Goal: Information Seeking & Learning: Learn about a topic

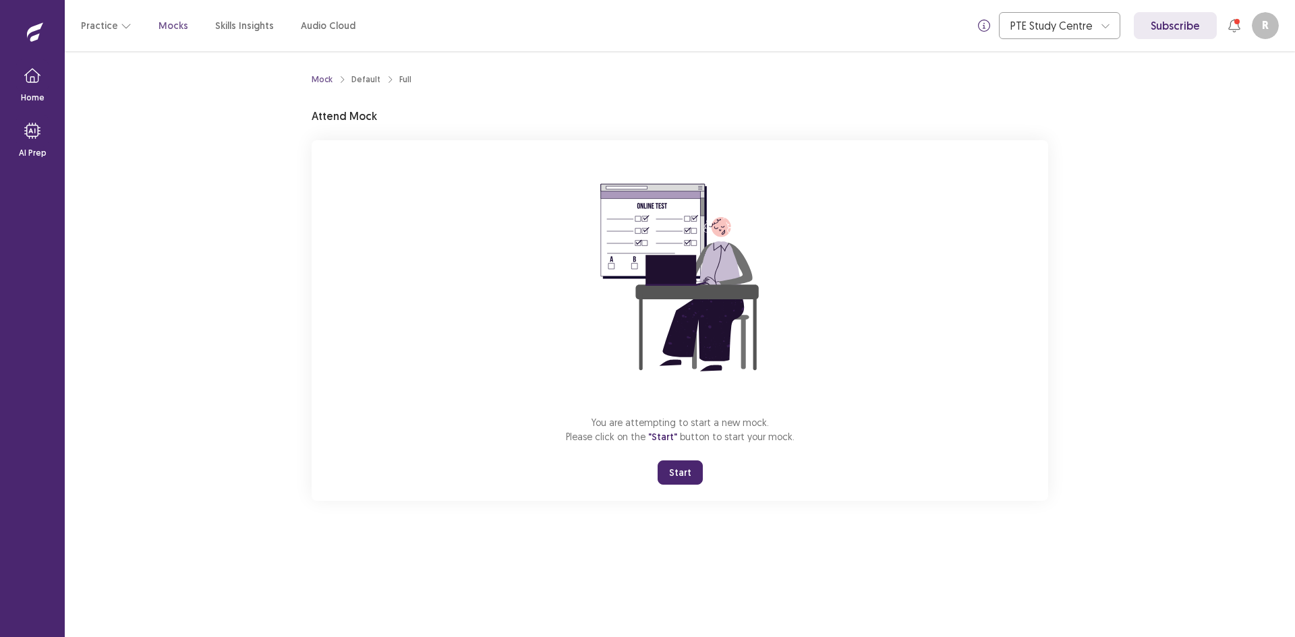
click at [676, 465] on button "Start" at bounding box center [680, 473] width 45 height 24
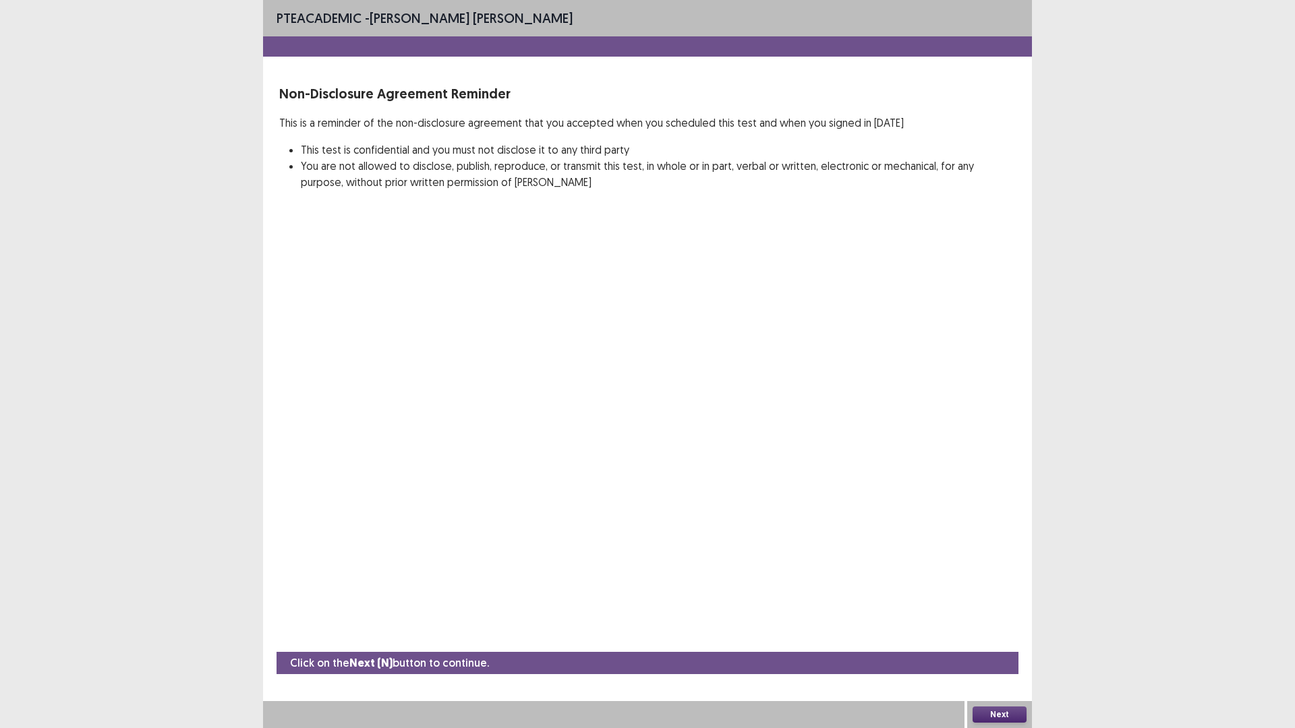
click at [988, 637] on button "Next" at bounding box center [1000, 715] width 54 height 16
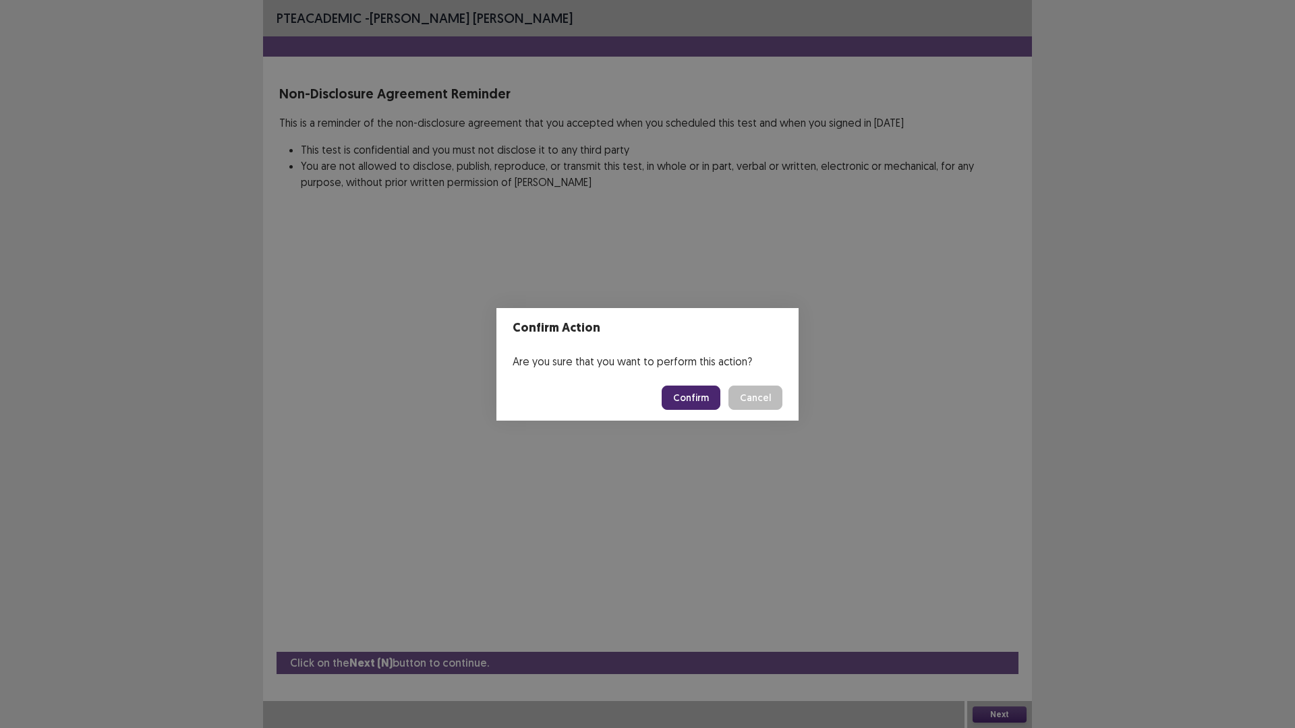
click at [683, 401] on button "Confirm" at bounding box center [691, 398] width 59 height 24
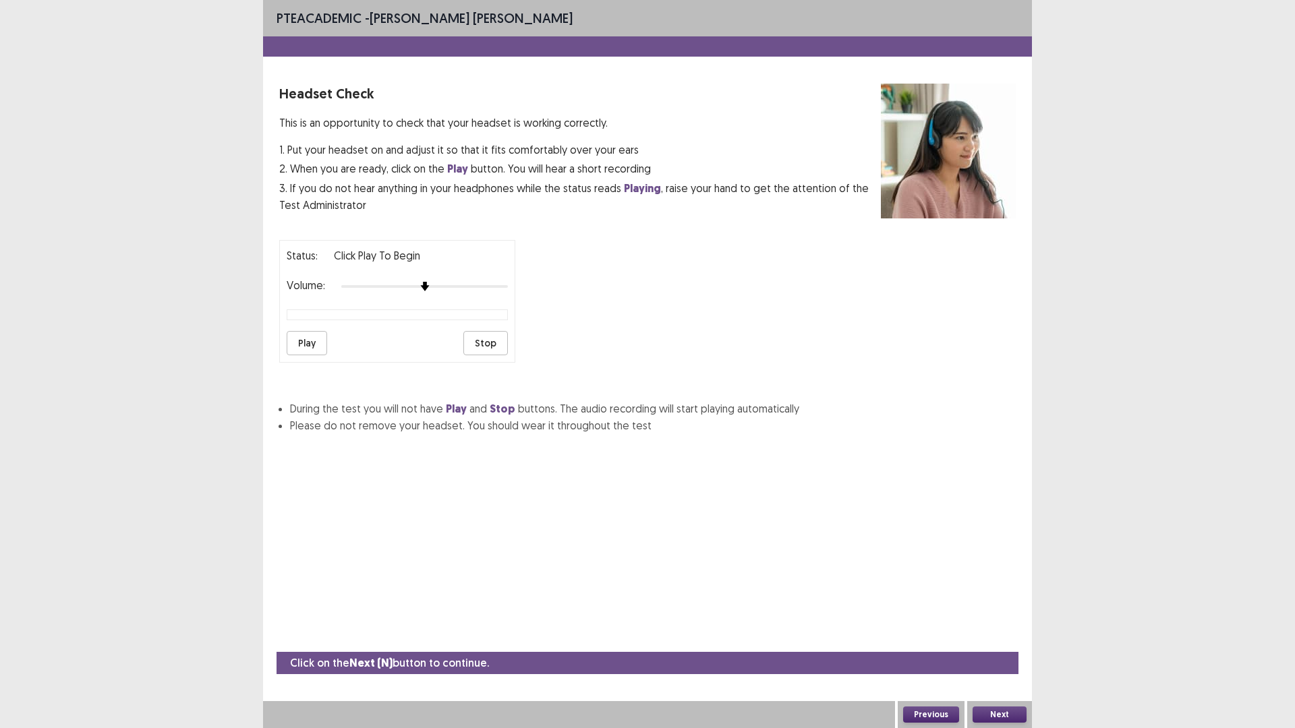
click at [303, 343] on button "Play" at bounding box center [307, 343] width 40 height 24
click at [484, 347] on button "Stop" at bounding box center [485, 343] width 45 height 24
click at [1007, 637] on button "Next" at bounding box center [1000, 715] width 54 height 16
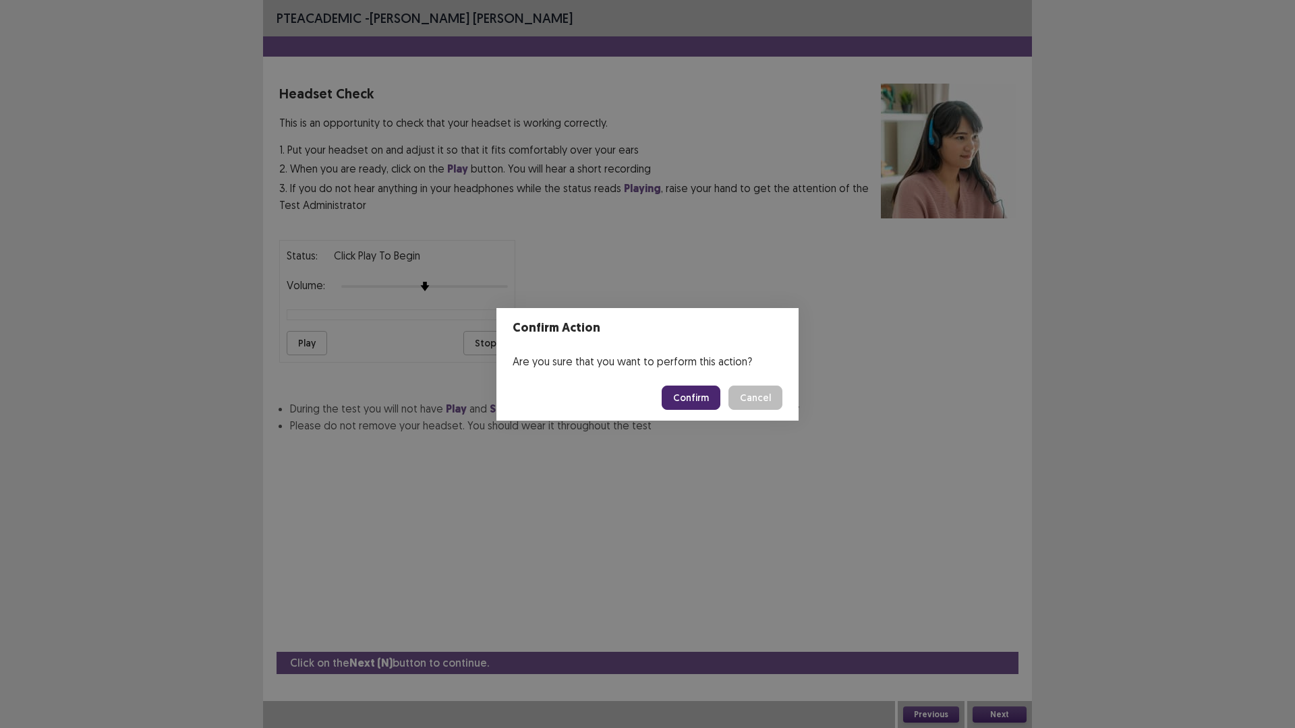
click at [696, 399] on button "Confirm" at bounding box center [691, 398] width 59 height 24
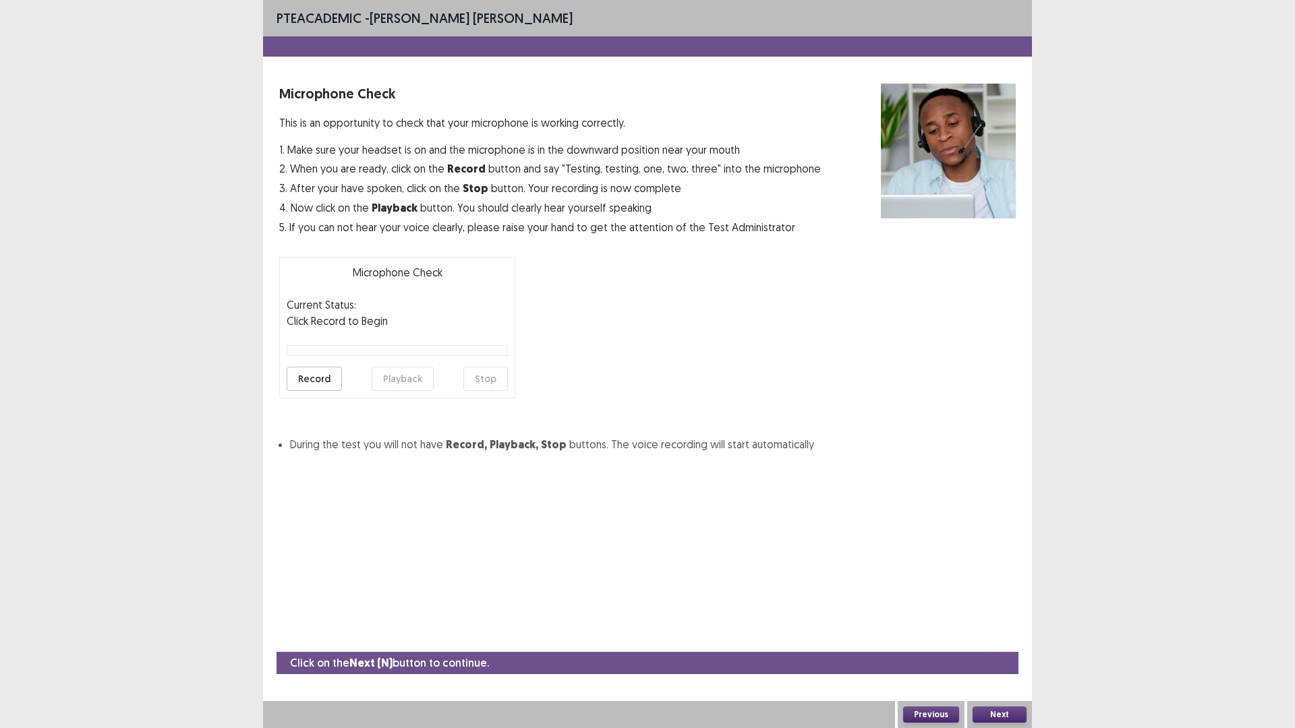
click at [1004, 637] on button "Next" at bounding box center [1000, 715] width 54 height 16
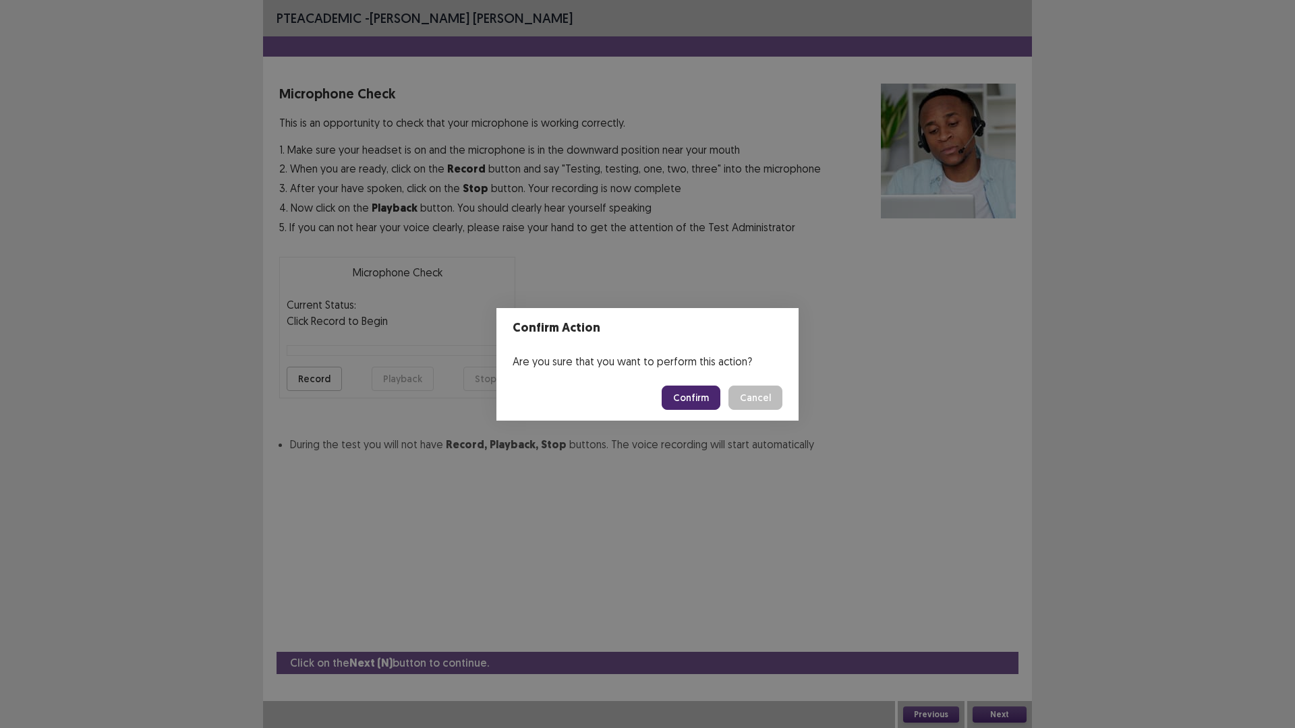
click at [685, 398] on button "Confirm" at bounding box center [691, 398] width 59 height 24
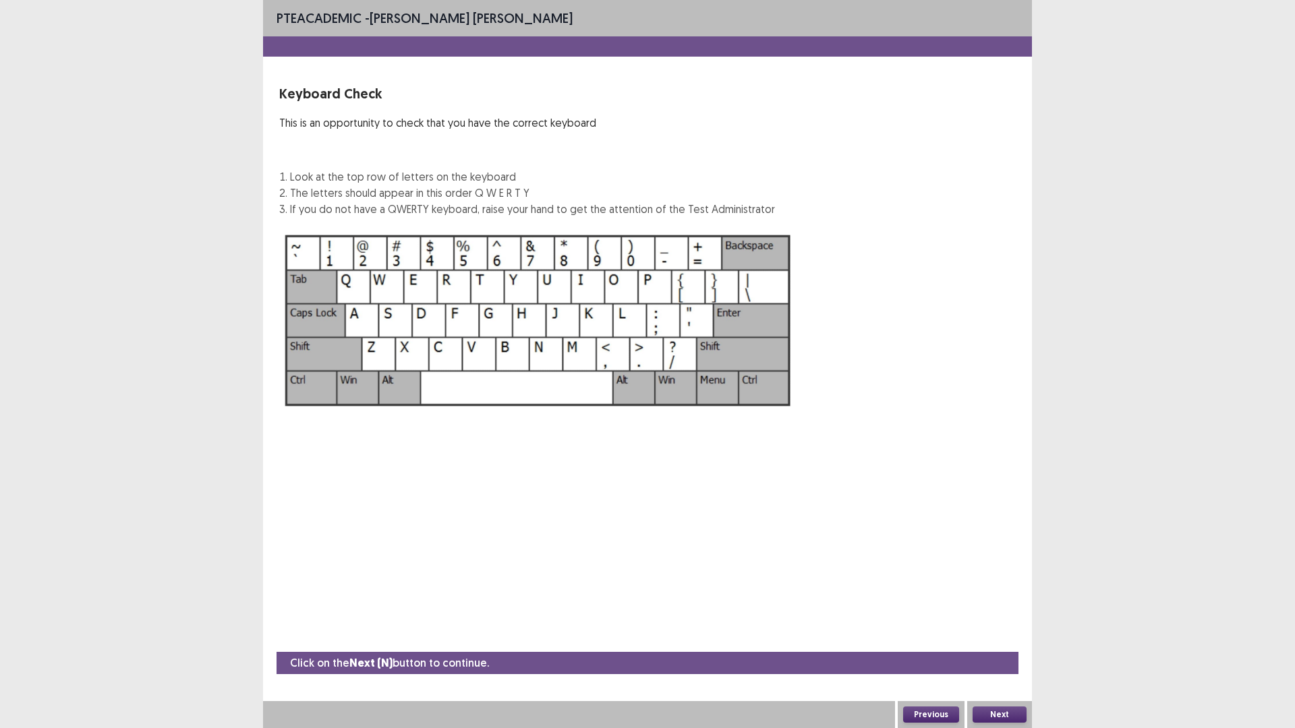
click at [991, 637] on button "Next" at bounding box center [1000, 715] width 54 height 16
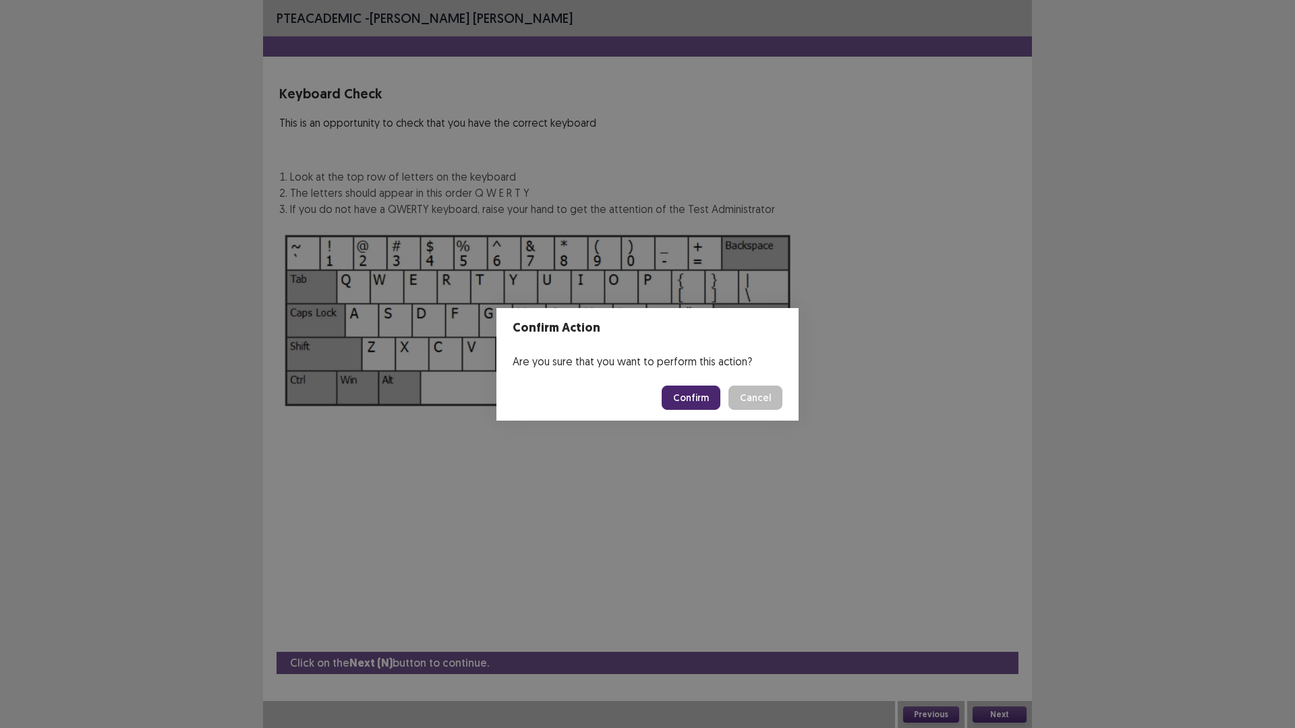
click at [693, 397] on button "Confirm" at bounding box center [691, 398] width 59 height 24
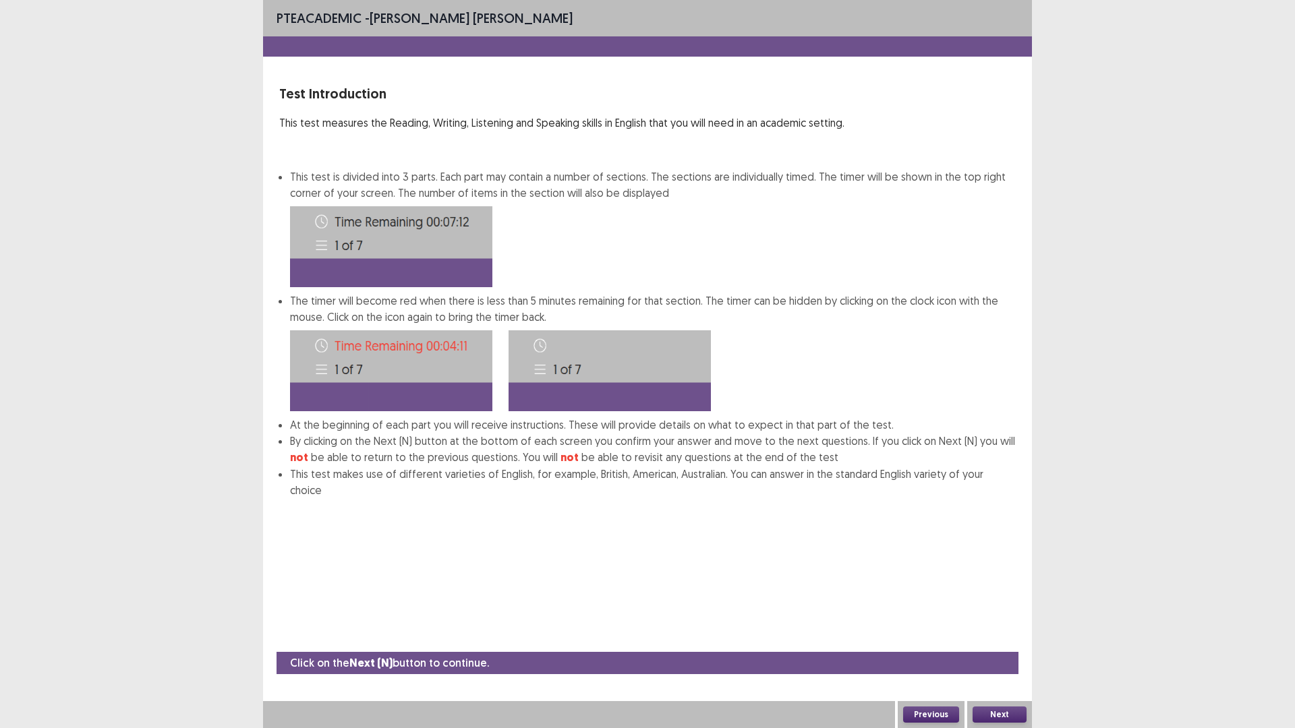
click at [989, 637] on button "Next" at bounding box center [1000, 715] width 54 height 16
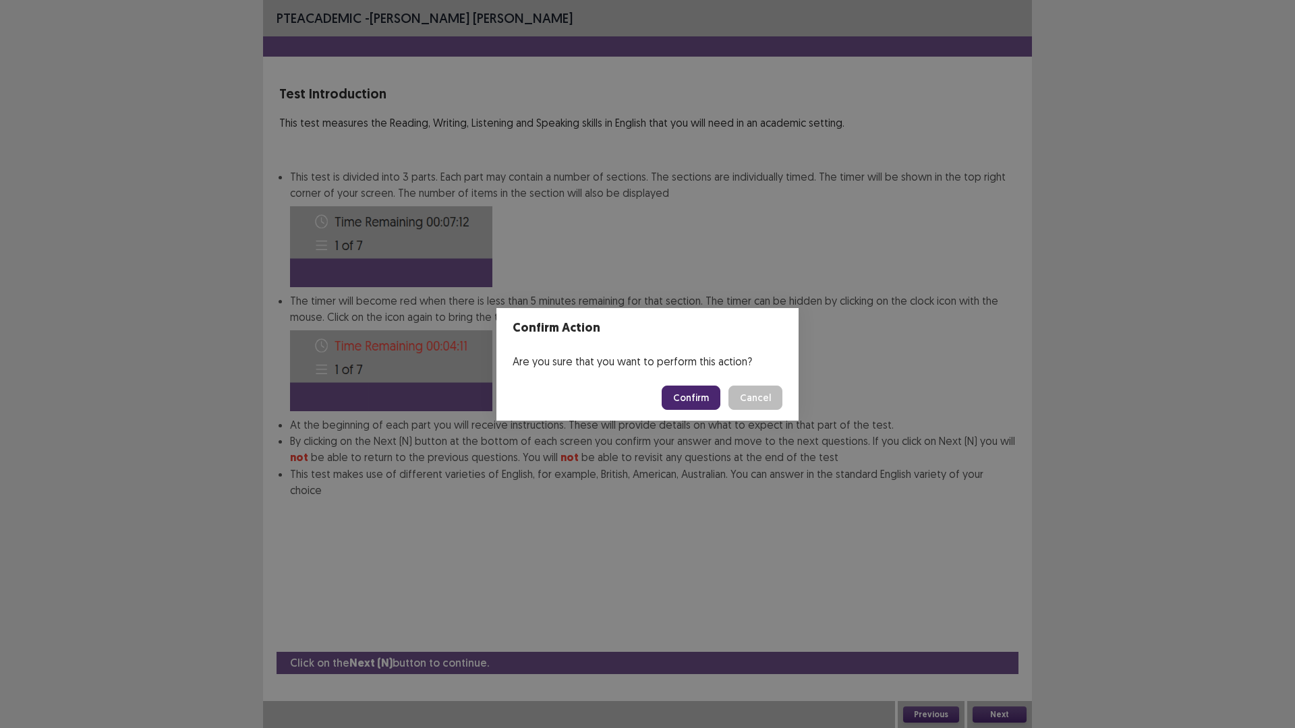
click at [692, 401] on button "Confirm" at bounding box center [691, 398] width 59 height 24
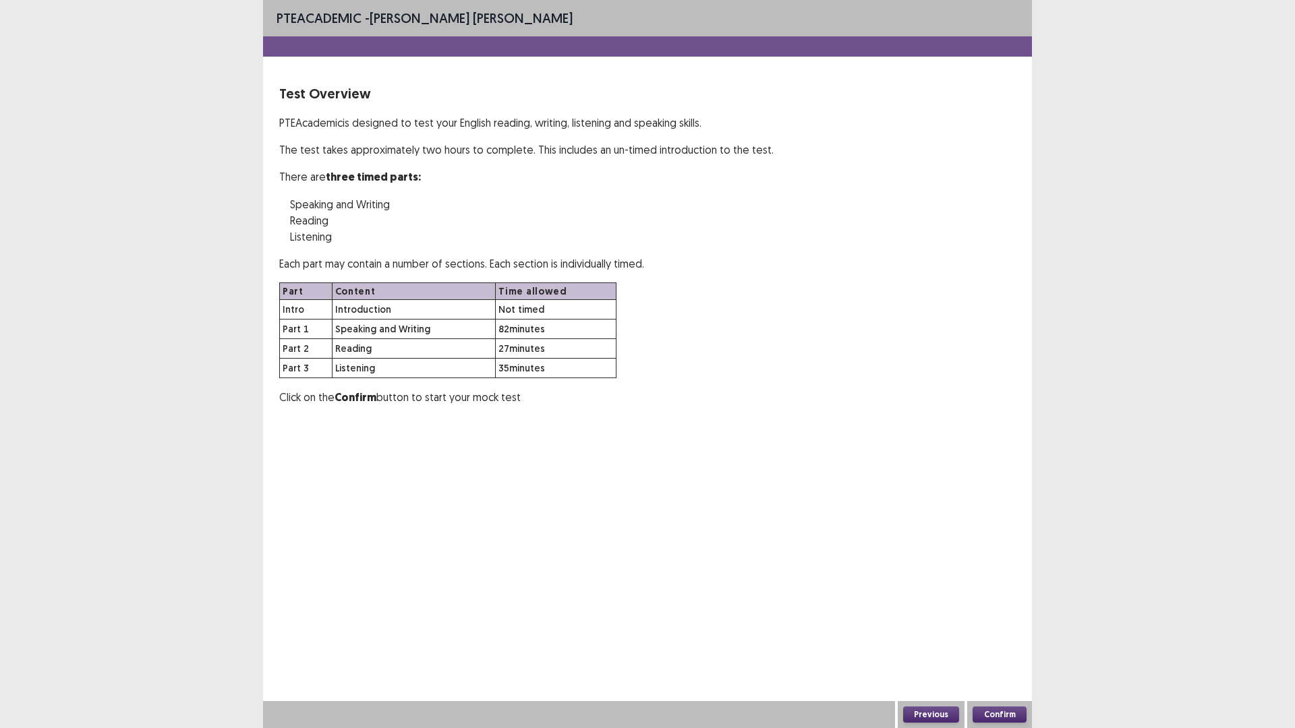
click at [1007, 637] on button "Confirm" at bounding box center [1000, 715] width 54 height 16
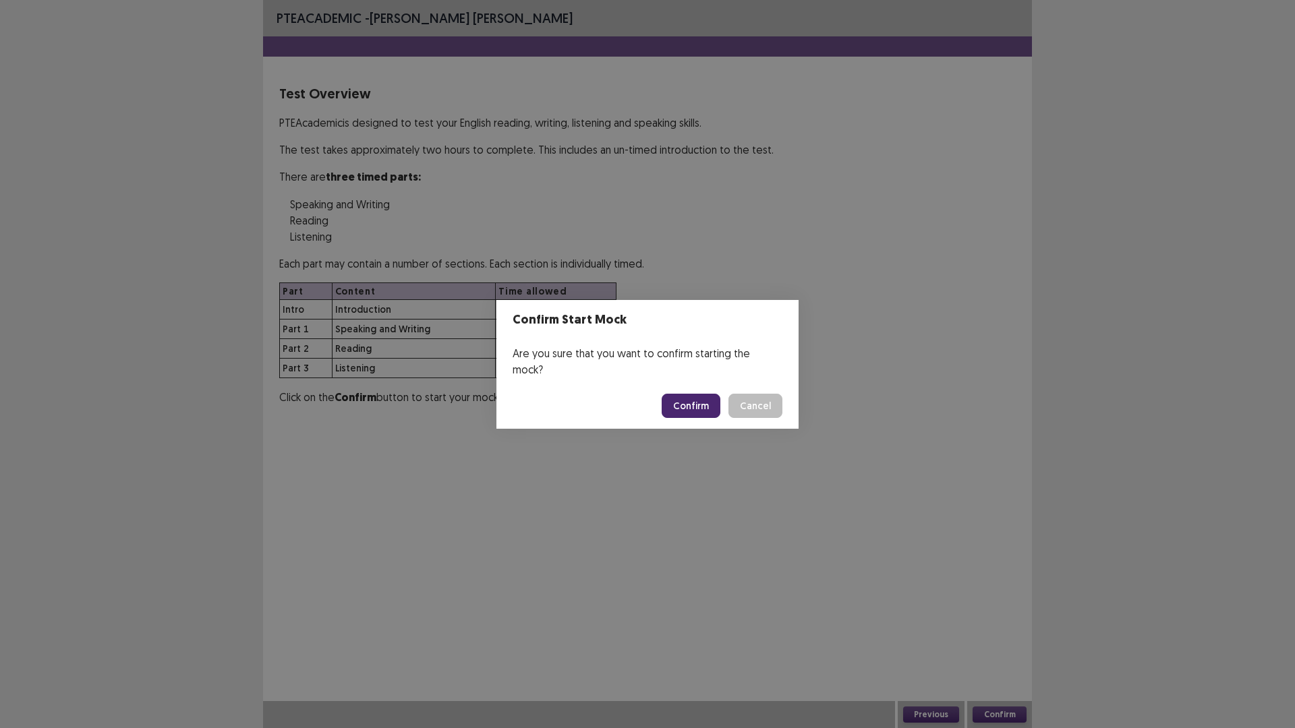
click at [701, 396] on button "Confirm" at bounding box center [691, 406] width 59 height 24
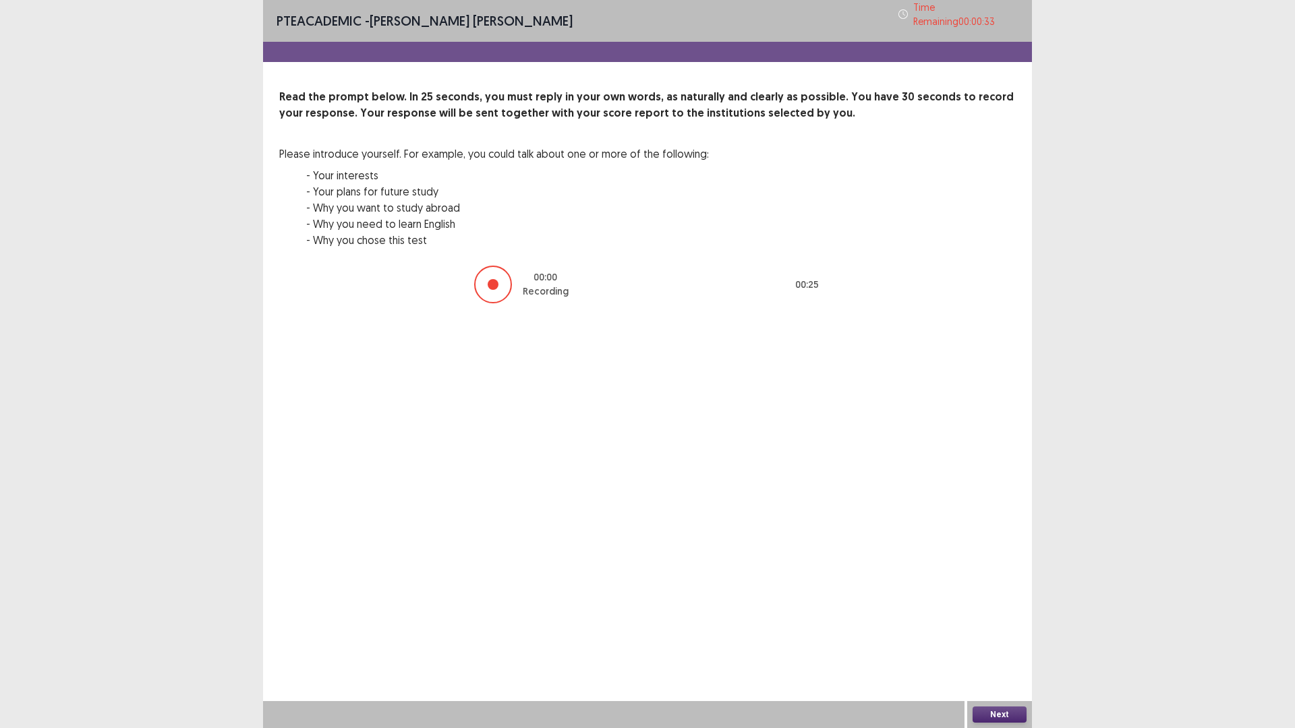
click at [996, 637] on button "Next" at bounding box center [1000, 715] width 54 height 16
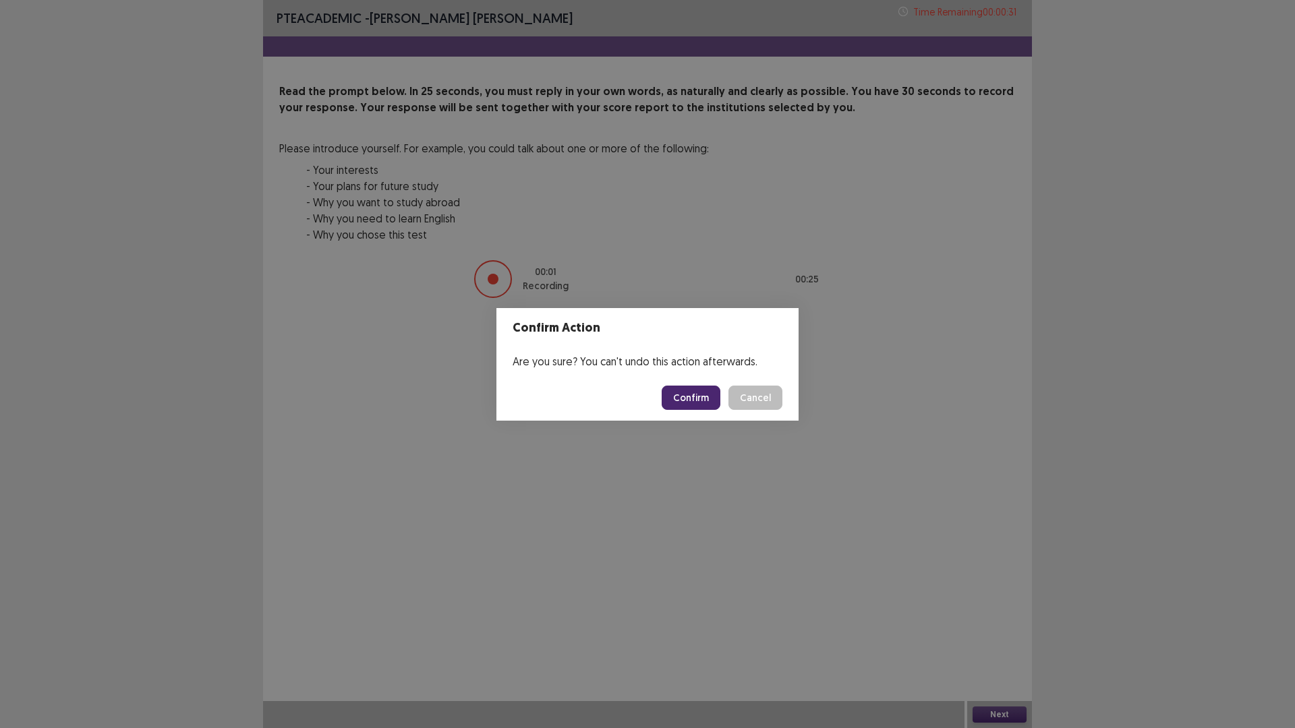
click at [703, 392] on button "Confirm" at bounding box center [691, 398] width 59 height 24
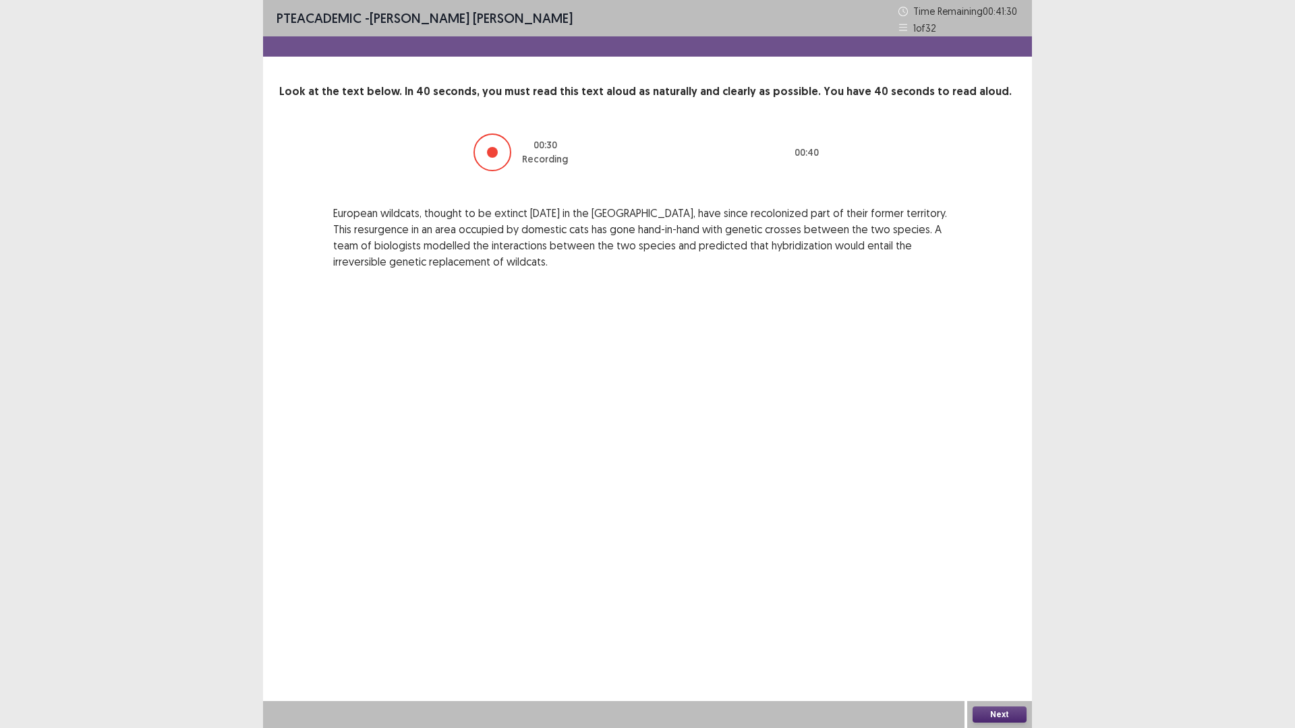
drag, startPoint x: 1001, startPoint y: 716, endPoint x: 1004, endPoint y: 709, distance: 7.5
click at [1004, 637] on button "Next" at bounding box center [1000, 715] width 54 height 16
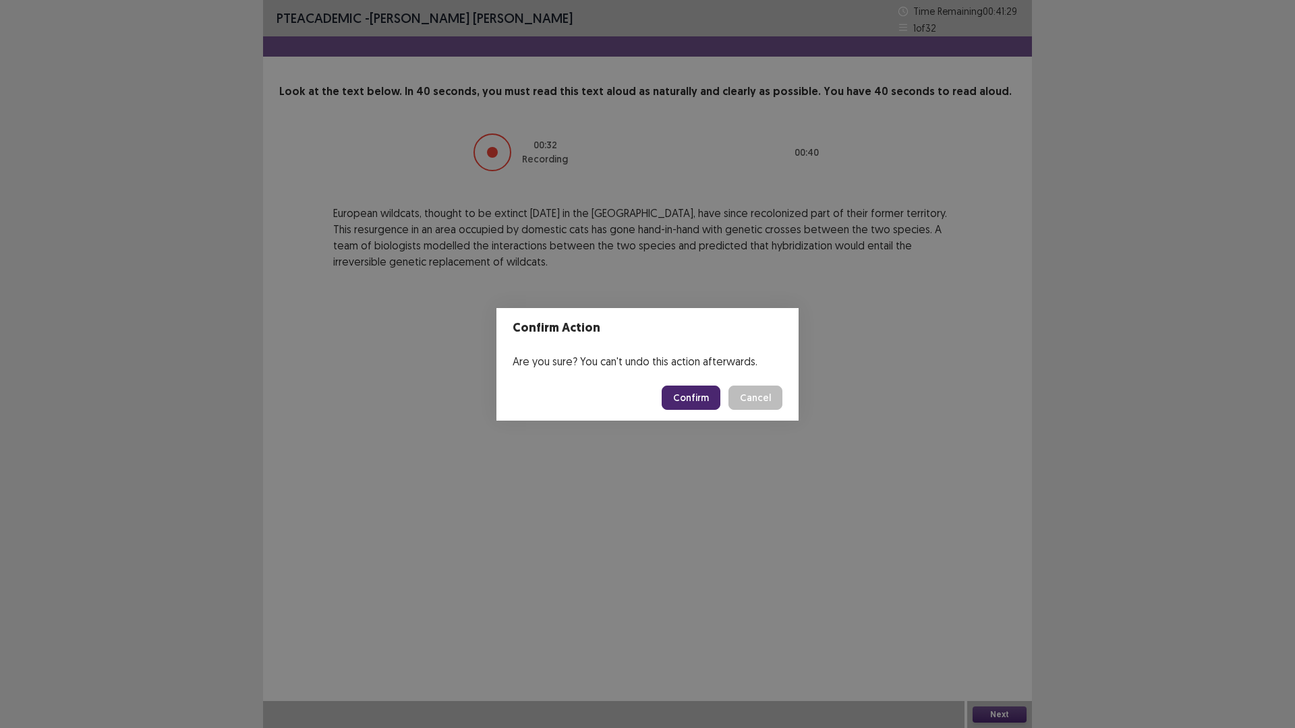
click at [693, 393] on button "Confirm" at bounding box center [691, 398] width 59 height 24
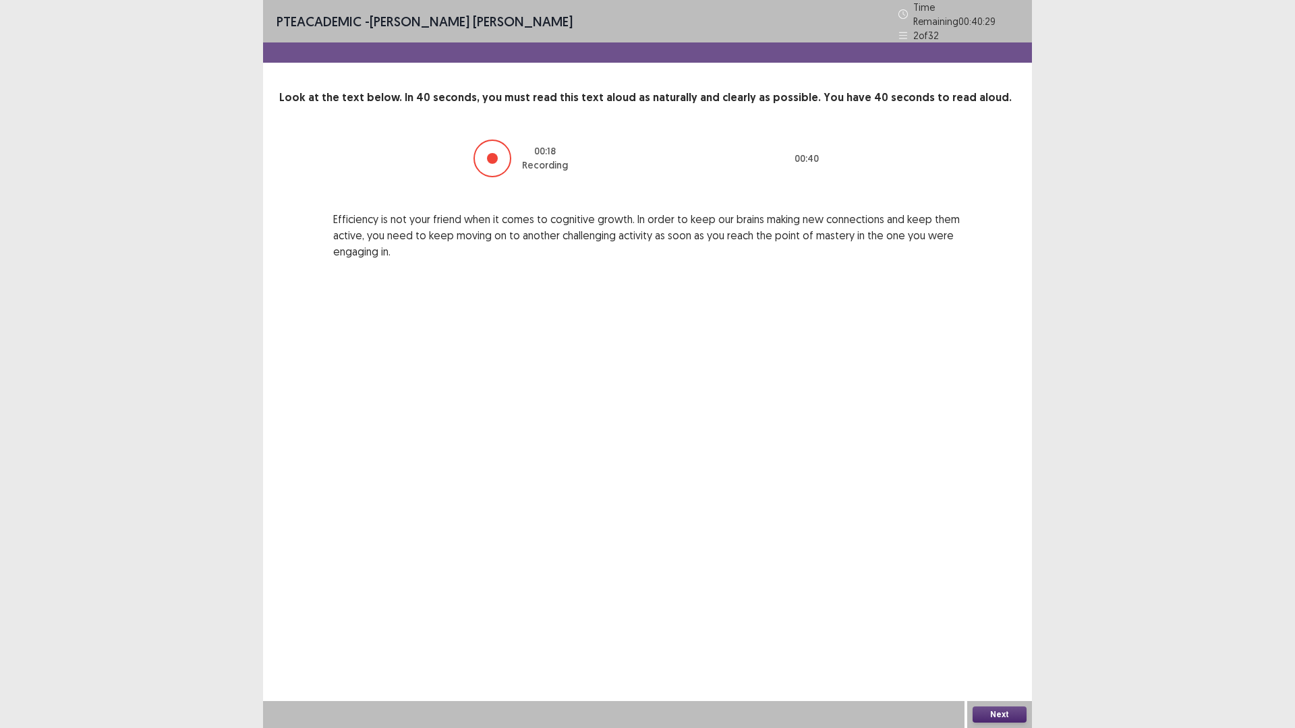
click at [1008, 637] on button "Next" at bounding box center [1000, 715] width 54 height 16
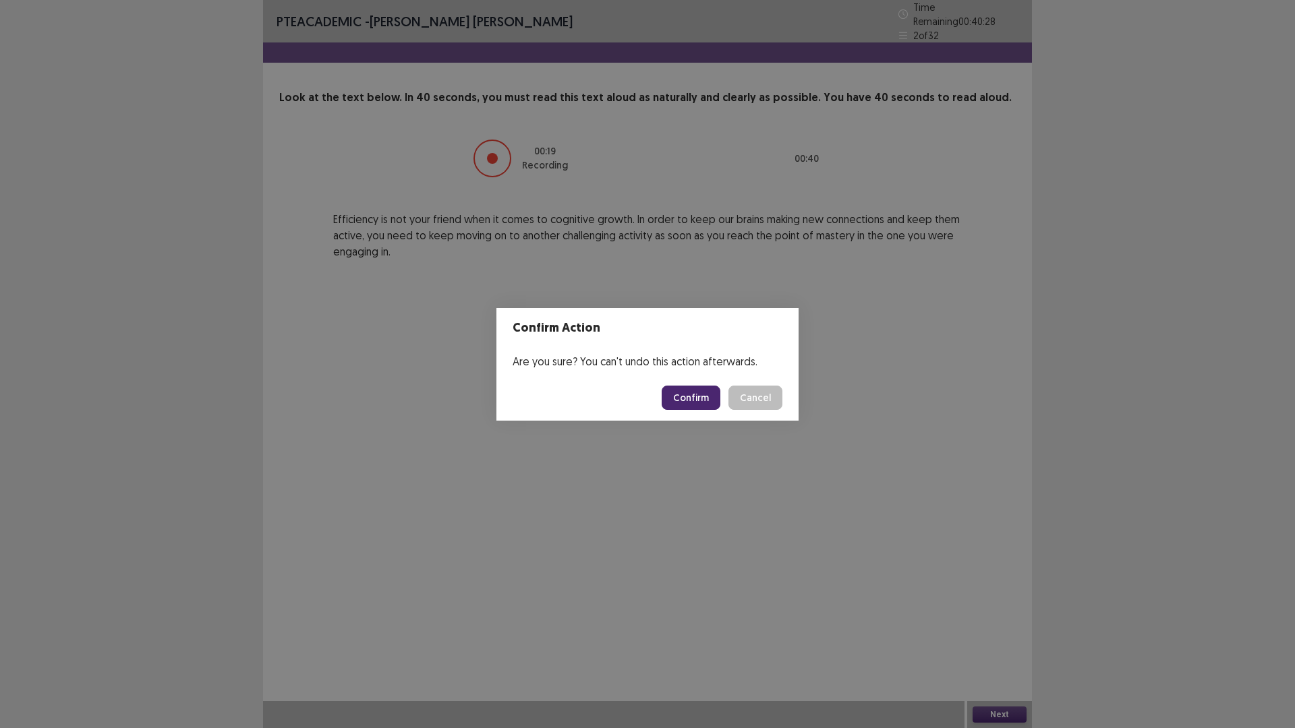
click at [695, 394] on button "Confirm" at bounding box center [691, 398] width 59 height 24
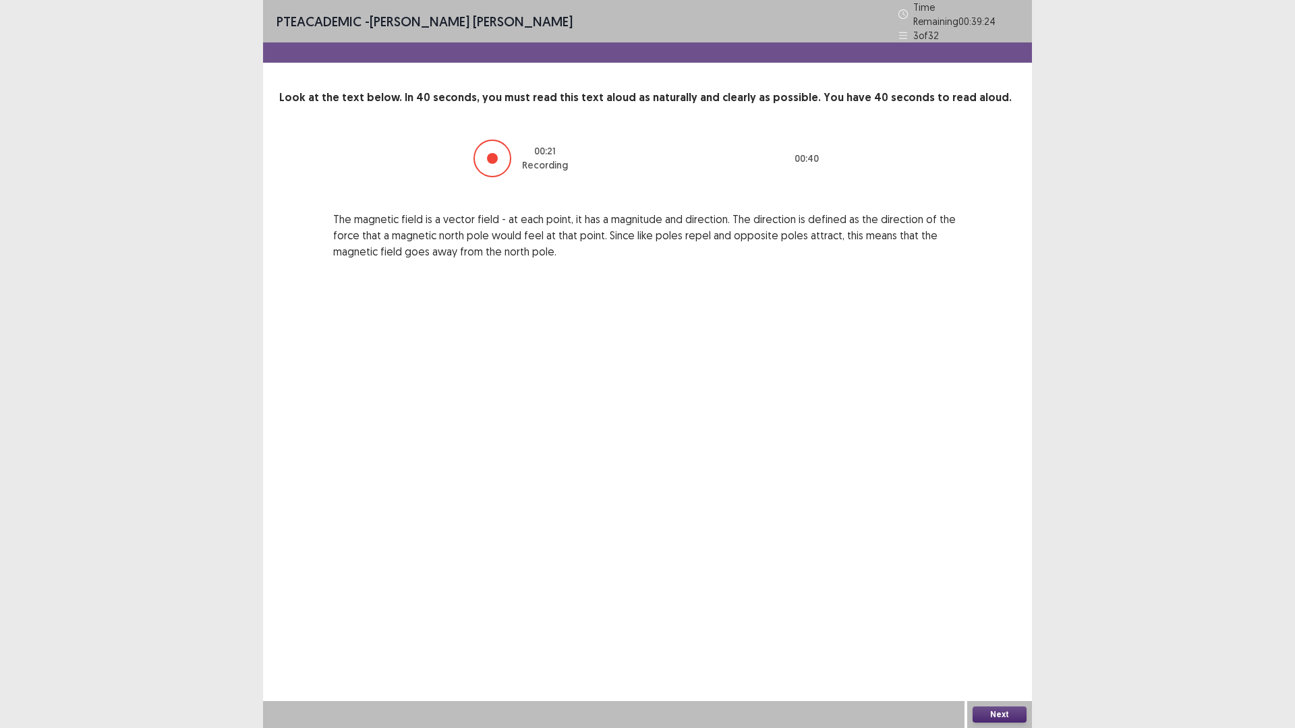
click at [981, 637] on button "Next" at bounding box center [1000, 715] width 54 height 16
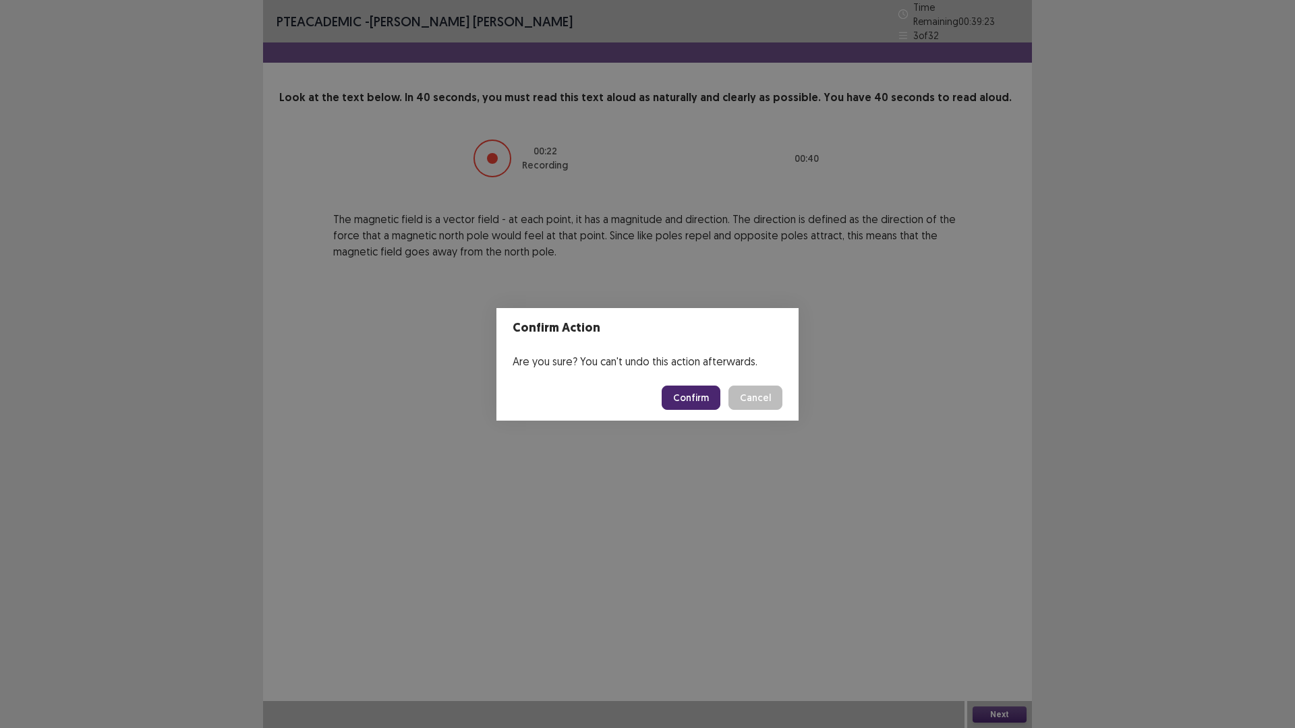
click at [702, 405] on button "Confirm" at bounding box center [691, 398] width 59 height 24
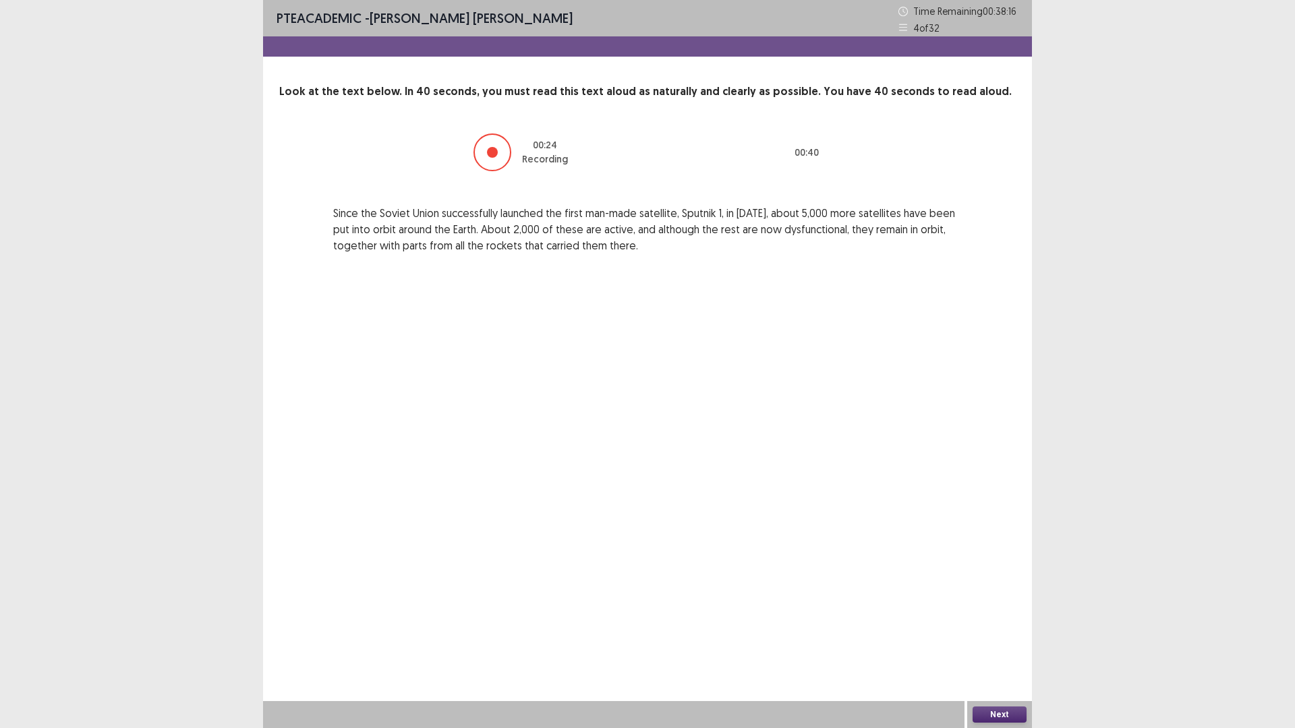
click at [1012, 637] on button "Next" at bounding box center [1000, 715] width 54 height 16
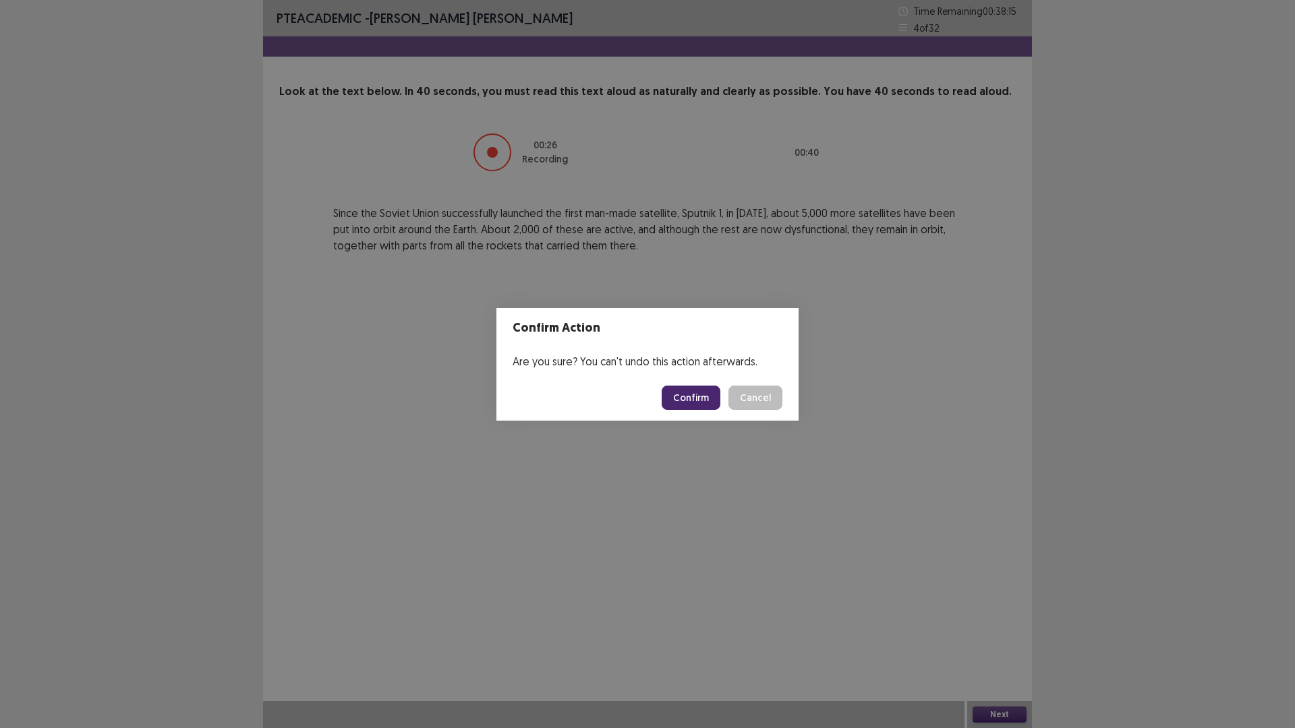
click at [709, 398] on button "Confirm" at bounding box center [691, 398] width 59 height 24
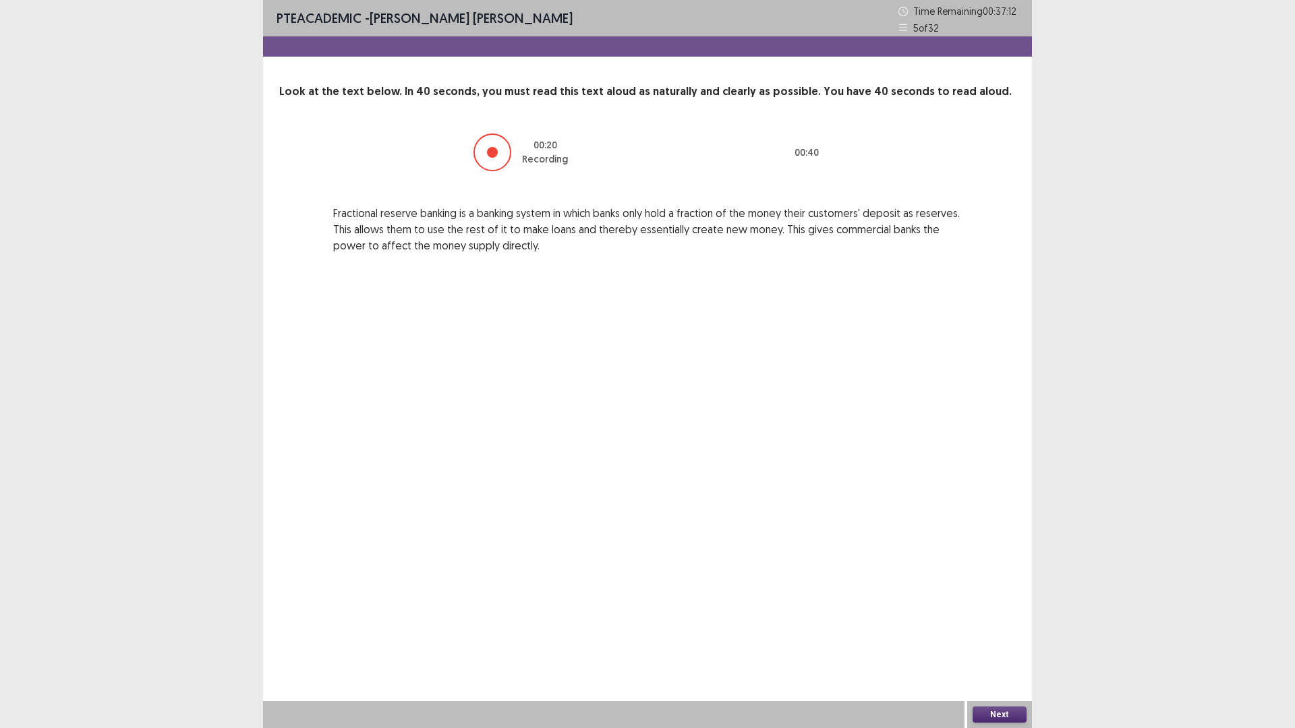
click at [1018, 637] on button "Next" at bounding box center [1000, 715] width 54 height 16
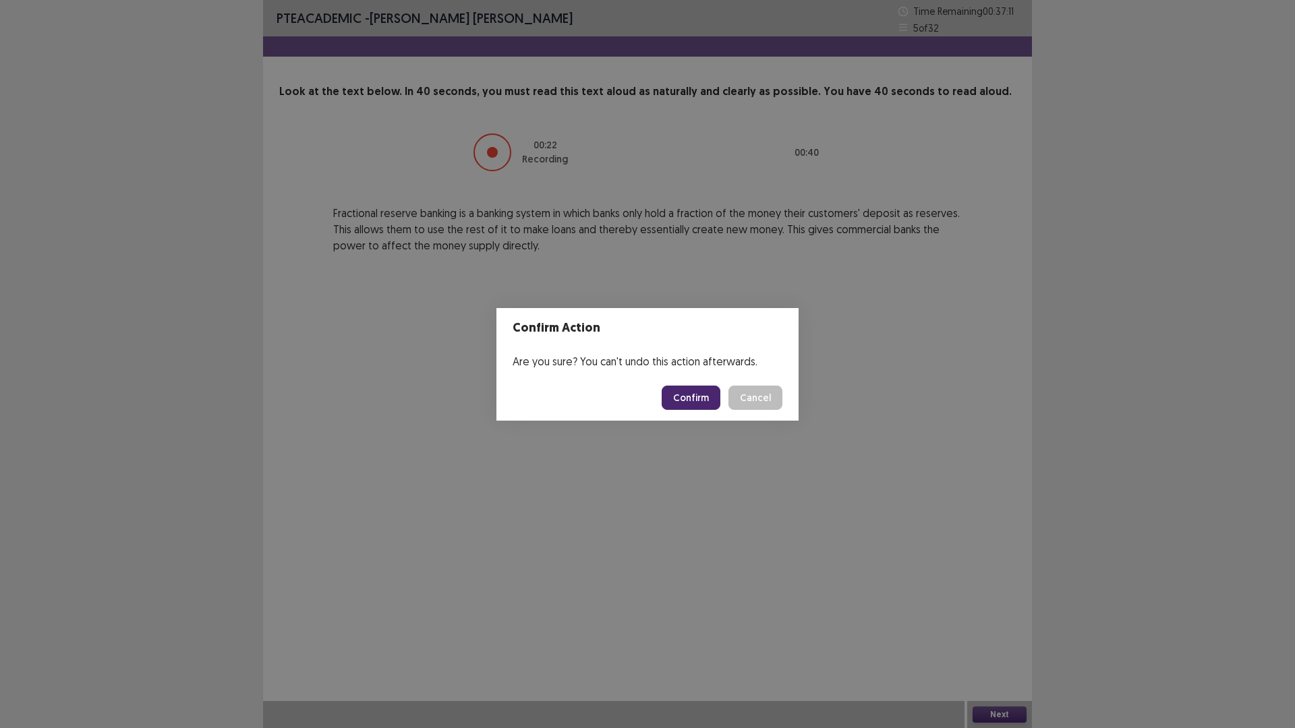
click at [708, 393] on button "Confirm" at bounding box center [691, 398] width 59 height 24
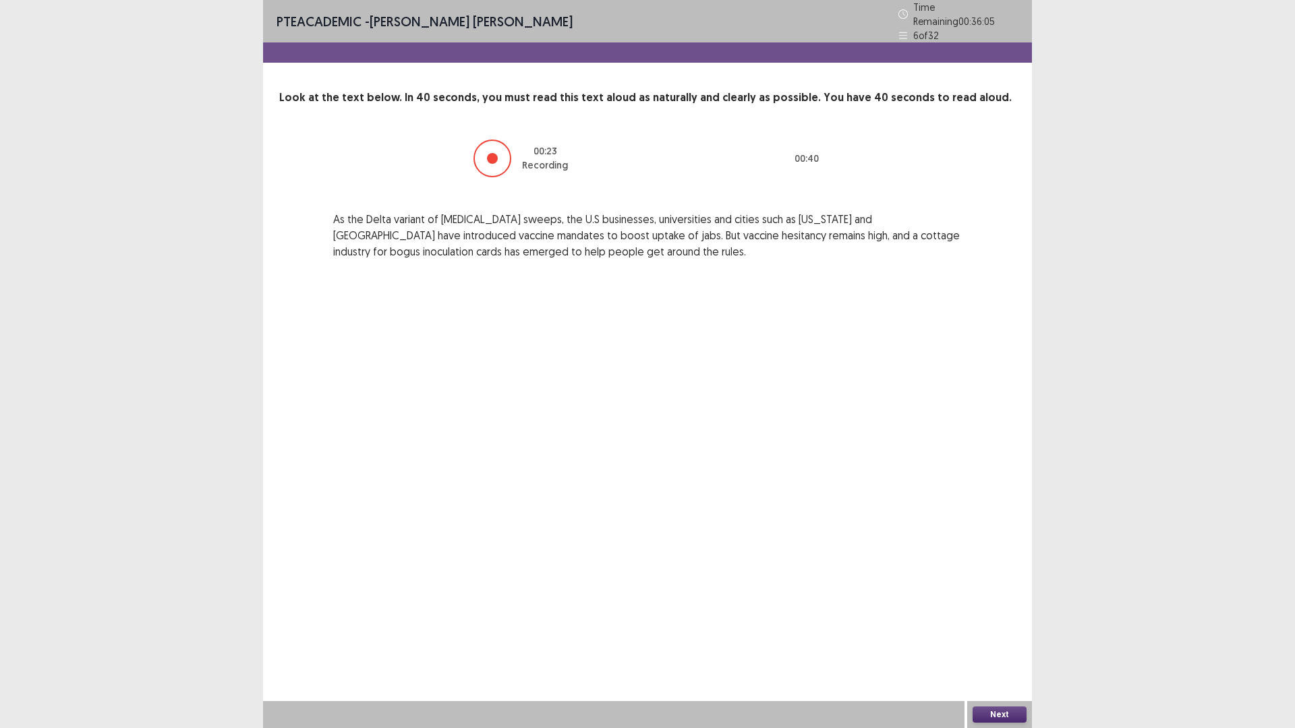
click at [1007, 637] on button "Next" at bounding box center [1000, 715] width 54 height 16
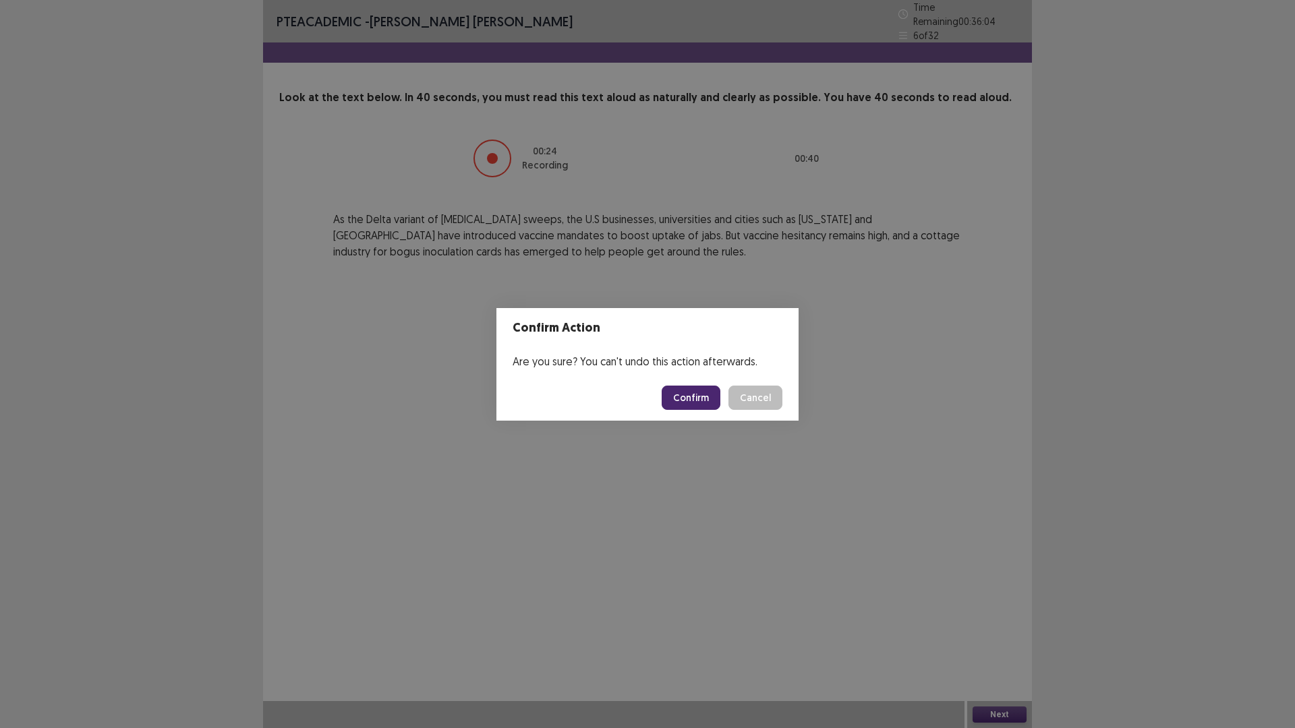
click at [687, 395] on button "Confirm" at bounding box center [691, 398] width 59 height 24
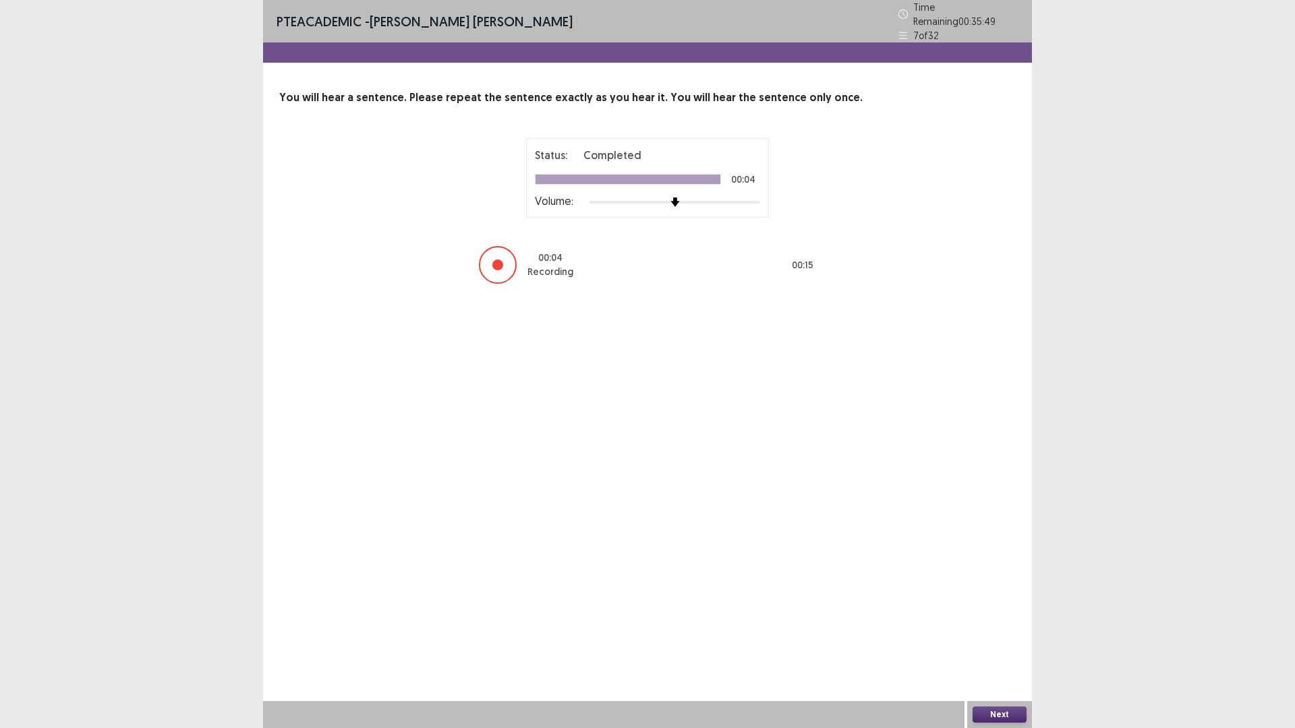
click at [1002, 637] on div "Next" at bounding box center [999, 714] width 65 height 27
click at [997, 637] on button "Next" at bounding box center [1000, 715] width 54 height 16
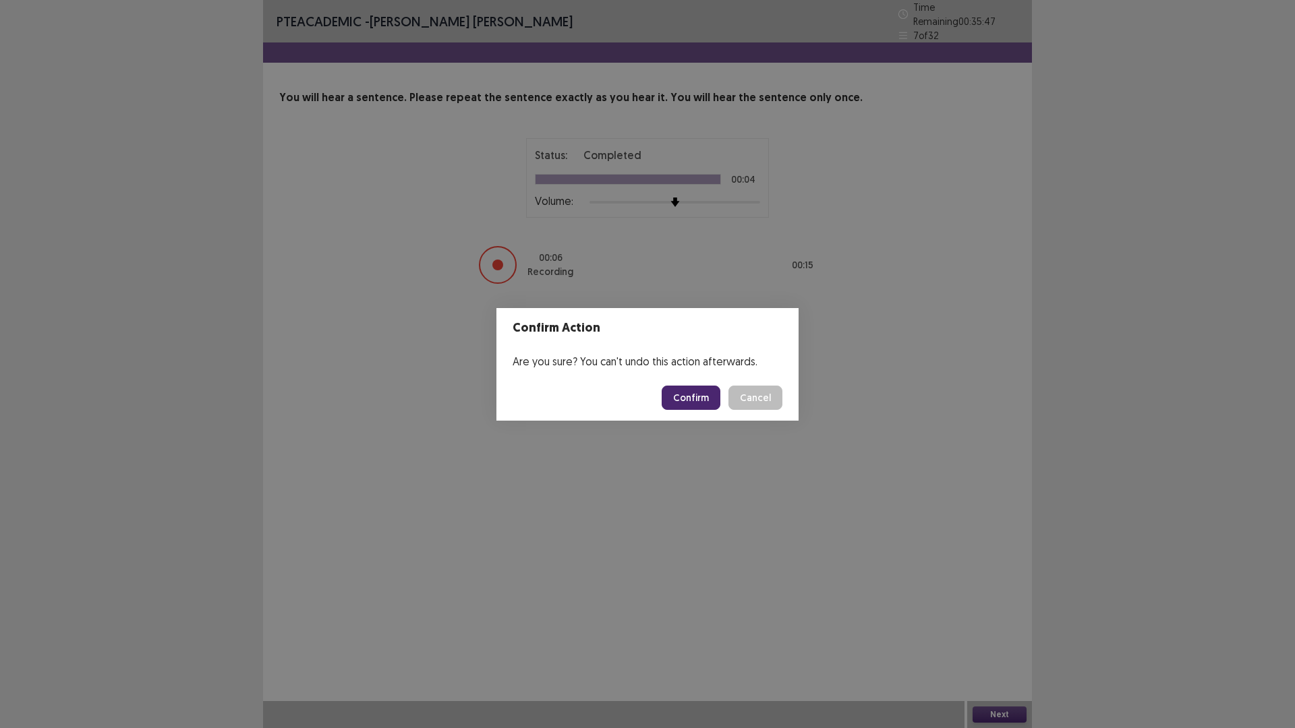
click at [683, 394] on button "Confirm" at bounding box center [691, 398] width 59 height 24
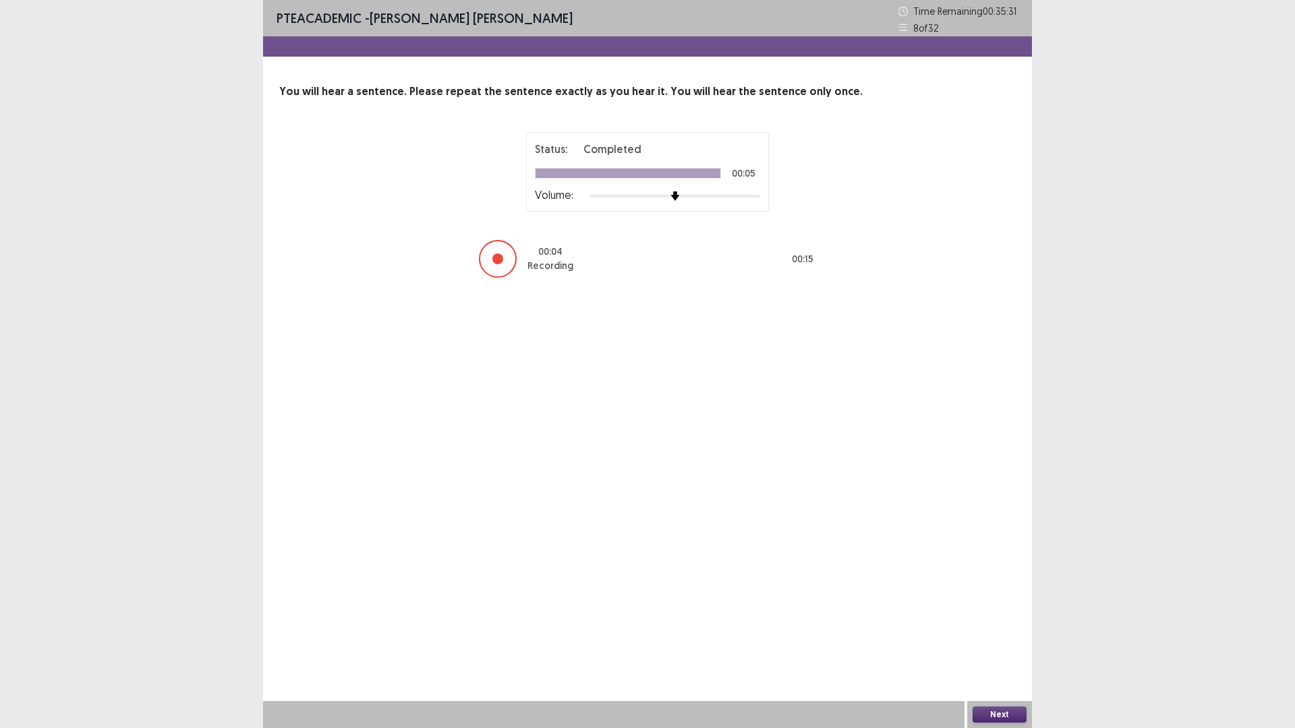
click at [1008, 637] on button "Next" at bounding box center [1000, 715] width 54 height 16
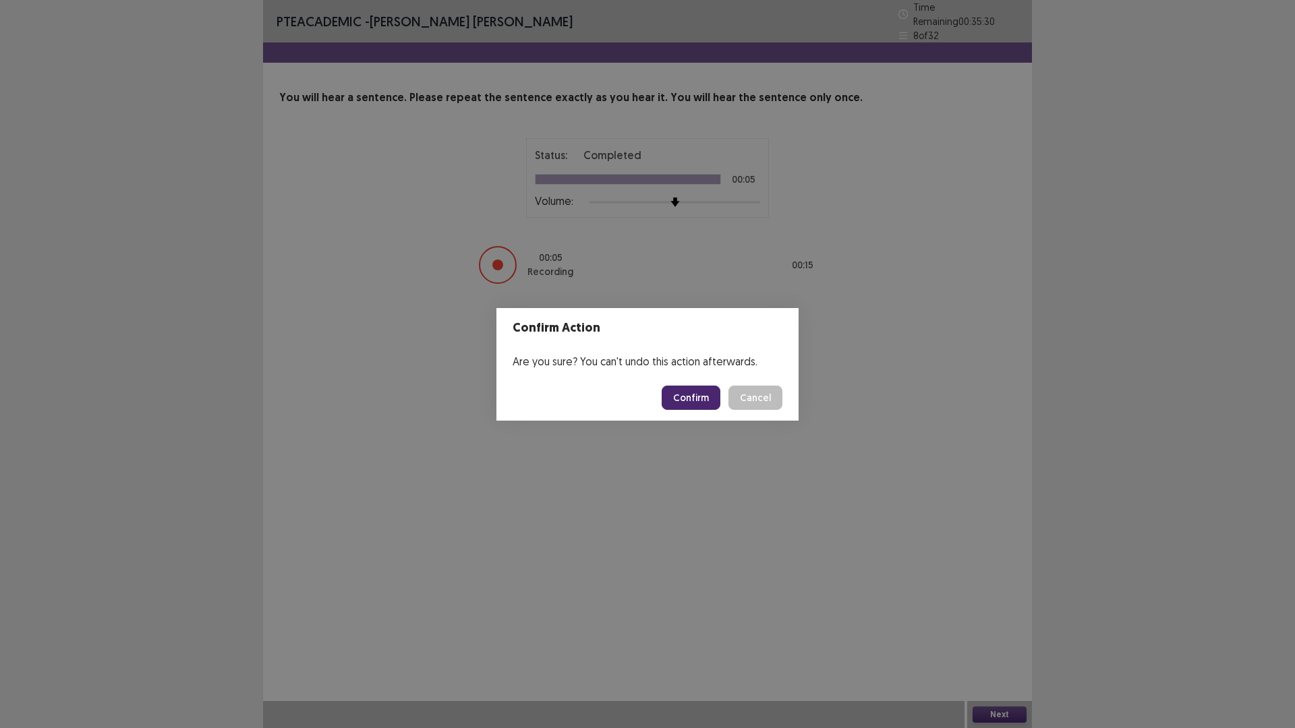
click at [674, 390] on button "Confirm" at bounding box center [691, 398] width 59 height 24
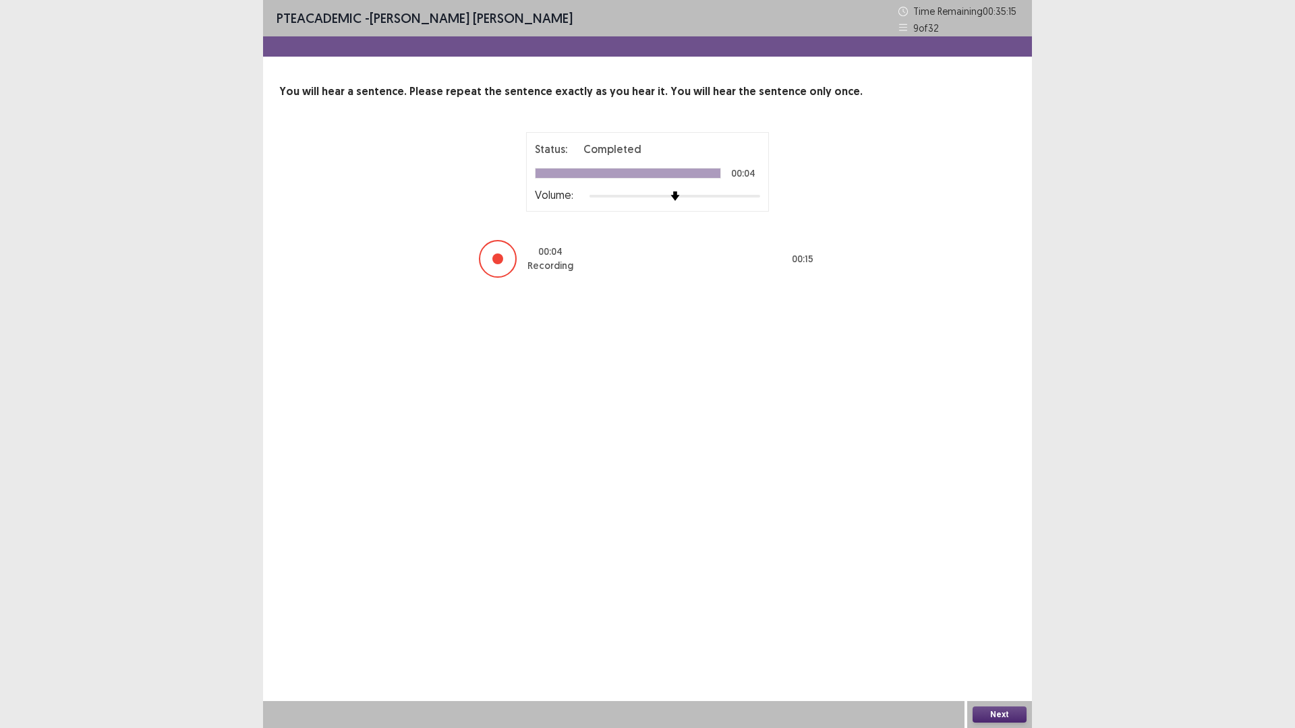
click at [1014, 637] on button "Next" at bounding box center [1000, 715] width 54 height 16
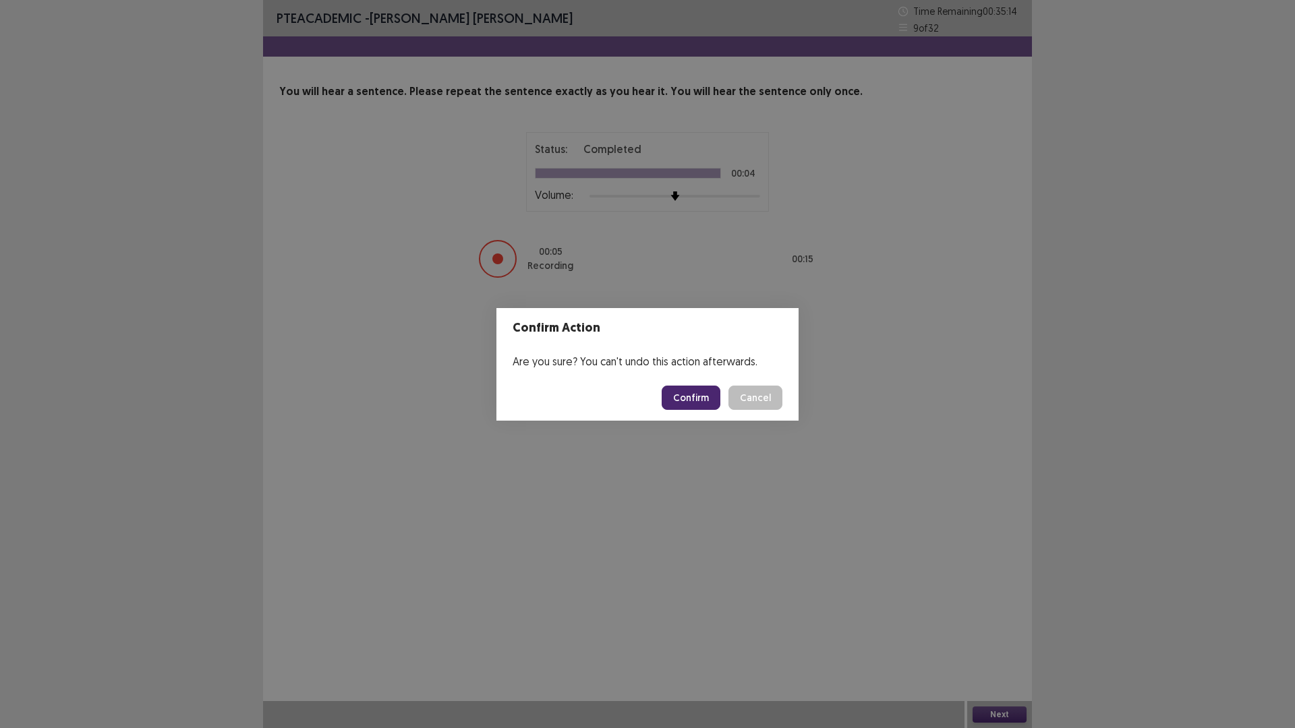
click at [676, 398] on button "Confirm" at bounding box center [691, 398] width 59 height 24
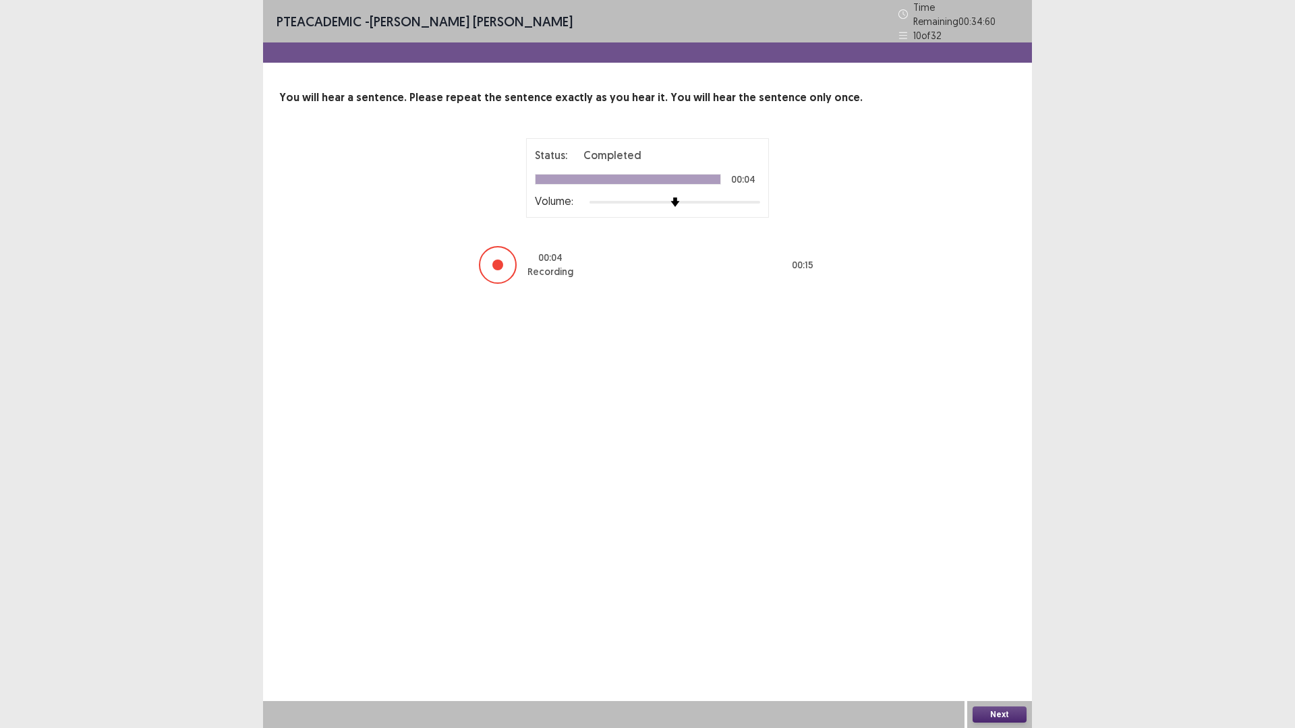
click at [997, 637] on button "Next" at bounding box center [1000, 715] width 54 height 16
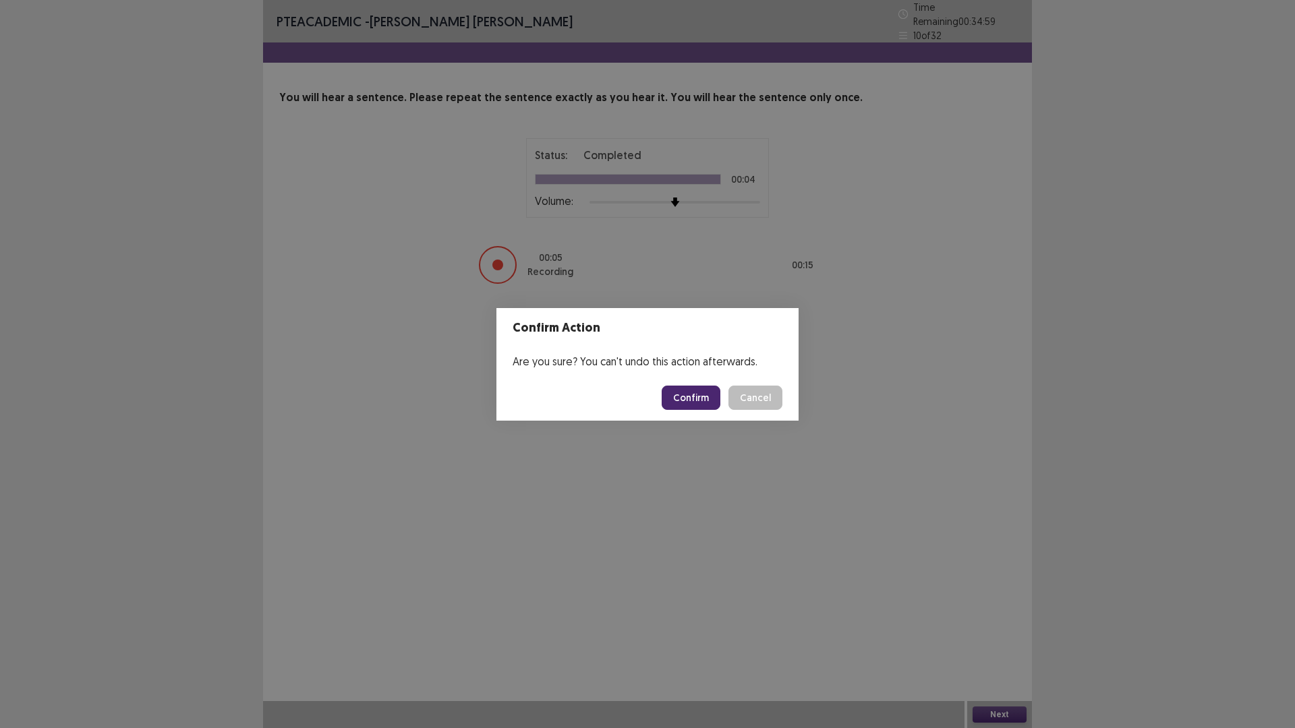
click at [685, 399] on button "Confirm" at bounding box center [691, 398] width 59 height 24
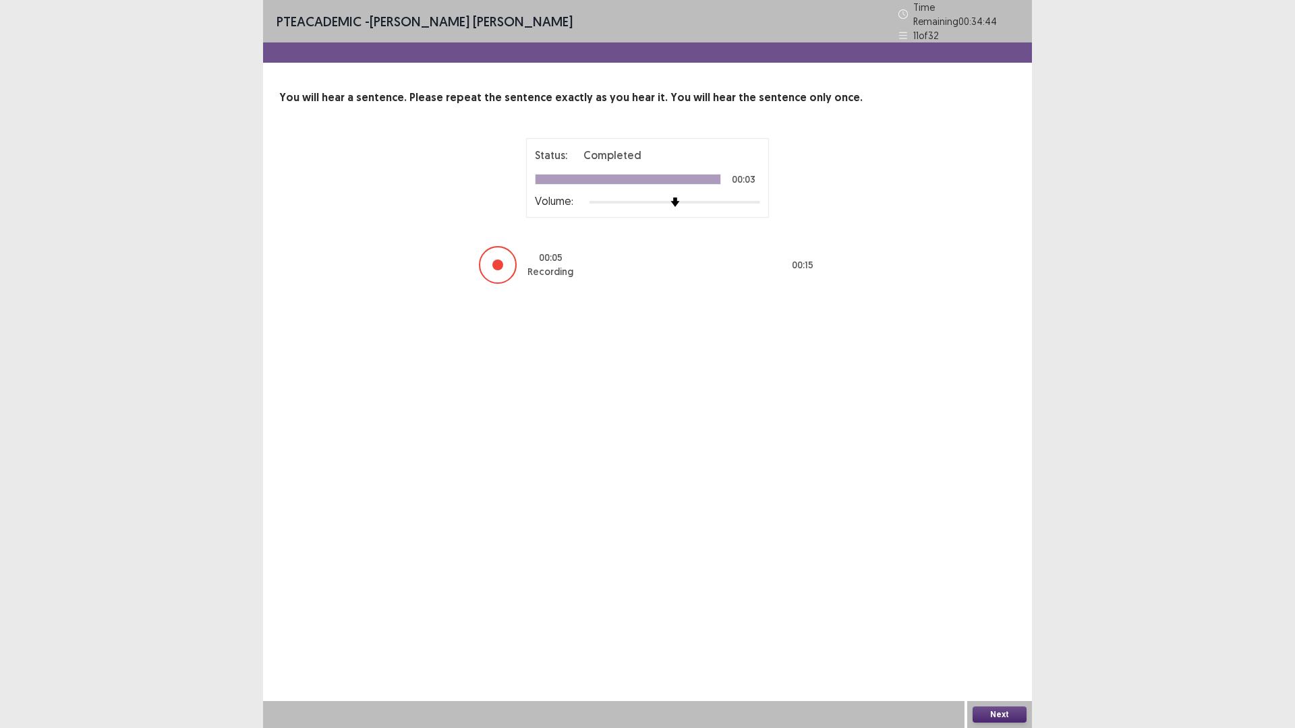
click at [999, 637] on button "Next" at bounding box center [1000, 715] width 54 height 16
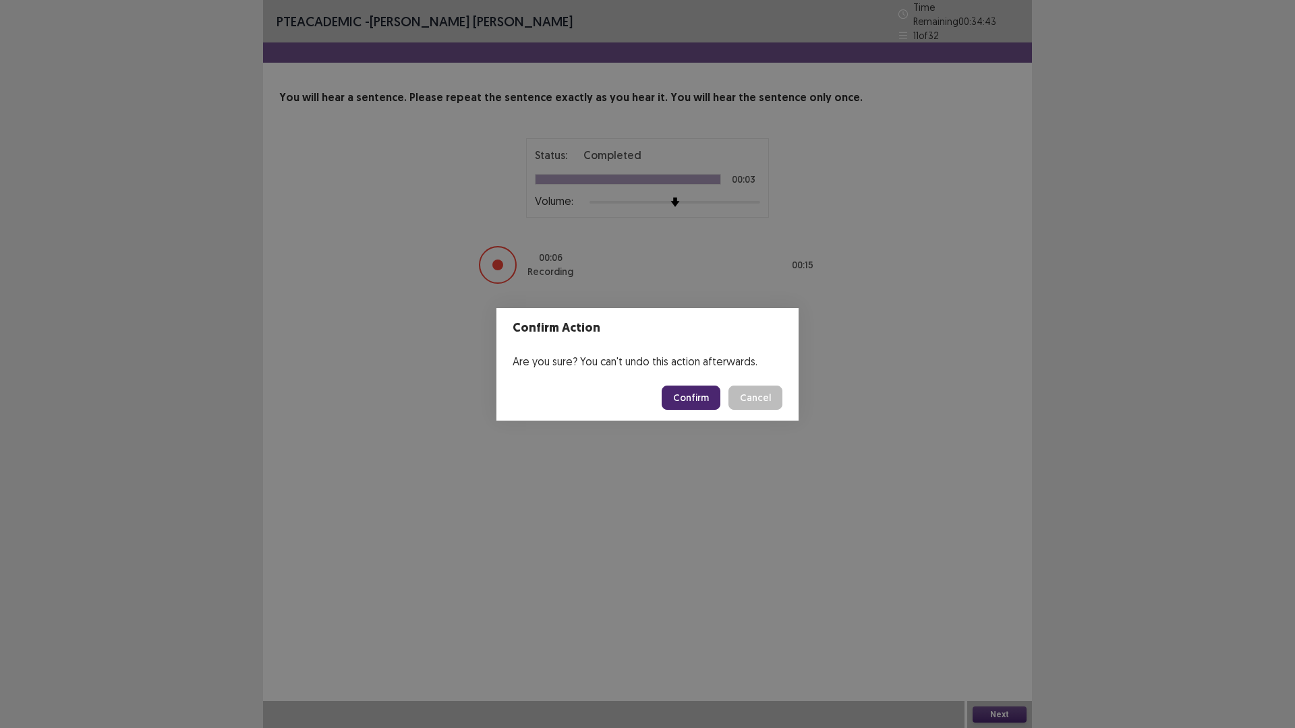
click at [676, 395] on button "Confirm" at bounding box center [691, 398] width 59 height 24
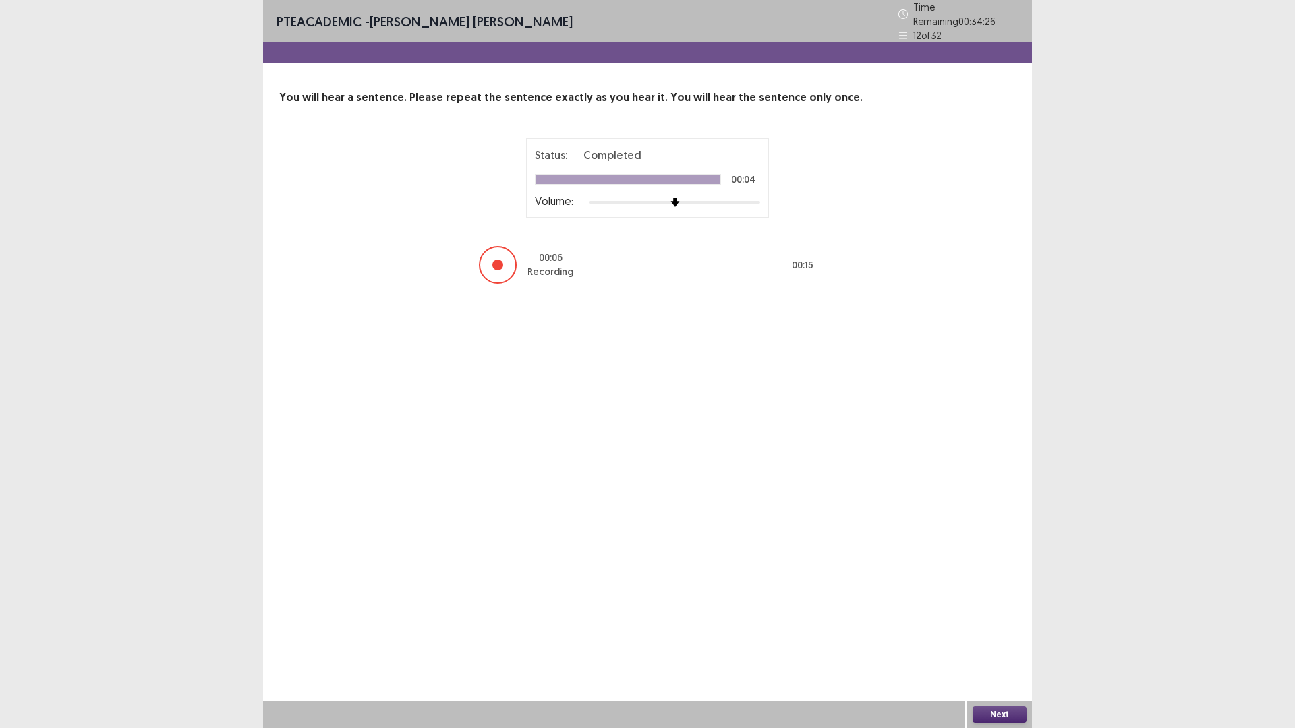
click at [1017, 637] on button "Next" at bounding box center [1000, 715] width 54 height 16
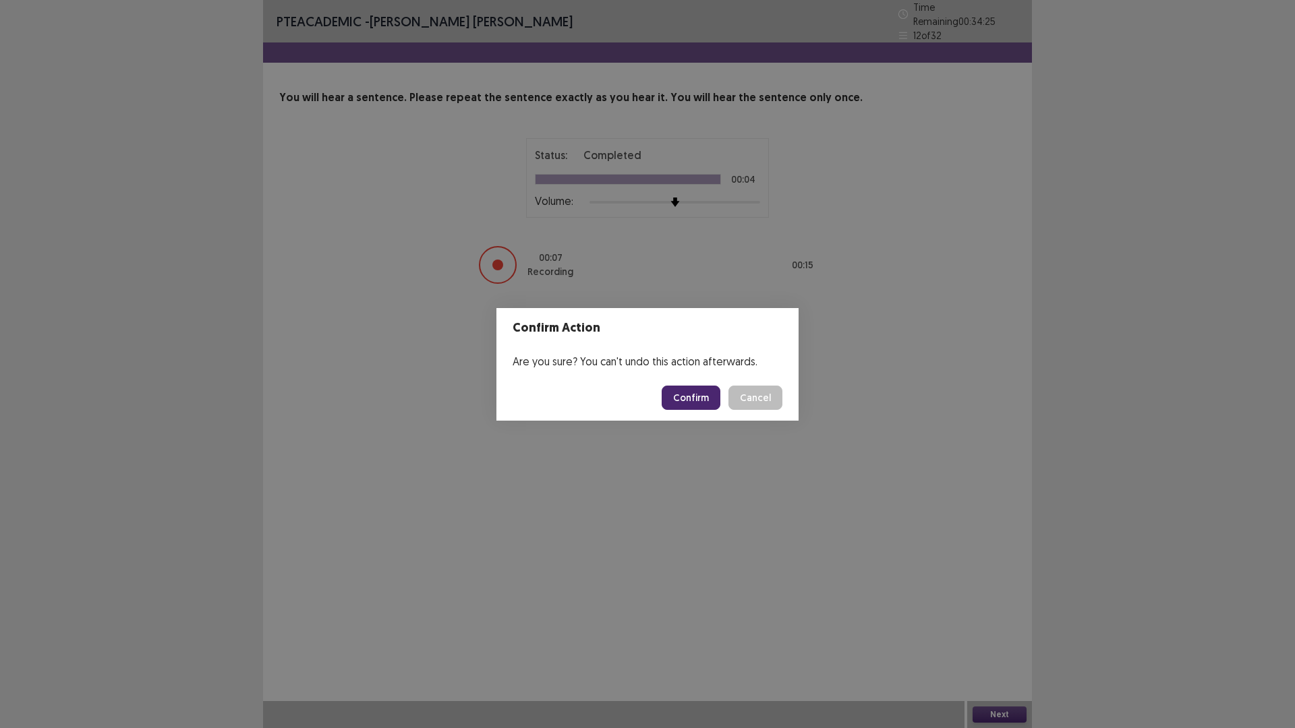
click at [672, 395] on button "Confirm" at bounding box center [691, 398] width 59 height 24
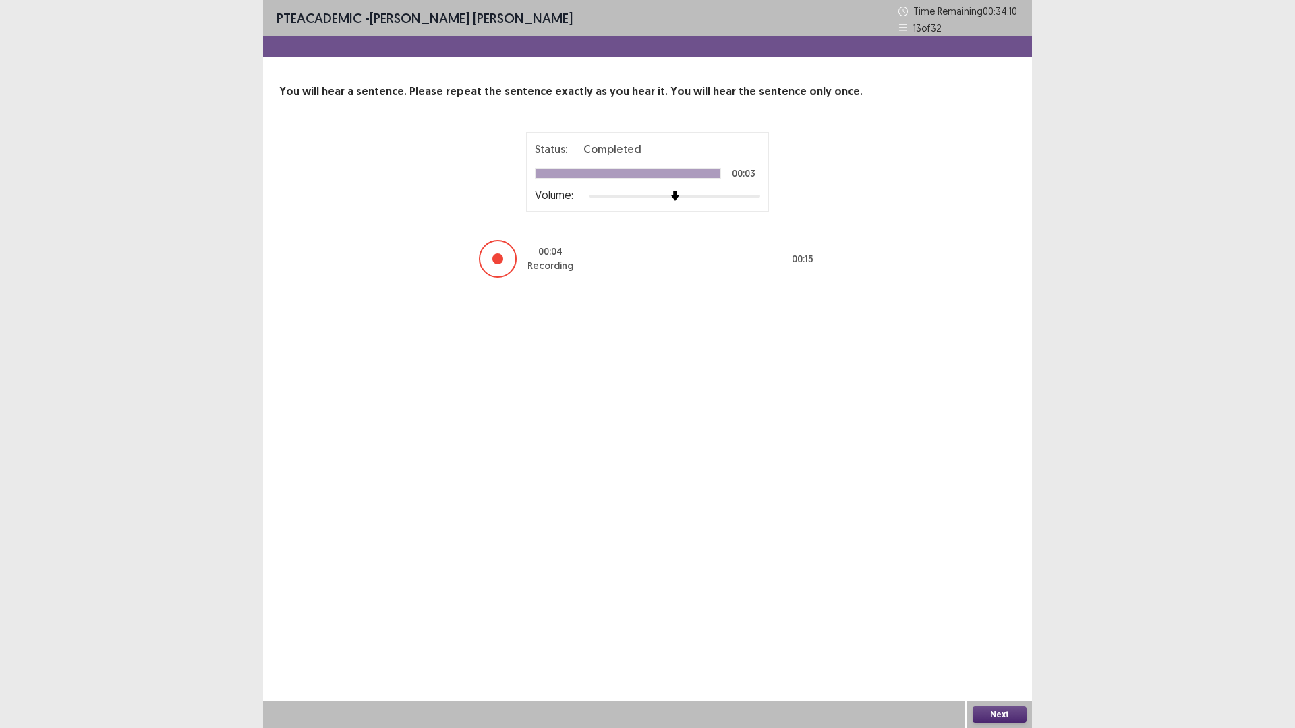
click at [993, 637] on button "Next" at bounding box center [1000, 715] width 54 height 16
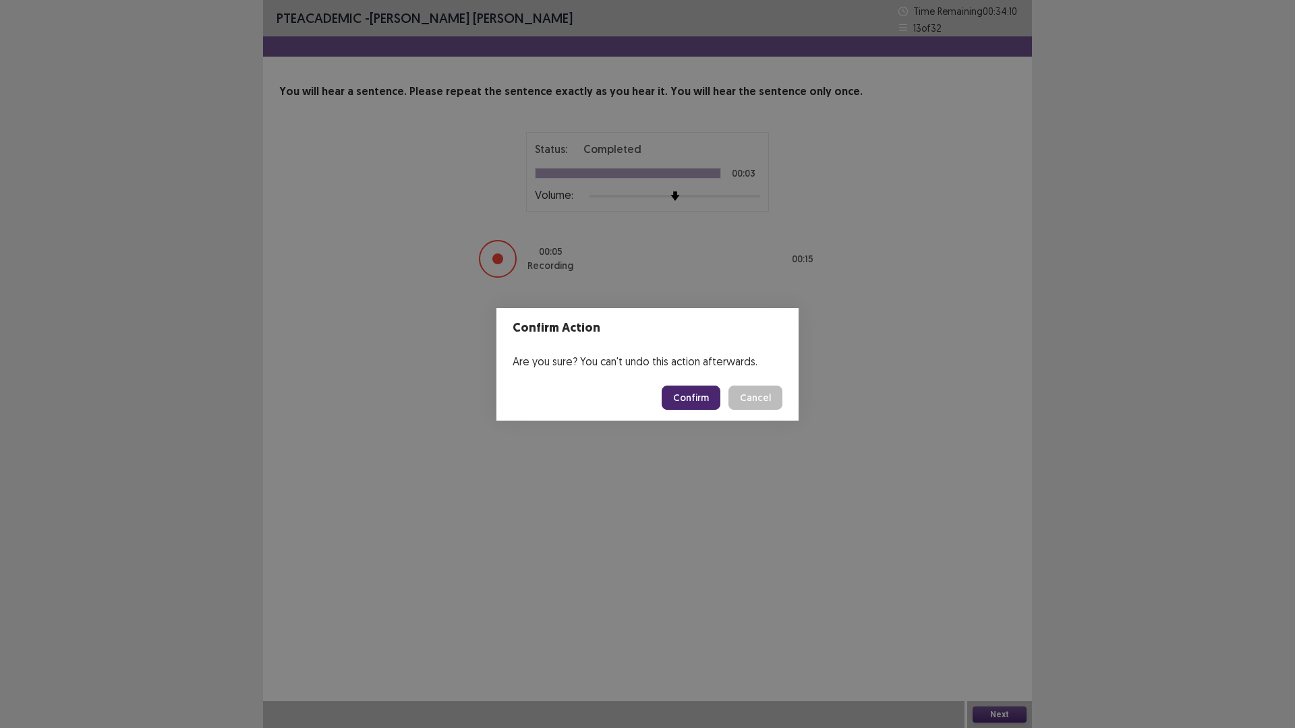
click at [688, 394] on button "Confirm" at bounding box center [691, 398] width 59 height 24
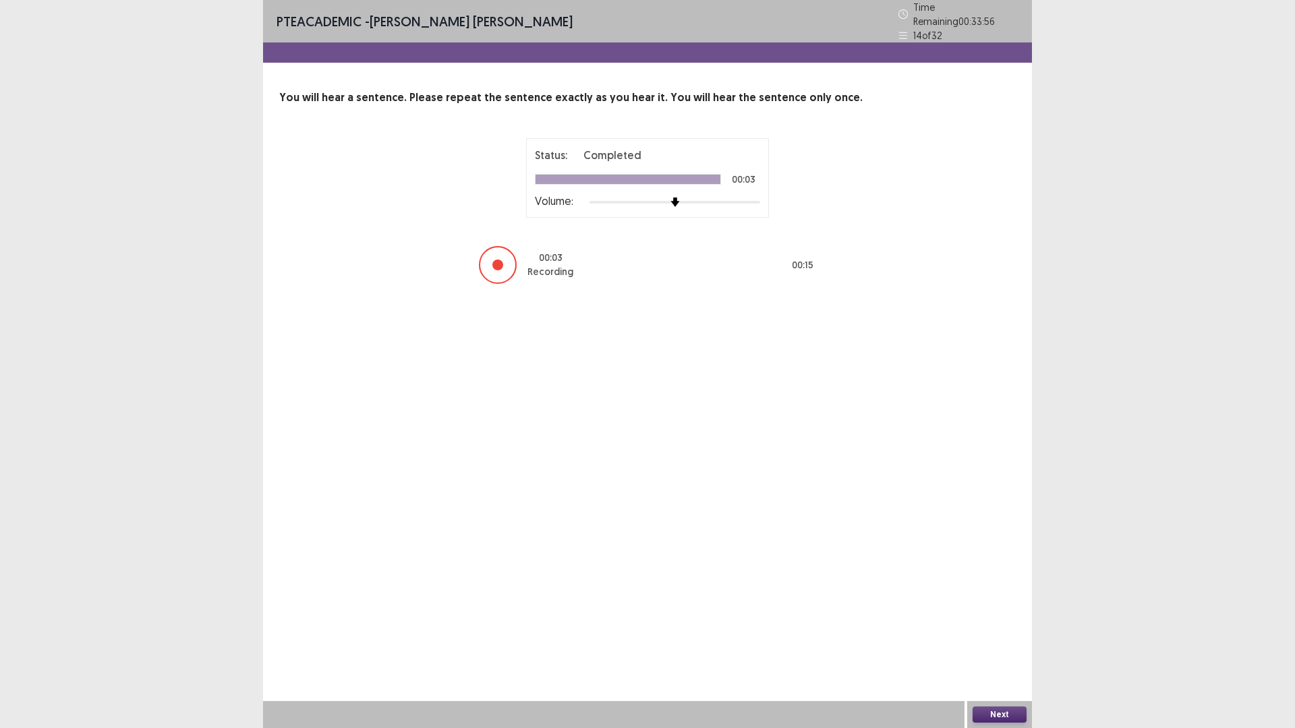
click at [1005, 637] on button "Next" at bounding box center [1000, 715] width 54 height 16
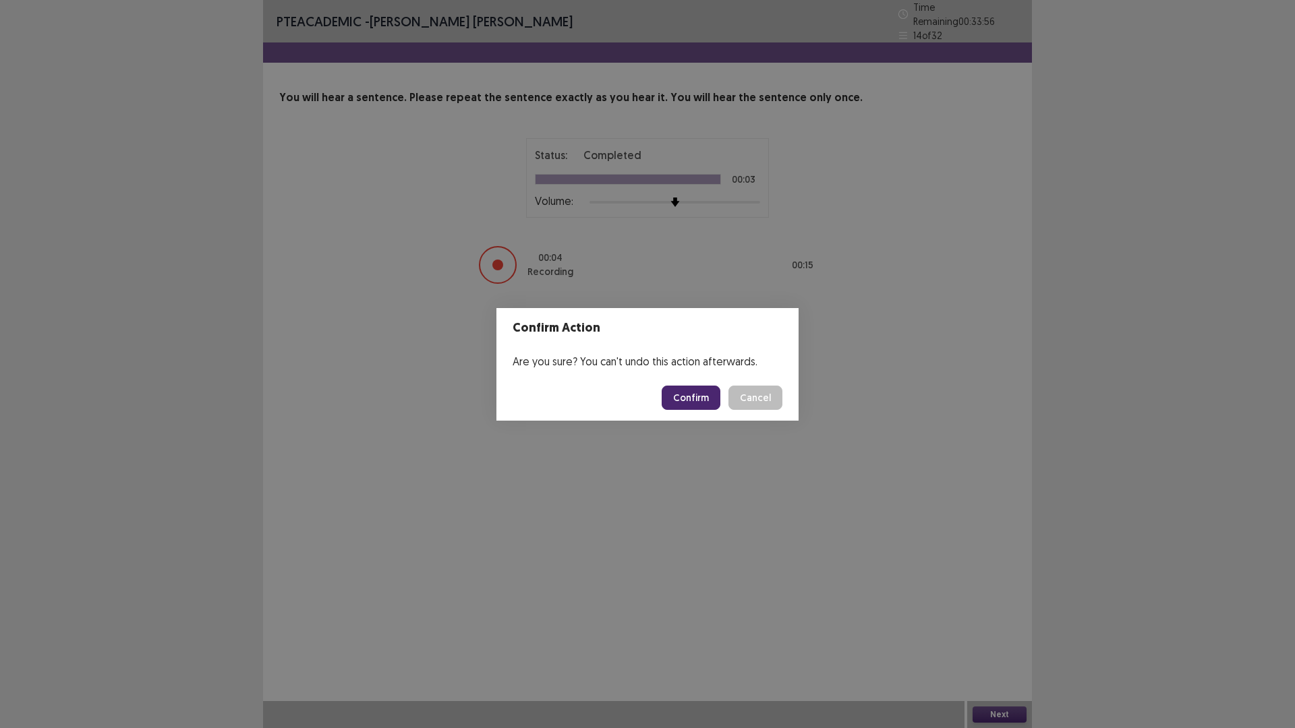
click at [674, 398] on button "Confirm" at bounding box center [691, 398] width 59 height 24
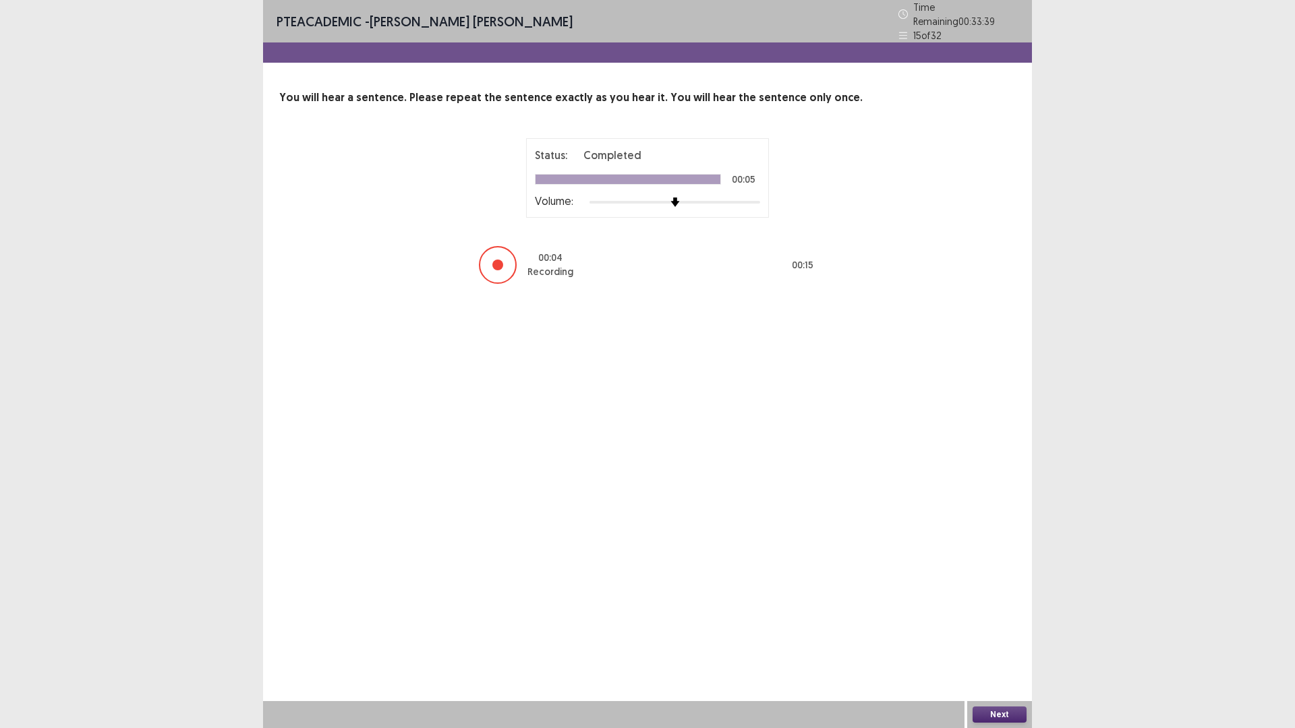
click at [997, 637] on button "Next" at bounding box center [1000, 715] width 54 height 16
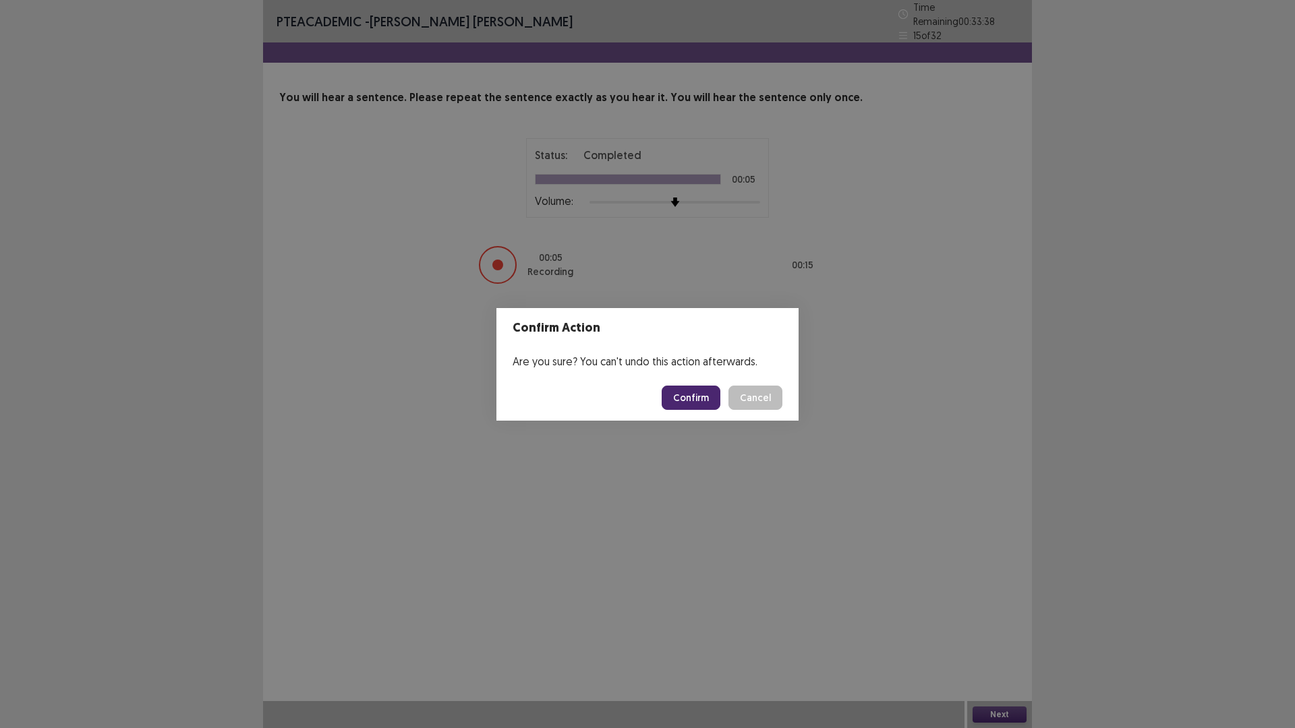
click at [707, 407] on button "Confirm" at bounding box center [691, 398] width 59 height 24
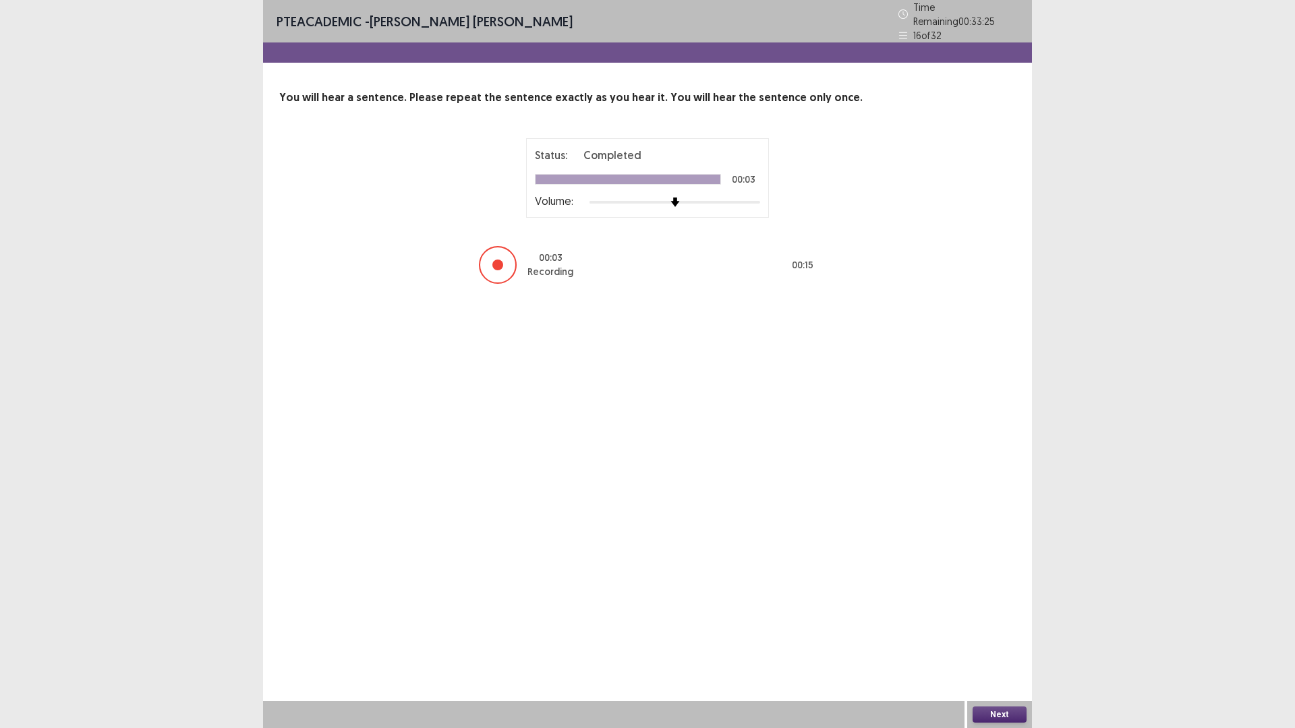
click at [1001, 637] on button "Next" at bounding box center [1000, 715] width 54 height 16
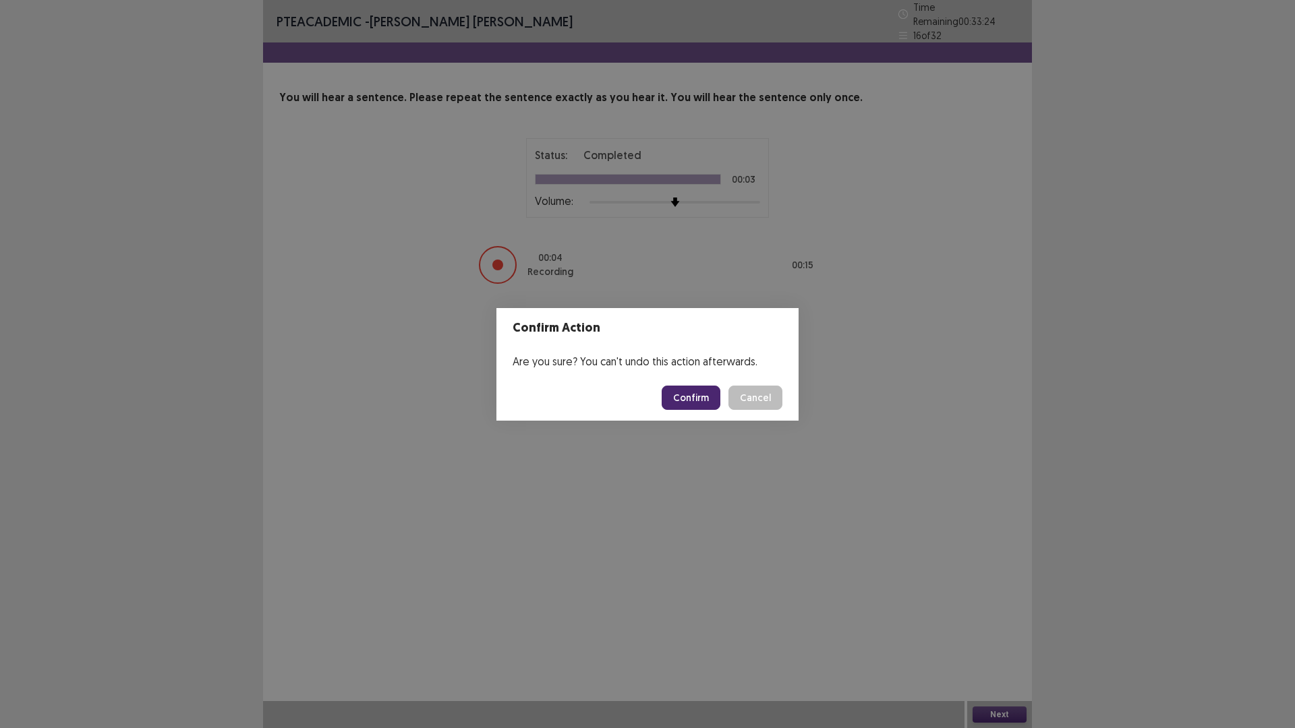
click at [670, 391] on button "Confirm" at bounding box center [691, 398] width 59 height 24
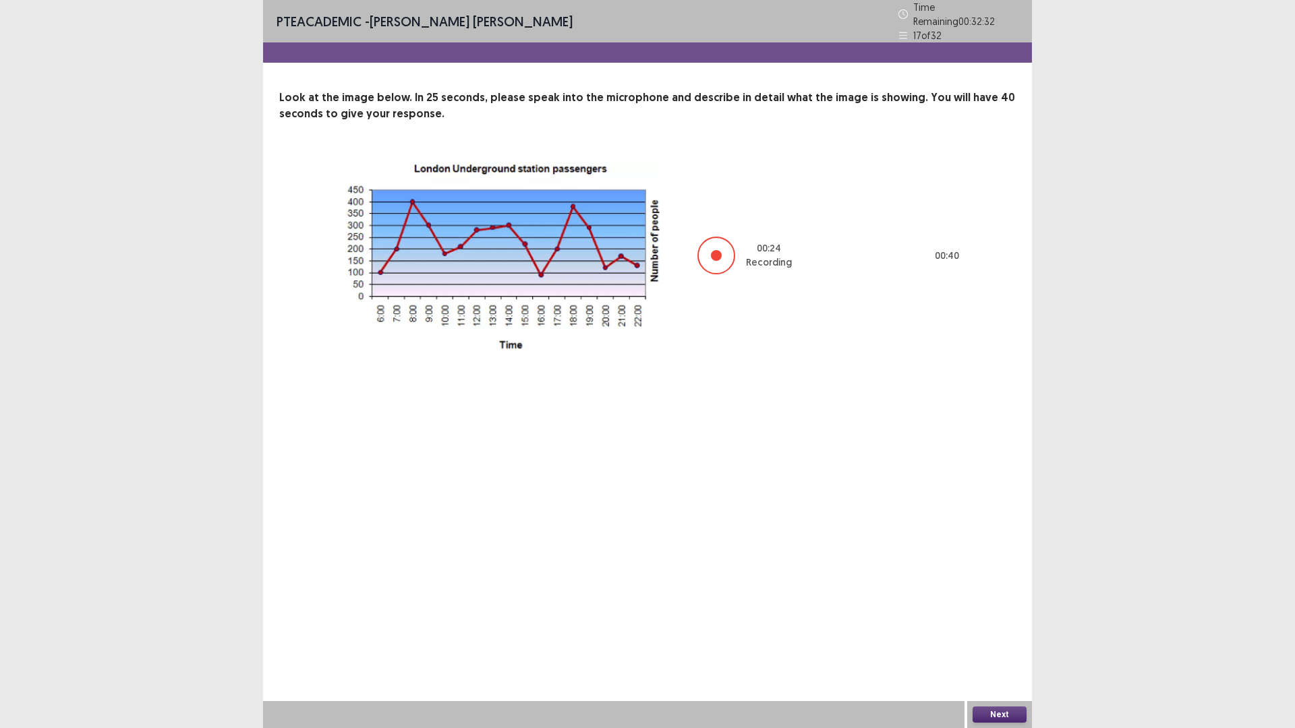
click at [994, 637] on button "Next" at bounding box center [1000, 715] width 54 height 16
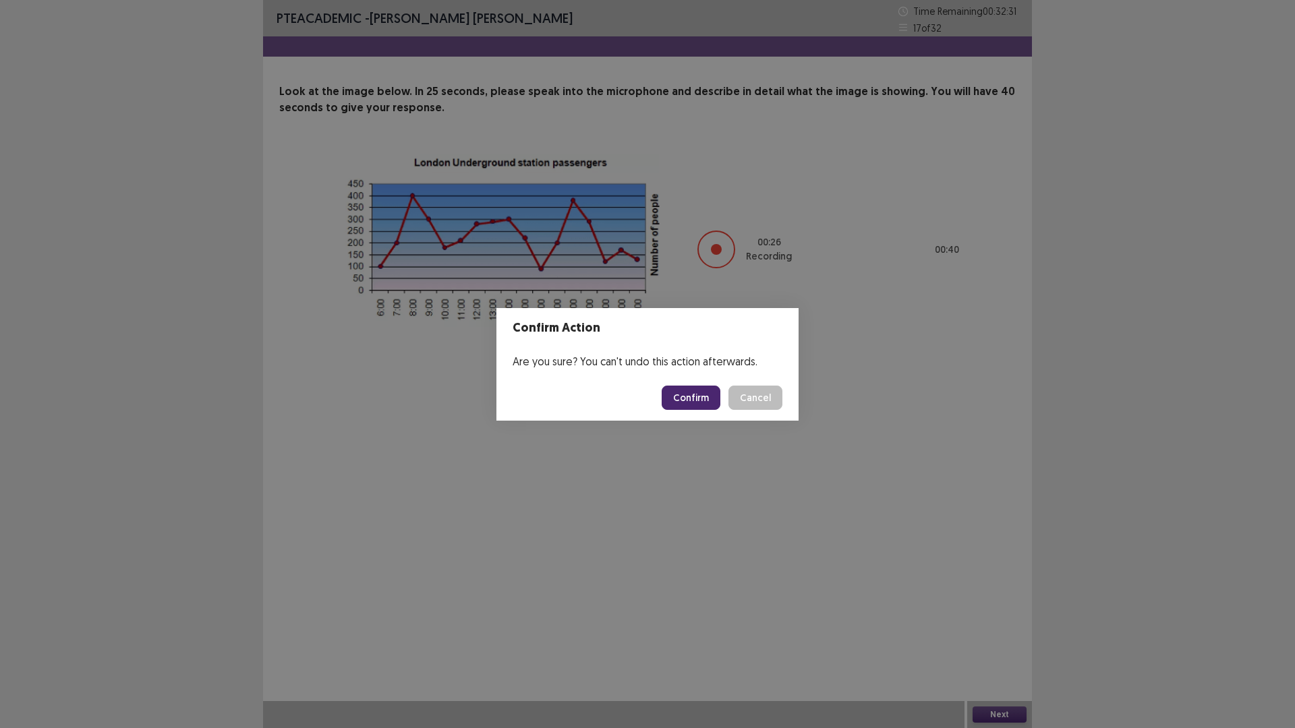
click at [698, 395] on button "Confirm" at bounding box center [691, 398] width 59 height 24
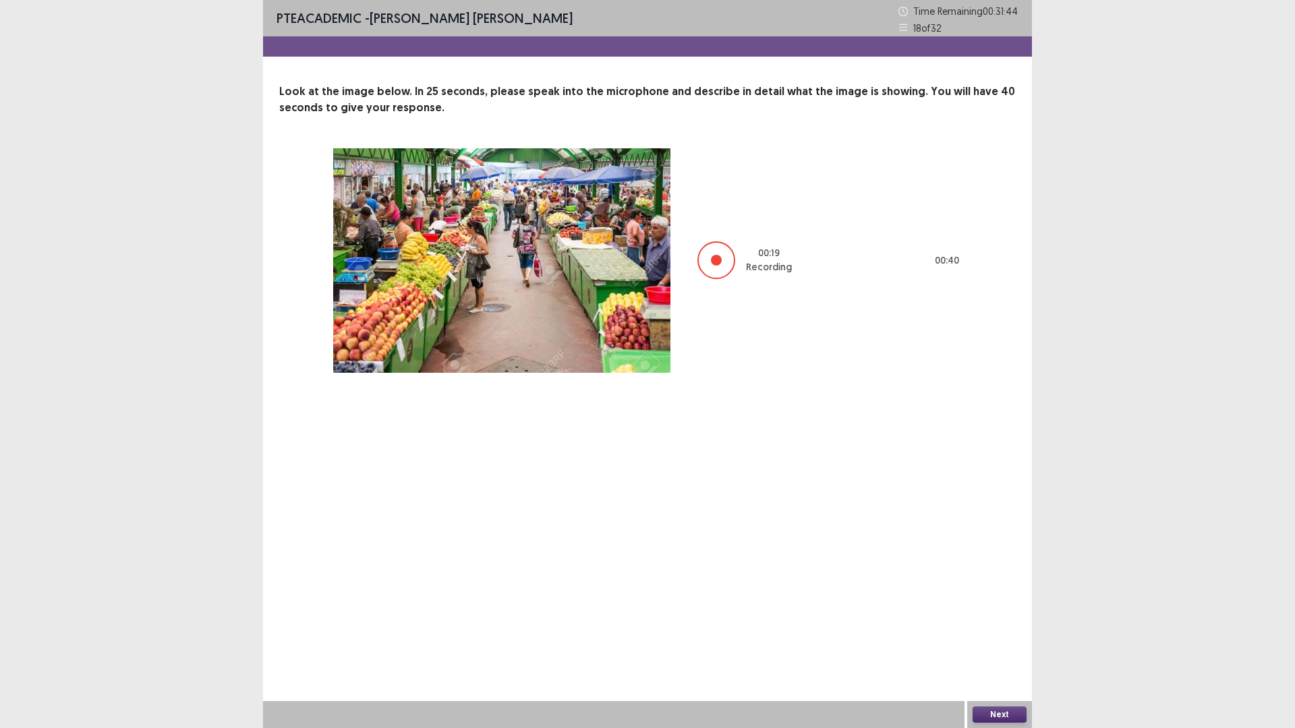
click at [1002, 637] on button "Next" at bounding box center [1000, 715] width 54 height 16
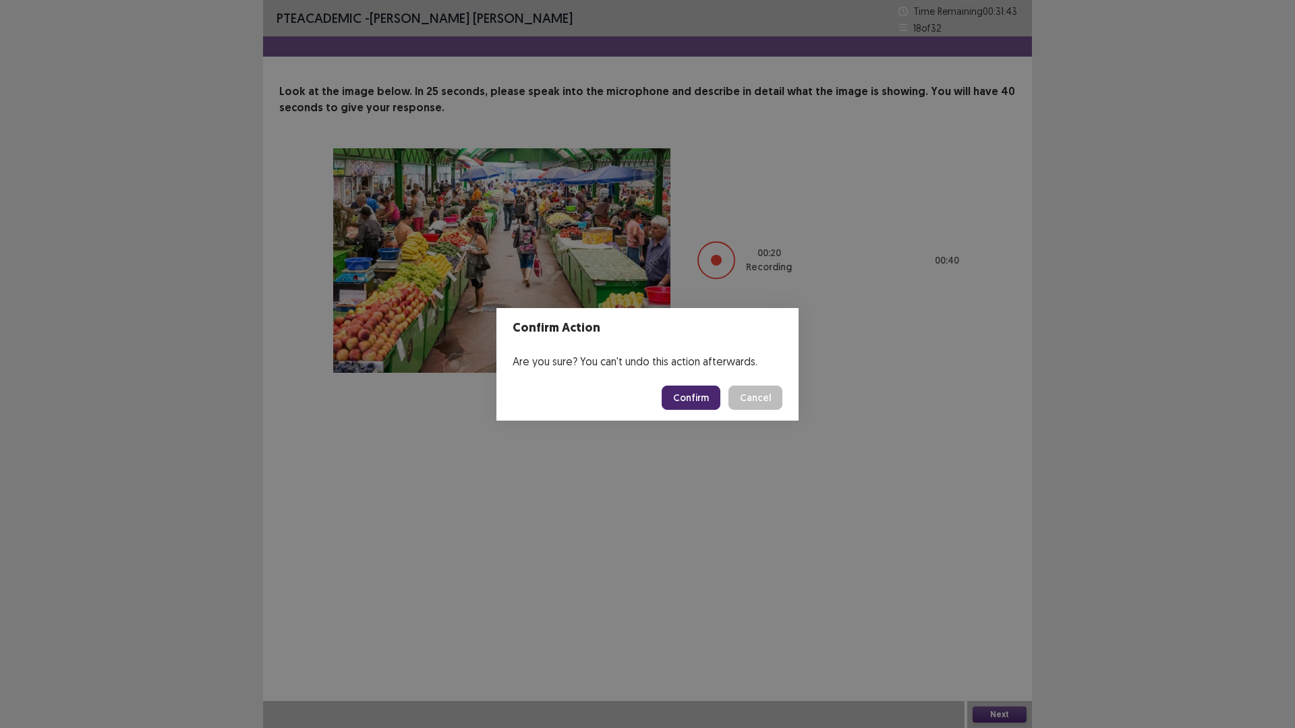
click at [681, 397] on button "Confirm" at bounding box center [691, 398] width 59 height 24
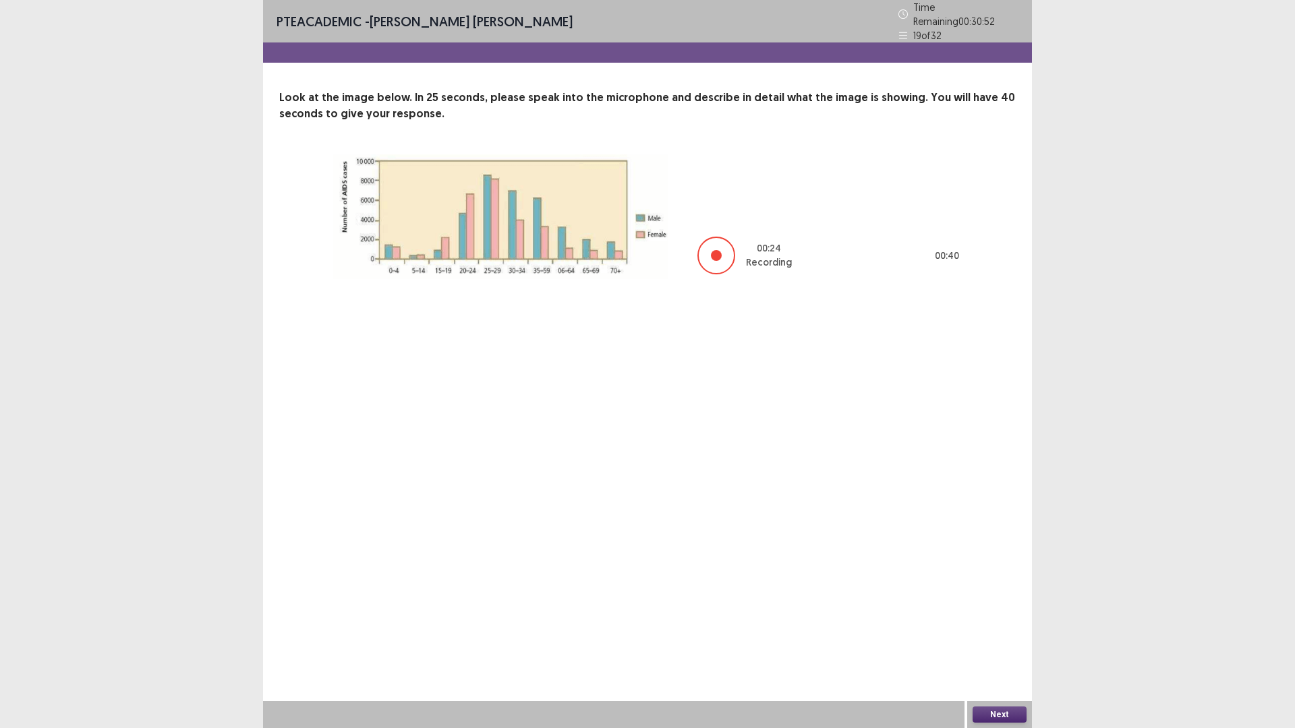
click at [997, 637] on button "Next" at bounding box center [1000, 715] width 54 height 16
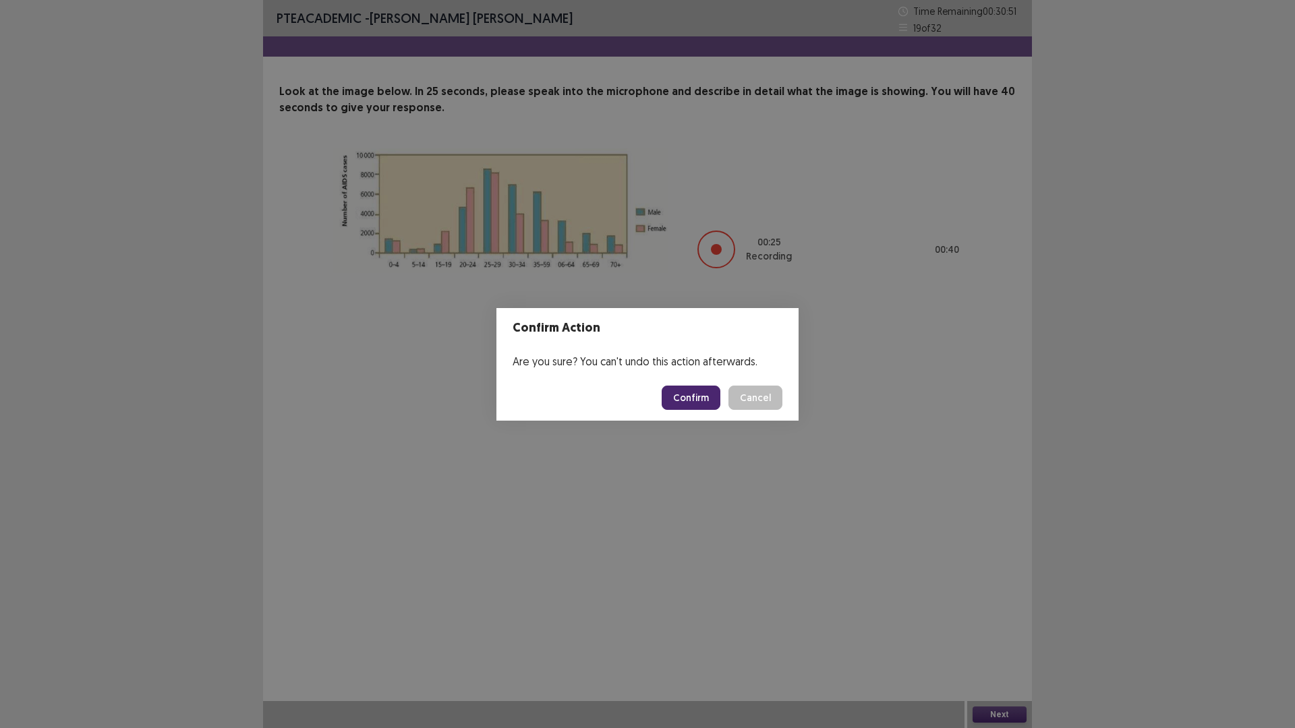
click at [687, 393] on button "Confirm" at bounding box center [691, 398] width 59 height 24
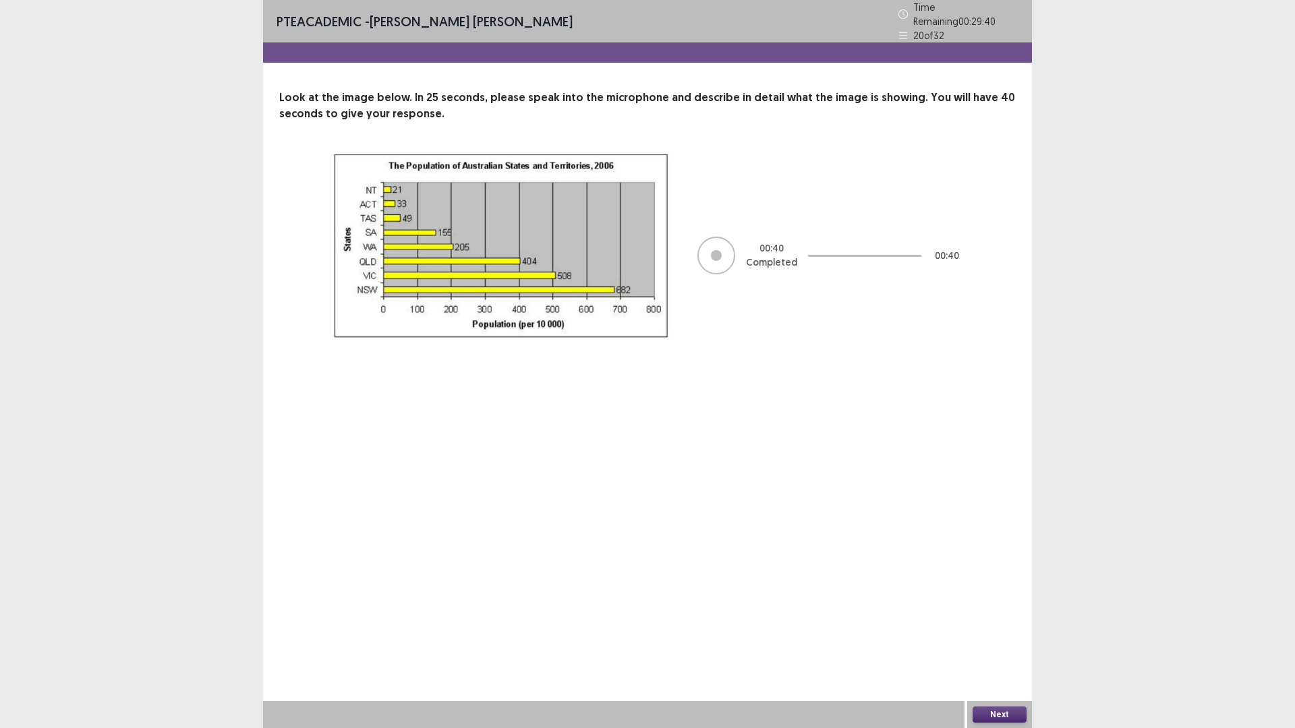
click at [995, 637] on button "Next" at bounding box center [1000, 715] width 54 height 16
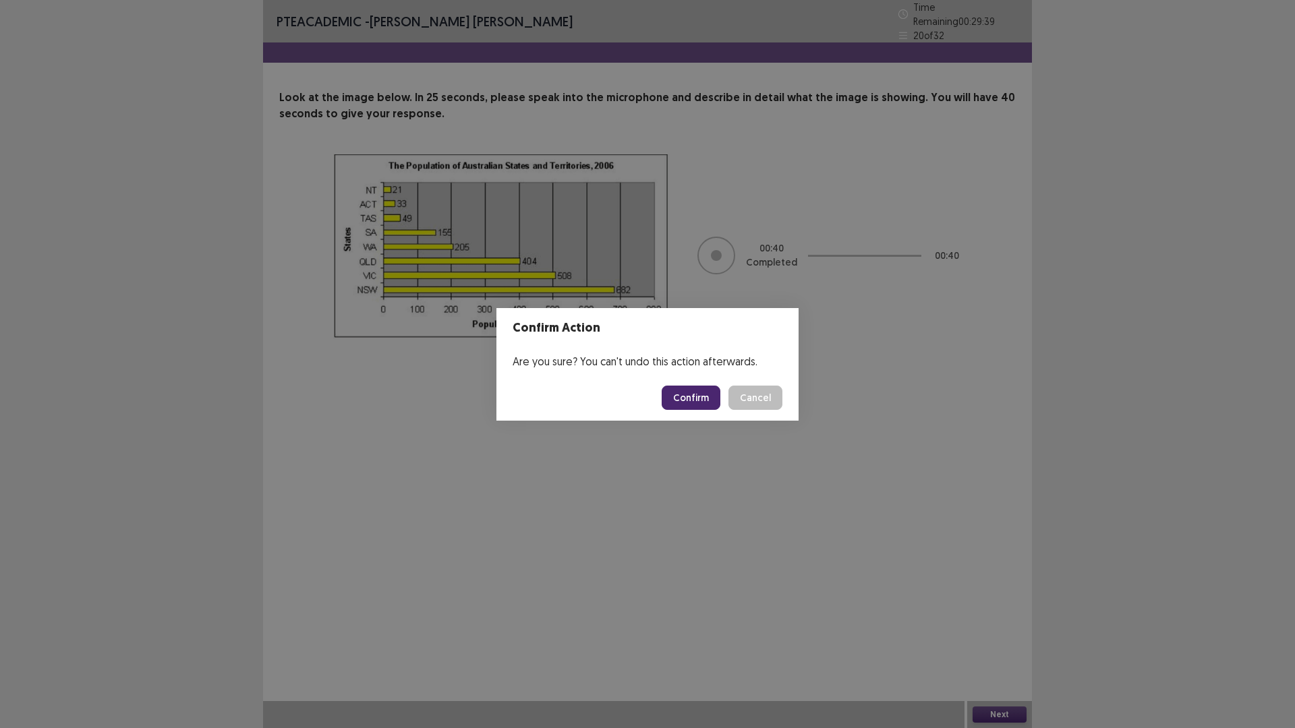
click at [683, 397] on button "Confirm" at bounding box center [691, 398] width 59 height 24
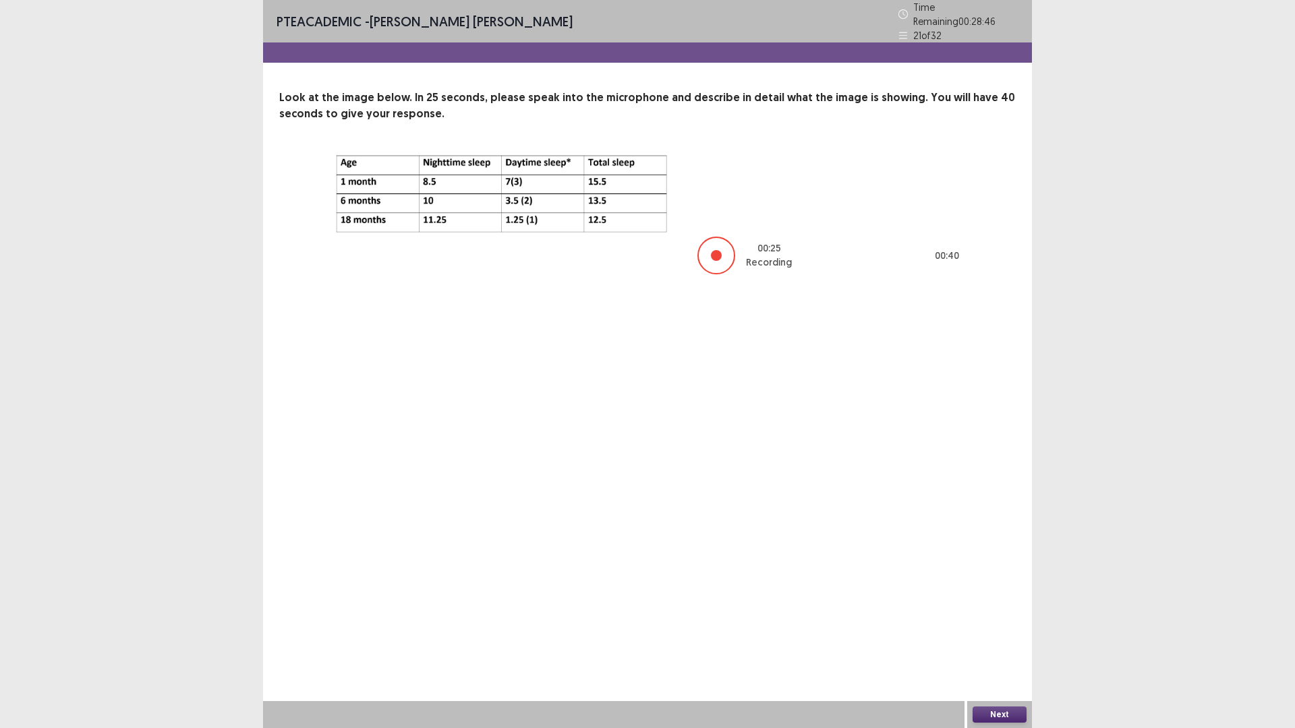
click at [1012, 637] on button "Next" at bounding box center [1000, 715] width 54 height 16
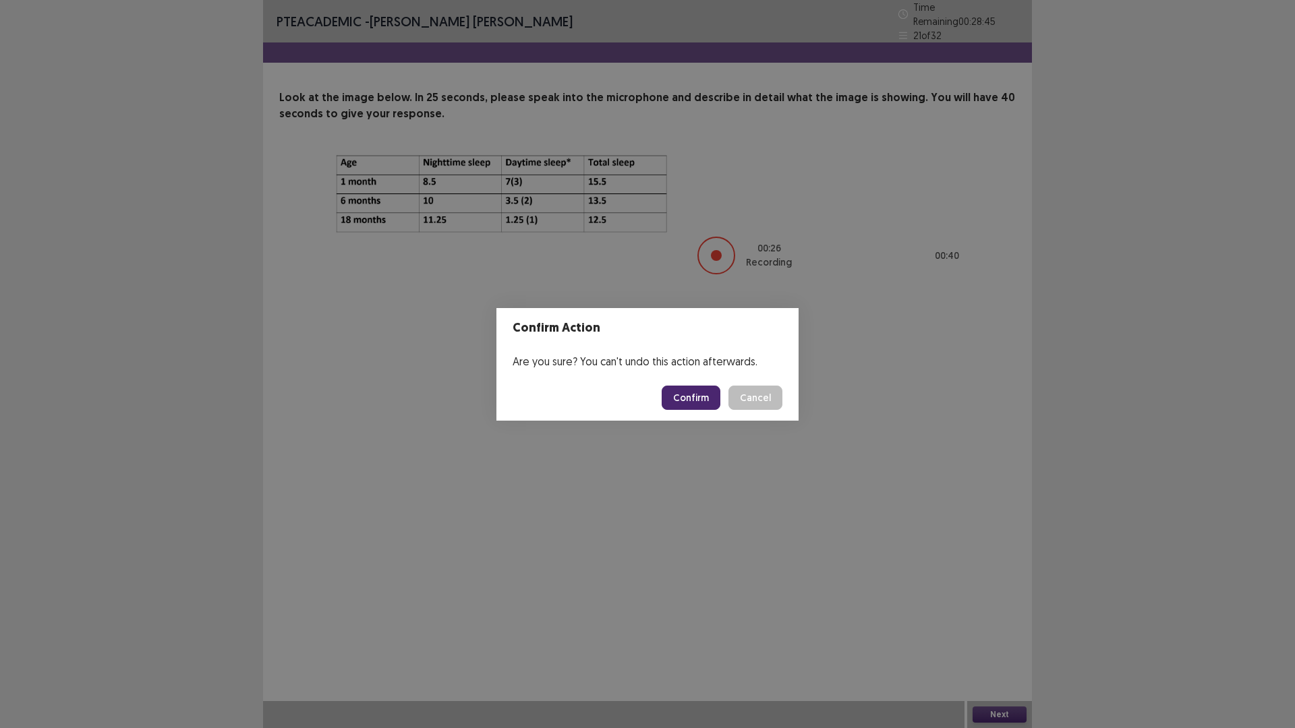
click at [694, 403] on button "Confirm" at bounding box center [691, 398] width 59 height 24
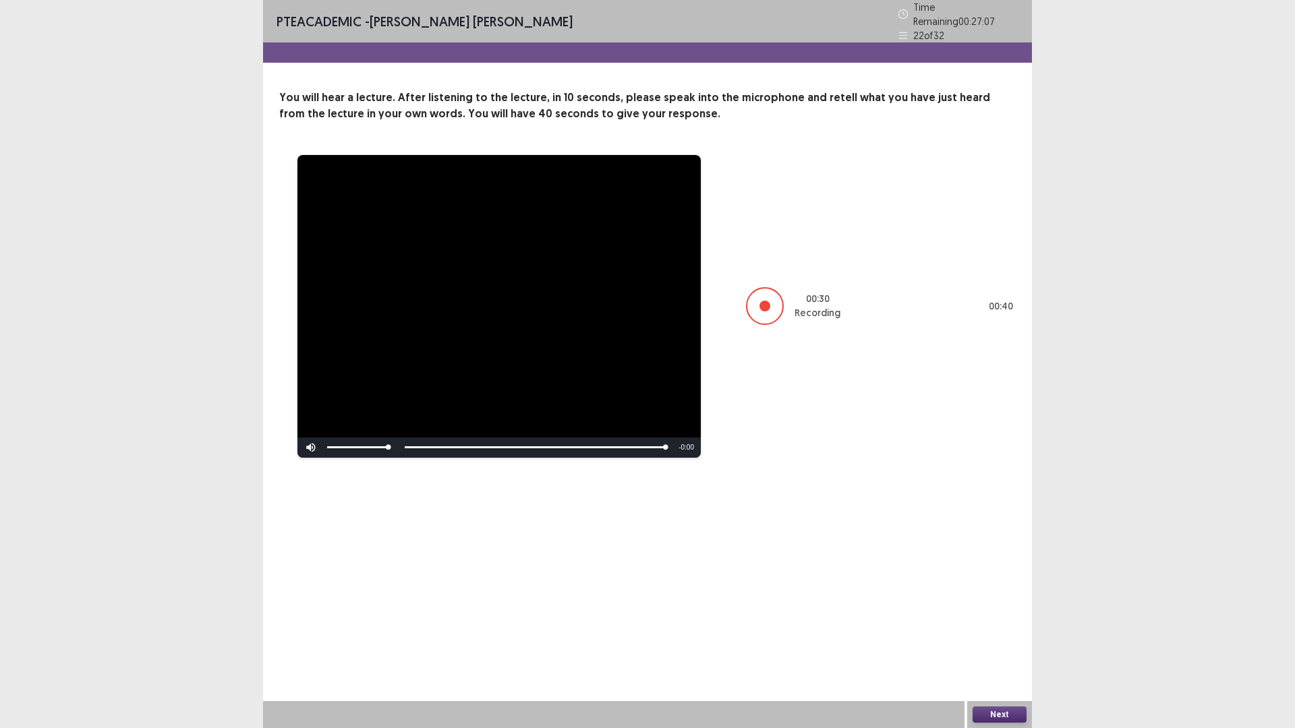
click at [1002, 637] on button "Next" at bounding box center [1000, 715] width 54 height 16
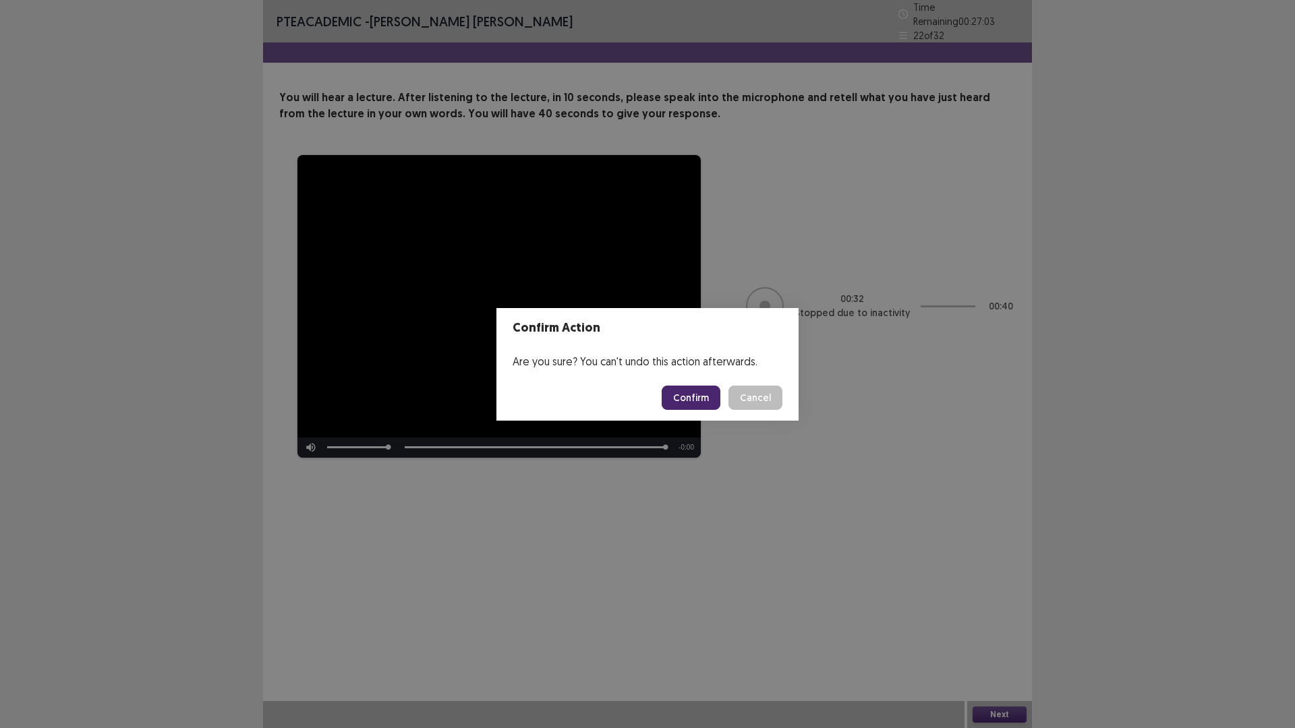
click at [698, 393] on button "Confirm" at bounding box center [691, 398] width 59 height 24
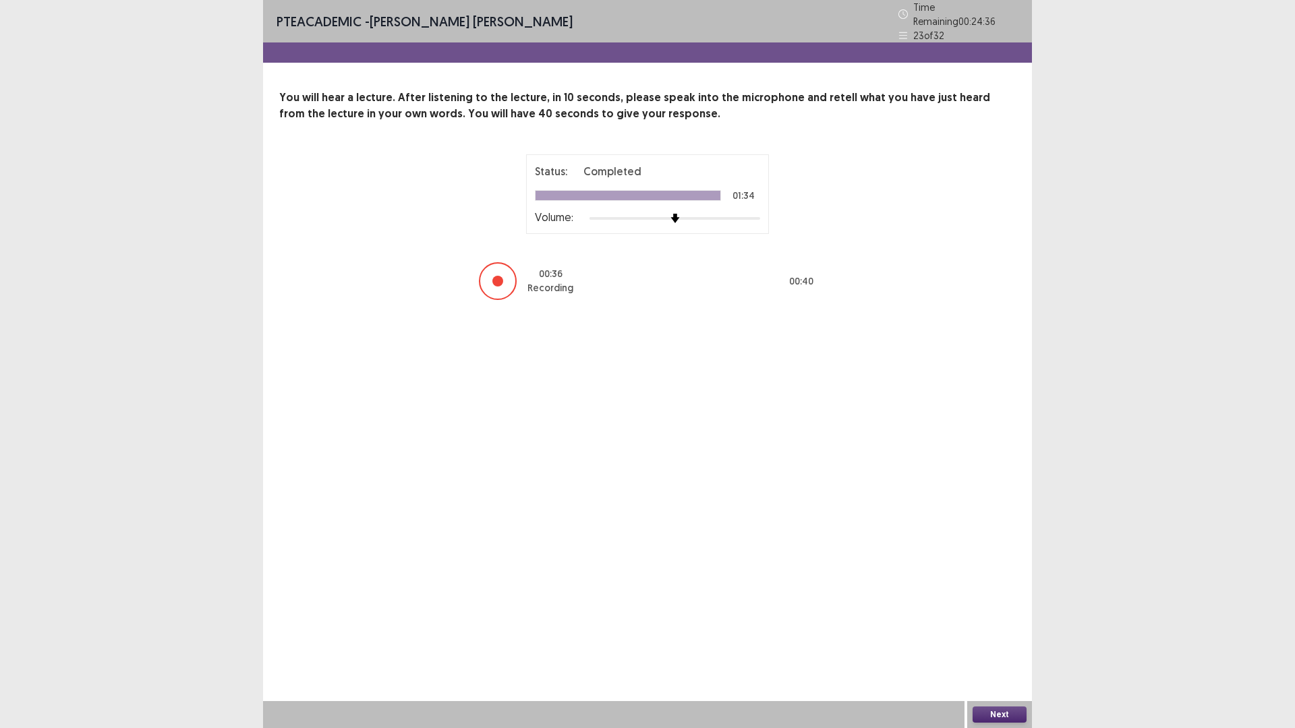
click at [1006, 637] on button "Next" at bounding box center [1000, 715] width 54 height 16
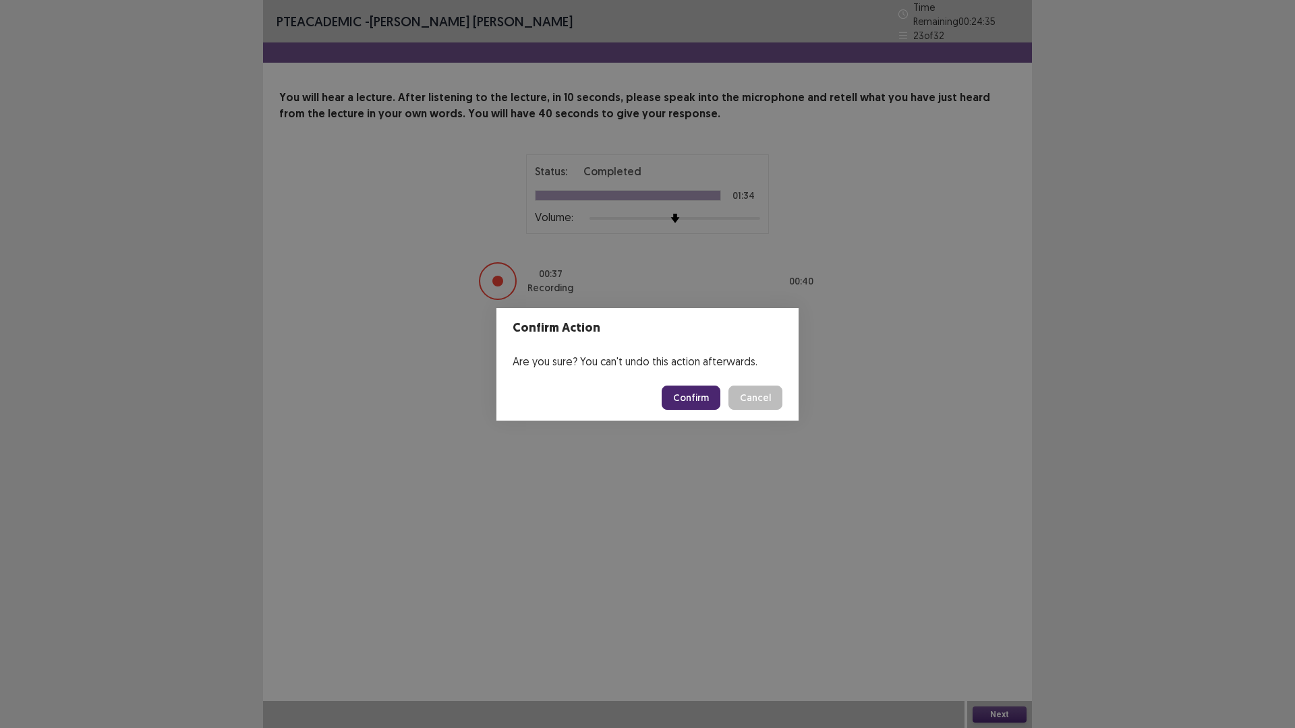
click at [701, 392] on button "Confirm" at bounding box center [691, 398] width 59 height 24
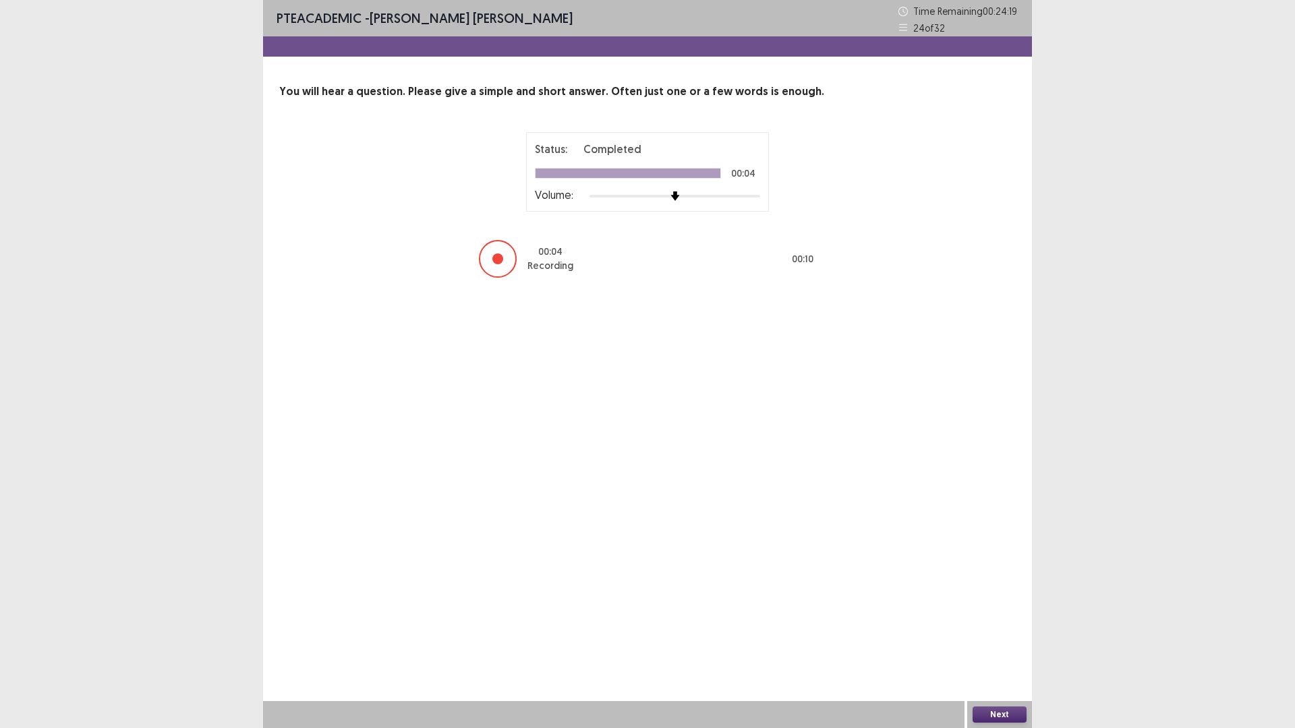
click at [999, 637] on button "Next" at bounding box center [1000, 715] width 54 height 16
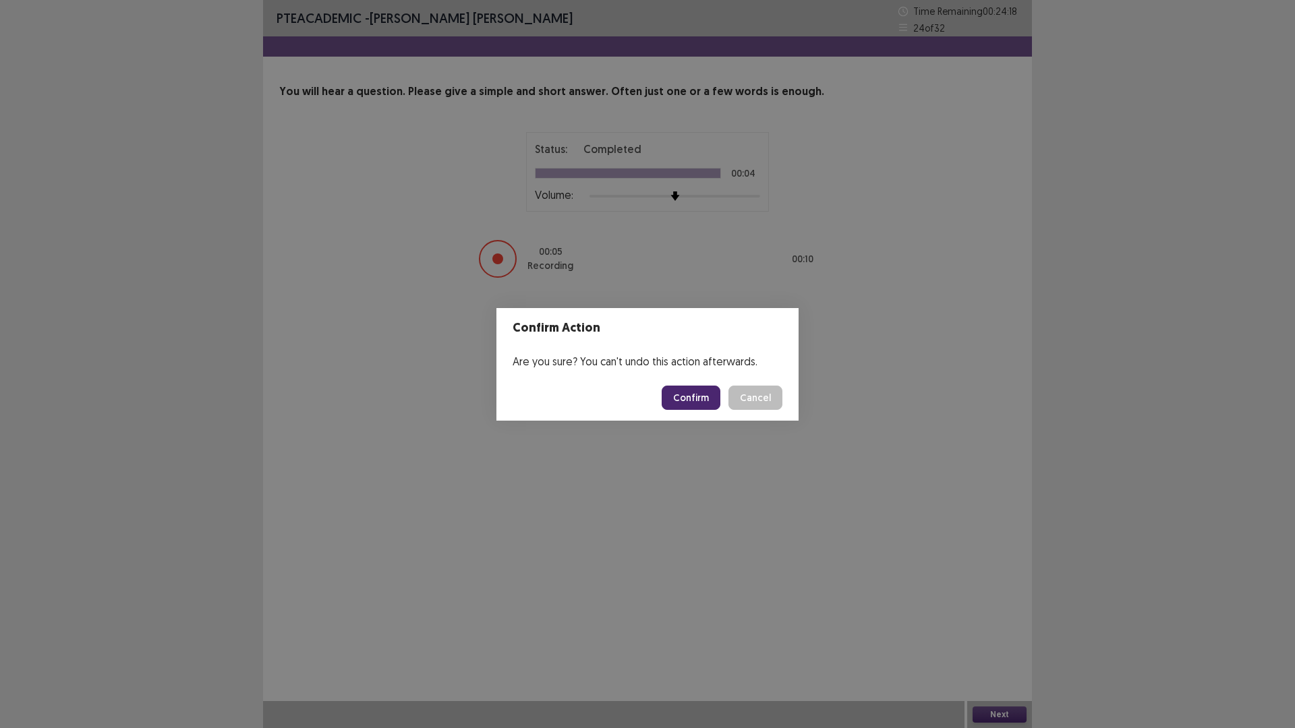
click at [676, 396] on button "Confirm" at bounding box center [691, 398] width 59 height 24
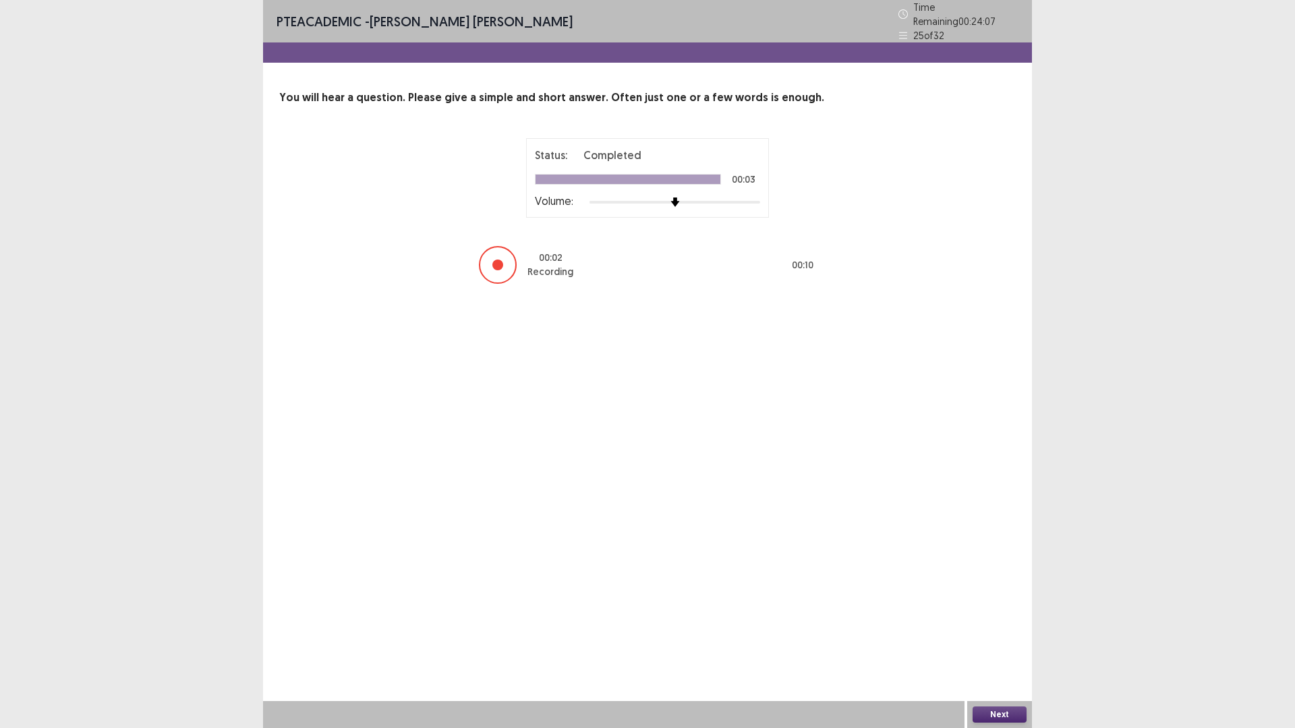
click at [1004, 637] on button "Next" at bounding box center [1000, 715] width 54 height 16
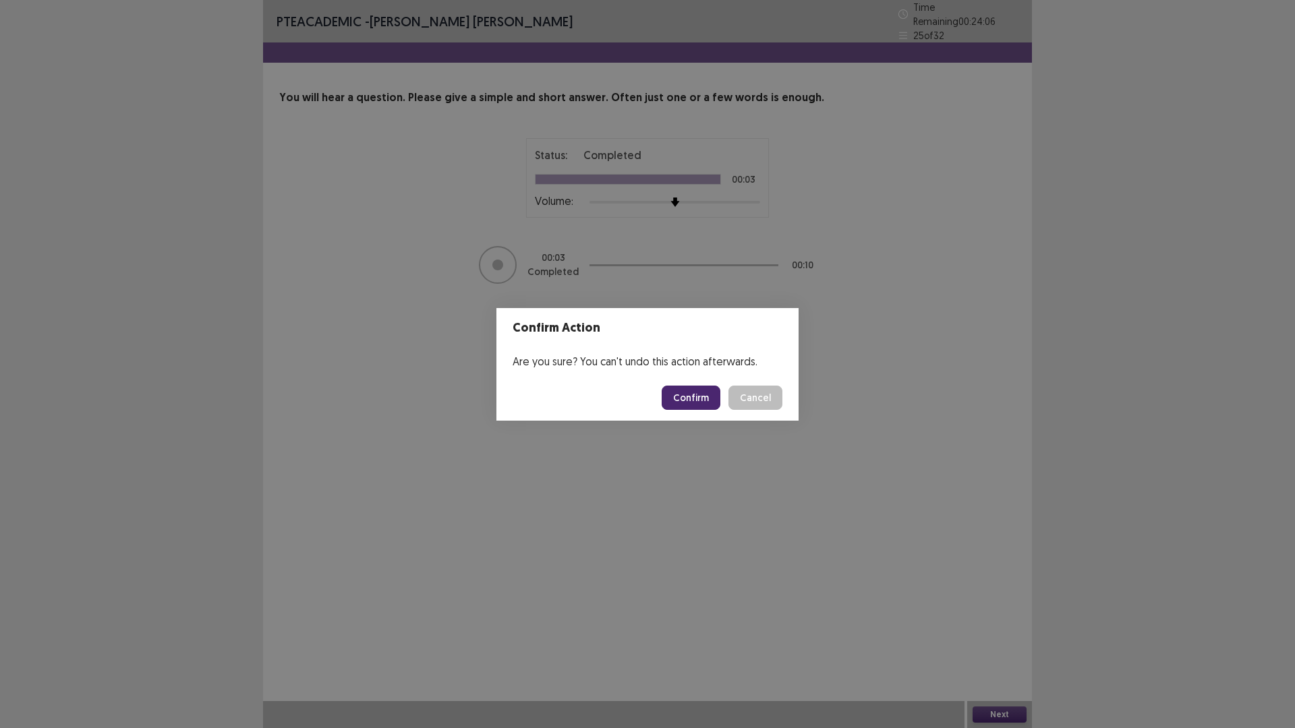
click at [703, 398] on button "Confirm" at bounding box center [691, 398] width 59 height 24
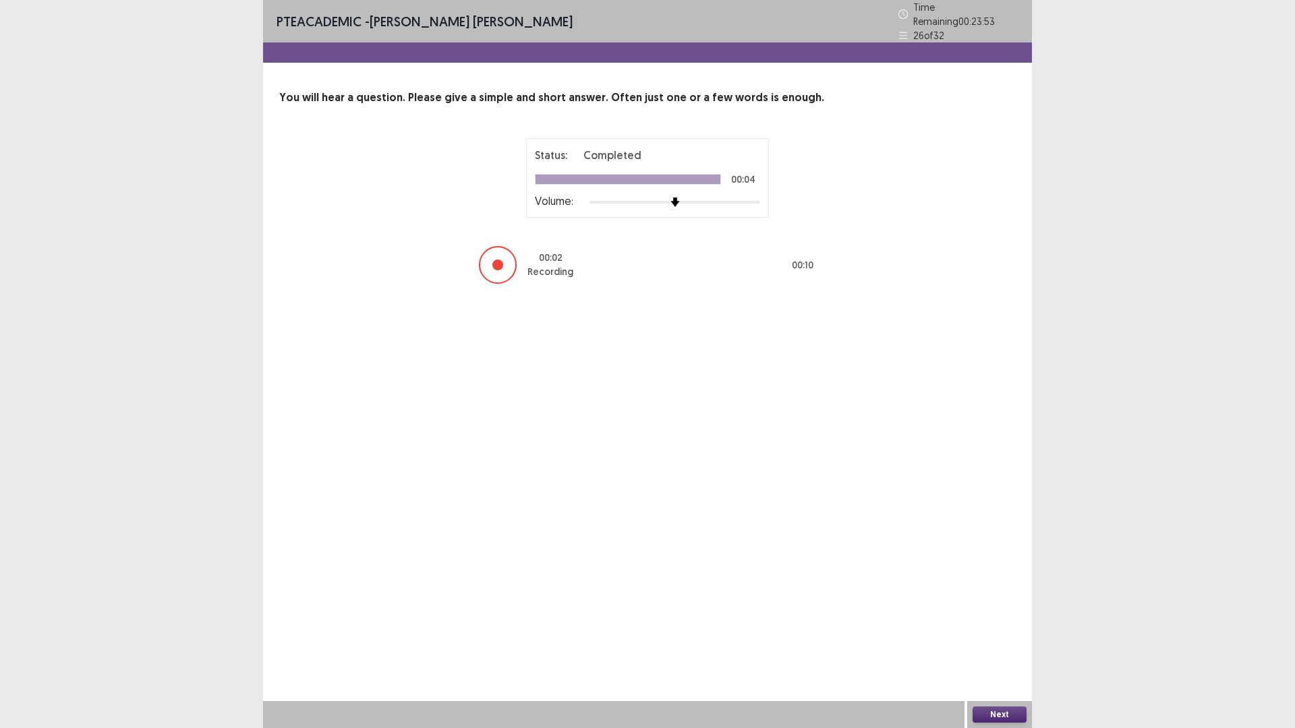
click at [1001, 637] on button "Next" at bounding box center [1000, 715] width 54 height 16
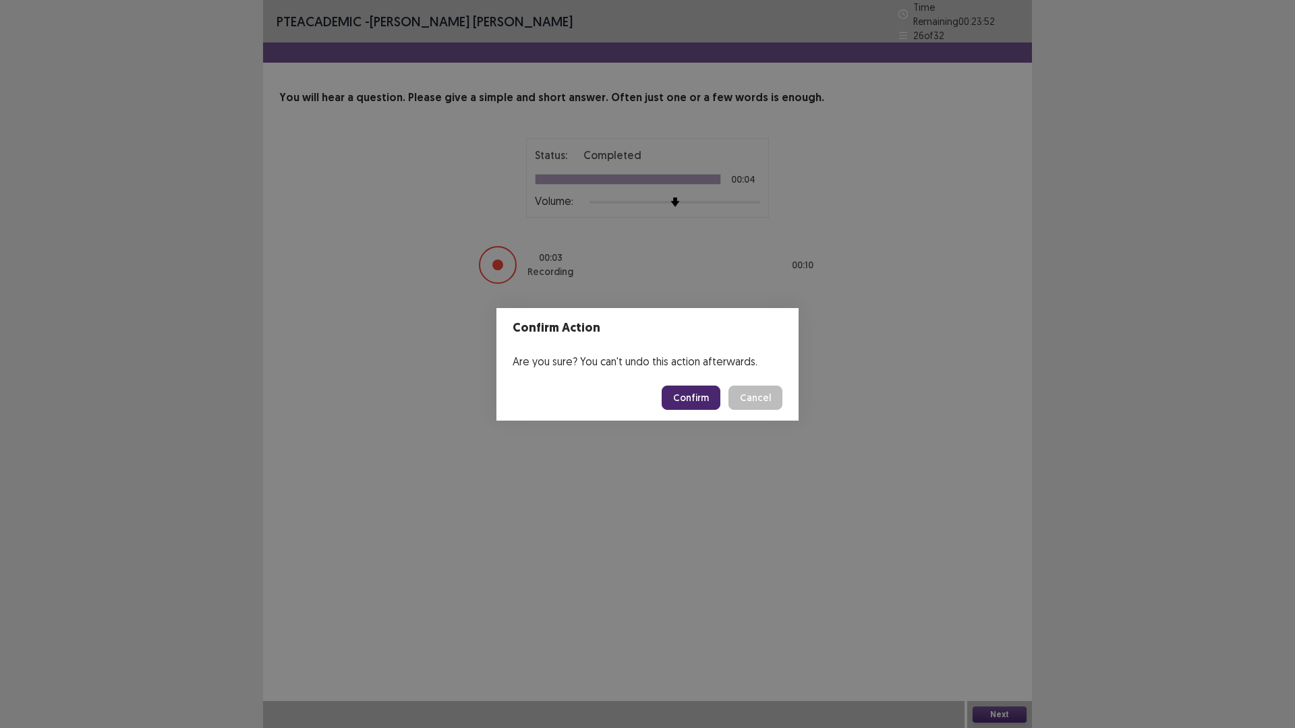
click at [681, 390] on button "Confirm" at bounding box center [691, 398] width 59 height 24
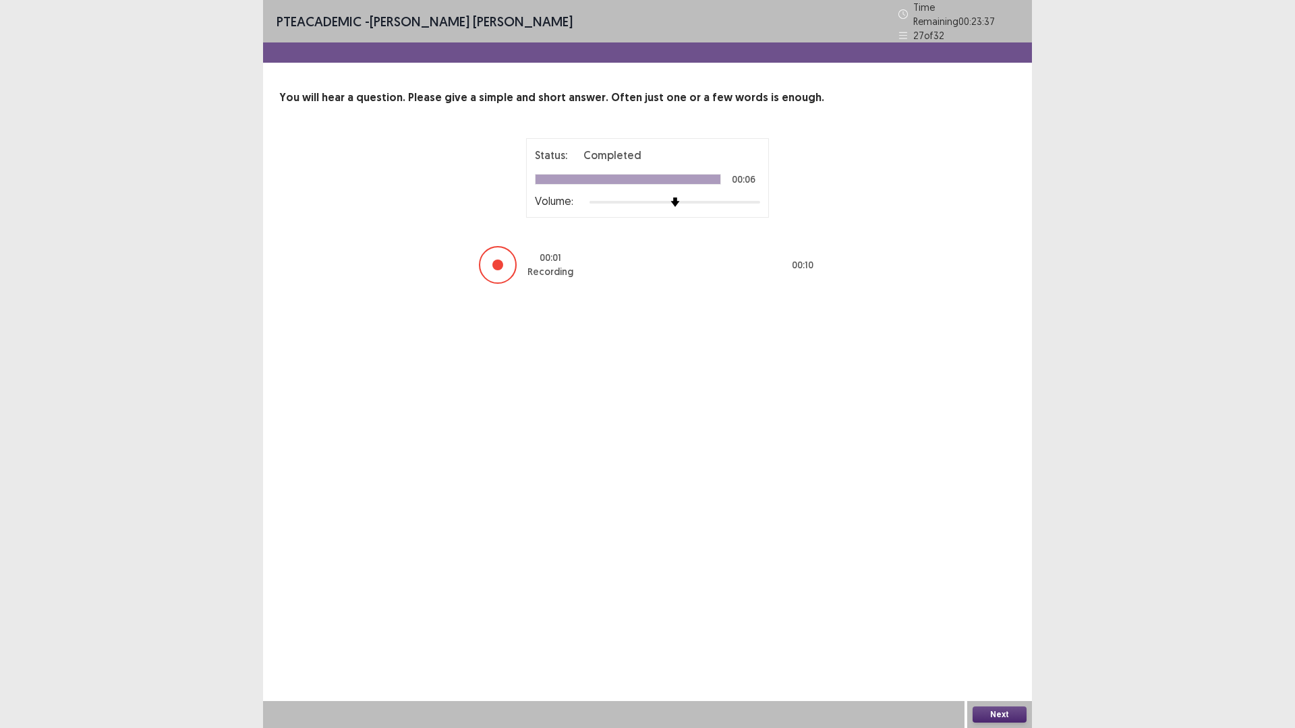
click at [1008, 637] on button "Next" at bounding box center [1000, 715] width 54 height 16
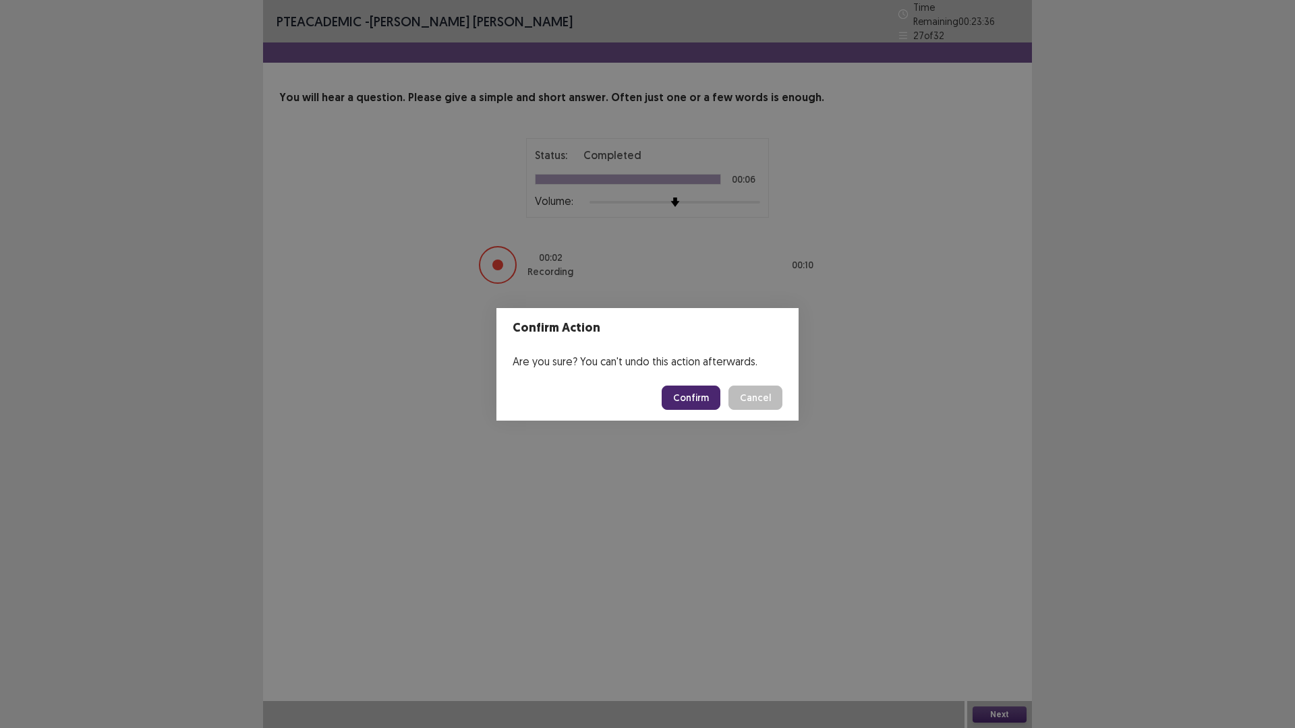
click at [699, 396] on button "Confirm" at bounding box center [691, 398] width 59 height 24
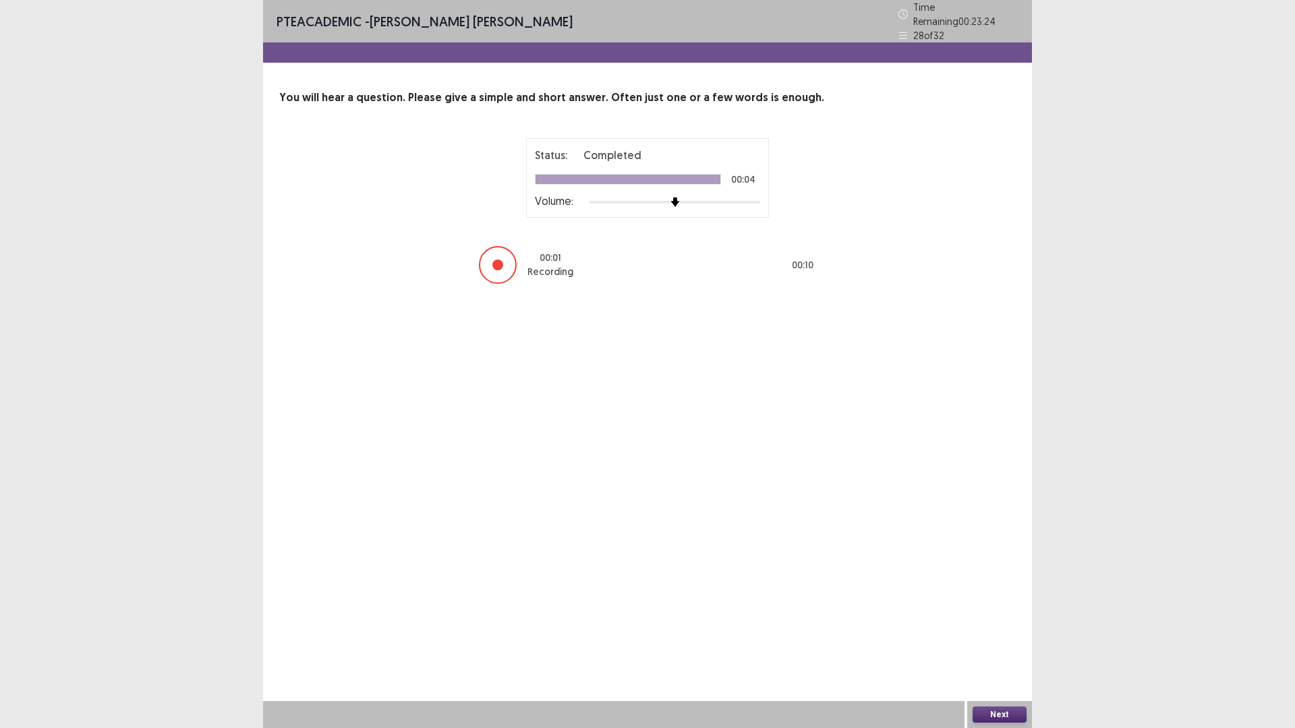
click at [1006, 637] on button "Next" at bounding box center [1000, 715] width 54 height 16
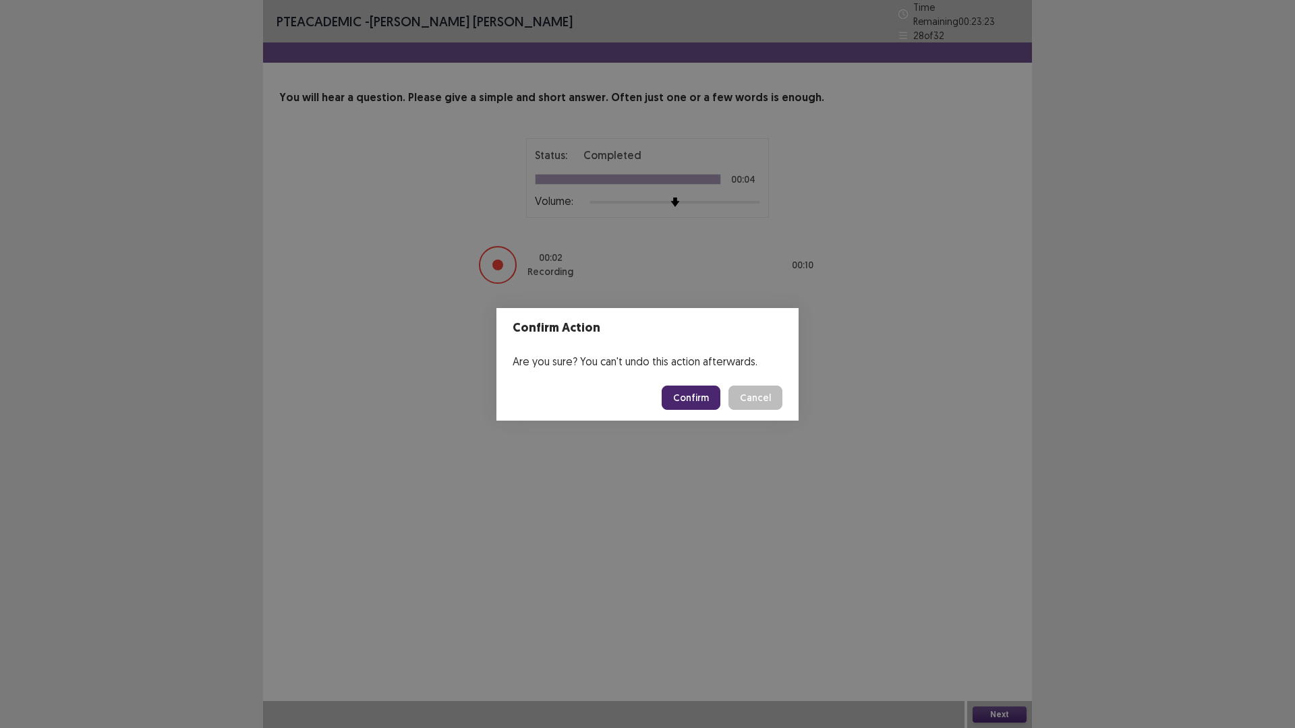
click at [681, 402] on button "Confirm" at bounding box center [691, 398] width 59 height 24
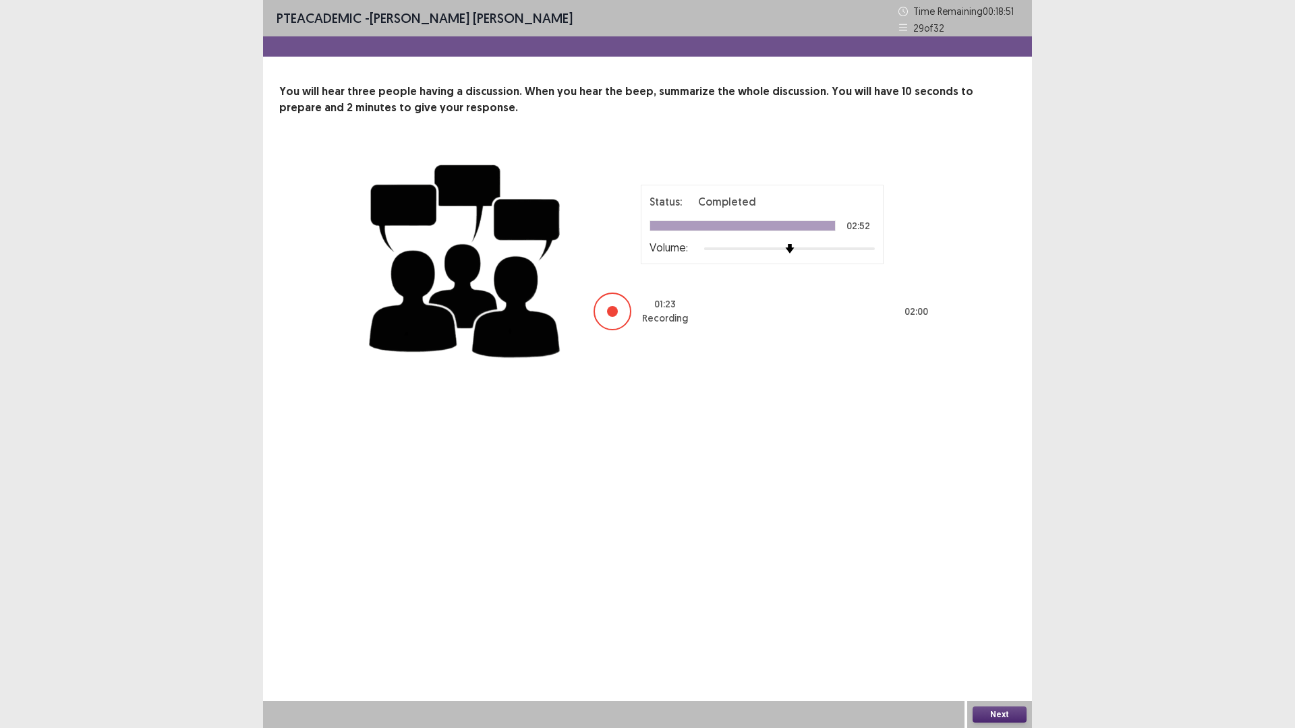
click at [1010, 637] on button "Next" at bounding box center [1000, 715] width 54 height 16
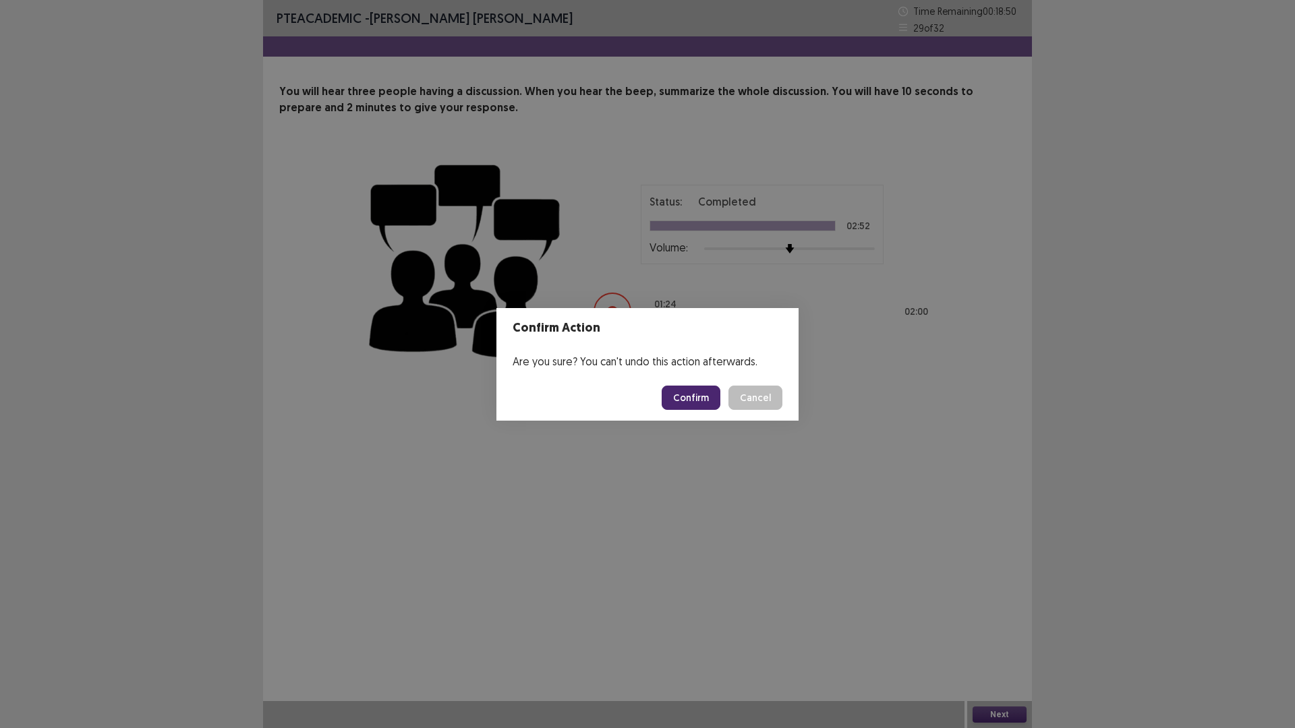
click at [696, 399] on button "Confirm" at bounding box center [691, 398] width 59 height 24
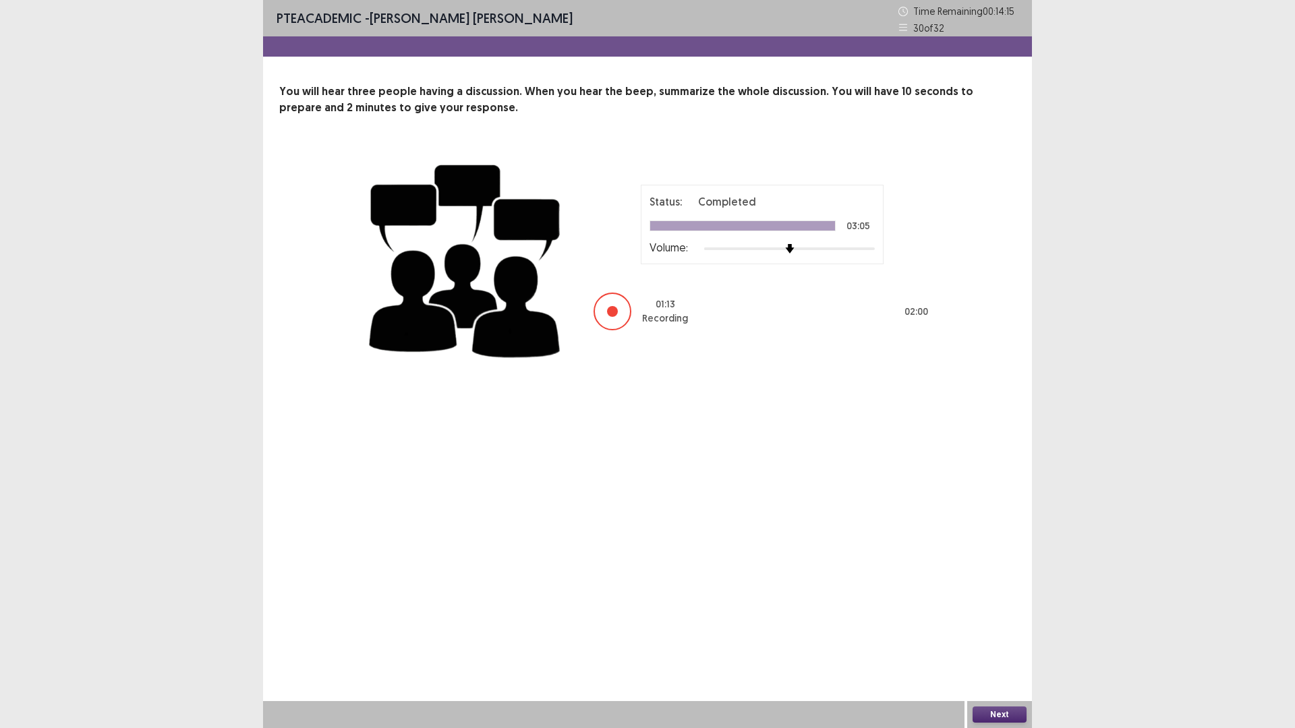
click at [983, 637] on button "Next" at bounding box center [1000, 715] width 54 height 16
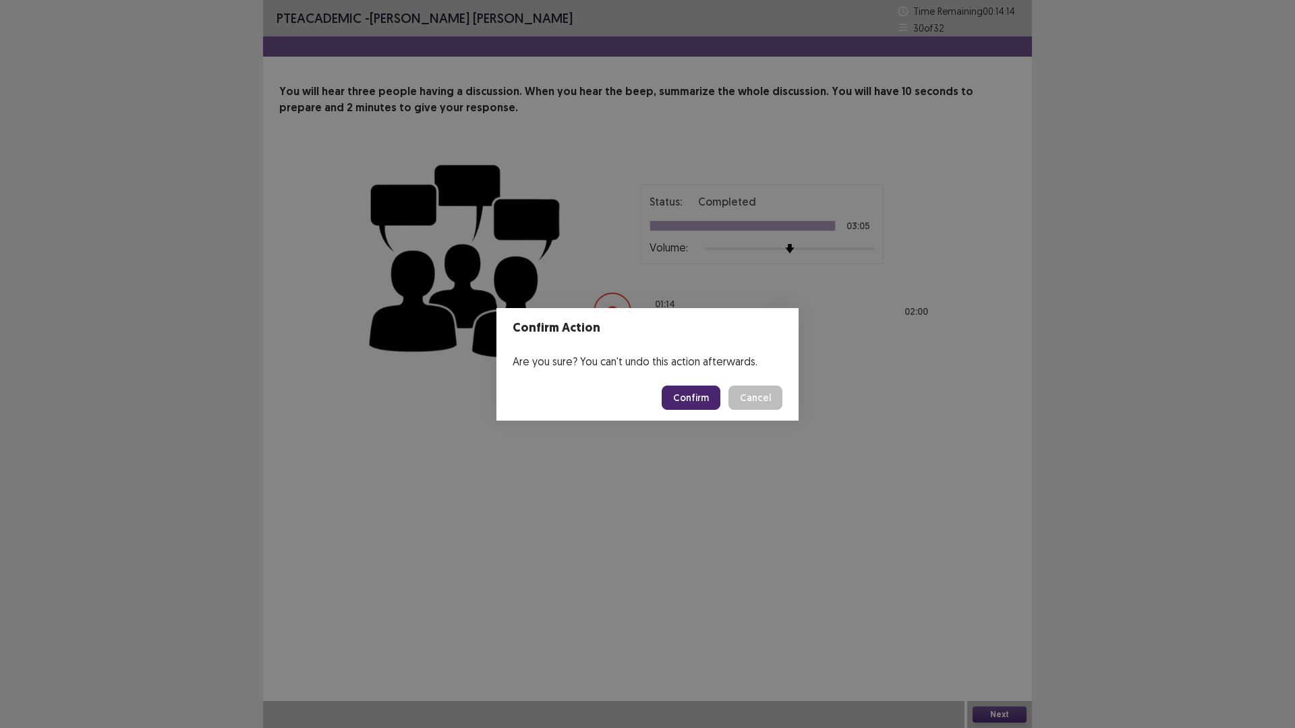
click at [674, 393] on button "Confirm" at bounding box center [691, 398] width 59 height 24
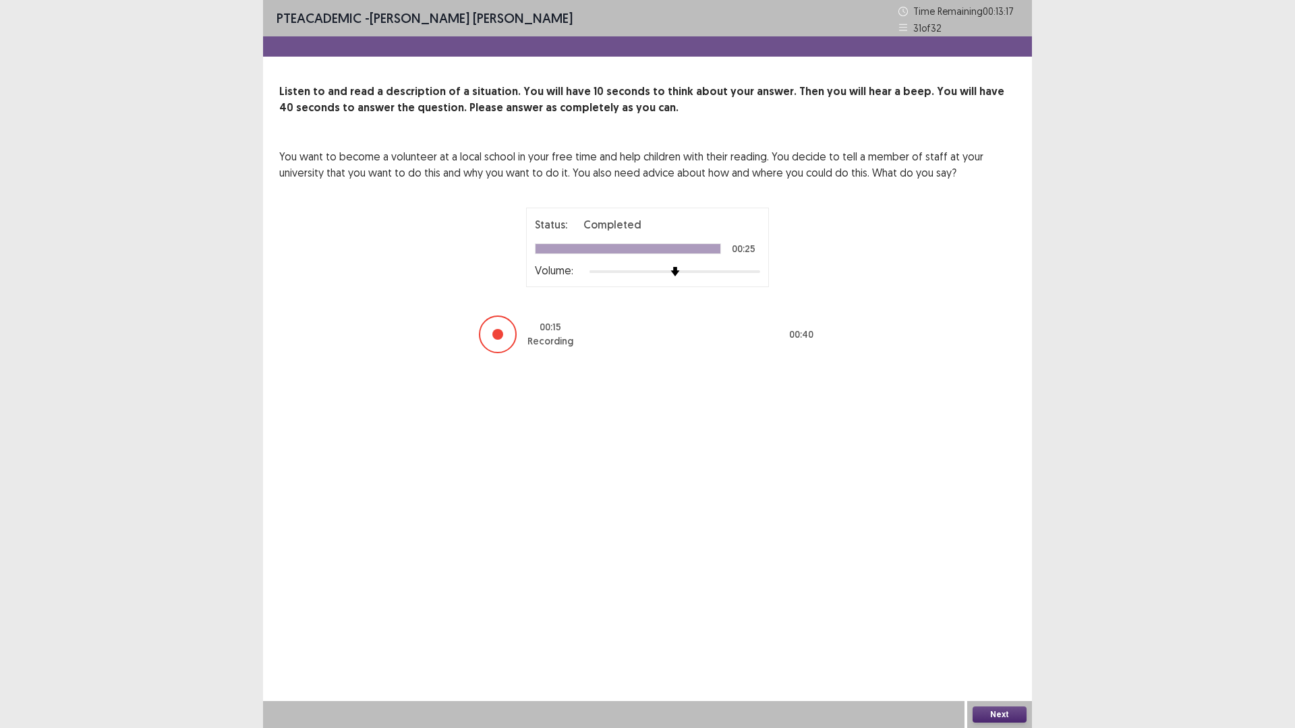
click at [1009, 637] on button "Next" at bounding box center [1000, 715] width 54 height 16
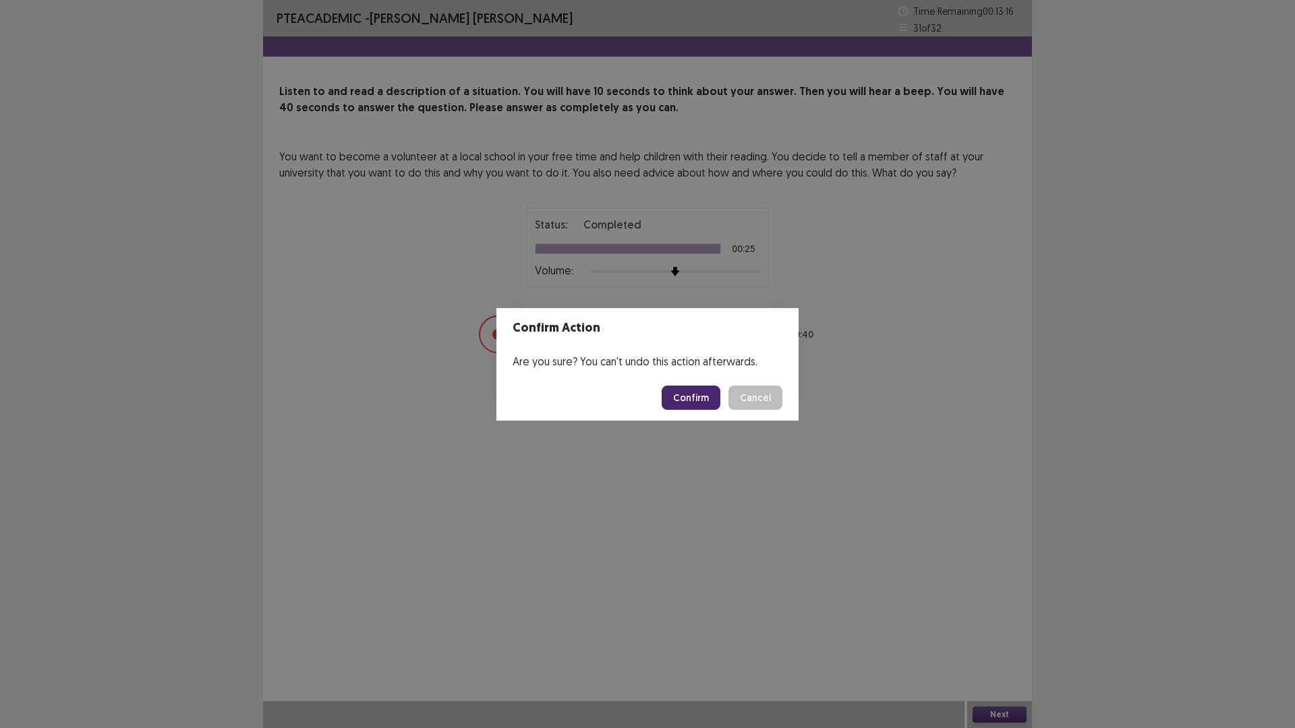
click at [680, 401] on button "Confirm" at bounding box center [691, 398] width 59 height 24
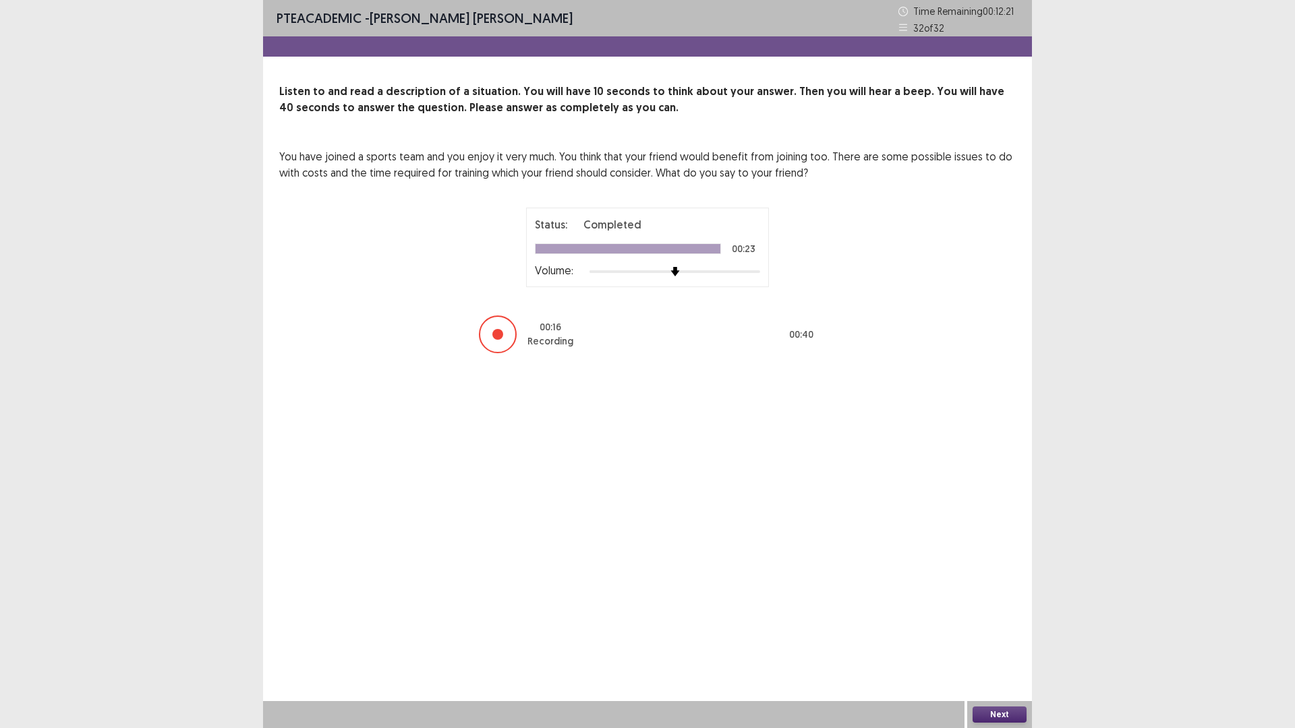
click at [1004, 637] on button "Next" at bounding box center [1000, 715] width 54 height 16
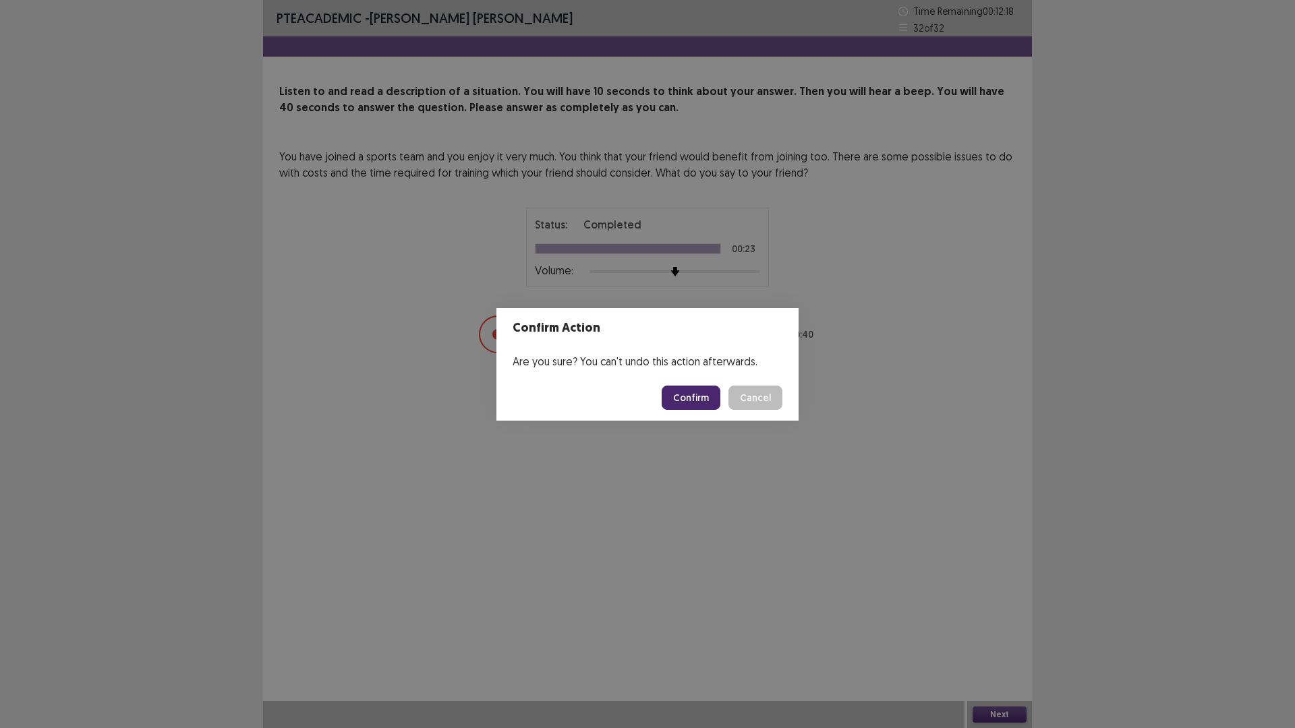
click at [701, 388] on button "Confirm" at bounding box center [691, 398] width 59 height 24
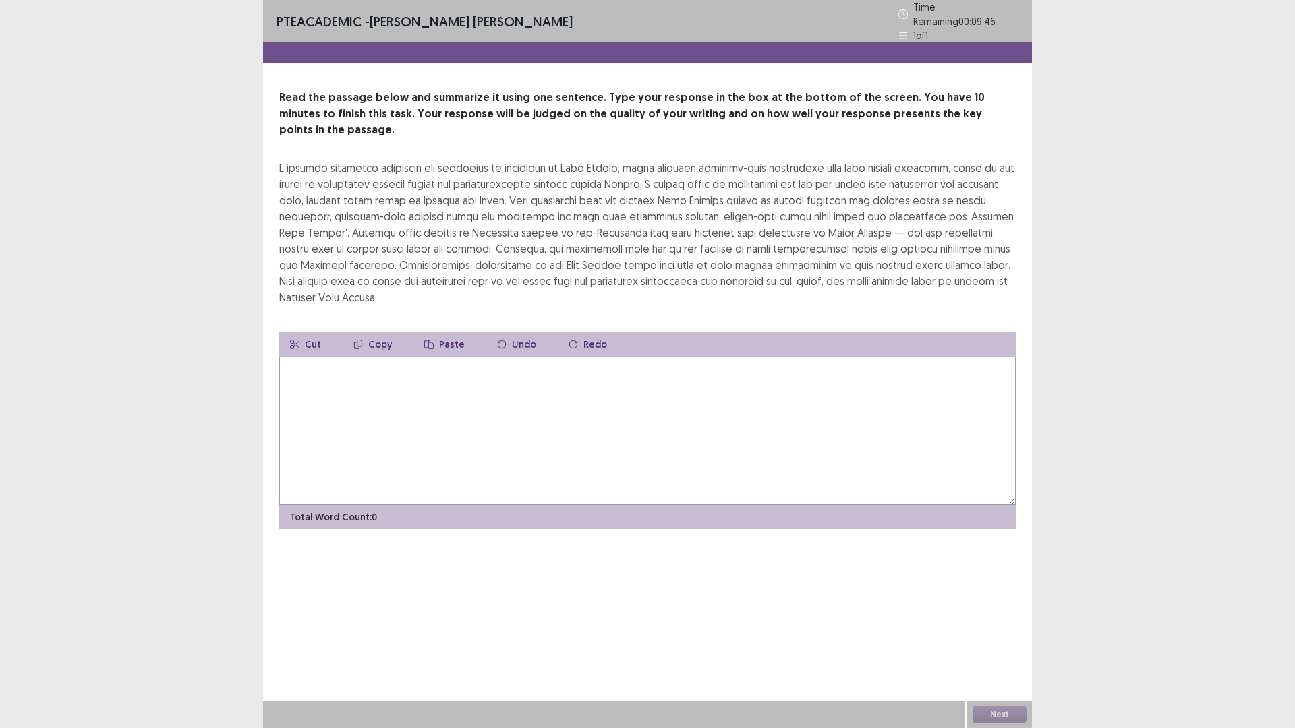
drag, startPoint x: 862, startPoint y: 625, endPoint x: 841, endPoint y: 582, distance: 47.4
click at [860, 615] on div "PTE academic - [PERSON_NAME] [PERSON_NAME] Time Remaining 00 : 09 : 46 1 of 1 R…" at bounding box center [647, 364] width 769 height 728
drag, startPoint x: 656, startPoint y: 318, endPoint x: 659, endPoint y: 351, distance: 33.2
click at [654, 357] on textarea at bounding box center [647, 431] width 736 height 148
click at [700, 357] on textarea "**********" at bounding box center [647, 431] width 736 height 148
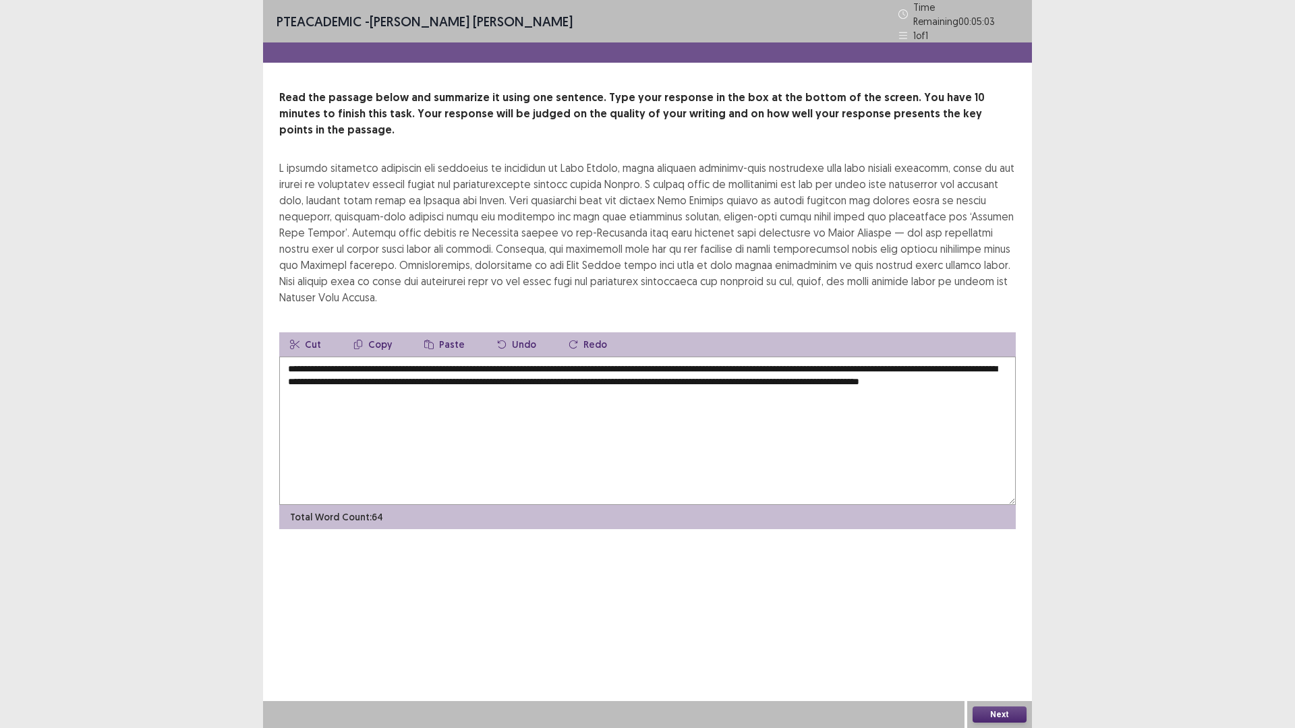
click at [385, 357] on textarea "**********" at bounding box center [647, 431] width 736 height 148
click at [319, 361] on textarea "**********" at bounding box center [647, 431] width 736 height 148
type textarea "**********"
click at [992, 637] on button "Next" at bounding box center [1000, 715] width 54 height 16
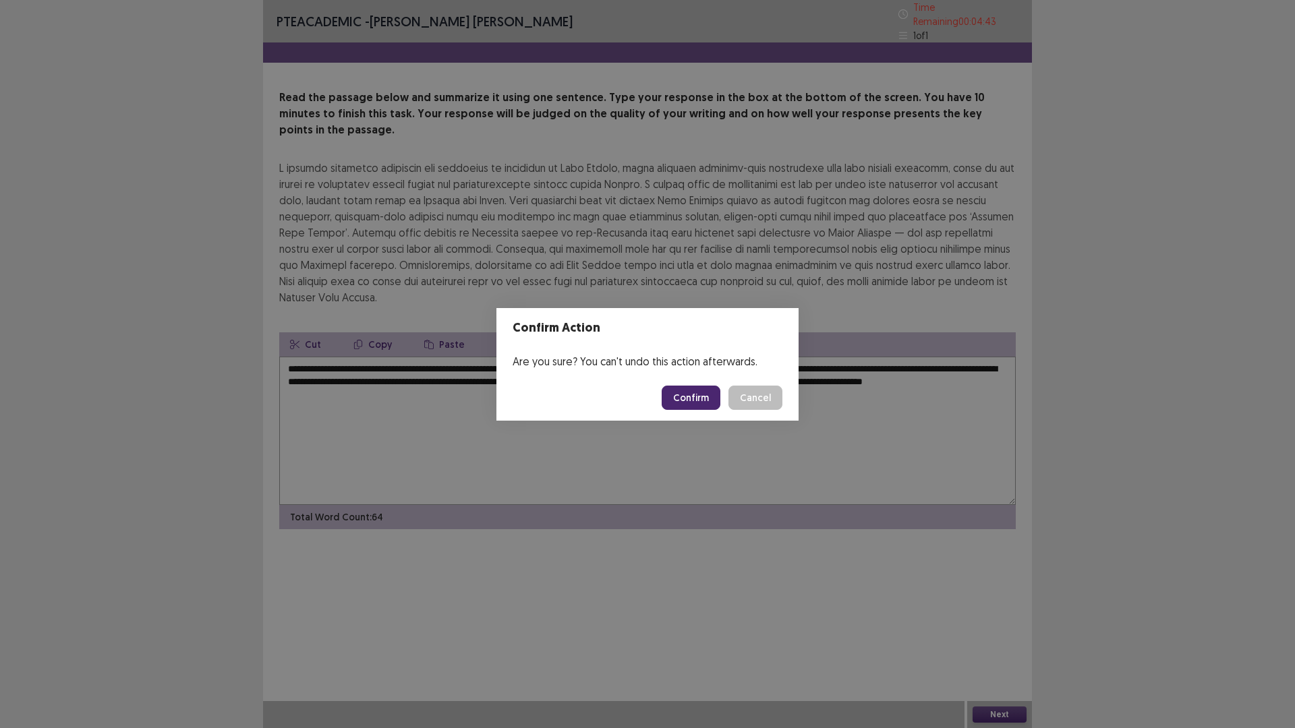
click at [676, 395] on button "Confirm" at bounding box center [691, 398] width 59 height 24
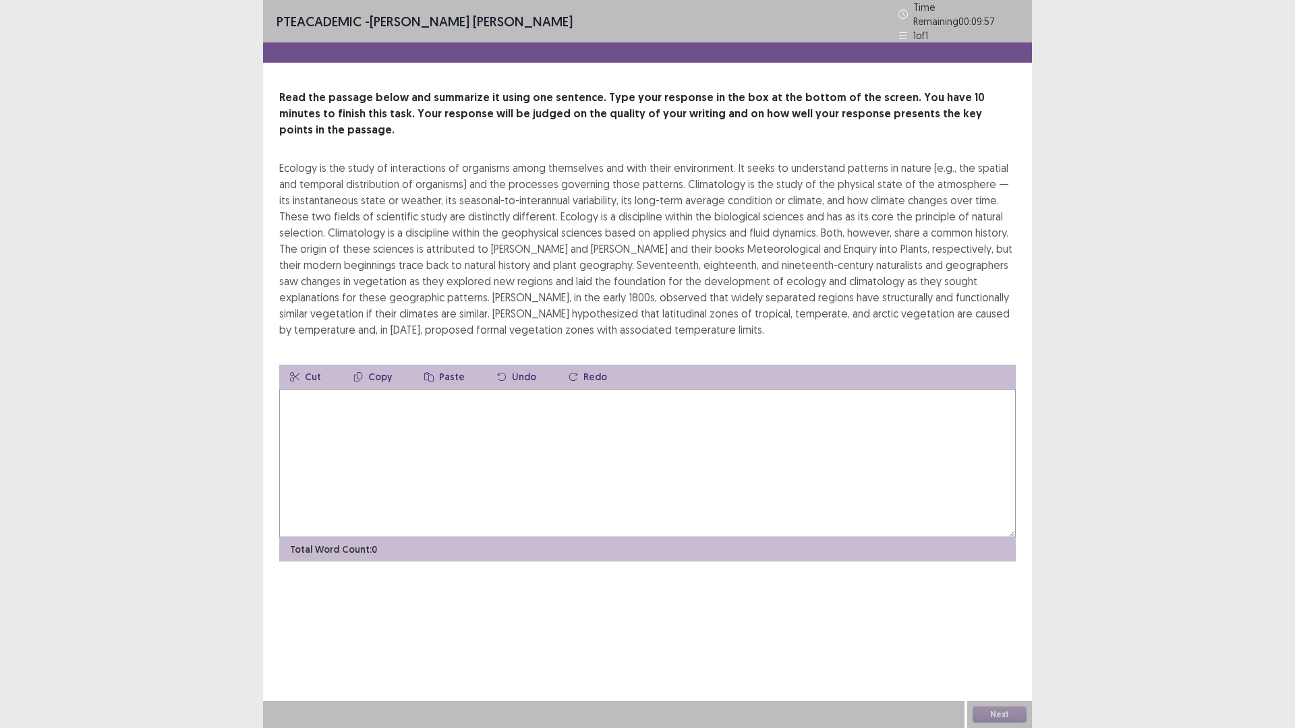
click at [408, 422] on textarea at bounding box center [647, 463] width 736 height 148
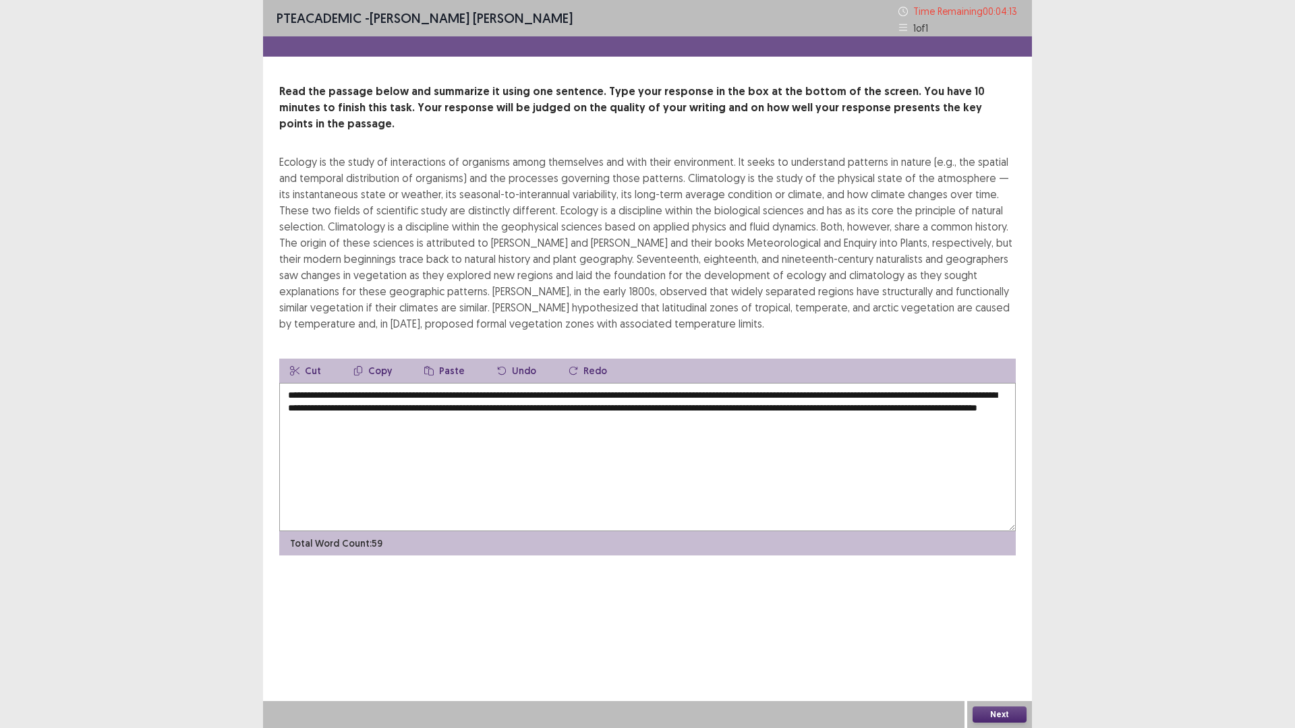
type textarea "**********"
click at [989, 637] on button "Next" at bounding box center [1000, 715] width 54 height 16
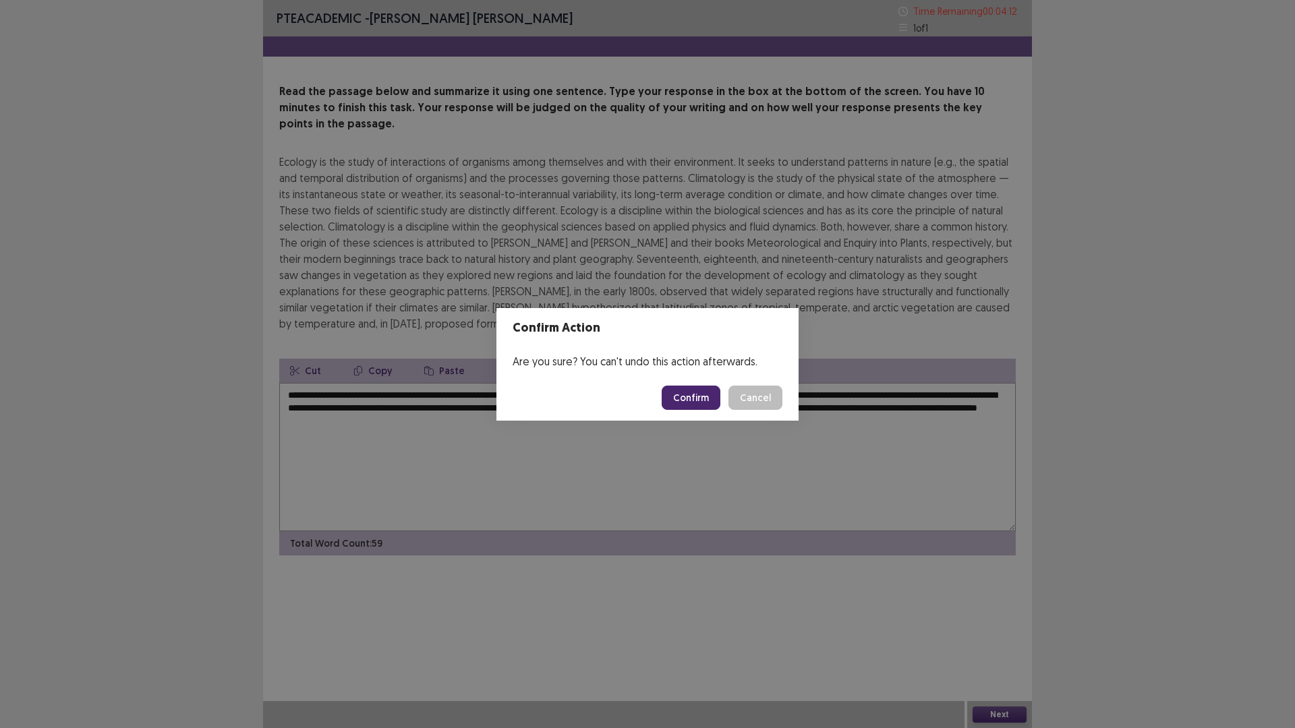
click at [703, 399] on button "Confirm" at bounding box center [691, 398] width 59 height 24
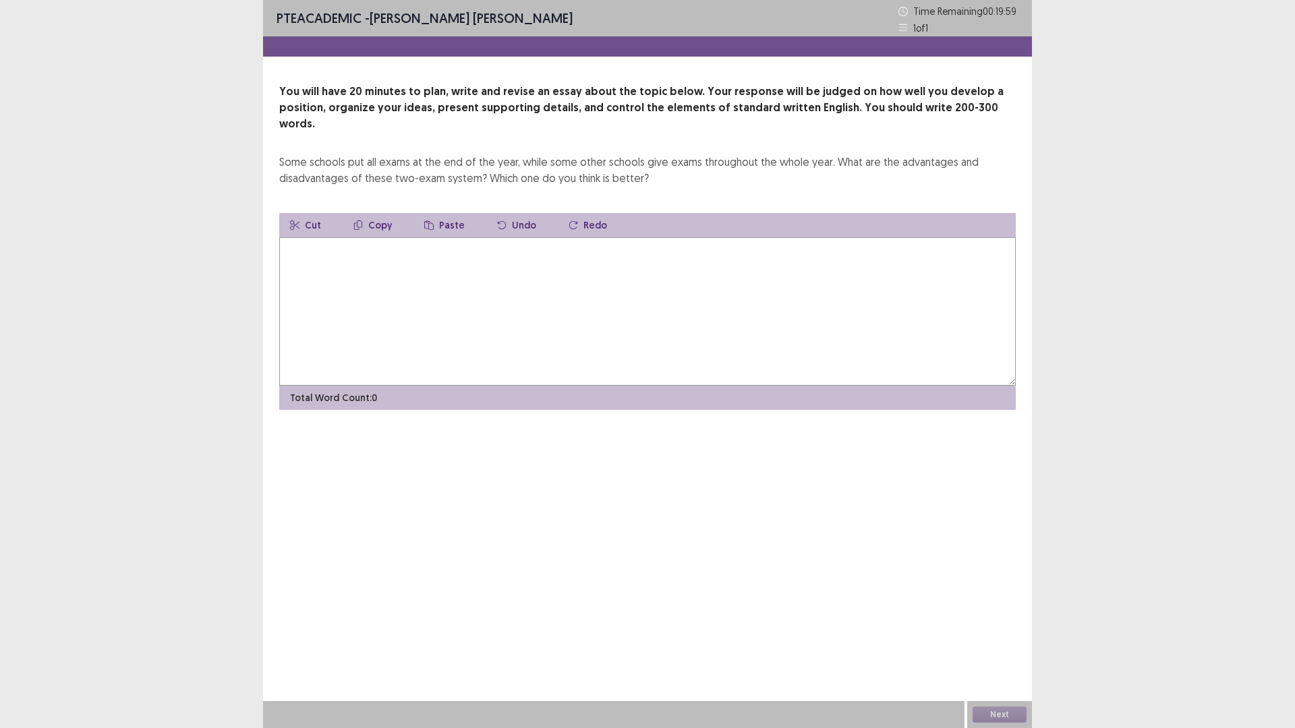
click at [507, 254] on textarea at bounding box center [647, 311] width 736 height 148
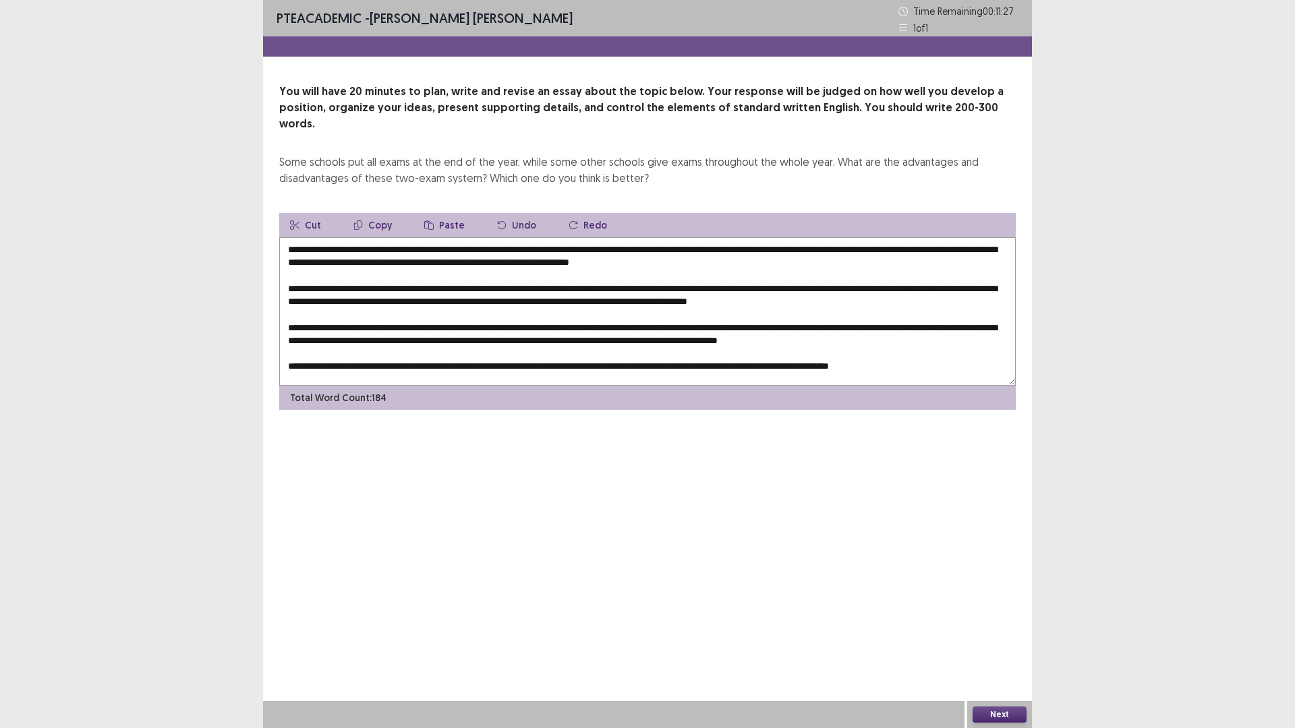
click at [357, 237] on textarea at bounding box center [647, 311] width 736 height 148
drag, startPoint x: 358, startPoint y: 233, endPoint x: 383, endPoint y: 232, distance: 25.0
click at [383, 237] on textarea at bounding box center [647, 311] width 736 height 148
click at [382, 237] on textarea at bounding box center [647, 311] width 736 height 148
drag, startPoint x: 357, startPoint y: 237, endPoint x: 538, endPoint y: 236, distance: 180.7
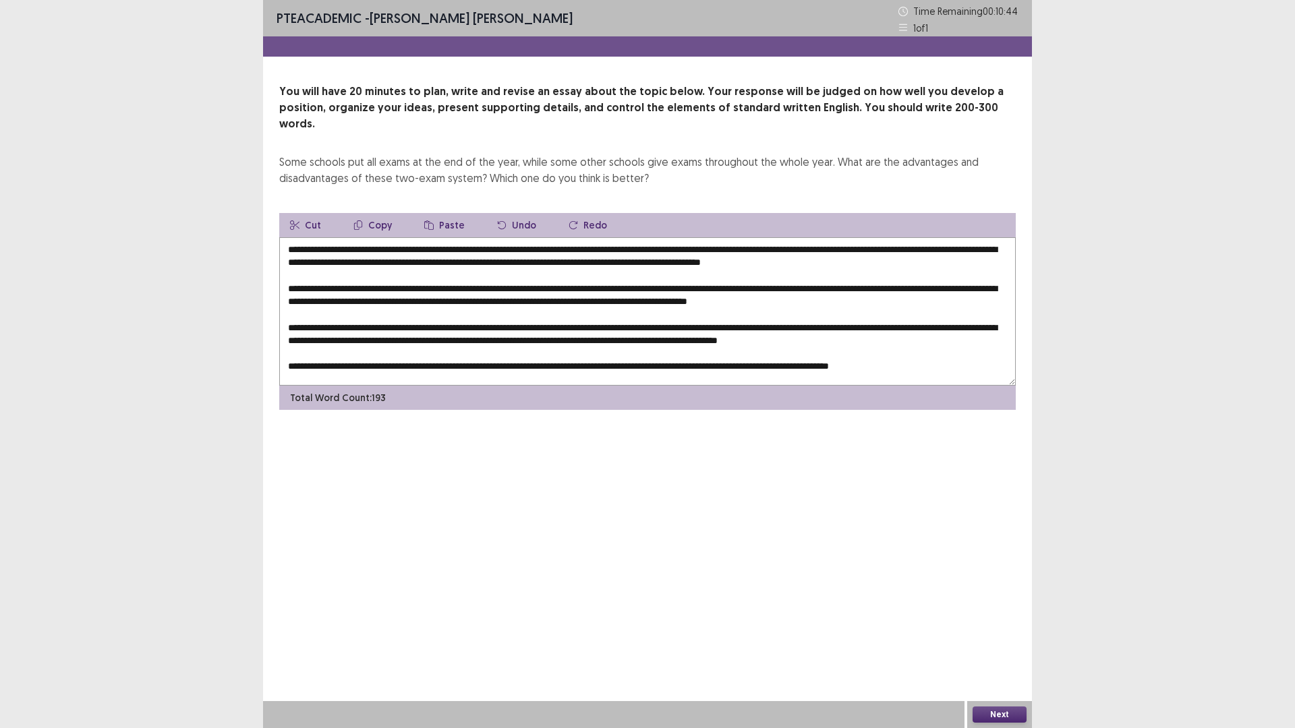
click at [538, 237] on textarea at bounding box center [647, 311] width 736 height 148
click at [368, 213] on button "Copy" at bounding box center [373, 225] width 60 height 24
drag, startPoint x: 494, startPoint y: 272, endPoint x: 413, endPoint y: 224, distance: 94.0
click at [517, 270] on textarea at bounding box center [647, 311] width 736 height 148
click at [435, 213] on button "Paste" at bounding box center [444, 225] width 62 height 24
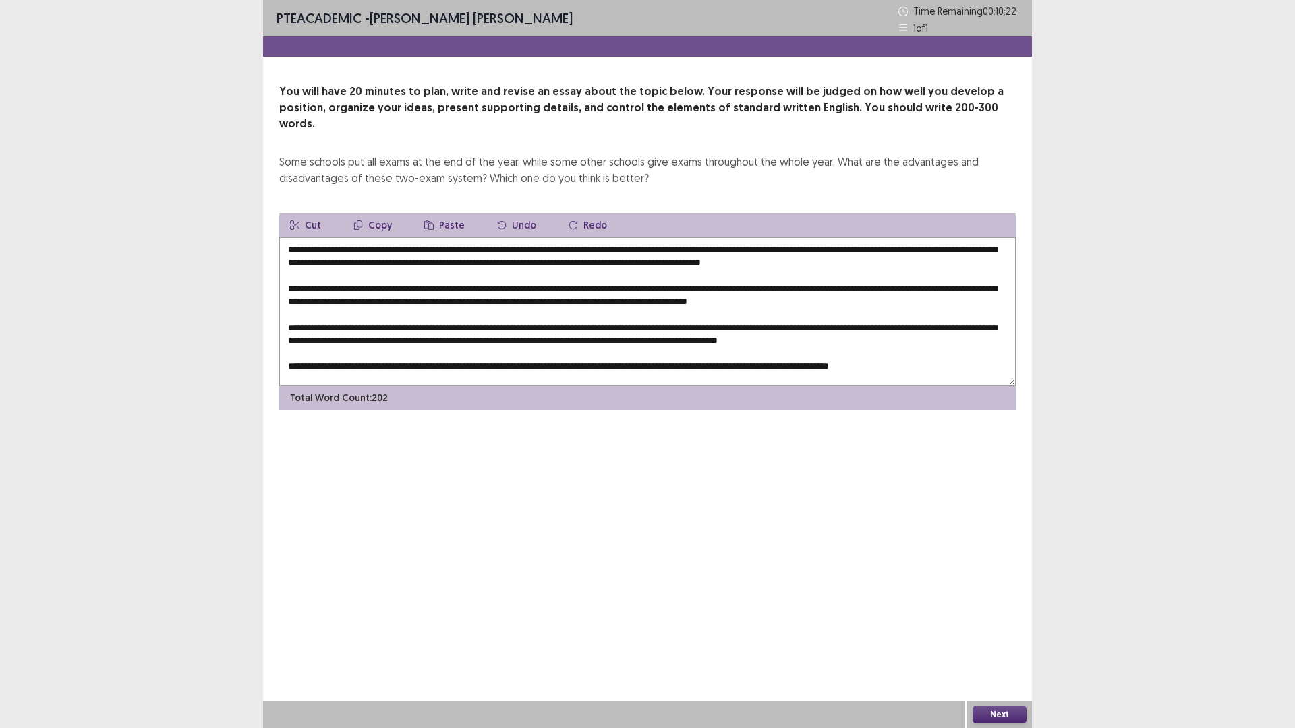
drag, startPoint x: 955, startPoint y: 287, endPoint x: 983, endPoint y: 287, distance: 27.7
click at [983, 287] on textarea at bounding box center [647, 311] width 736 height 148
click at [440, 213] on button "Paste" at bounding box center [444, 225] width 62 height 24
drag, startPoint x: 502, startPoint y: 318, endPoint x: 525, endPoint y: 318, distance: 22.9
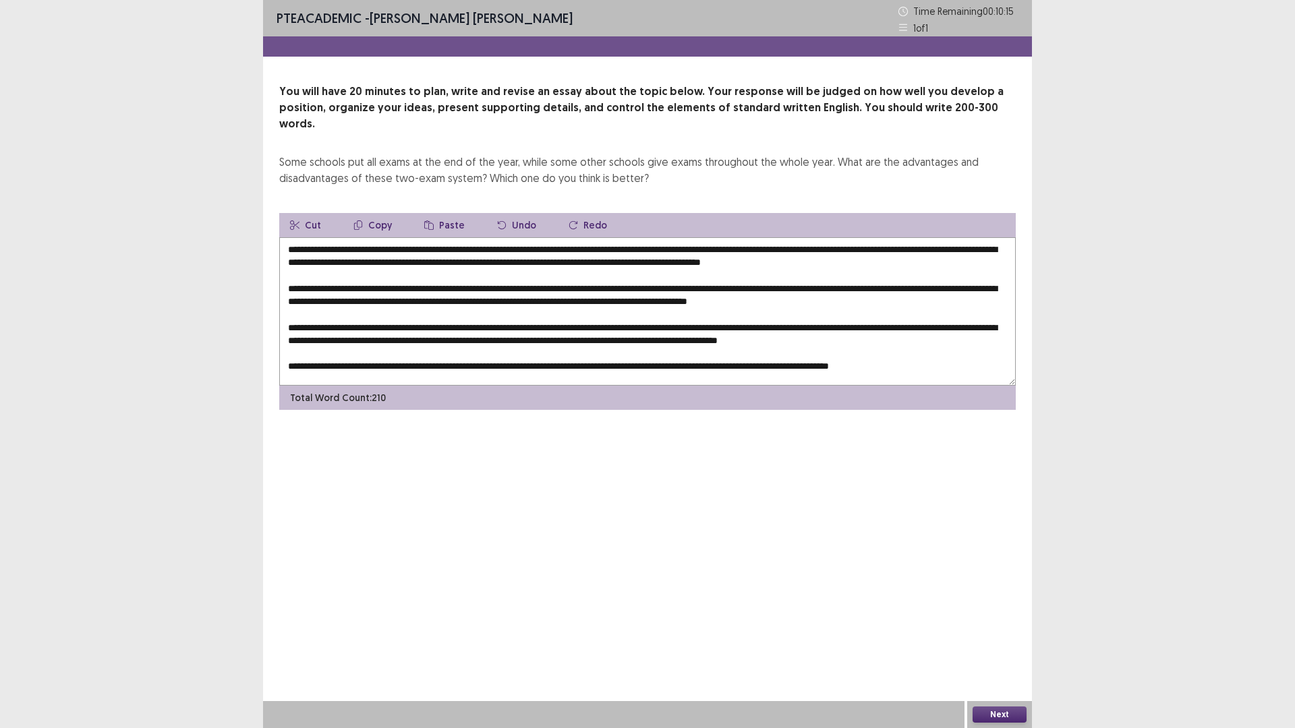
click at [525, 318] on textarea at bounding box center [647, 311] width 736 height 148
click at [428, 221] on icon "button" at bounding box center [428, 225] width 9 height 9
drag, startPoint x: 364, startPoint y: 330, endPoint x: 372, endPoint y: 198, distance: 132.4
click at [389, 328] on textarea at bounding box center [647, 311] width 736 height 148
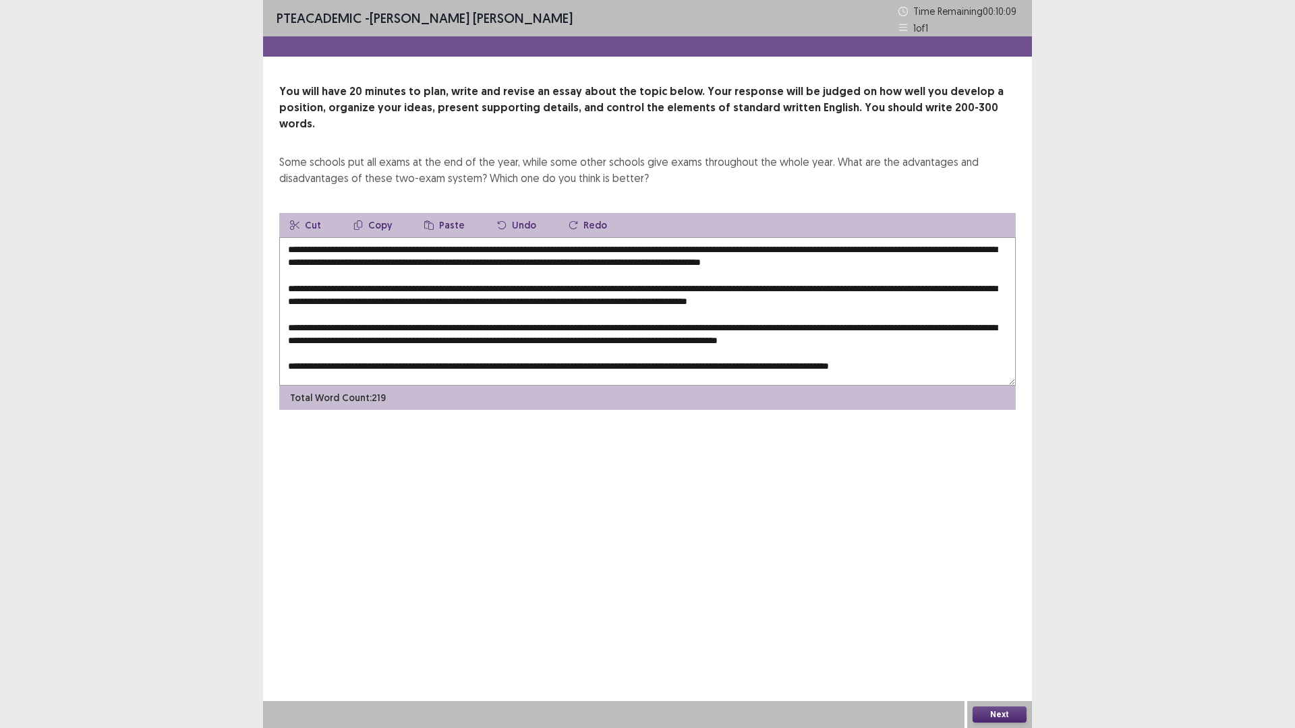
click at [432, 213] on button "Paste" at bounding box center [444, 225] width 62 height 24
drag, startPoint x: 608, startPoint y: 356, endPoint x: 617, endPoint y: 355, distance: 8.8
click at [620, 355] on textarea at bounding box center [647, 311] width 736 height 148
drag, startPoint x: 604, startPoint y: 355, endPoint x: 631, endPoint y: 356, distance: 27.7
click at [631, 356] on textarea at bounding box center [647, 311] width 736 height 148
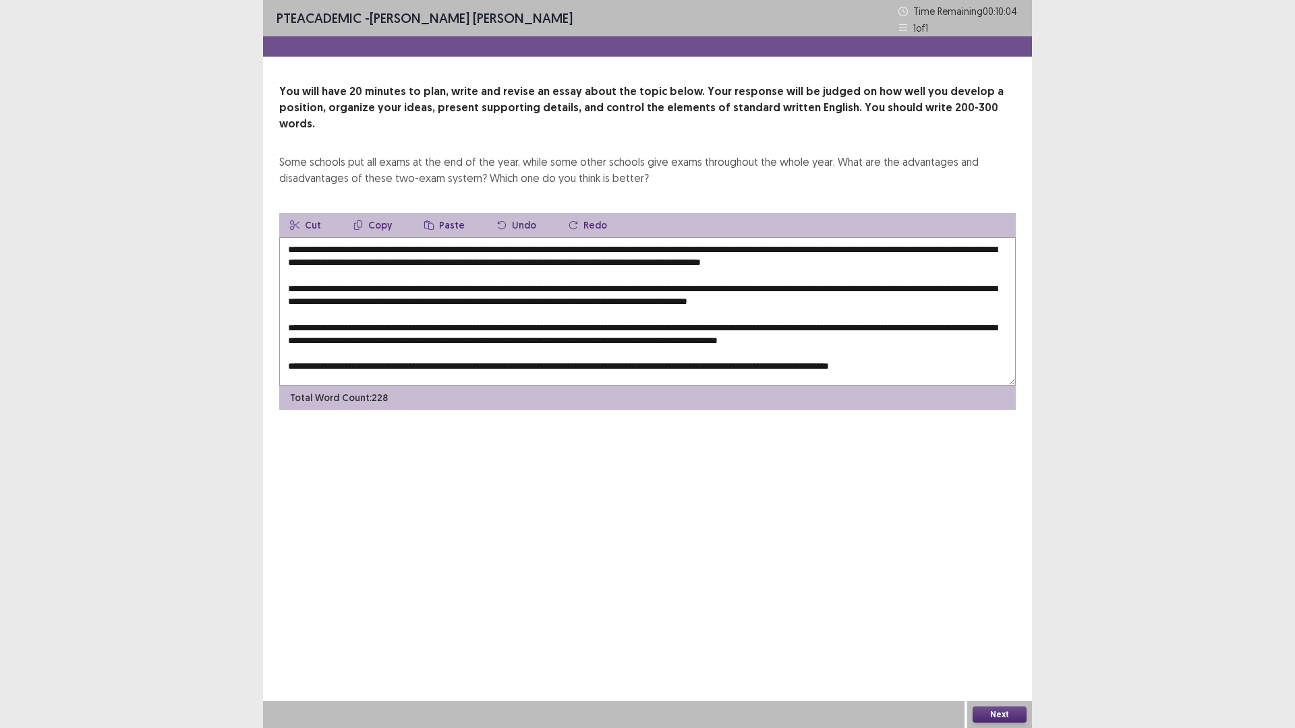
click at [435, 213] on button "Paste" at bounding box center [444, 225] width 62 height 24
click at [604, 361] on textarea at bounding box center [647, 311] width 736 height 148
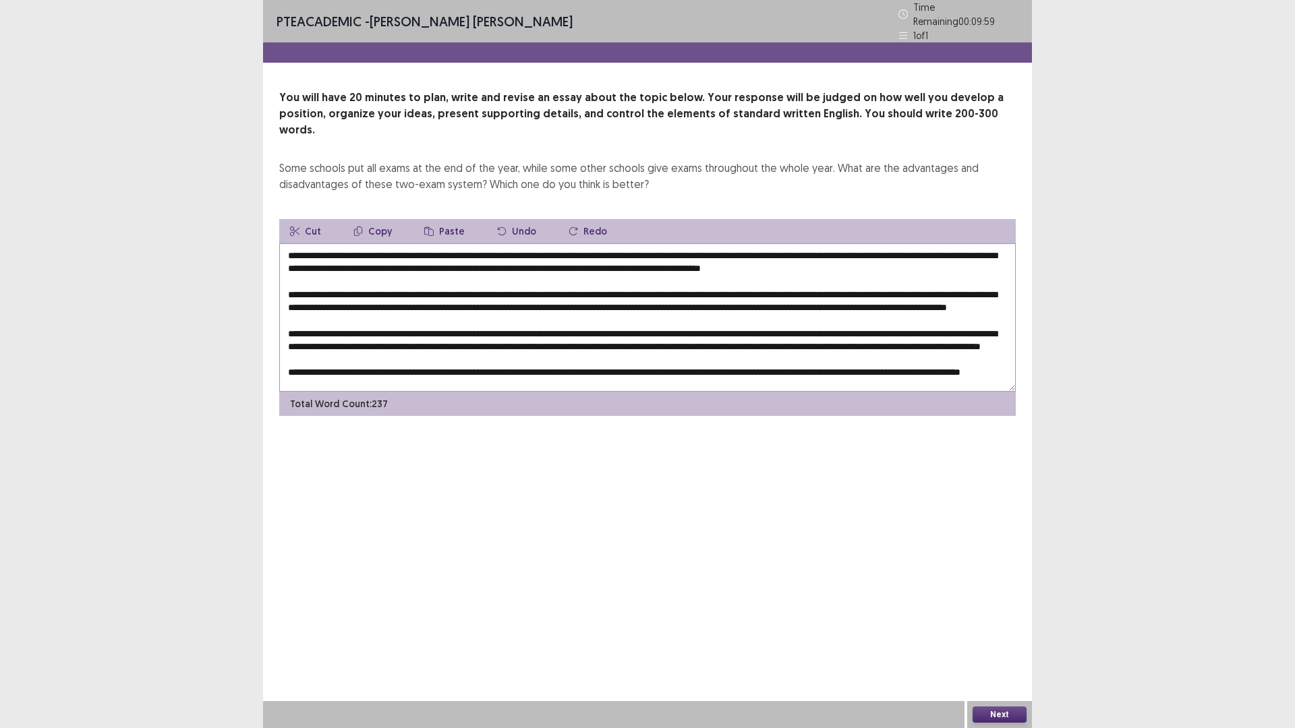
scroll to position [0, 0]
drag, startPoint x: 704, startPoint y: 243, endPoint x: 727, endPoint y: 245, distance: 23.1
click at [727, 245] on textarea at bounding box center [647, 317] width 736 height 148
drag, startPoint x: 925, startPoint y: 247, endPoint x: 949, endPoint y: 248, distance: 23.6
click at [949, 248] on textarea at bounding box center [647, 317] width 736 height 148
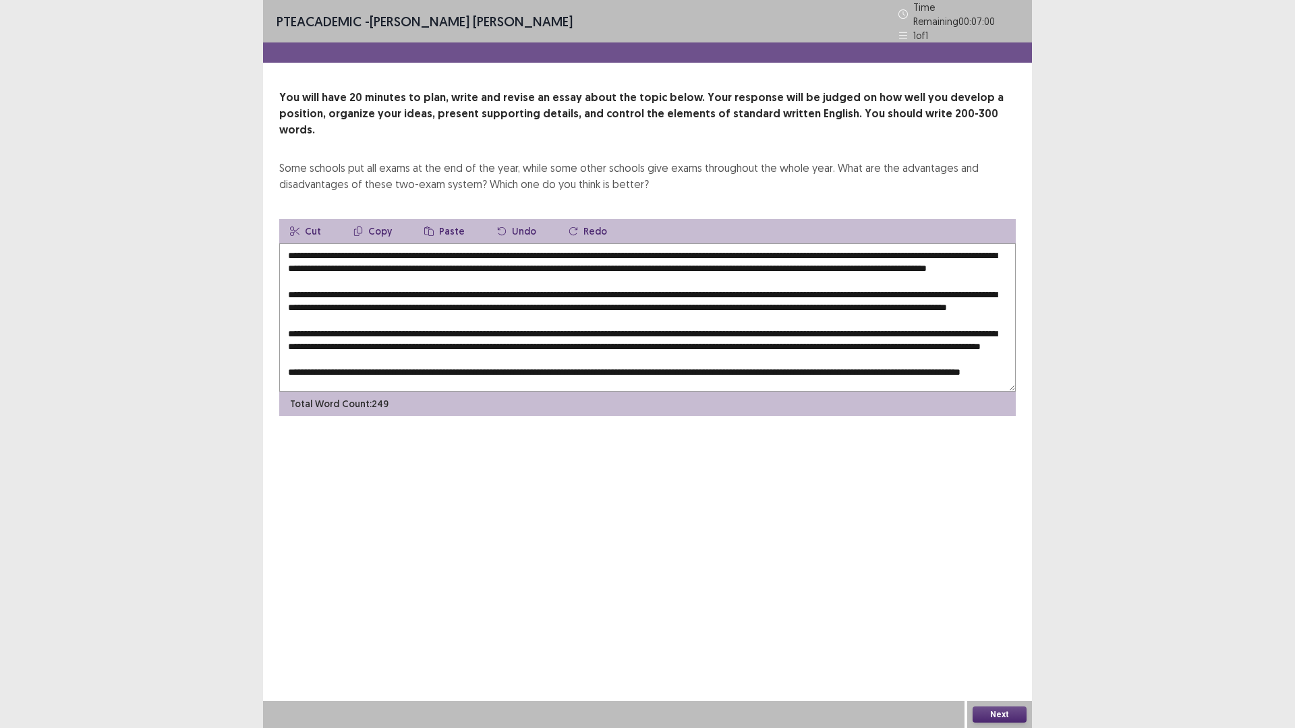
drag, startPoint x: 703, startPoint y: 248, endPoint x: 883, endPoint y: 249, distance: 180.7
click at [883, 249] on textarea at bounding box center [647, 317] width 736 height 148
click at [376, 219] on button "Copy" at bounding box center [373, 231] width 60 height 24
drag, startPoint x: 982, startPoint y: 287, endPoint x: 1004, endPoint y: 287, distance: 22.3
click at [1004, 287] on textarea at bounding box center [647, 317] width 736 height 148
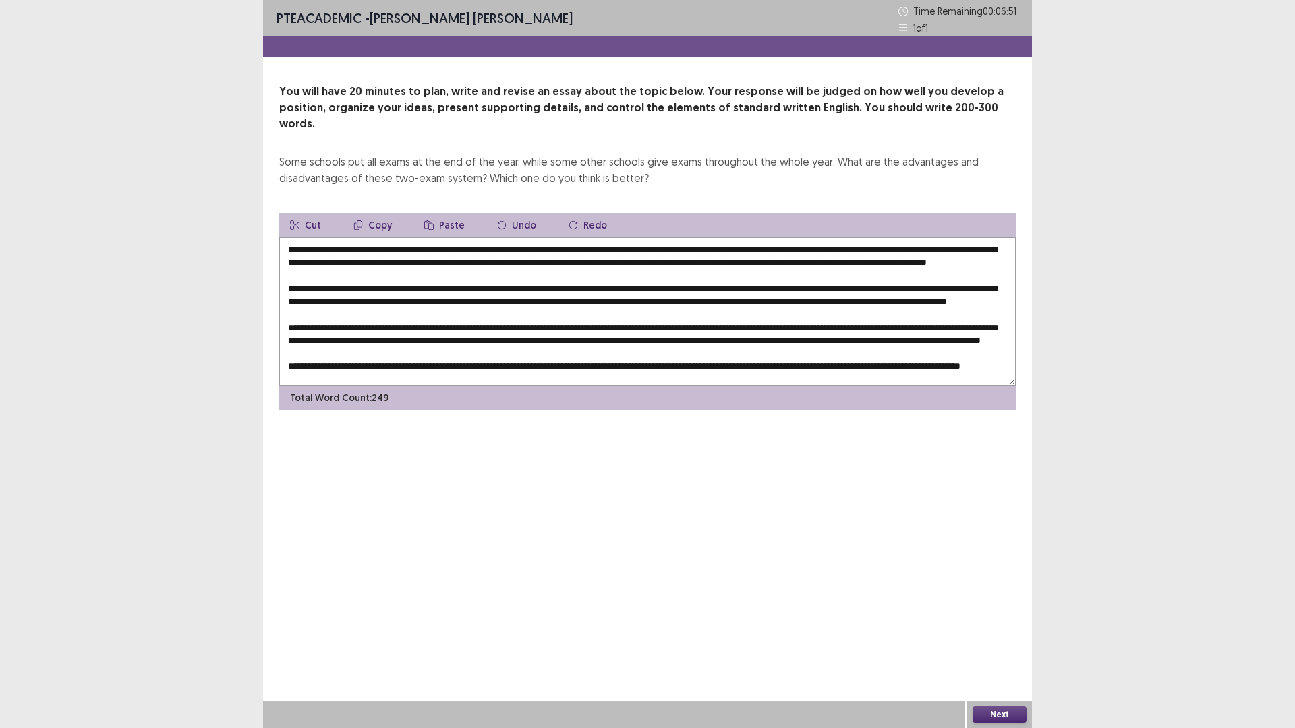
click at [434, 213] on button "Paste" at bounding box center [444, 225] width 62 height 24
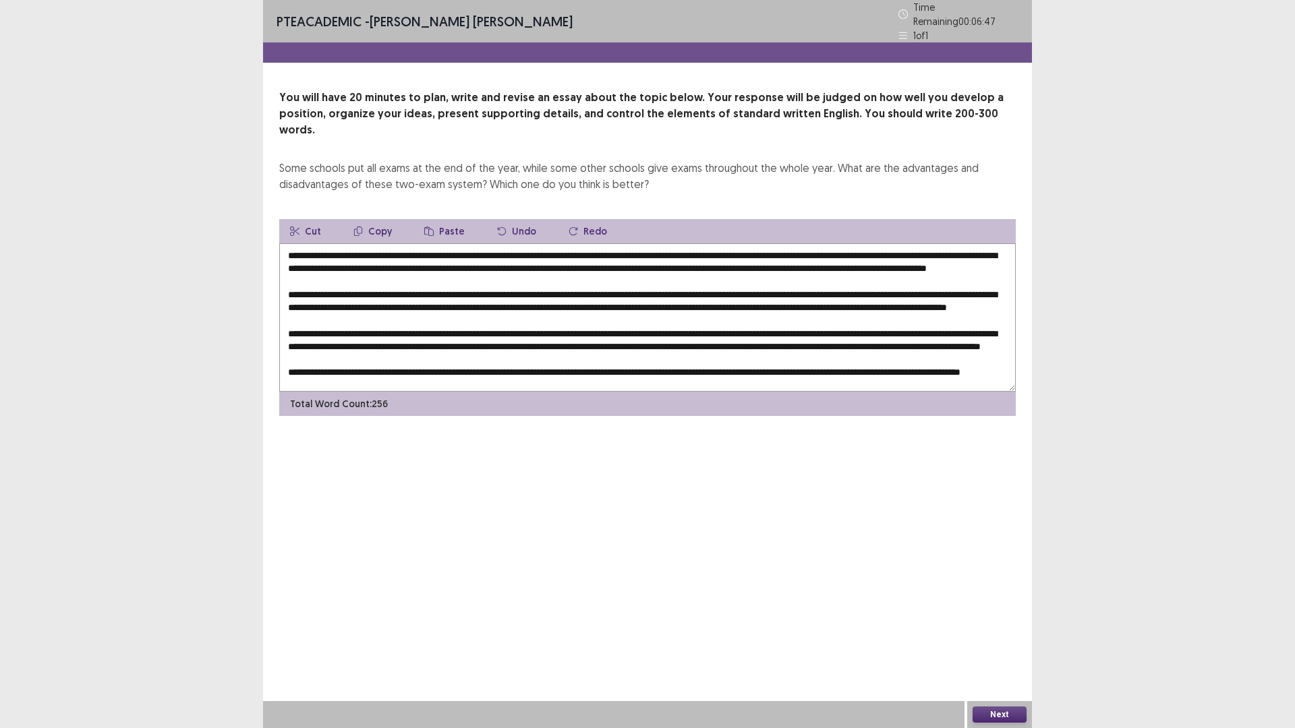
drag, startPoint x: 623, startPoint y: 297, endPoint x: 685, endPoint y: 300, distance: 61.4
click at [685, 300] on textarea at bounding box center [647, 317] width 736 height 148
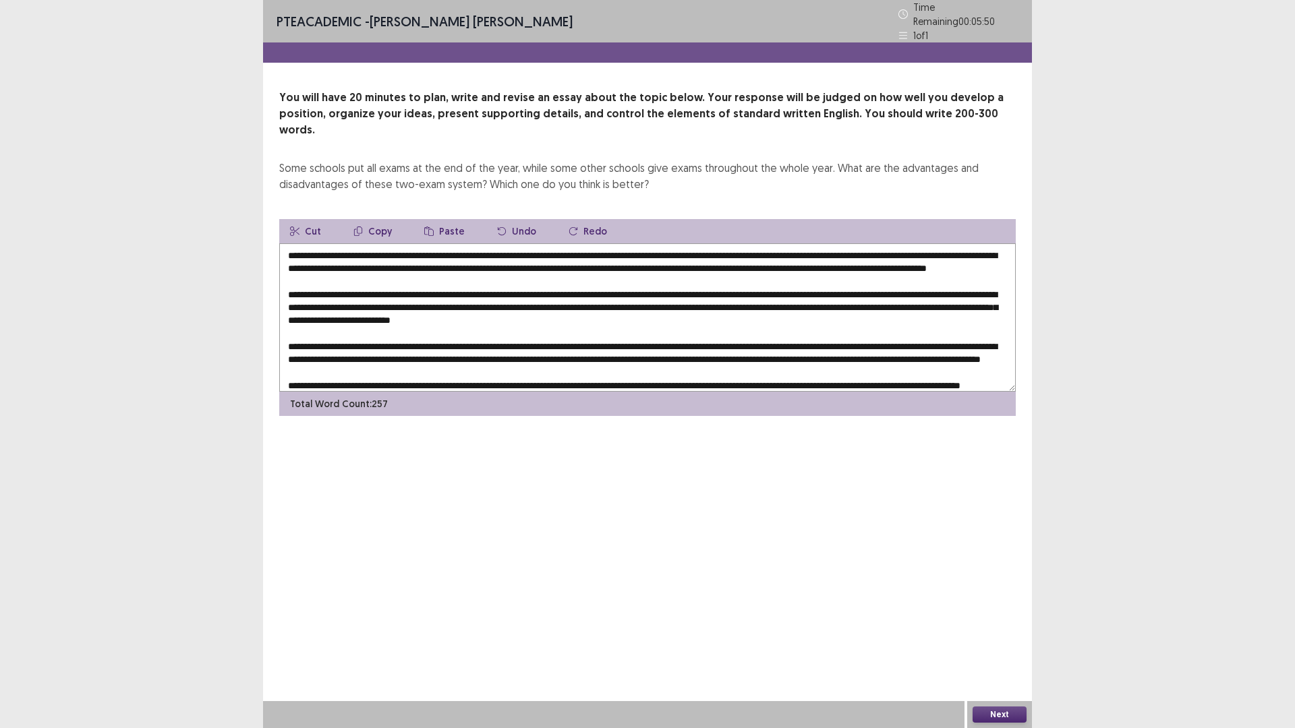
drag, startPoint x: 926, startPoint y: 300, endPoint x: 964, endPoint y: 298, distance: 37.8
click at [964, 298] on textarea at bounding box center [647, 317] width 736 height 148
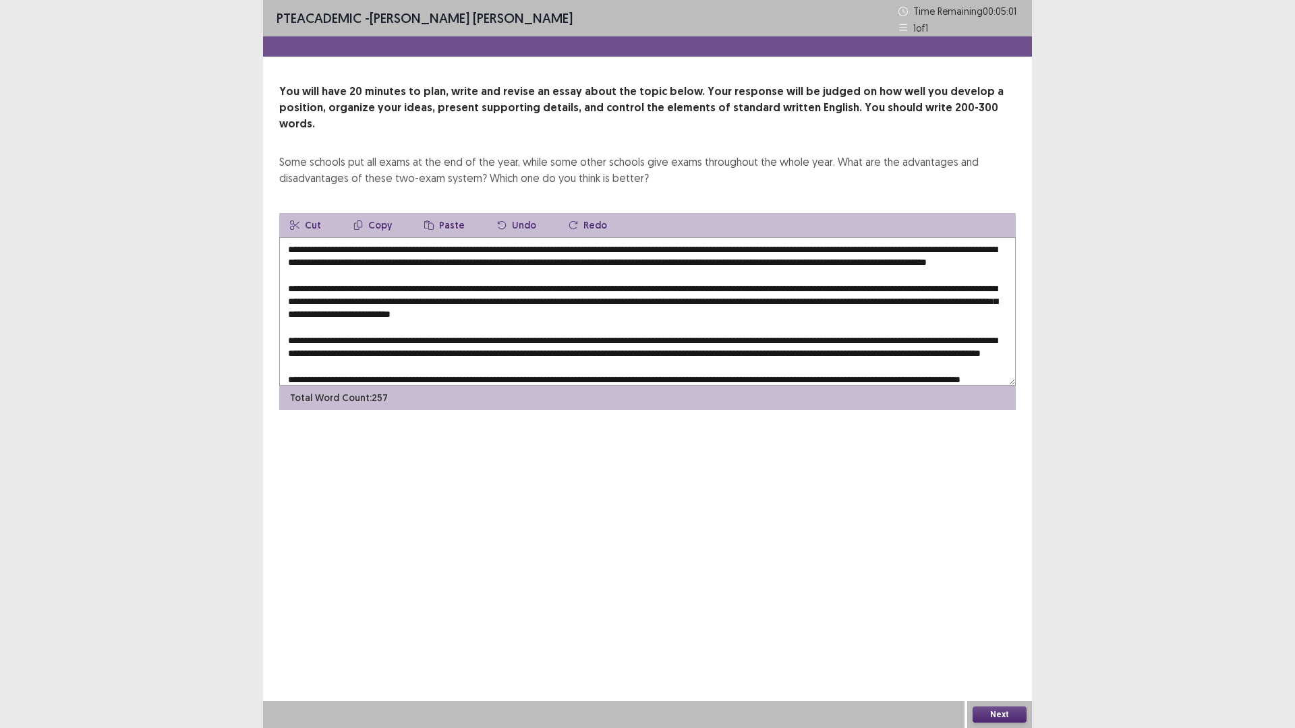
click at [620, 297] on textarea at bounding box center [647, 311] width 736 height 148
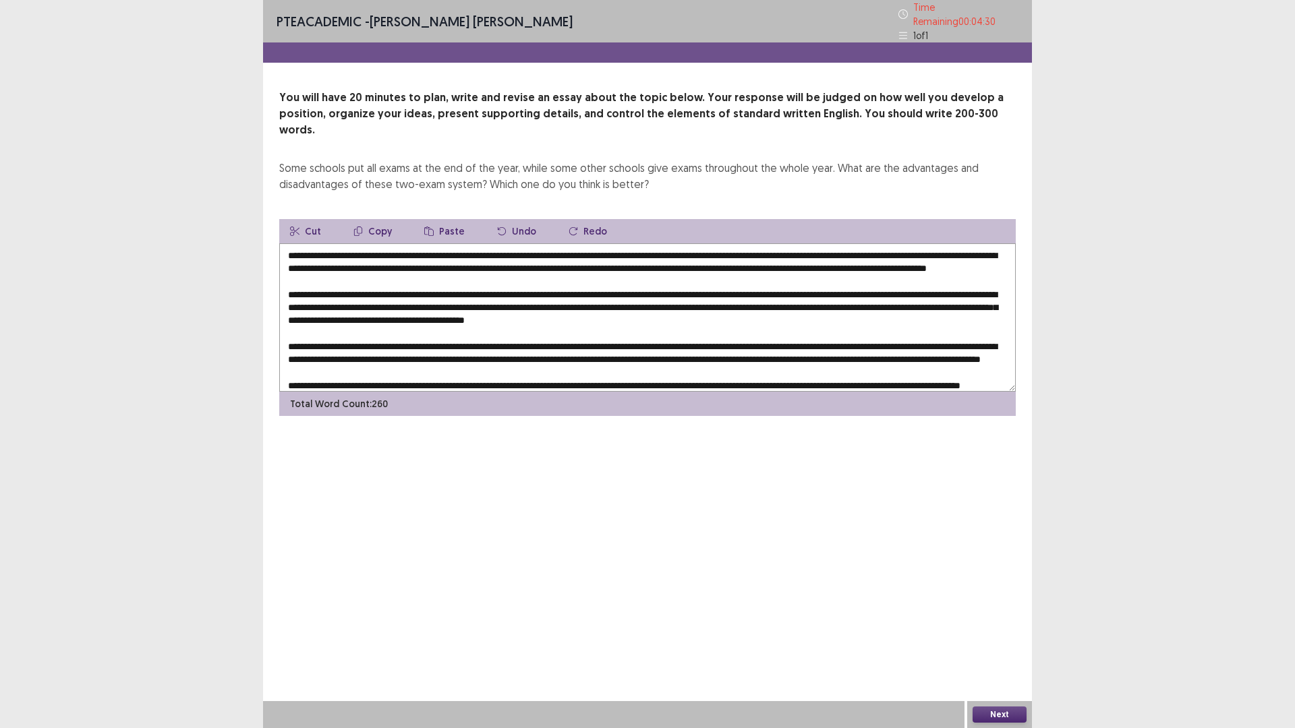
drag, startPoint x: 306, startPoint y: 312, endPoint x: 343, endPoint y: 314, distance: 37.1
click at [343, 314] on textarea at bounding box center [647, 317] width 736 height 148
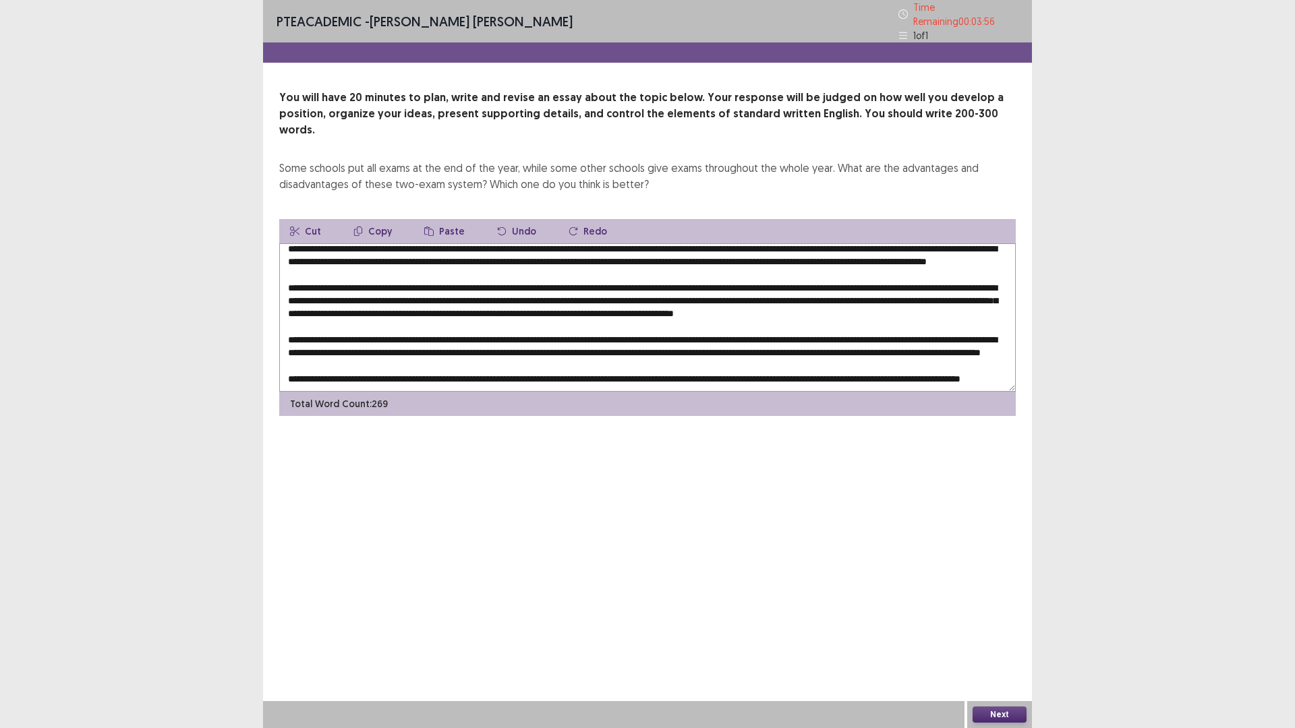
scroll to position [59, 0]
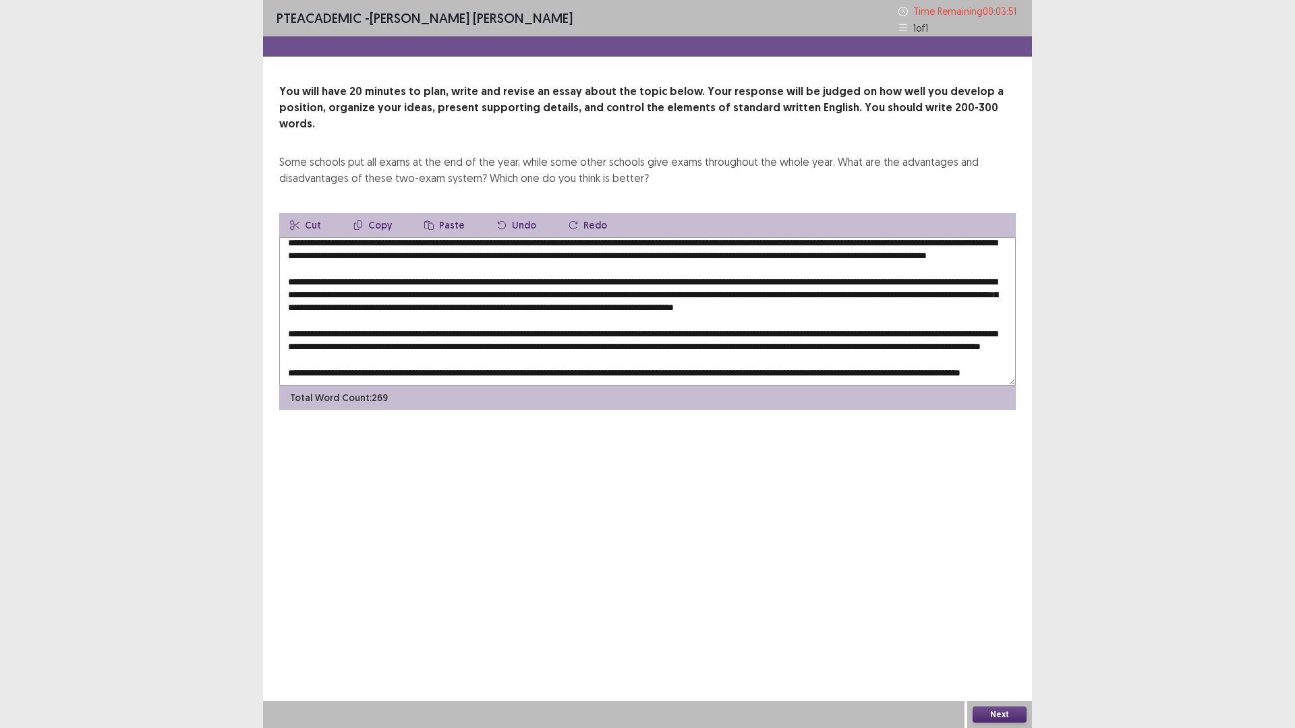
drag, startPoint x: 449, startPoint y: 305, endPoint x: 472, endPoint y: 306, distance: 23.0
click at [472, 306] on textarea at bounding box center [647, 311] width 736 height 148
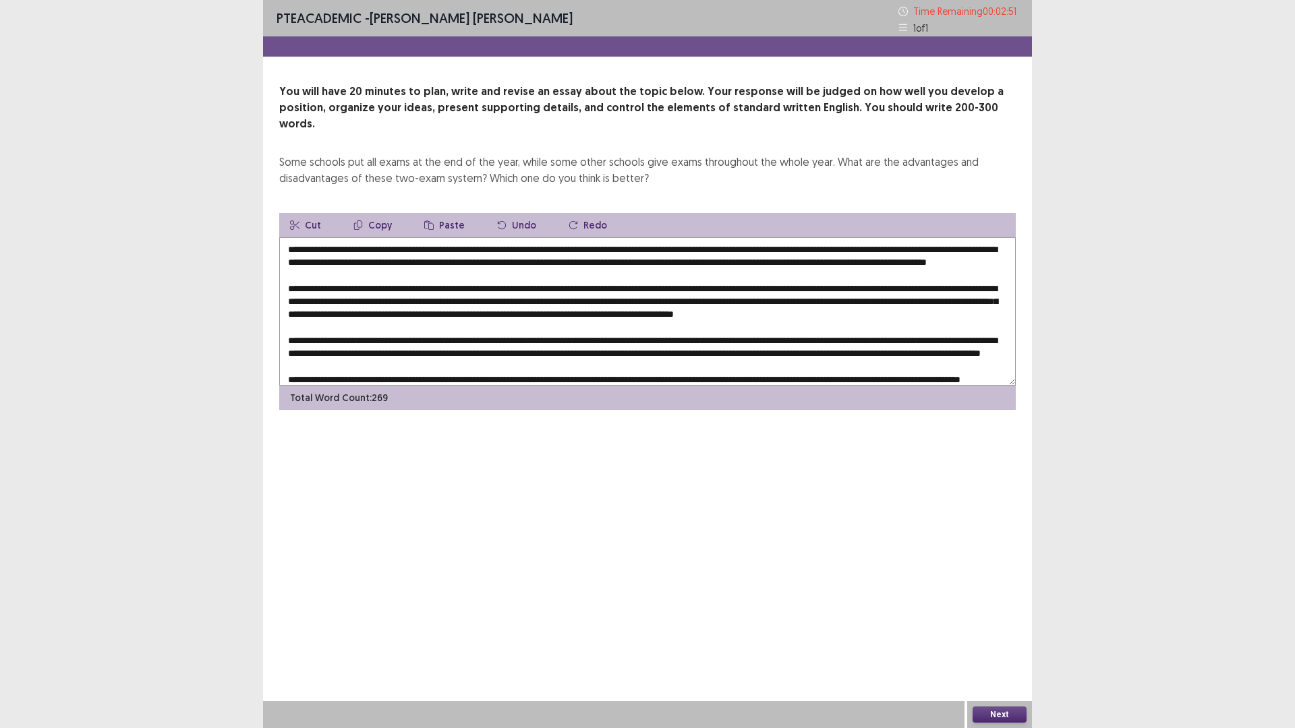
drag, startPoint x: 924, startPoint y: 248, endPoint x: 377, endPoint y: 242, distance: 547.0
click at [374, 258] on textarea at bounding box center [647, 311] width 736 height 148
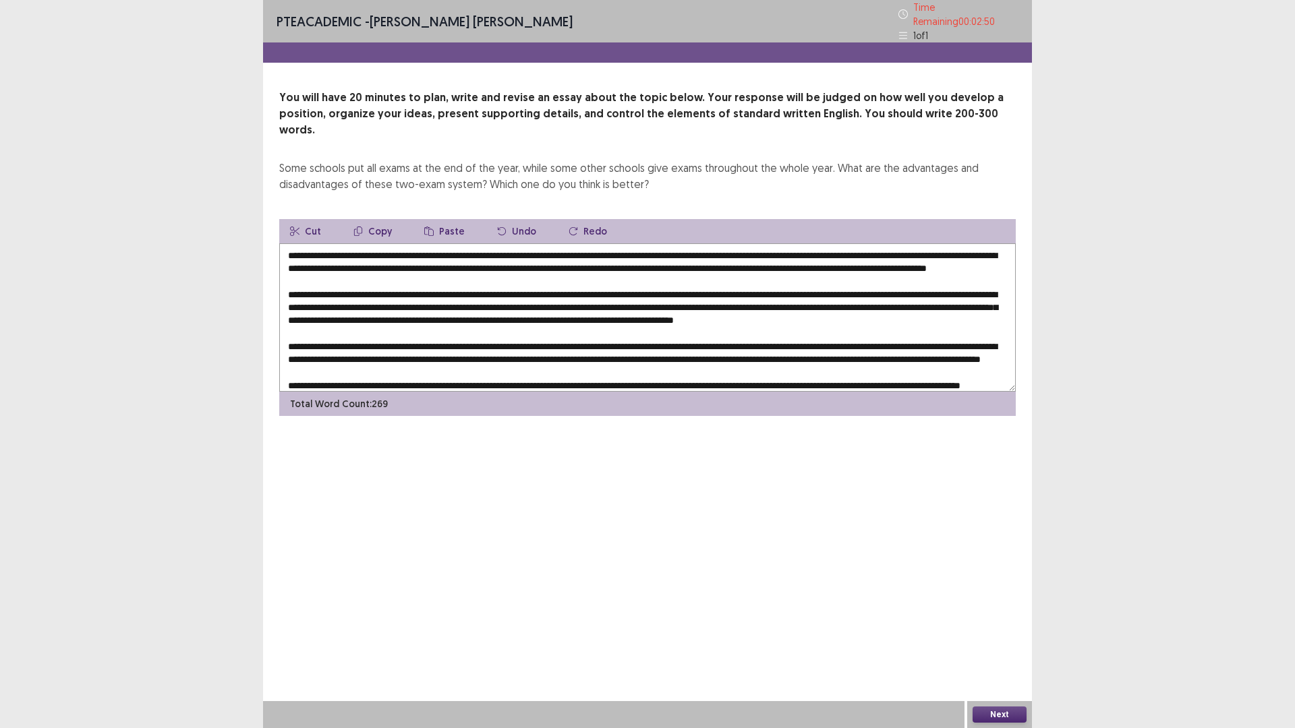
click at [369, 219] on button "Copy" at bounding box center [373, 231] width 60 height 24
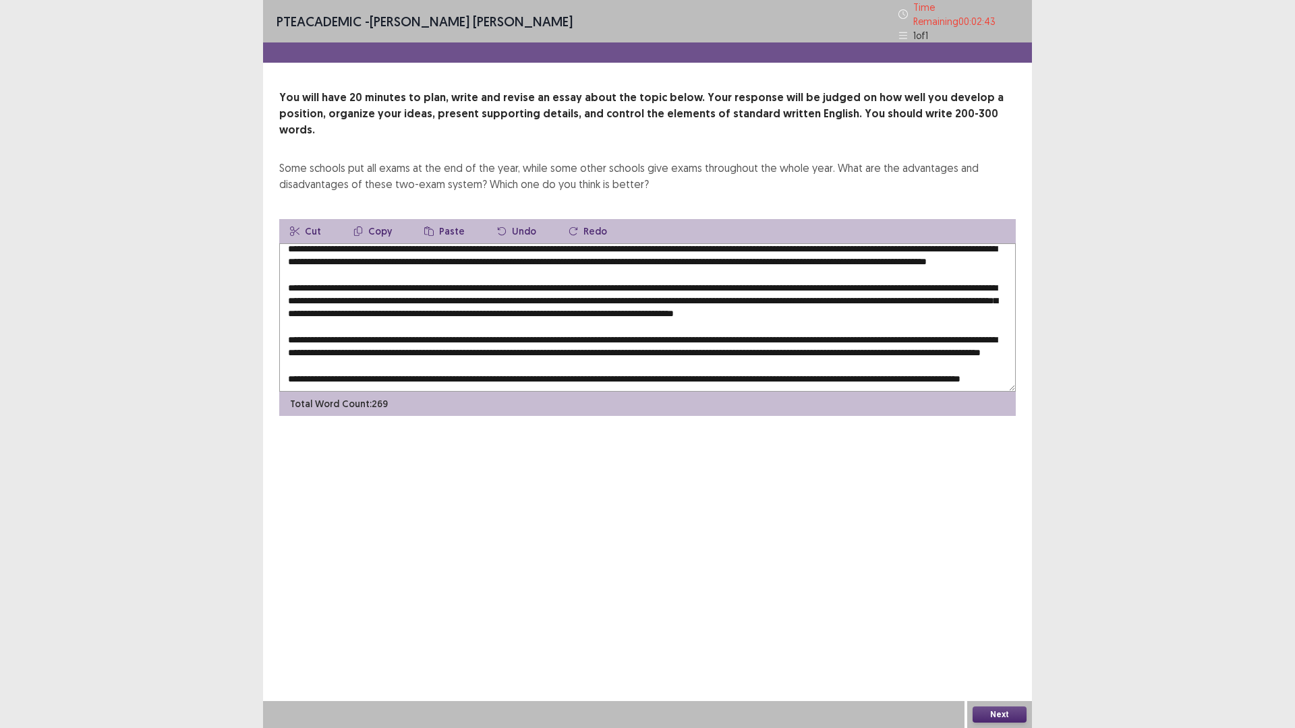
drag, startPoint x: 449, startPoint y: 306, endPoint x: 473, endPoint y: 305, distance: 23.6
click at [473, 305] on textarea at bounding box center [647, 317] width 736 height 148
click at [430, 227] on icon "button" at bounding box center [428, 231] width 9 height 9
drag, startPoint x: 286, startPoint y: 318, endPoint x: 326, endPoint y: 317, distance: 39.8
click at [326, 317] on textarea at bounding box center [647, 317] width 736 height 148
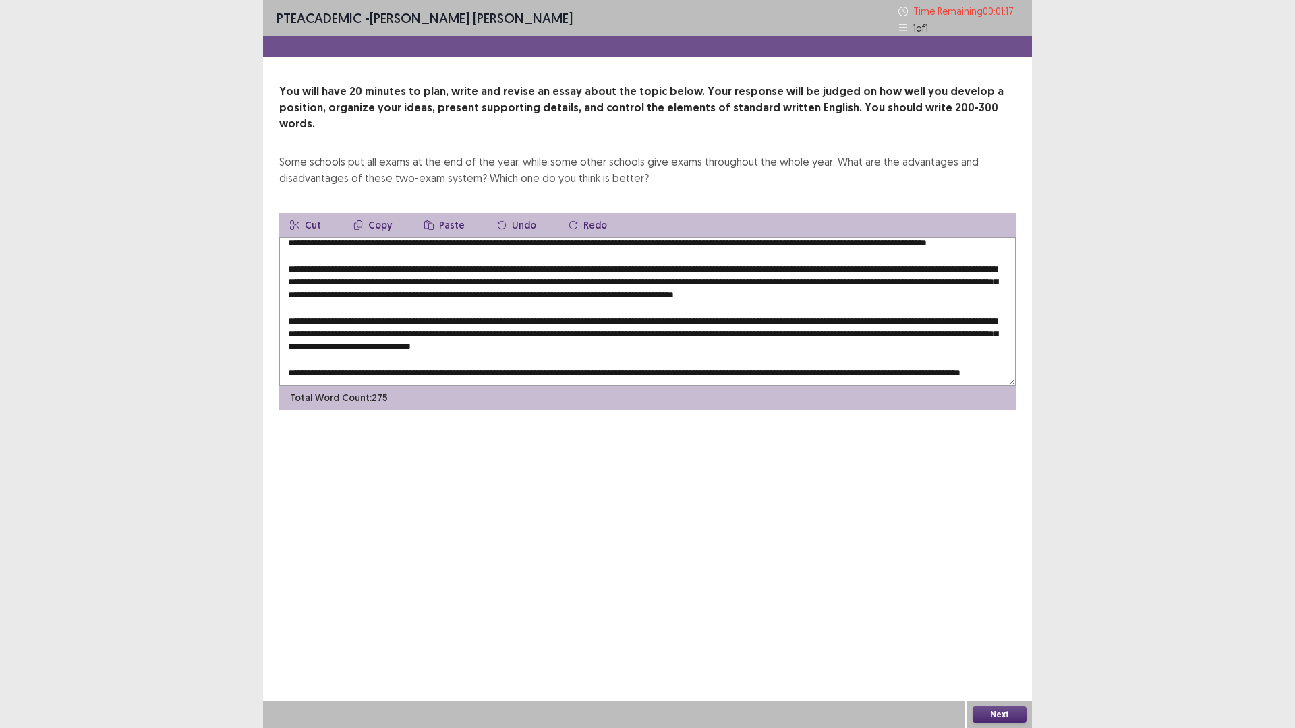
scroll to position [0, 0]
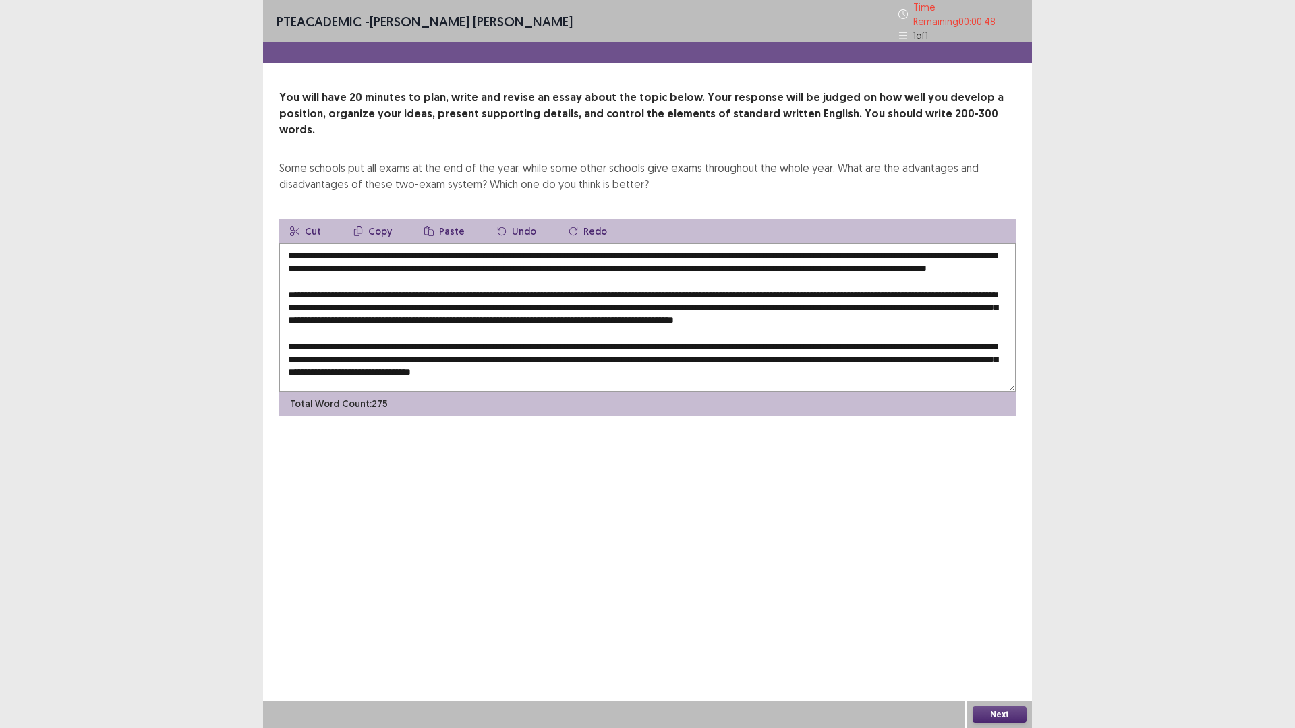
click at [374, 261] on textarea at bounding box center [647, 317] width 736 height 148
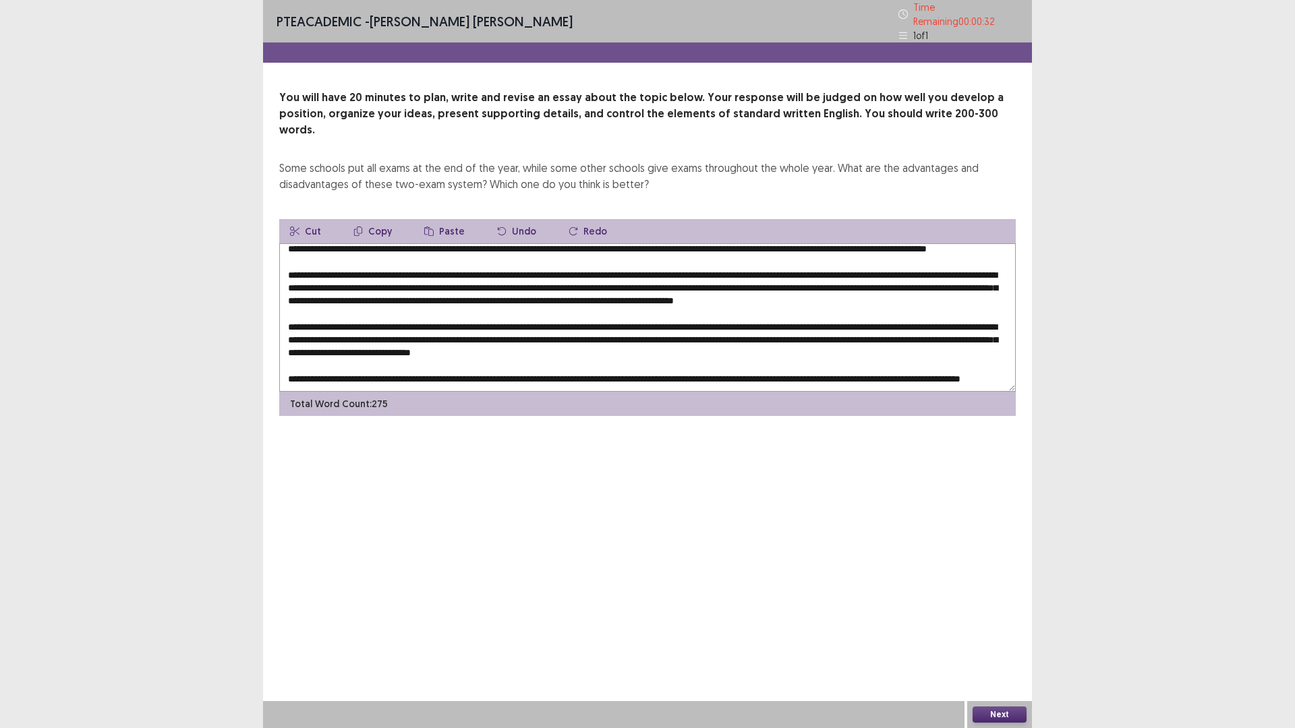
scroll to position [59, 0]
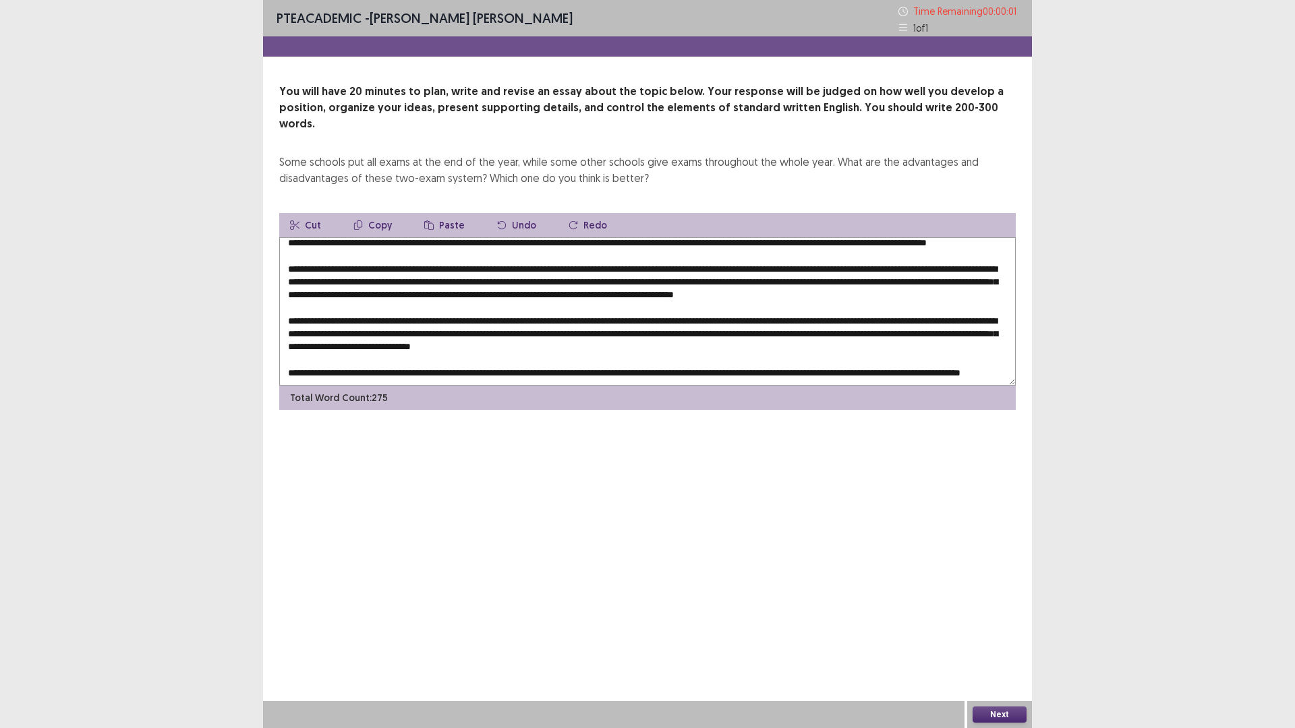
type textarea "**********"
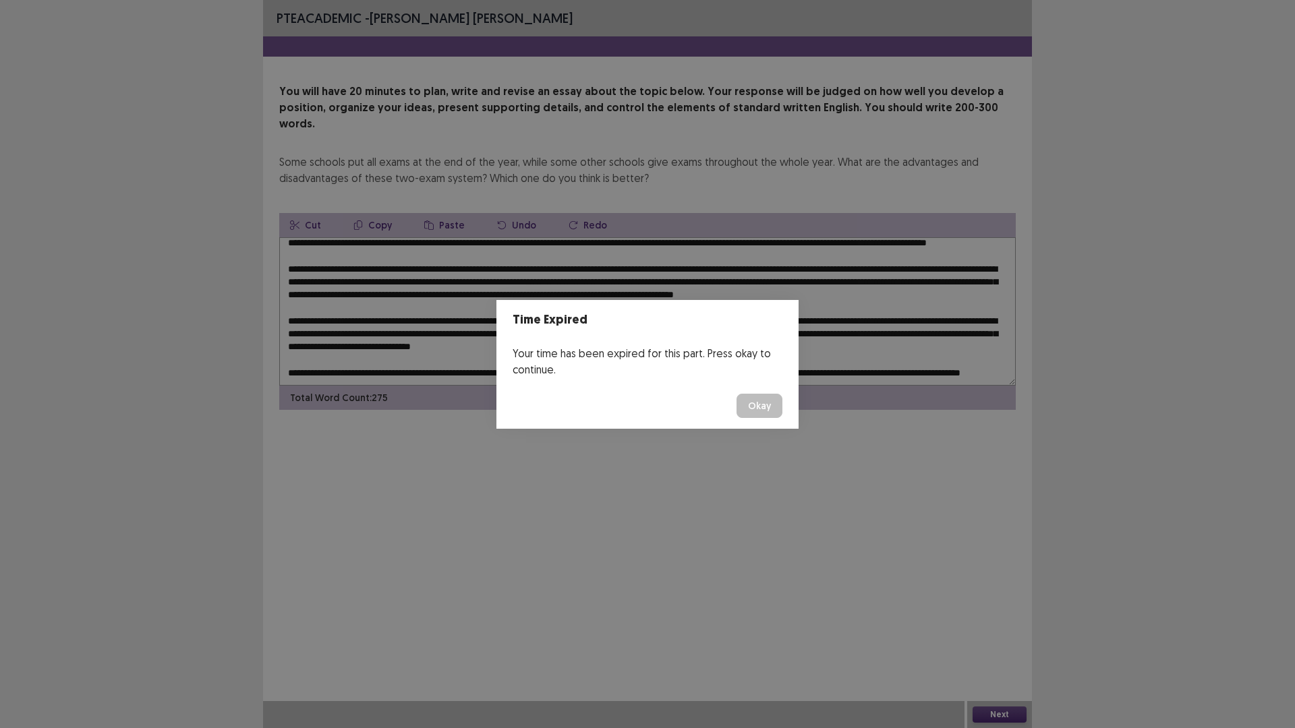
click at [751, 400] on button "Okay" at bounding box center [759, 406] width 46 height 24
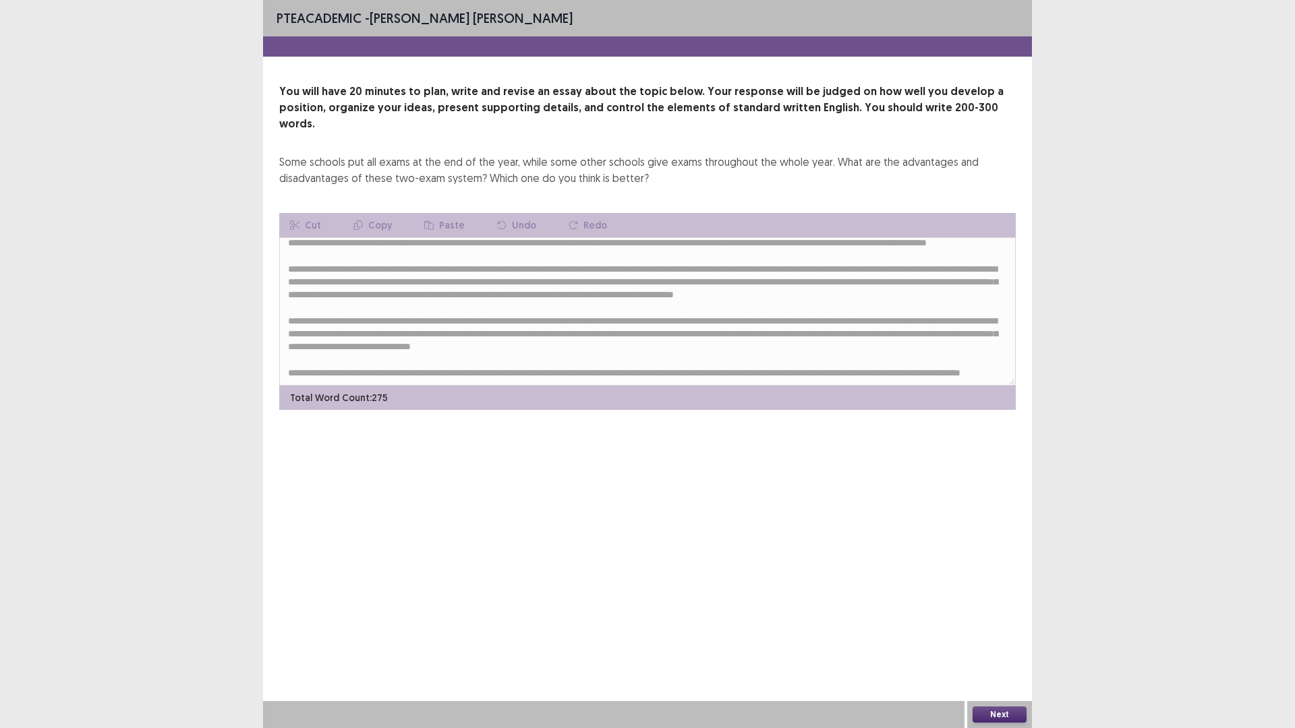
click at [994, 637] on button "Next" at bounding box center [1000, 715] width 54 height 16
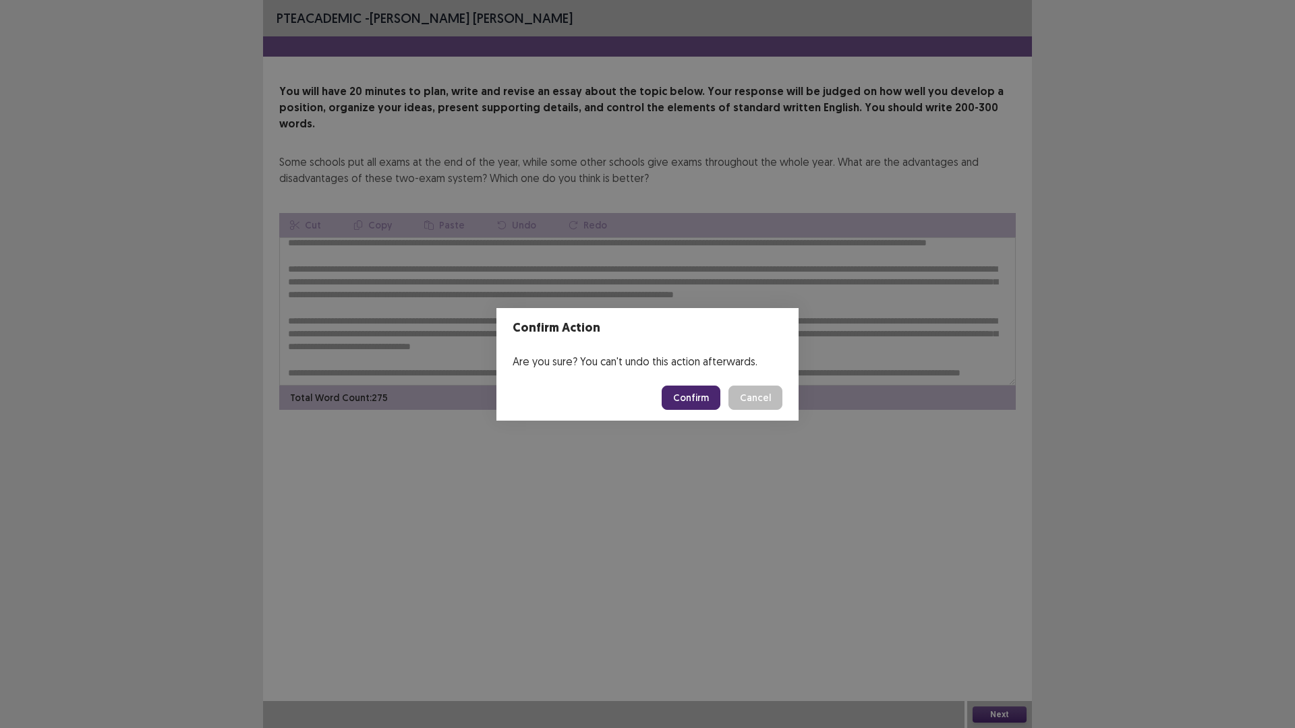
click at [700, 390] on button "Confirm" at bounding box center [691, 398] width 59 height 24
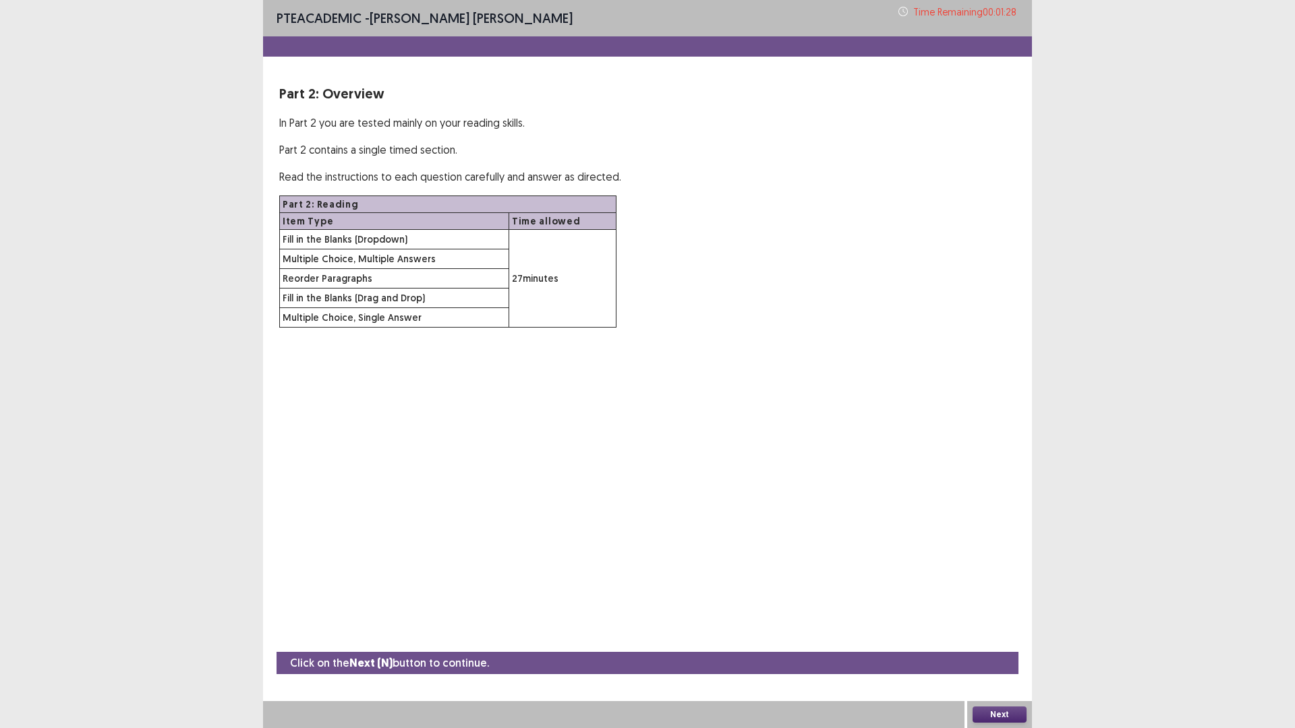
click at [997, 637] on button "Next" at bounding box center [1000, 715] width 54 height 16
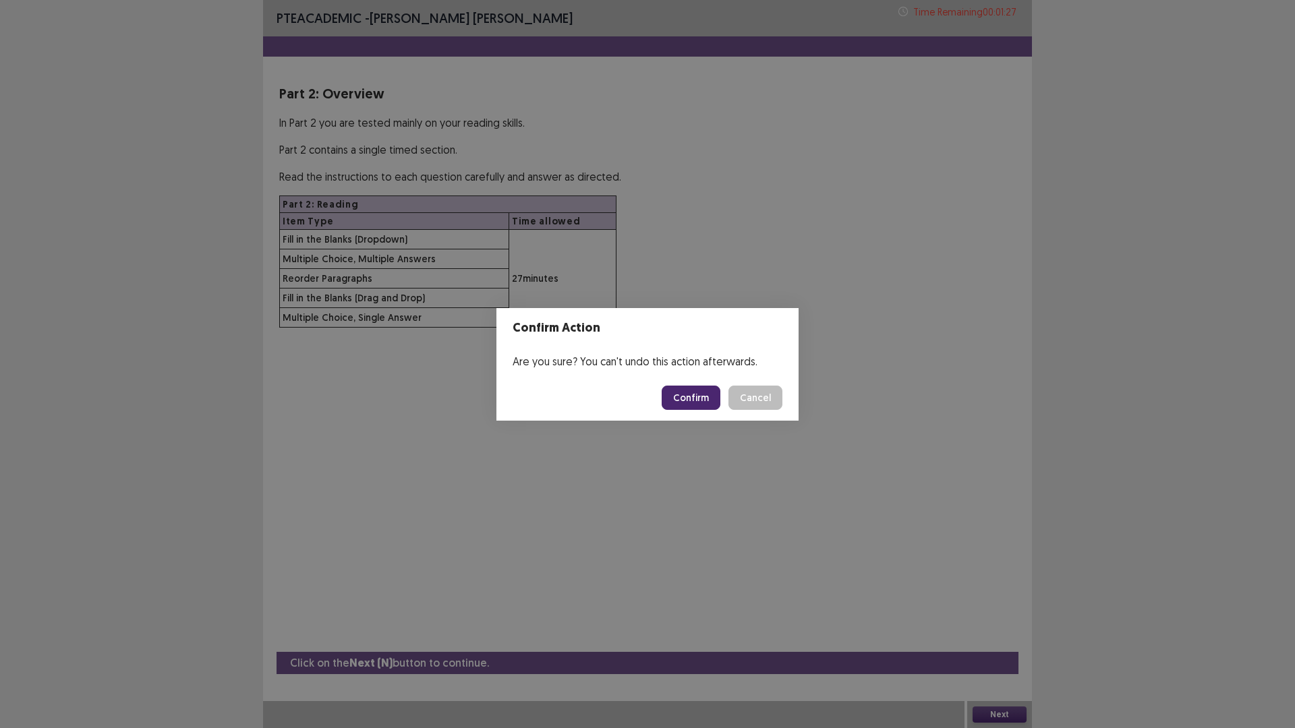
click at [701, 404] on button "Confirm" at bounding box center [691, 398] width 59 height 24
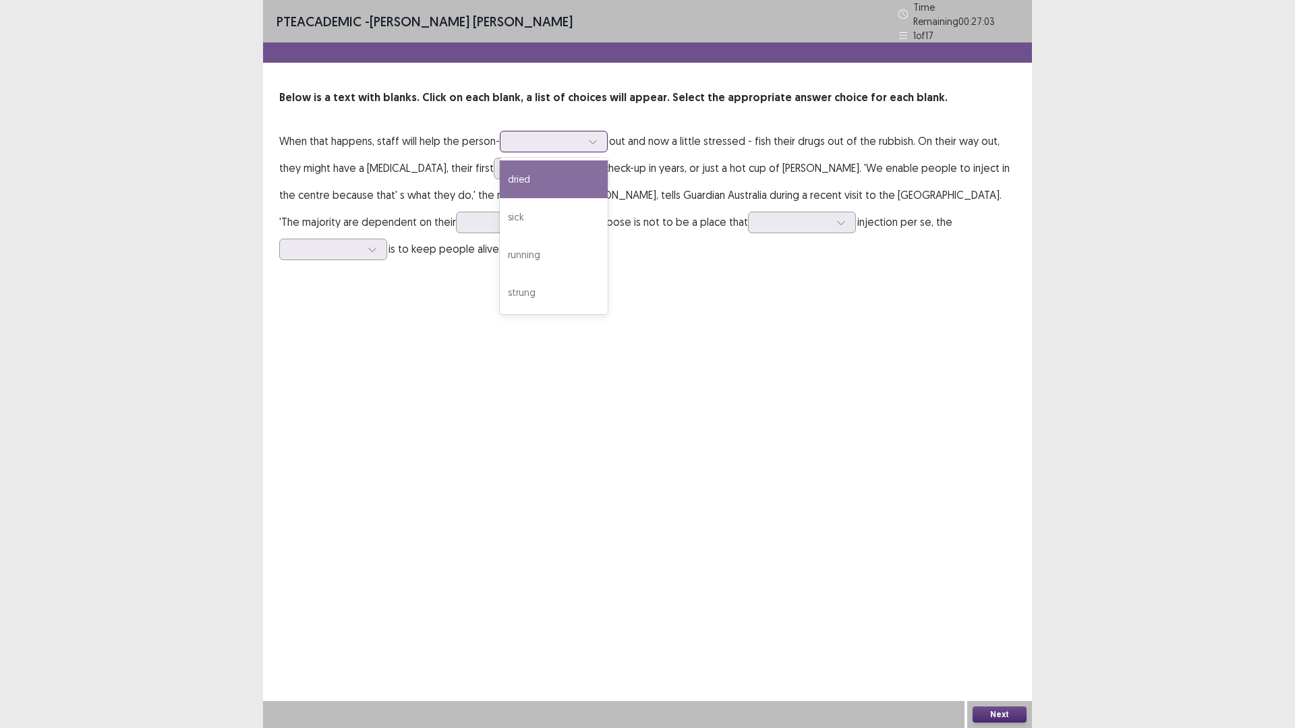
click at [538, 135] on div at bounding box center [546, 141] width 70 height 13
click at [575, 243] on div "running" at bounding box center [554, 255] width 108 height 38
click at [505, 165] on div at bounding box center [540, 168] width 70 height 13
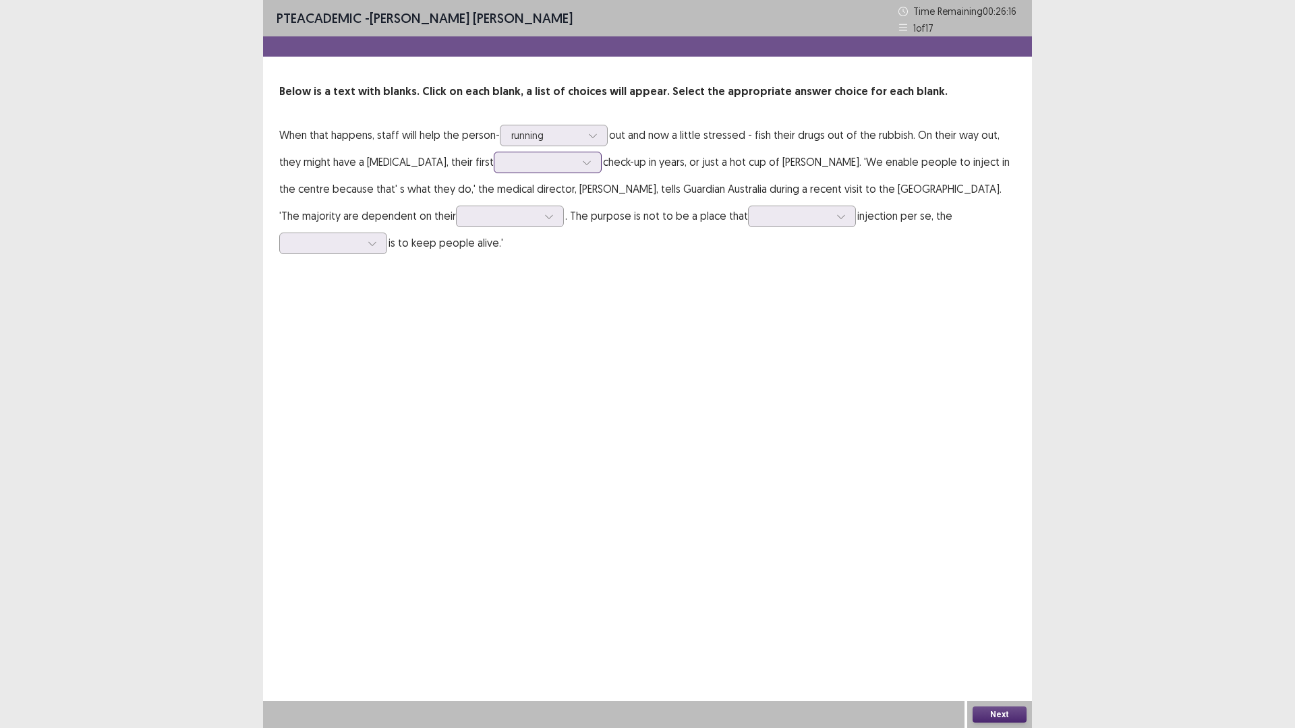
click at [494, 165] on div at bounding box center [548, 163] width 108 height 22
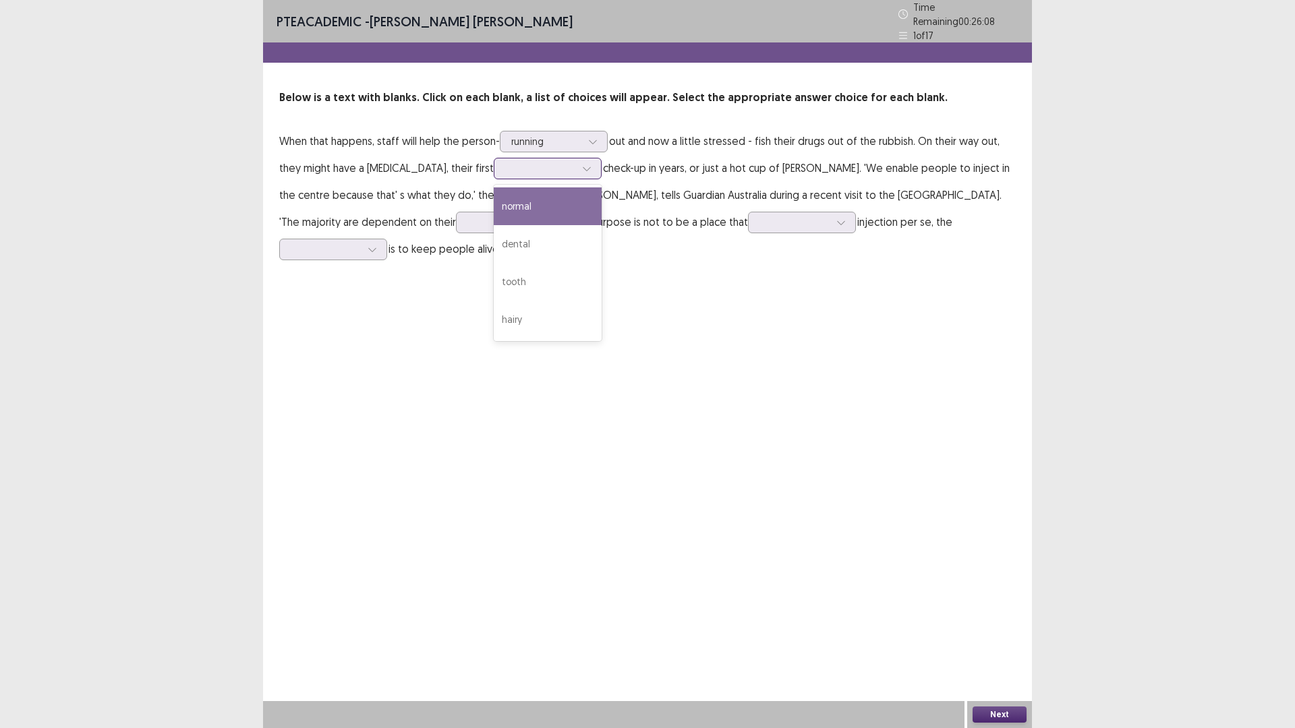
click at [546, 167] on div at bounding box center [540, 169] width 73 height 16
click at [543, 195] on div "normal" at bounding box center [548, 206] width 108 height 38
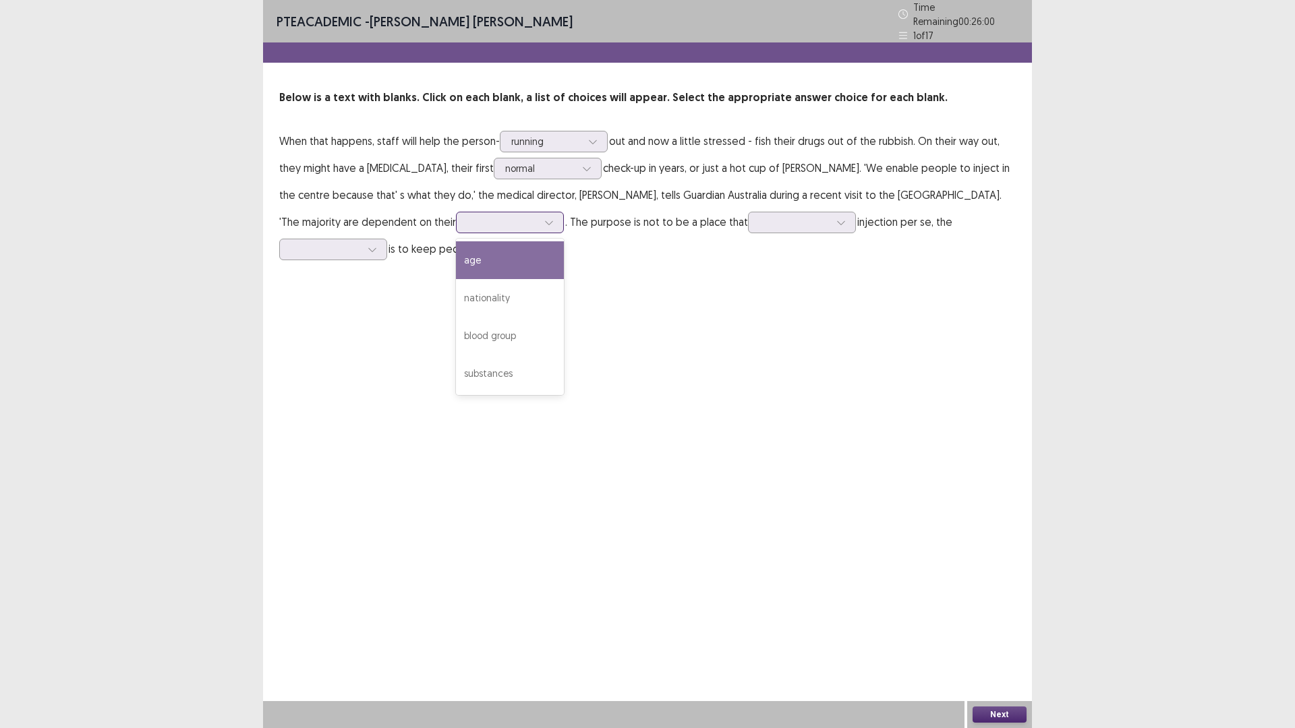
click at [467, 216] on div at bounding box center [502, 222] width 70 height 13
click at [467, 251] on div "age" at bounding box center [510, 260] width 108 height 38
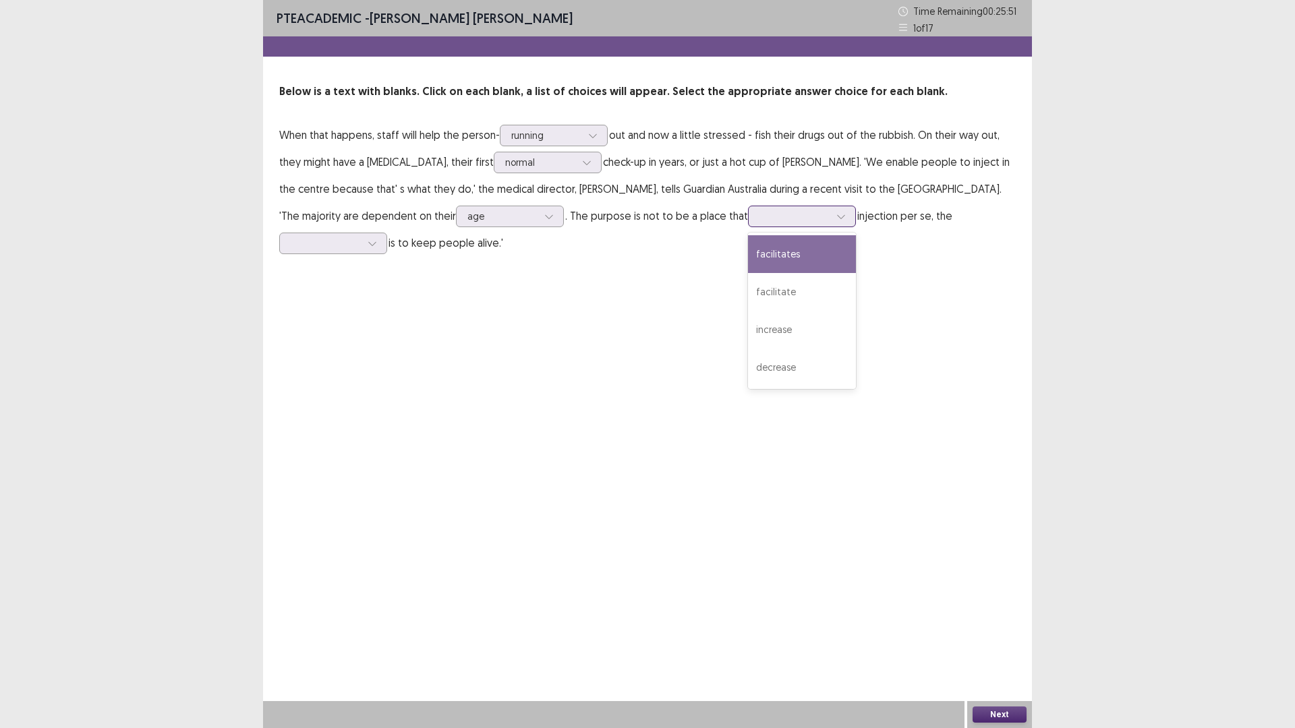
click at [759, 221] on div at bounding box center [794, 216] width 70 height 13
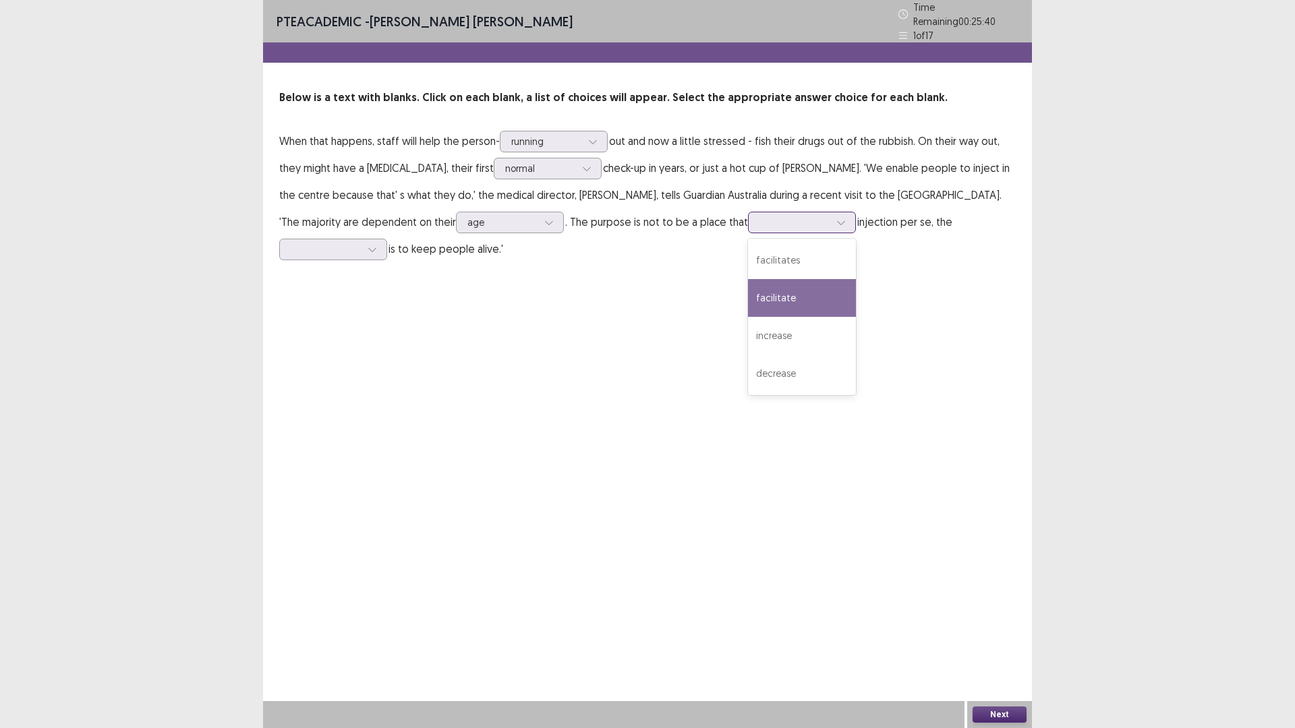
click at [763, 295] on div "facilitate" at bounding box center [802, 298] width 108 height 38
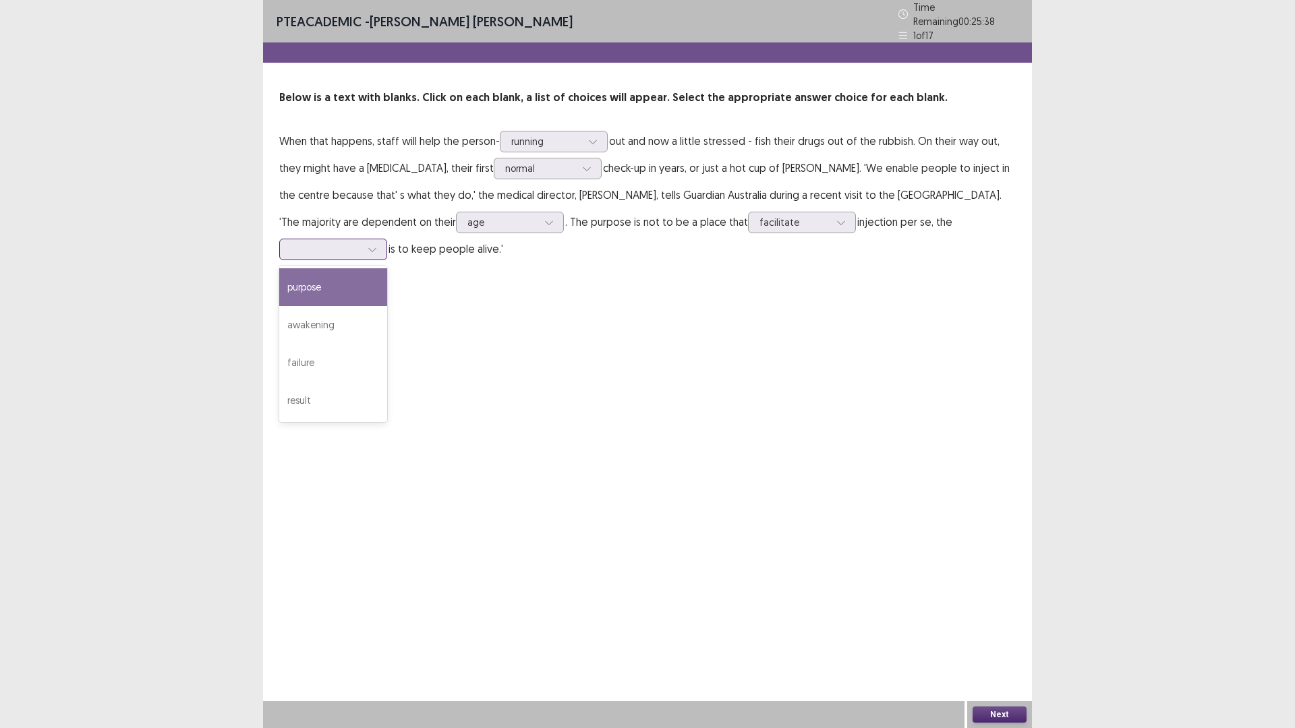
click at [361, 253] on div at bounding box center [333, 250] width 108 height 22
click at [314, 400] on div "result" at bounding box center [333, 401] width 108 height 38
click at [987, 637] on button "Next" at bounding box center [1000, 715] width 54 height 16
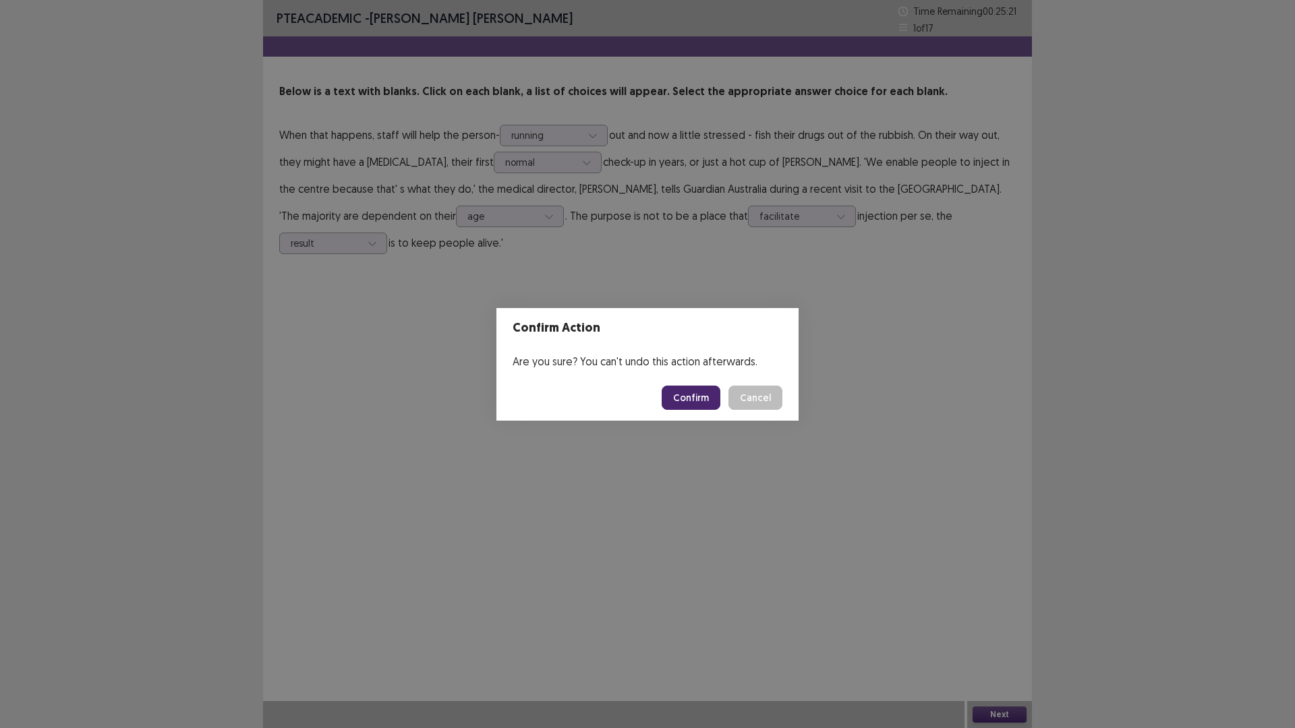
click at [693, 403] on button "Confirm" at bounding box center [691, 398] width 59 height 24
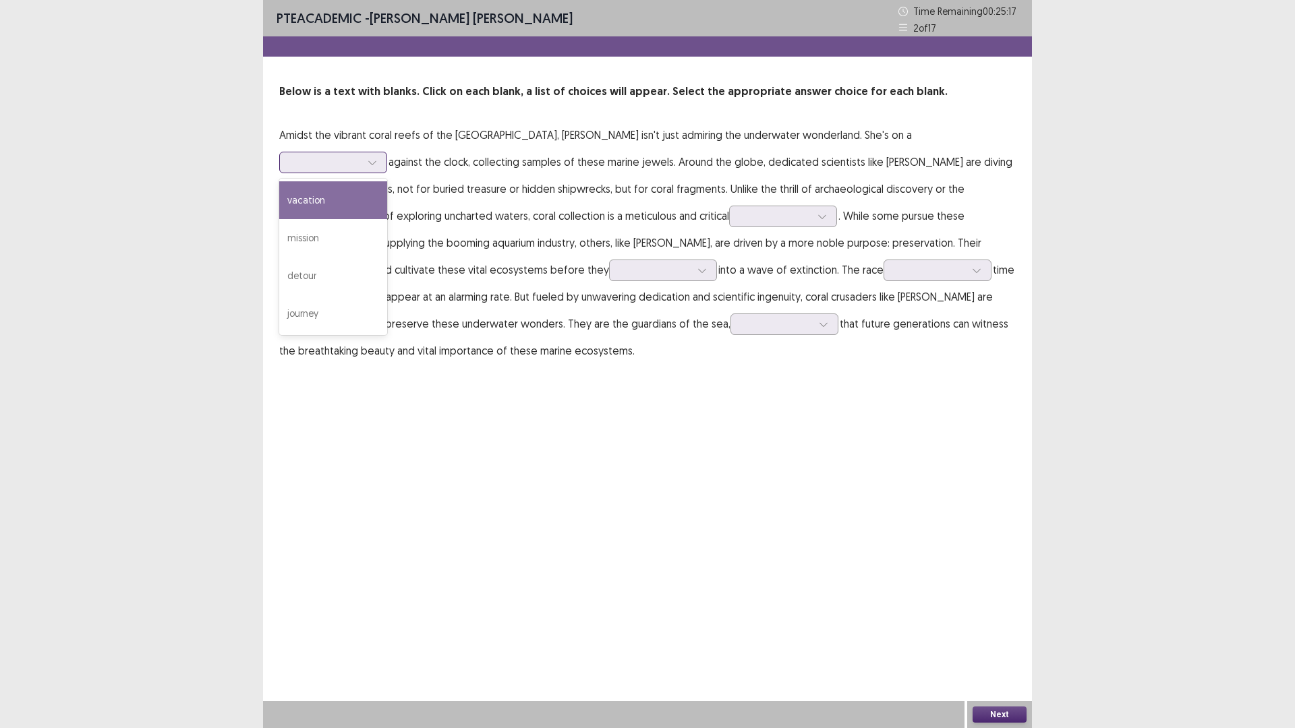
click at [361, 156] on div at bounding box center [326, 162] width 70 height 13
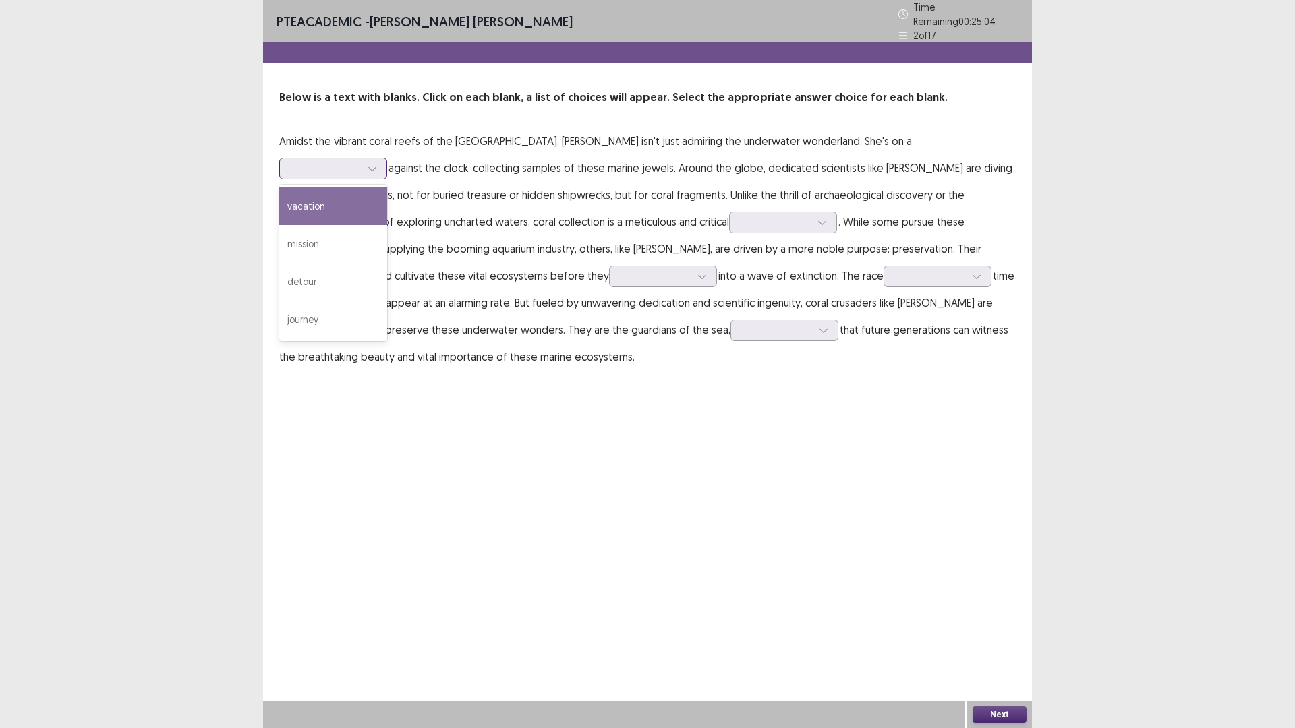
click at [387, 187] on div "vacation" at bounding box center [333, 206] width 108 height 38
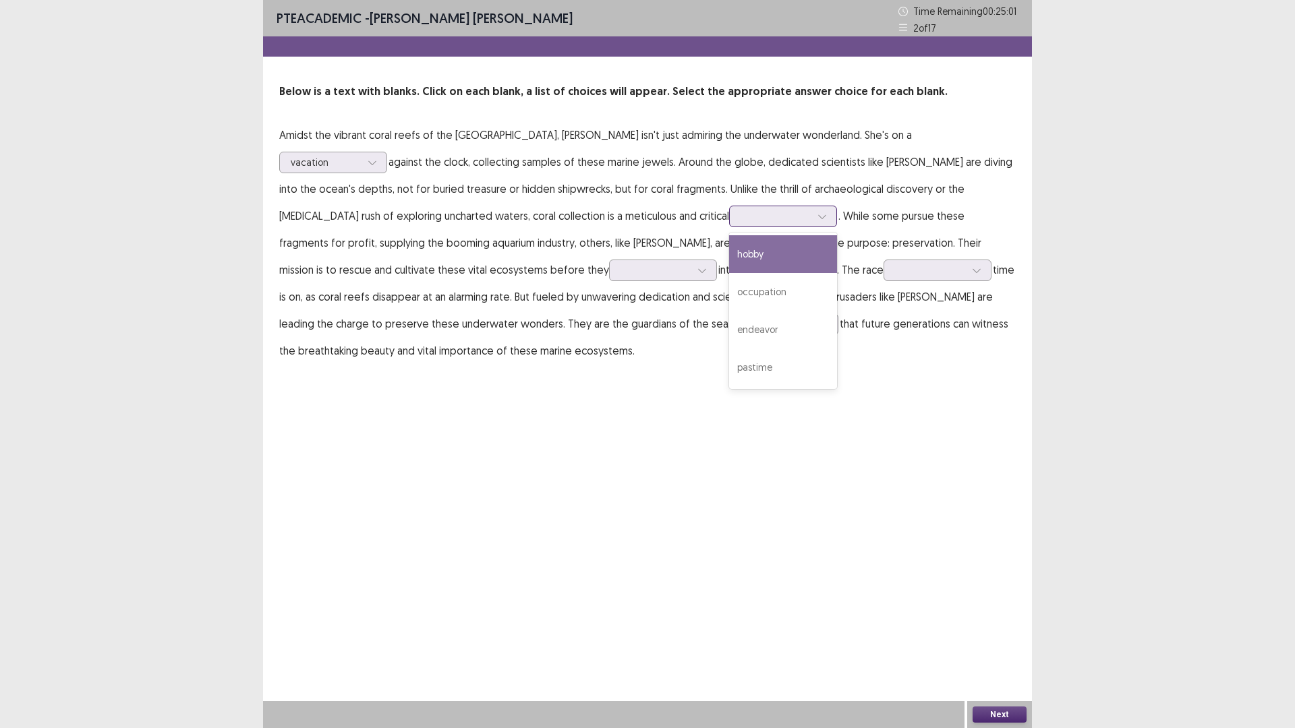
click at [741, 214] on div at bounding box center [776, 216] width 70 height 13
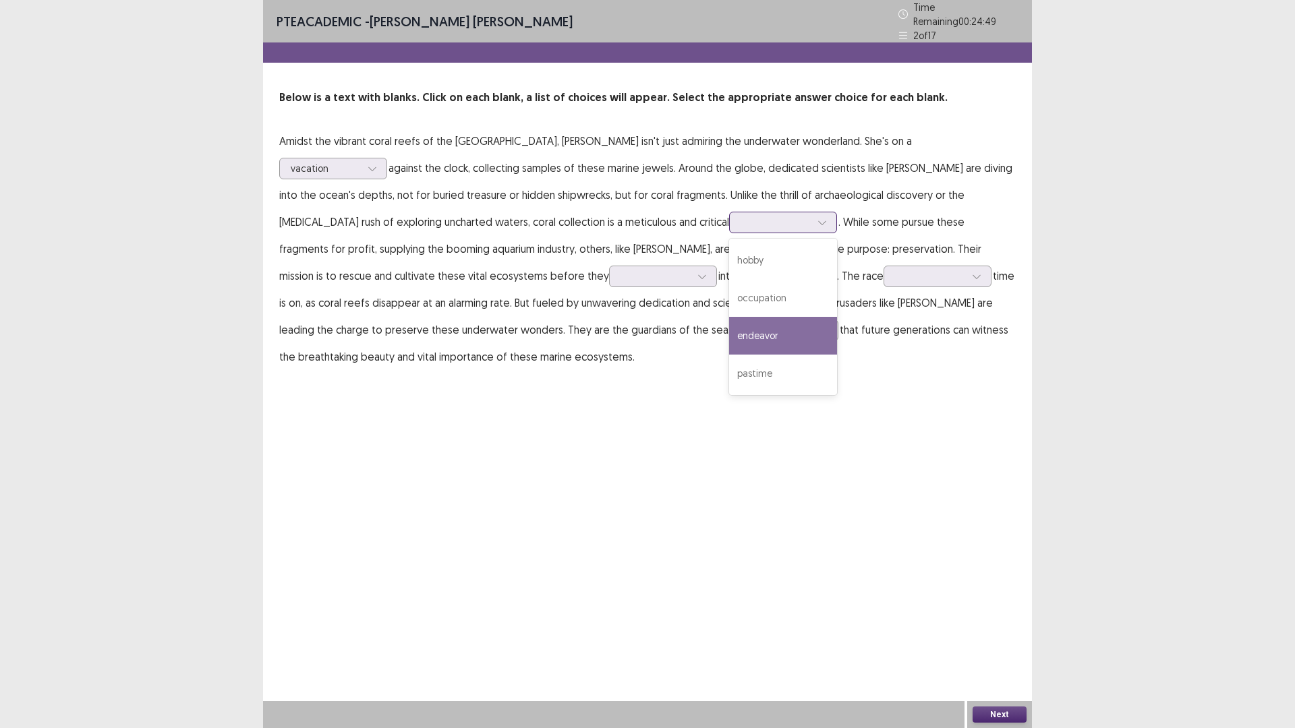
click at [729, 322] on div "endeavor" at bounding box center [783, 336] width 108 height 38
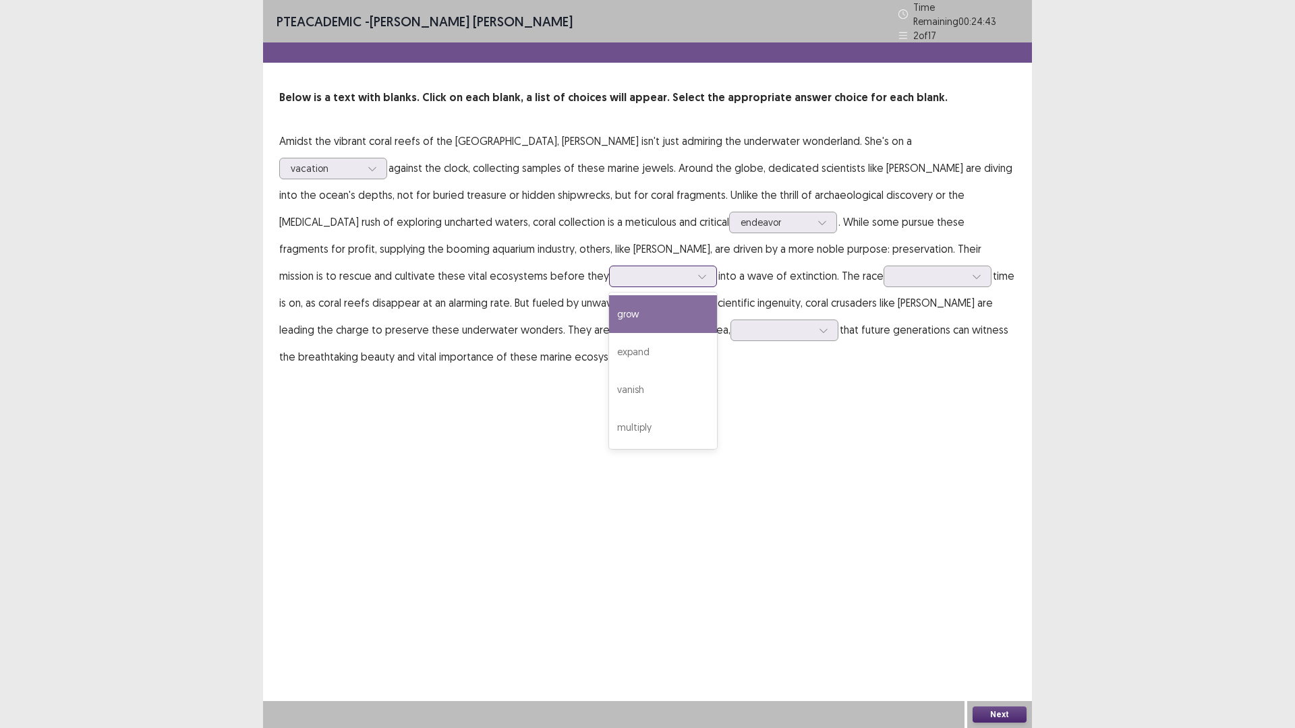
click at [620, 270] on div at bounding box center [655, 276] width 70 height 13
click at [609, 304] on div "grow" at bounding box center [663, 314] width 108 height 38
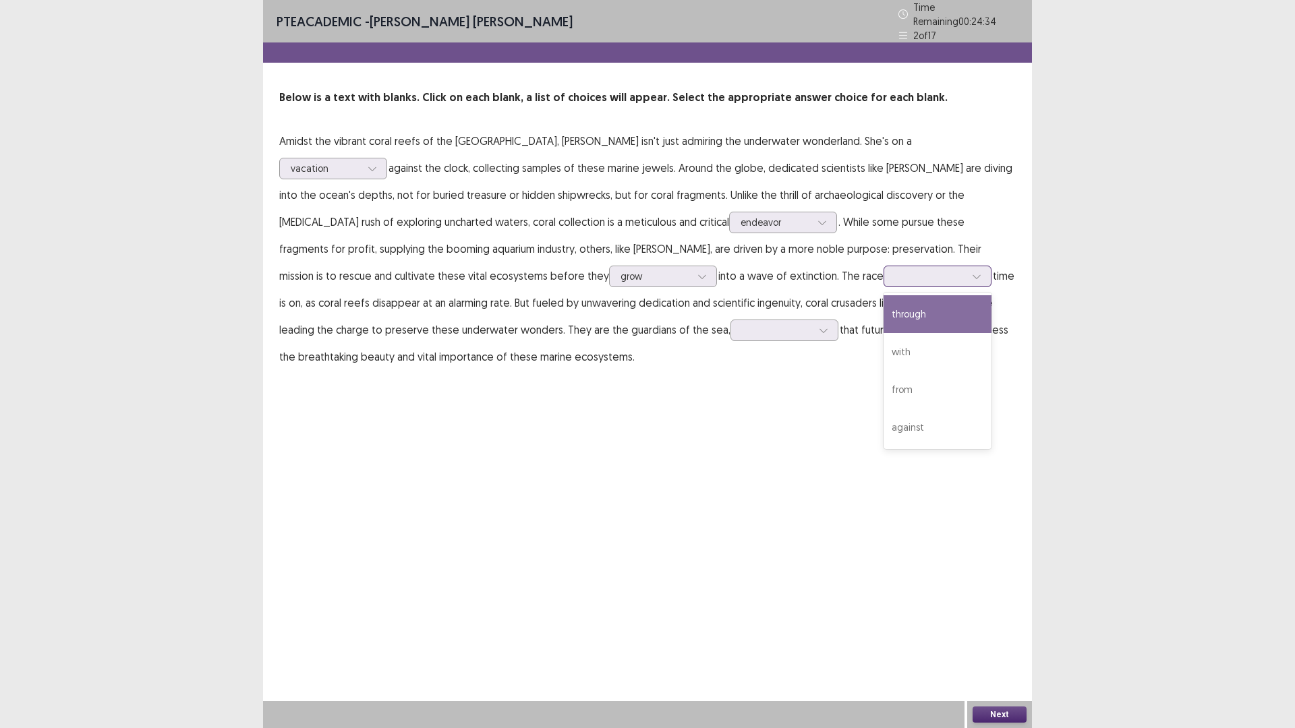
click at [895, 273] on div at bounding box center [930, 276] width 70 height 13
click at [883, 310] on div "through" at bounding box center [937, 314] width 108 height 38
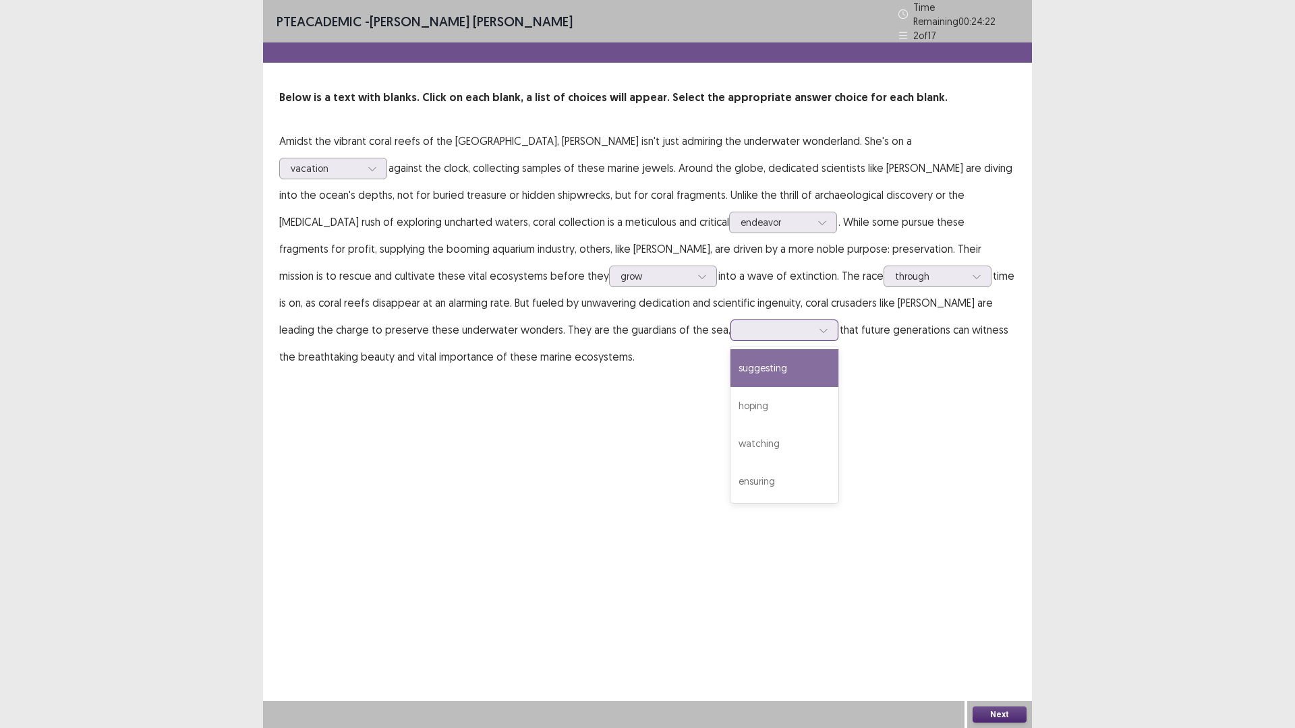
click at [741, 322] on div at bounding box center [777, 330] width 73 height 16
click at [730, 481] on div "ensuring" at bounding box center [784, 482] width 108 height 38
click at [1008, 637] on button "Next" at bounding box center [1000, 715] width 54 height 16
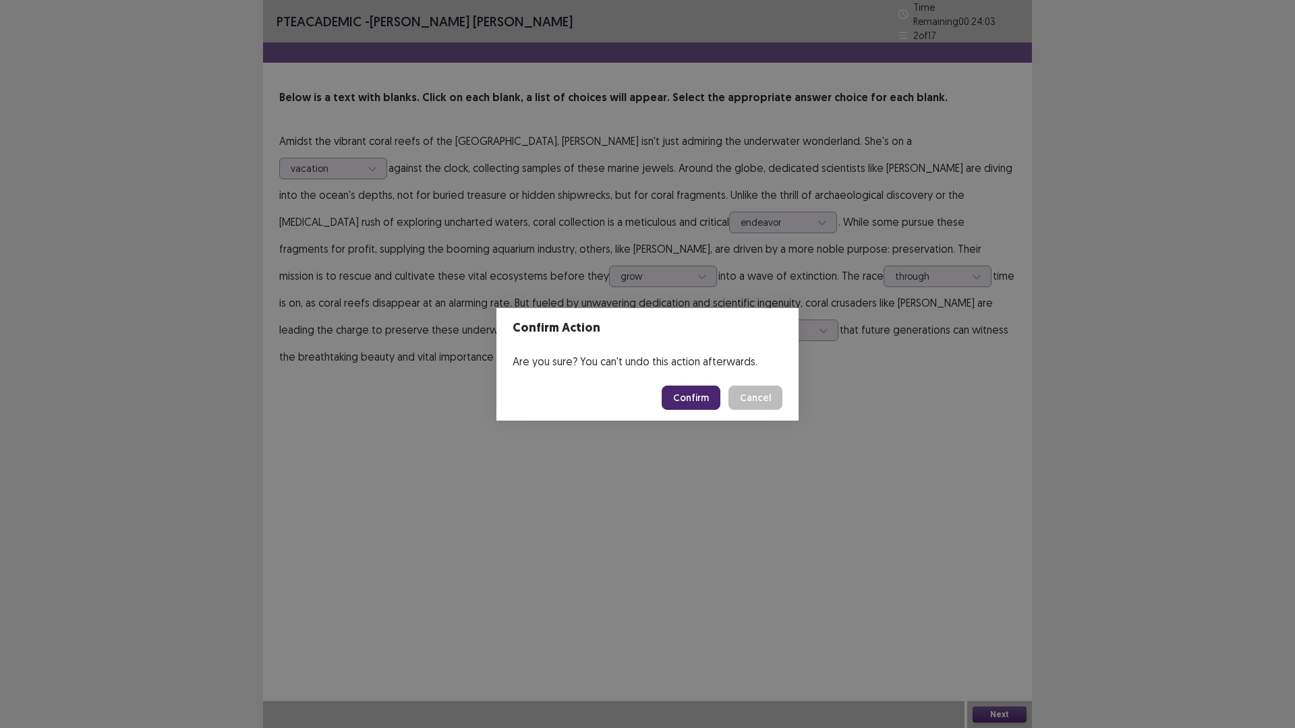
drag, startPoint x: 684, startPoint y: 397, endPoint x: 677, endPoint y: 389, distance: 10.5
click at [683, 397] on button "Confirm" at bounding box center [691, 398] width 59 height 24
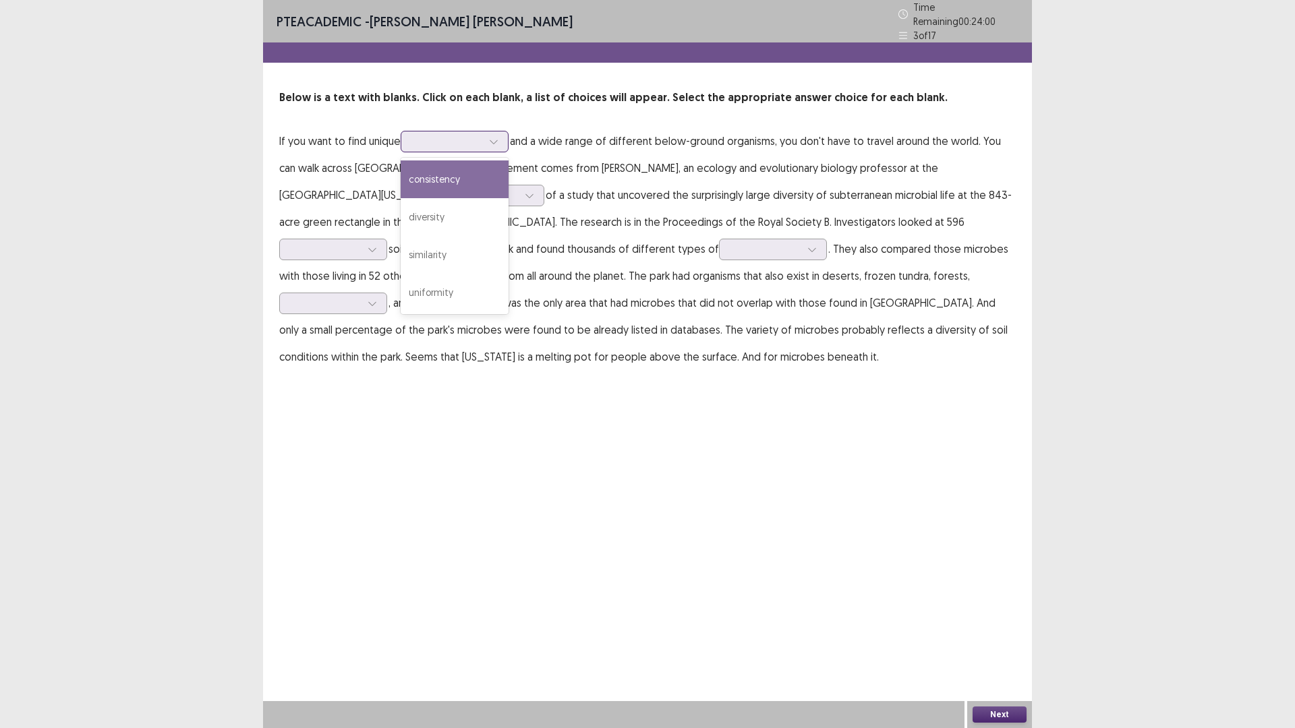
click at [432, 141] on div at bounding box center [447, 141] width 70 height 13
click at [445, 176] on div "consistency" at bounding box center [455, 180] width 108 height 38
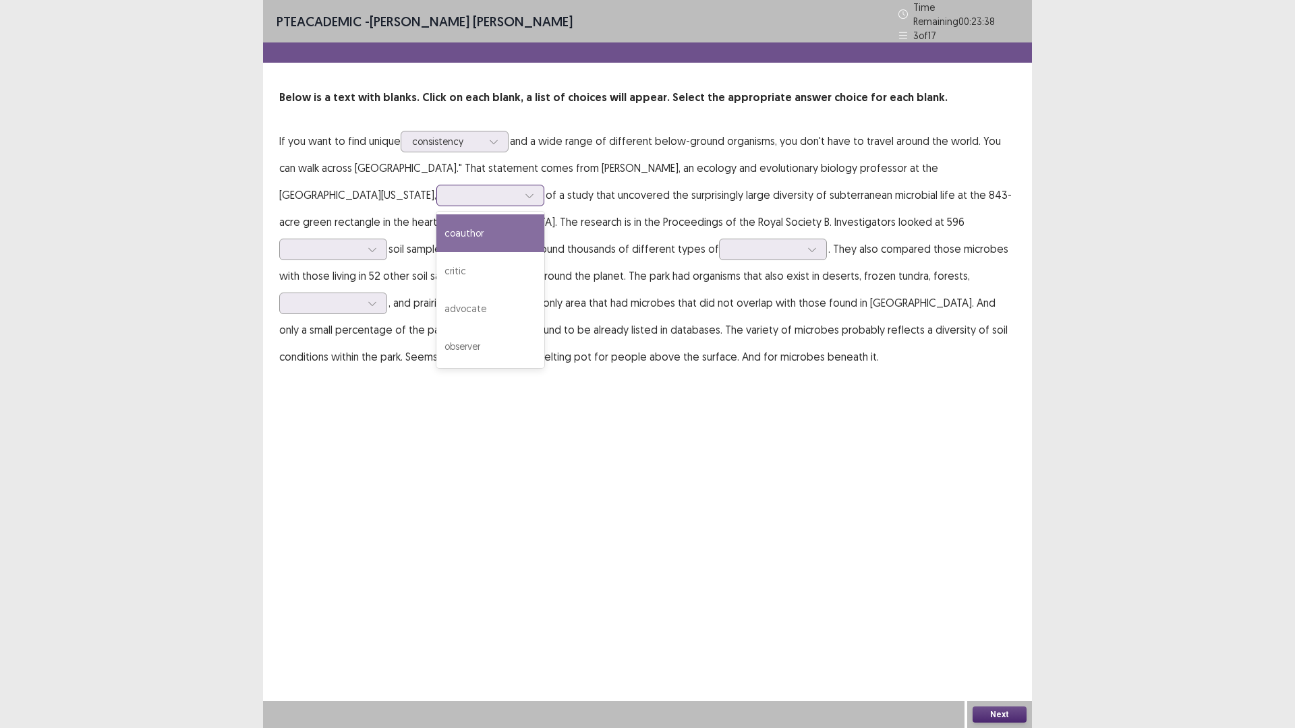
click at [446, 198] on div at bounding box center [482, 195] width 73 height 16
click at [436, 266] on div "critic" at bounding box center [490, 271] width 108 height 38
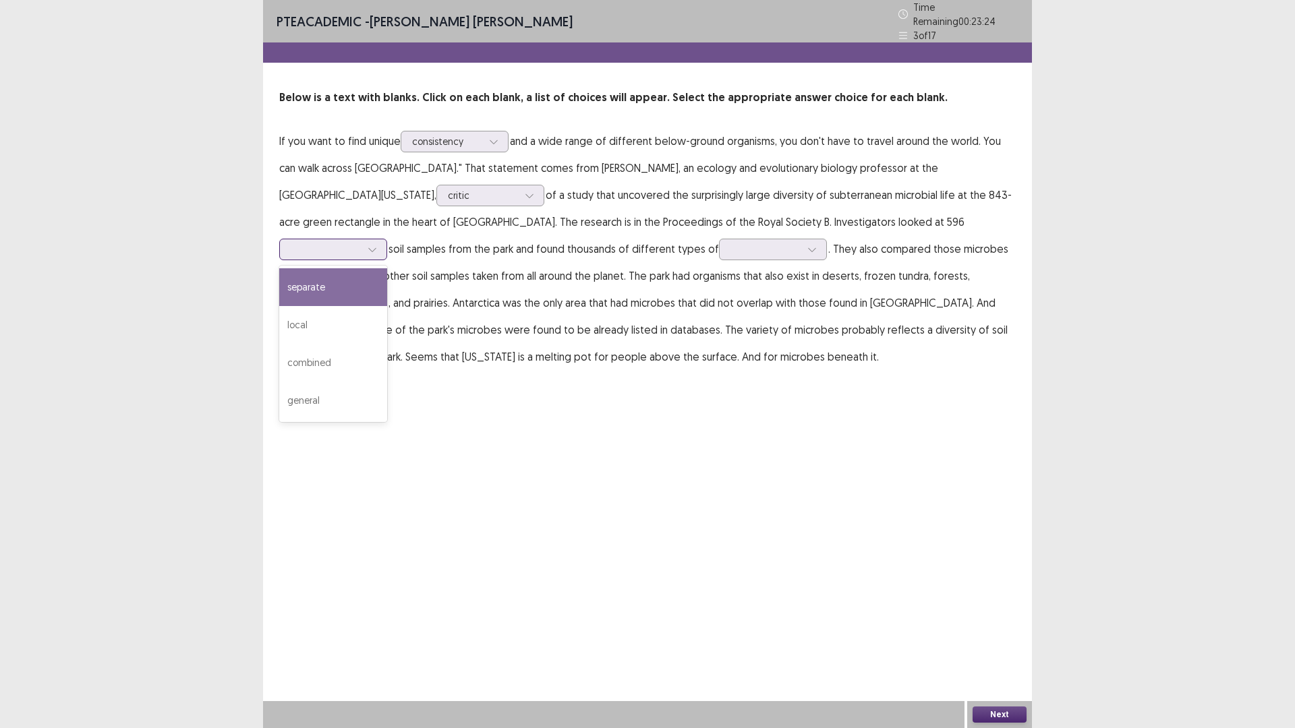
click at [361, 243] on div at bounding box center [326, 249] width 70 height 13
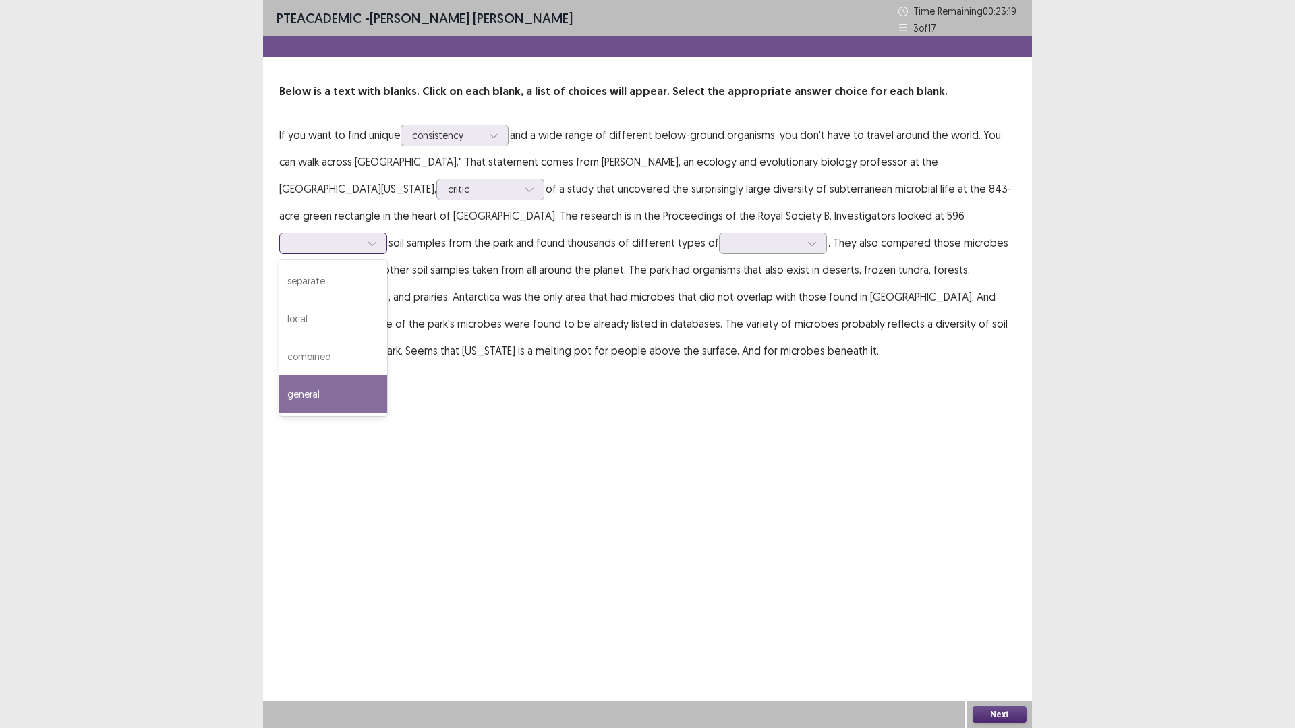
click at [387, 376] on div "general" at bounding box center [333, 395] width 108 height 38
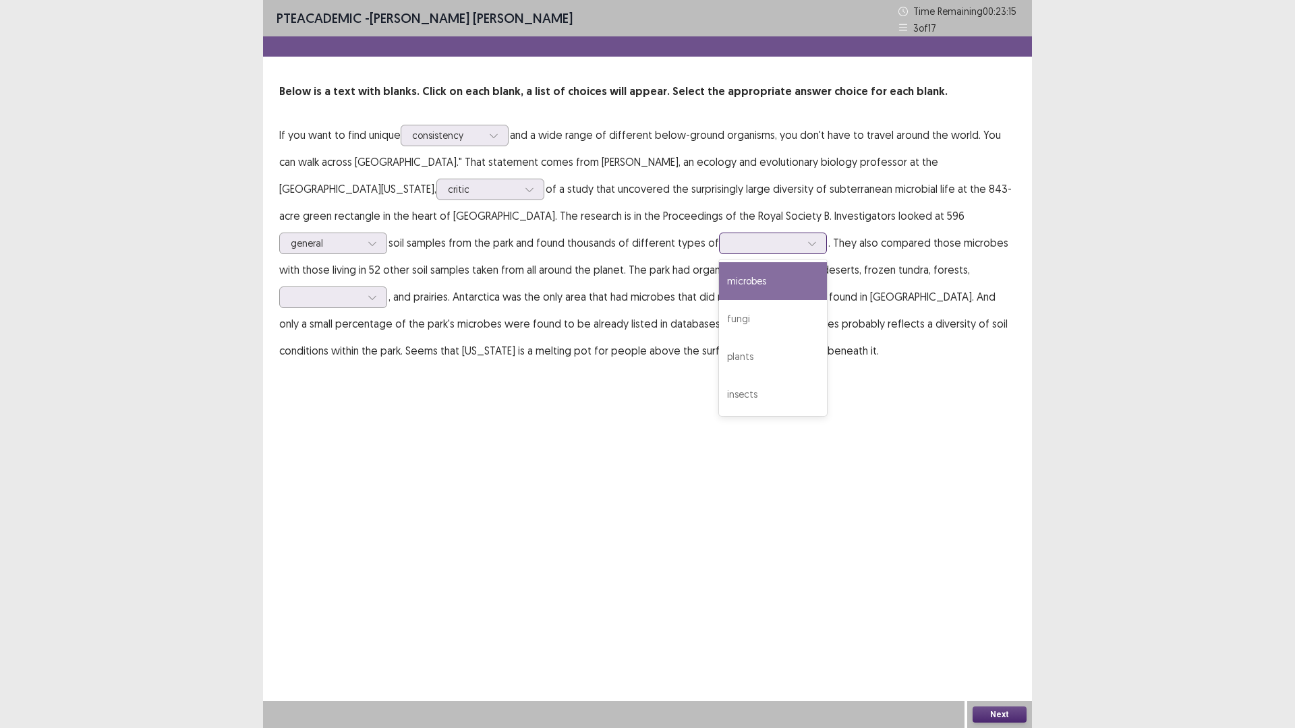
click at [730, 245] on div at bounding box center [765, 243] width 70 height 13
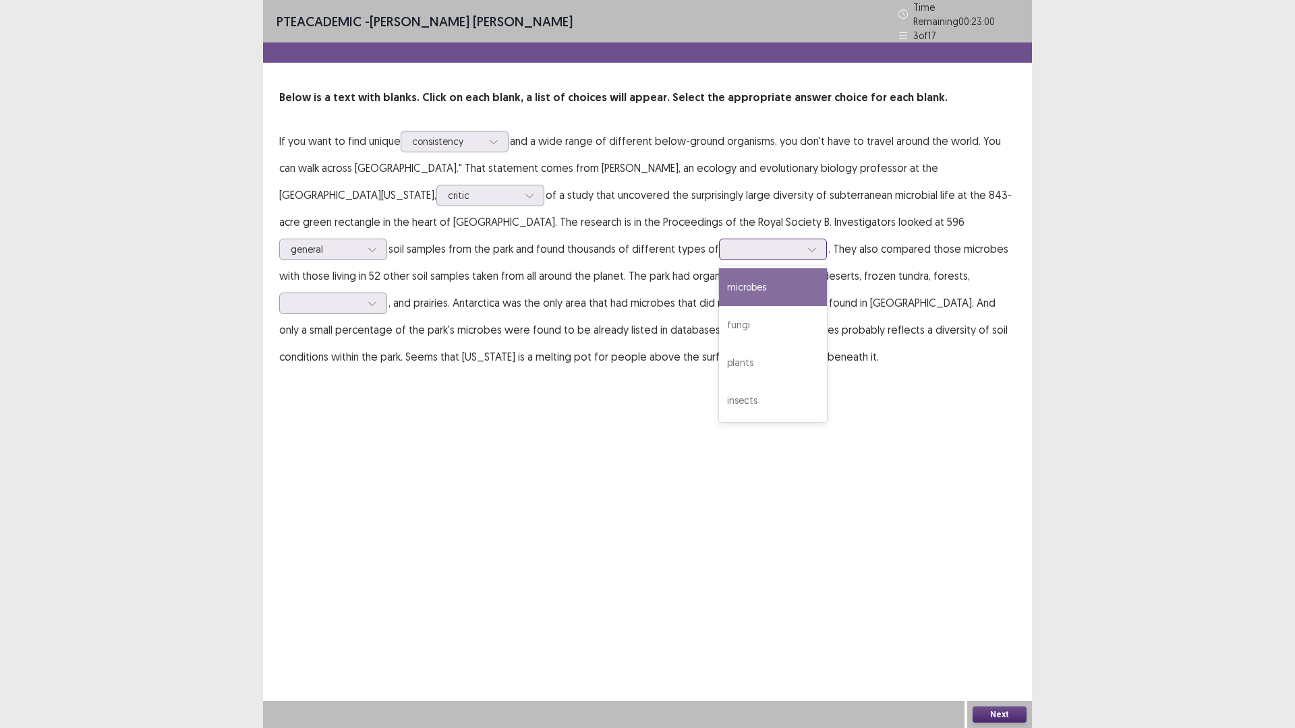
click at [719, 285] on div "microbes" at bounding box center [773, 287] width 108 height 38
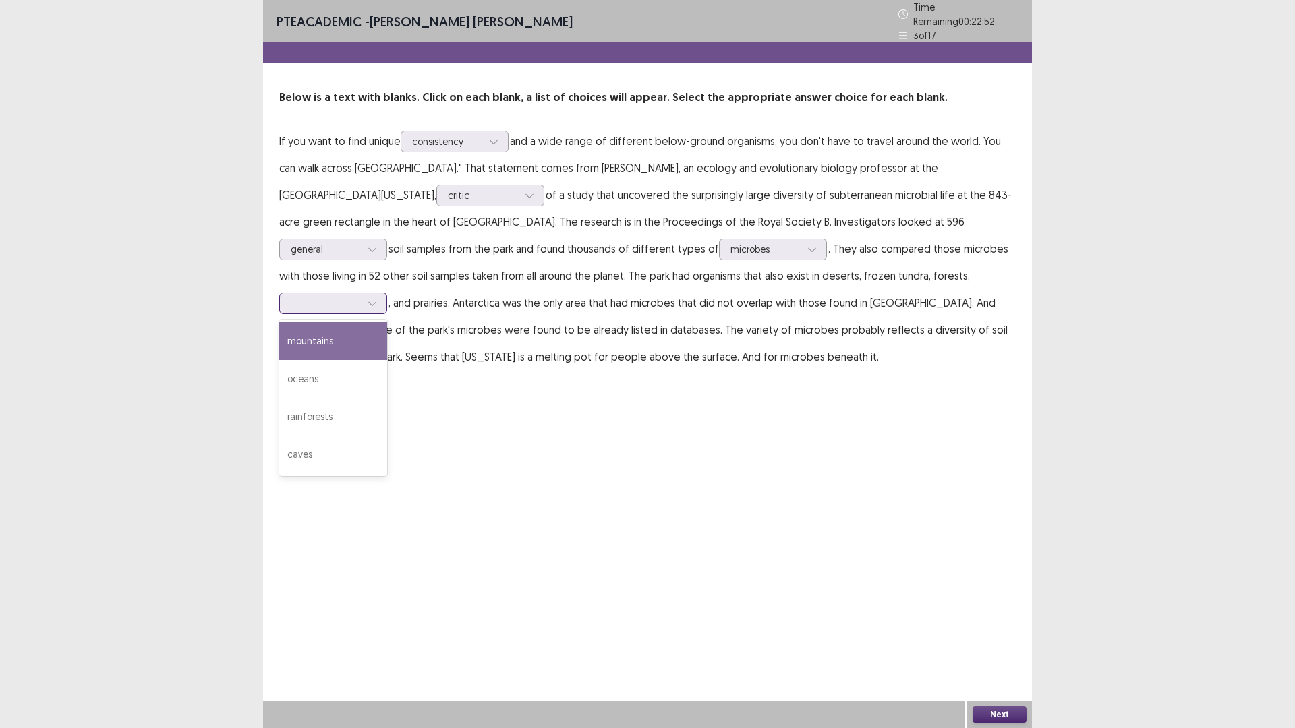
click at [362, 295] on div at bounding box center [325, 303] width 73 height 16
click at [387, 322] on div "mountains" at bounding box center [333, 341] width 108 height 38
click at [1001, 637] on button "Next" at bounding box center [1000, 715] width 54 height 16
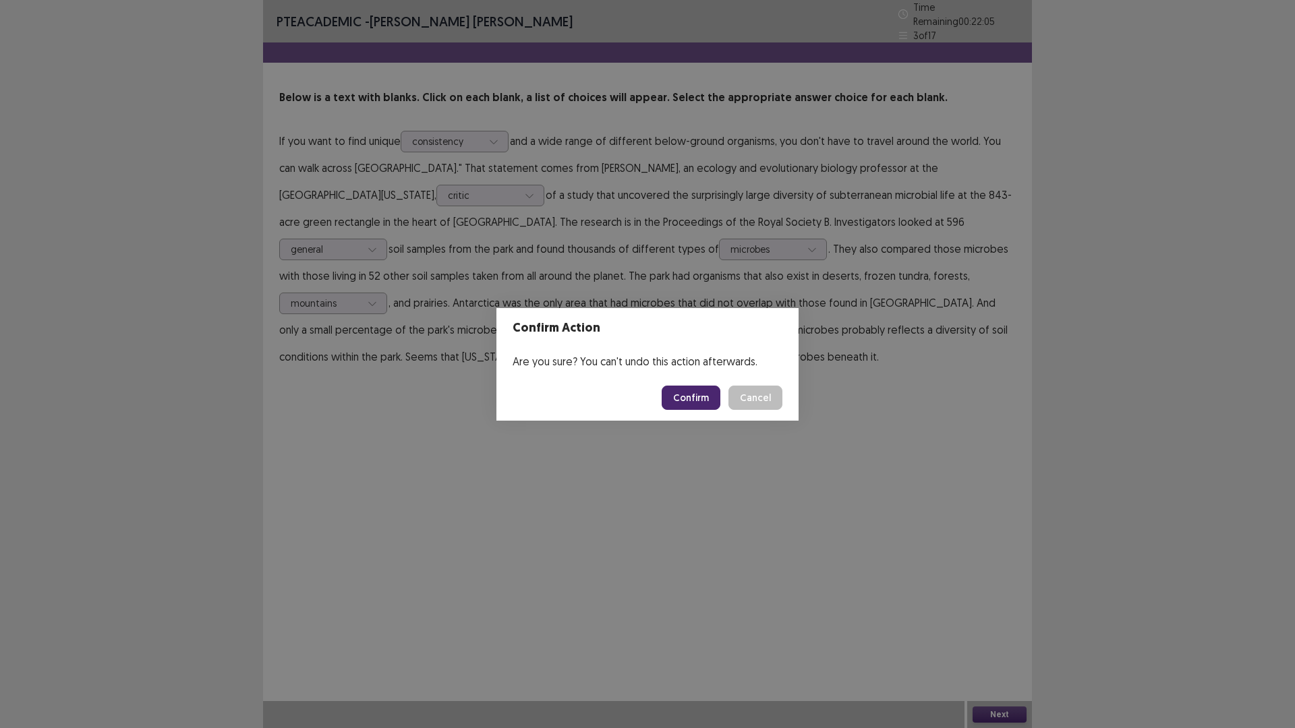
click at [681, 400] on button "Confirm" at bounding box center [691, 398] width 59 height 24
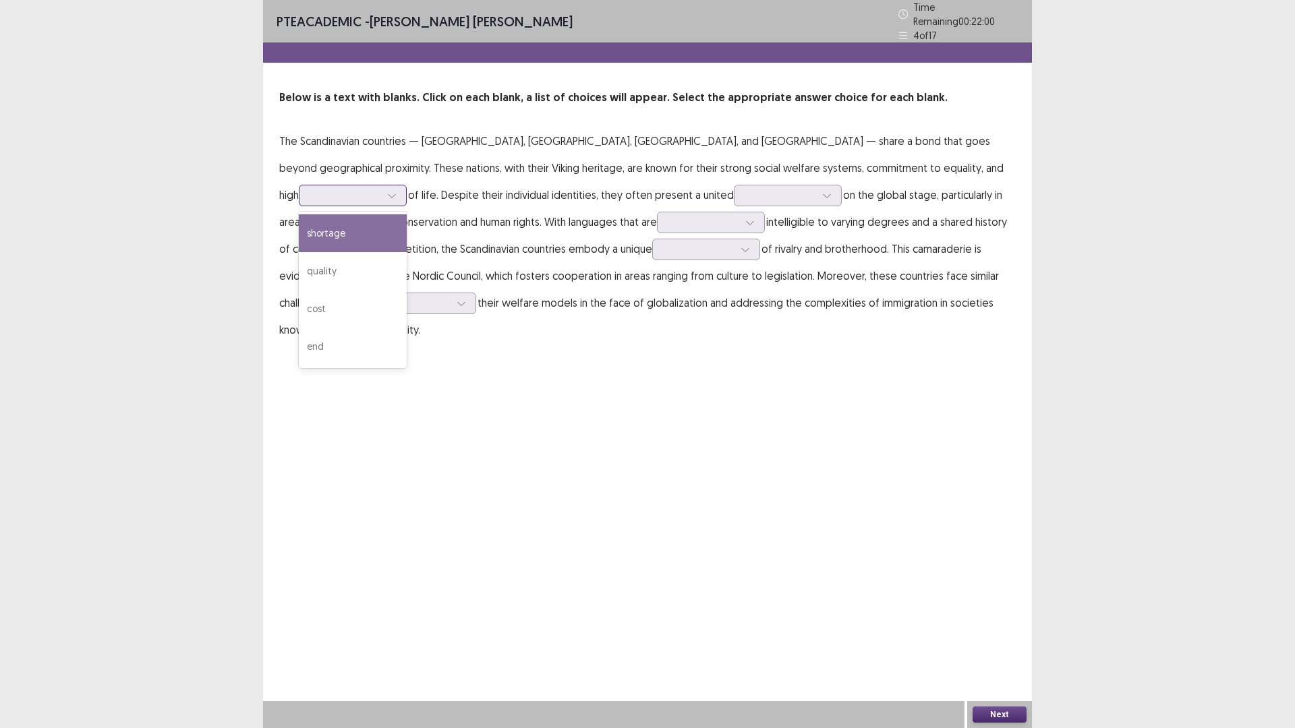
click at [380, 189] on div at bounding box center [345, 195] width 70 height 13
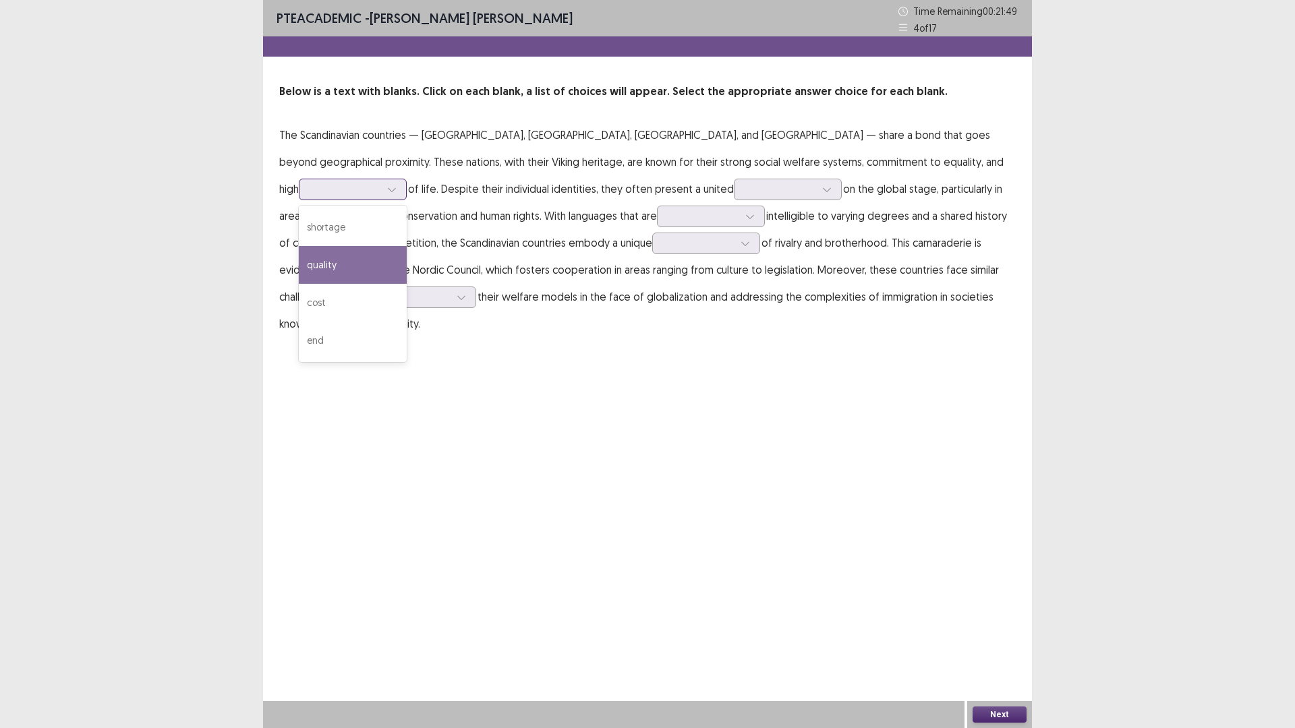
click at [407, 246] on div "quality" at bounding box center [353, 265] width 108 height 38
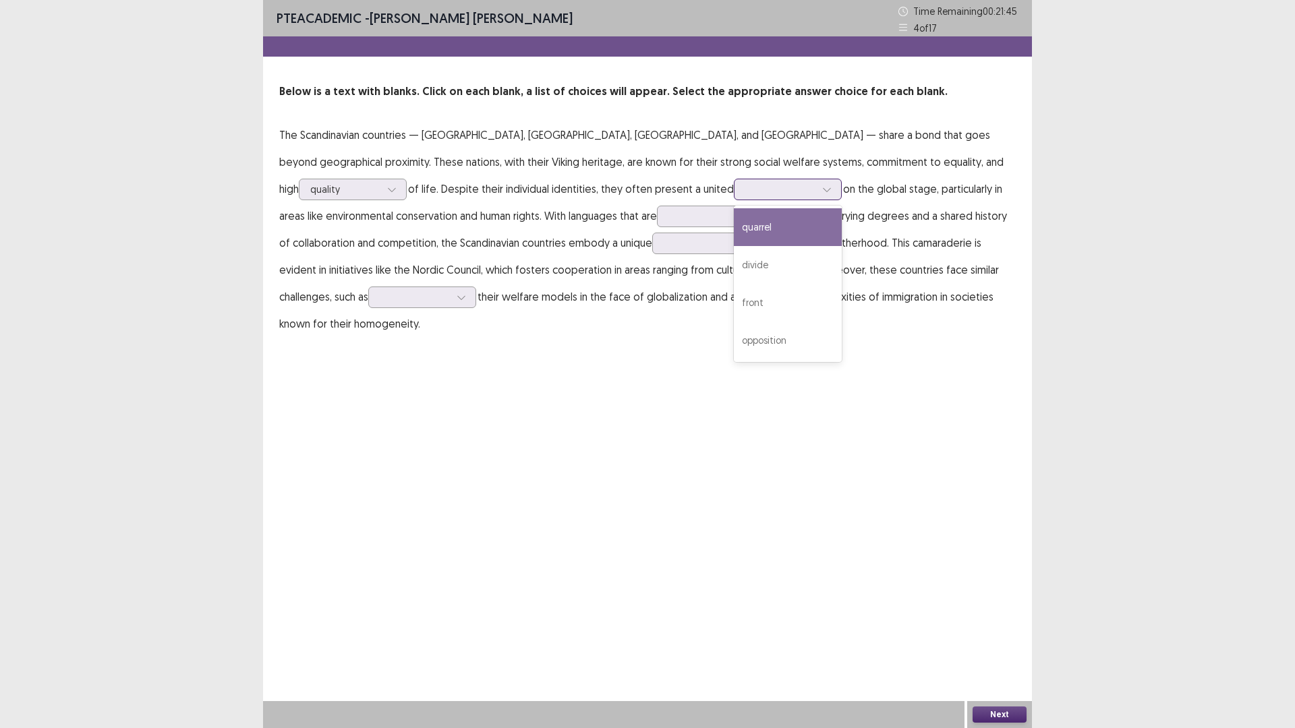
click at [745, 190] on div at bounding box center [780, 189] width 70 height 13
click at [734, 343] on div "opposition" at bounding box center [788, 341] width 108 height 38
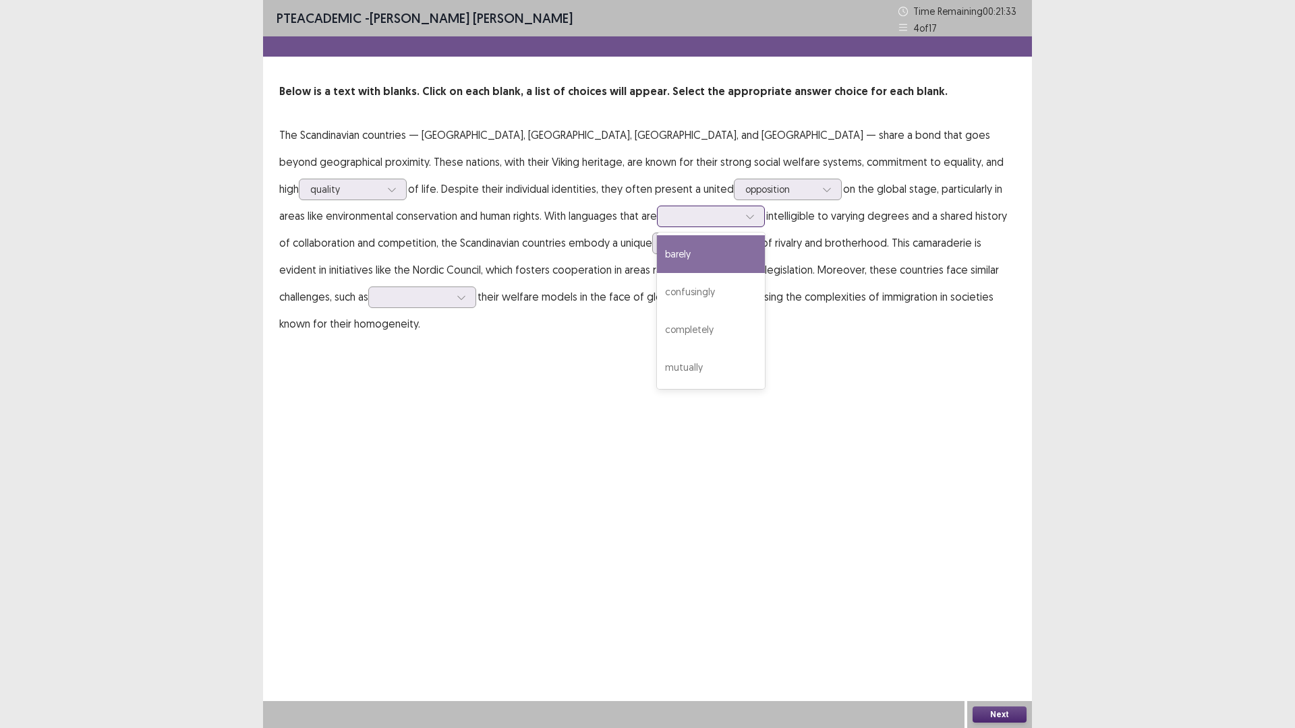
click at [668, 216] on div at bounding box center [703, 216] width 70 height 13
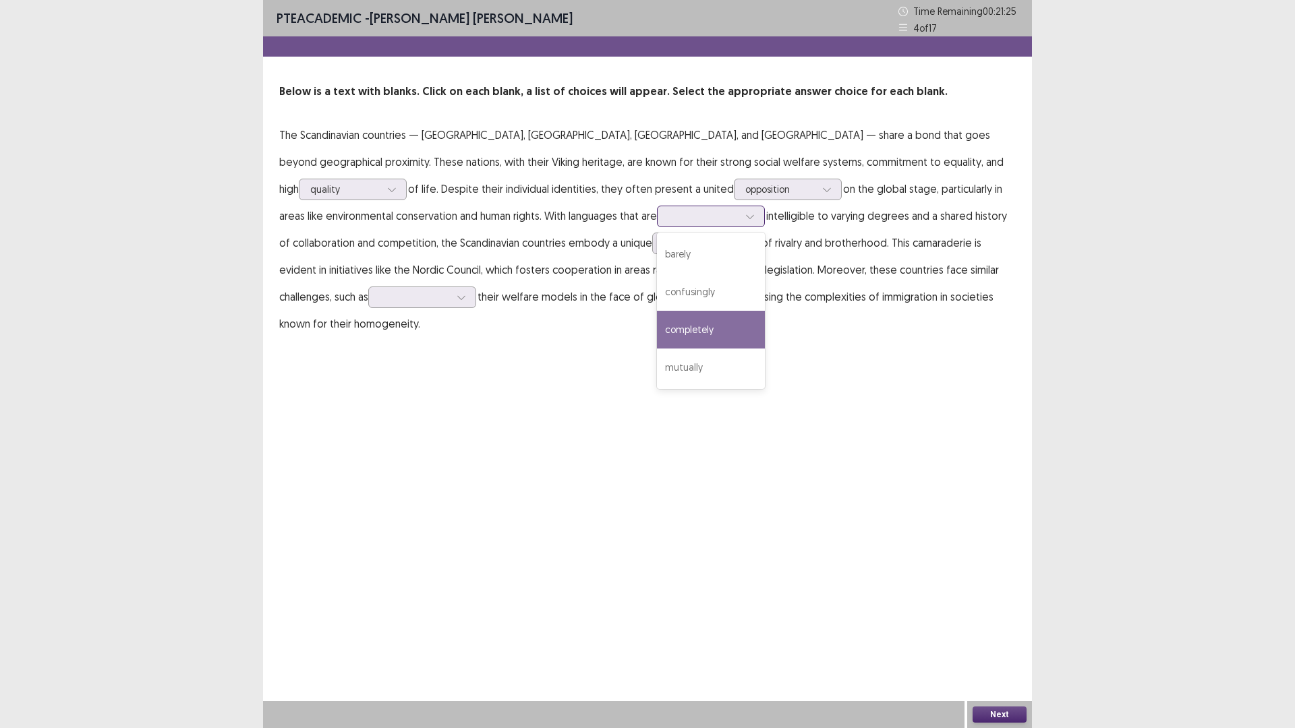
click at [657, 328] on div "completely" at bounding box center [711, 330] width 108 height 38
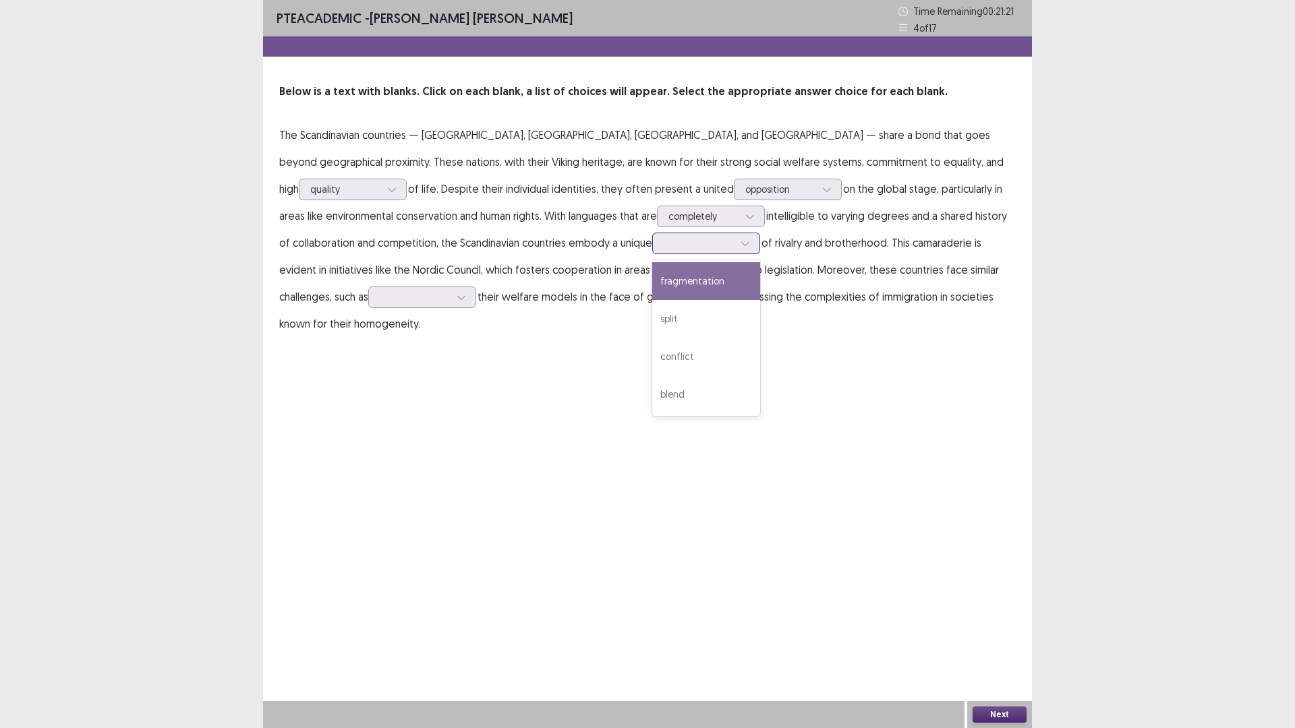
click at [664, 248] on div at bounding box center [699, 243] width 70 height 13
click at [652, 393] on div "blend" at bounding box center [706, 395] width 108 height 38
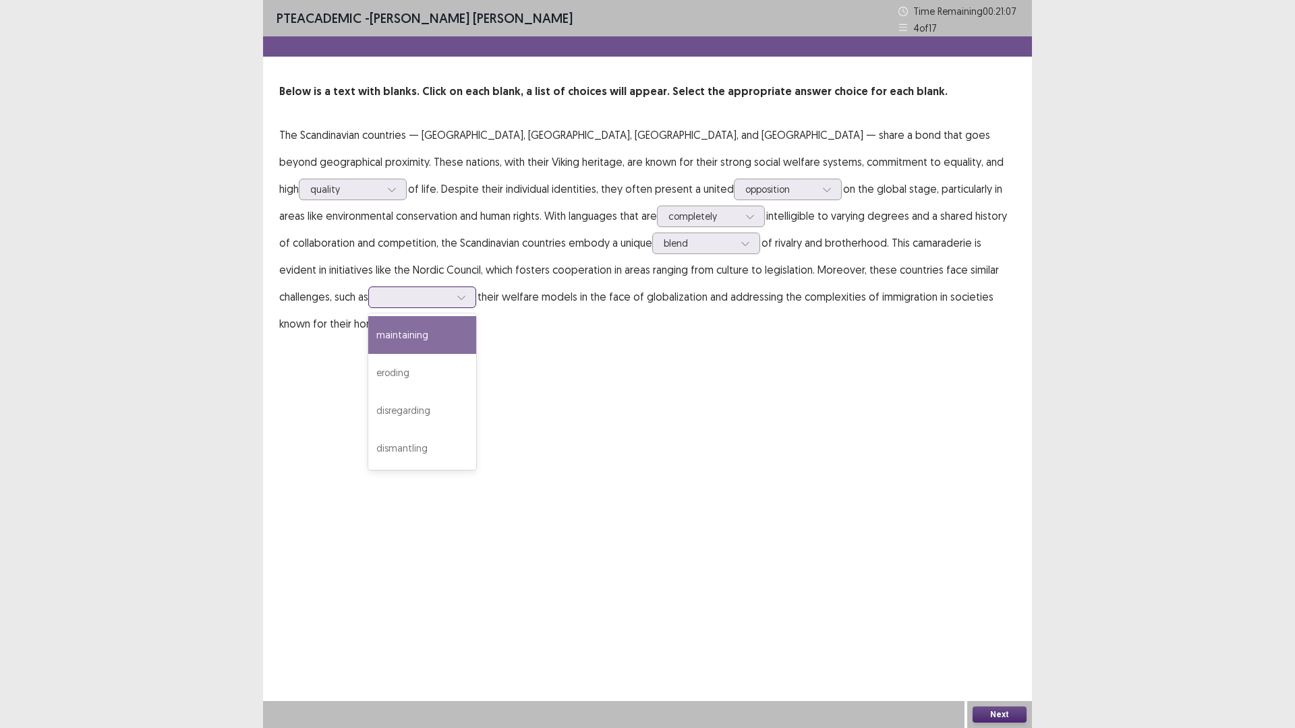
click at [450, 291] on div at bounding box center [415, 297] width 70 height 13
click at [476, 316] on div "maintaining" at bounding box center [422, 335] width 108 height 38
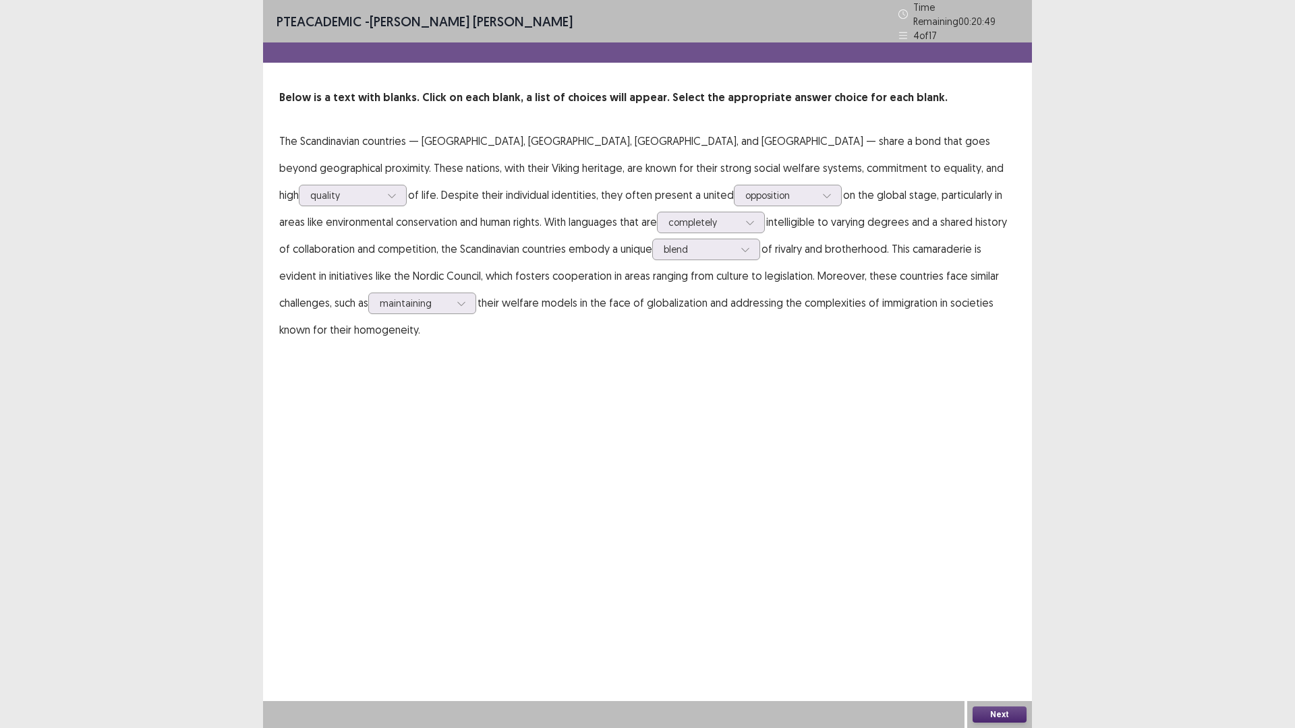
click at [993, 637] on button "Next" at bounding box center [1000, 715] width 54 height 16
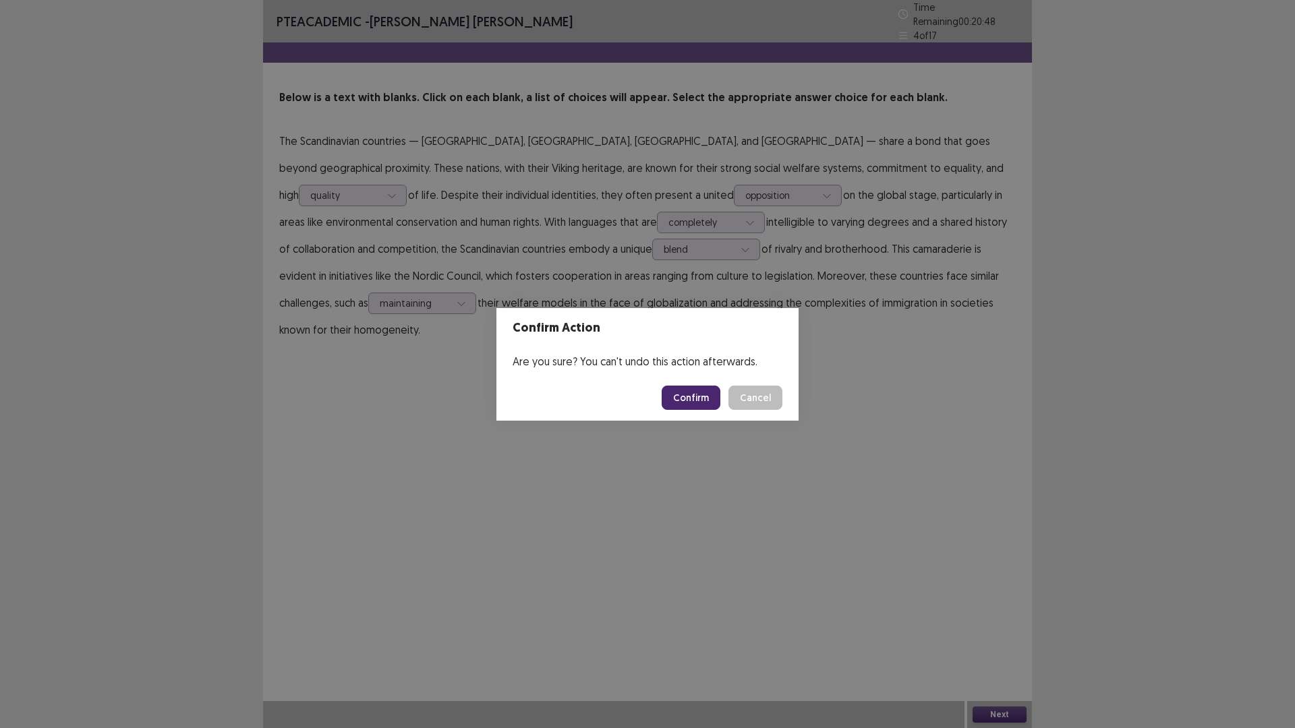
click at [699, 397] on button "Confirm" at bounding box center [691, 398] width 59 height 24
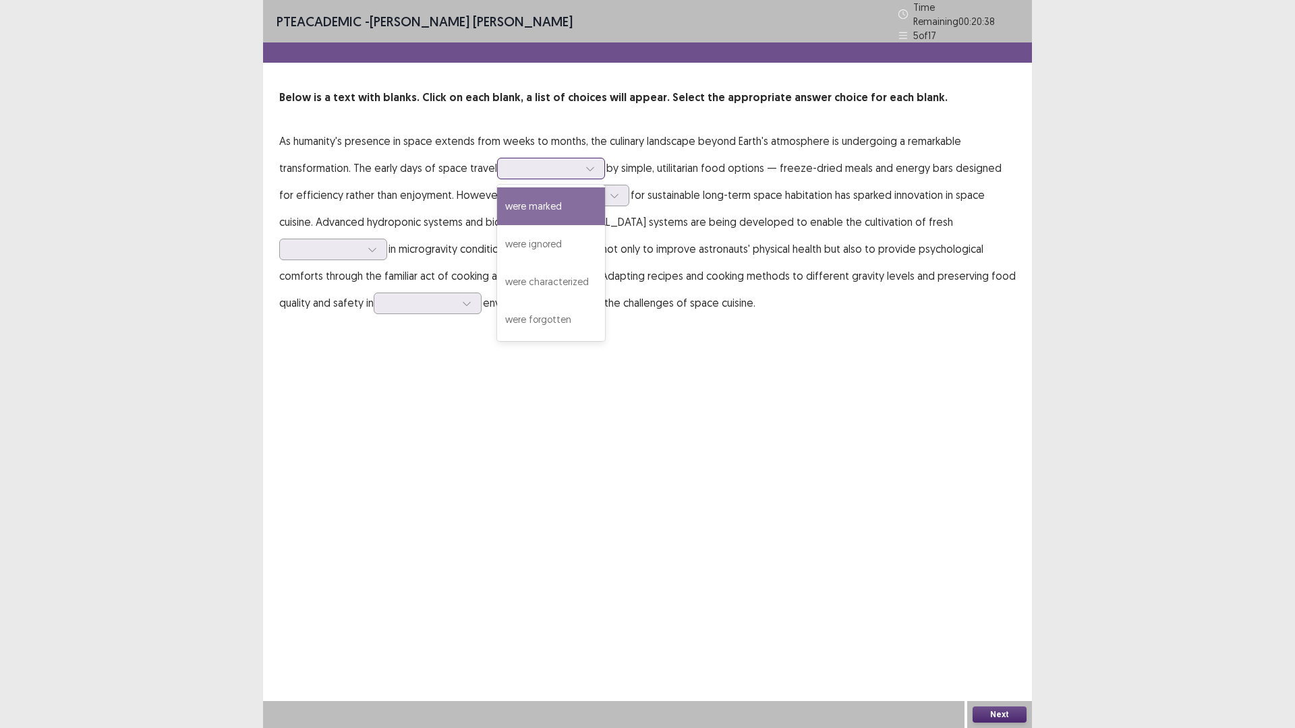
click at [531, 166] on div at bounding box center [544, 168] width 70 height 13
click at [550, 277] on div "were characterized" at bounding box center [551, 282] width 108 height 38
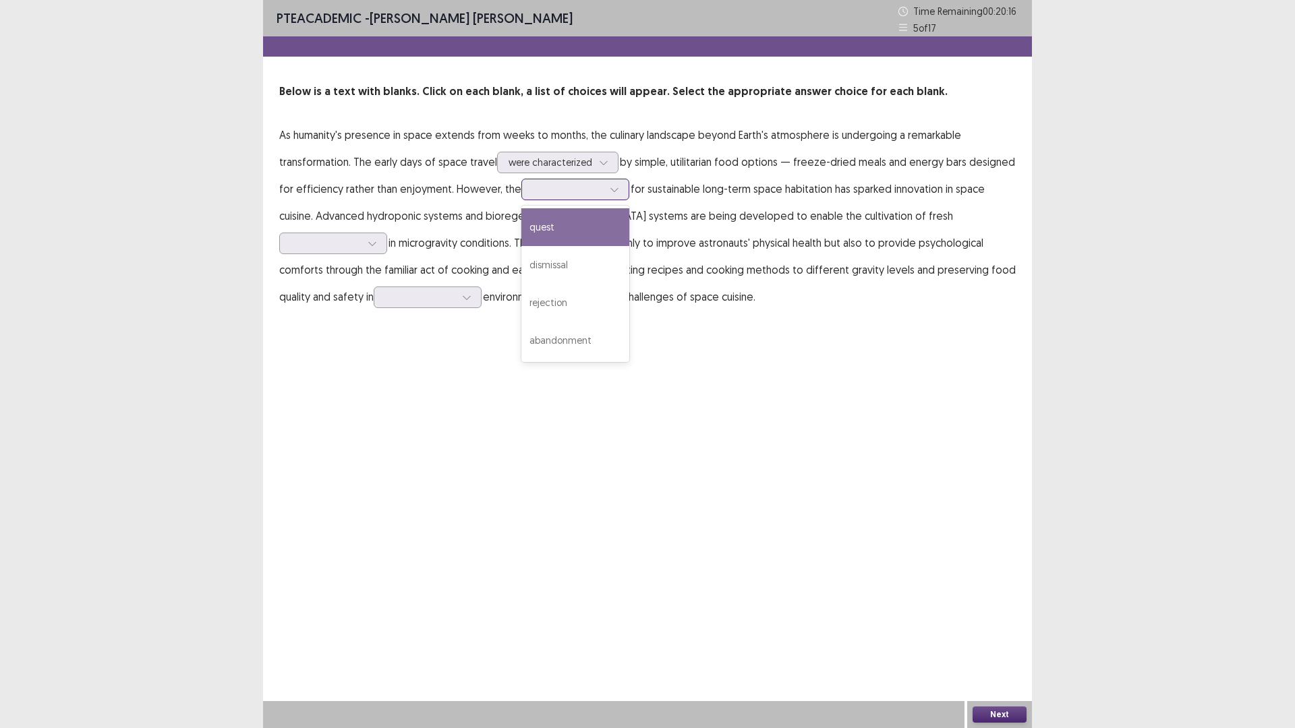
click at [548, 193] on div at bounding box center [568, 189] width 70 height 13
click at [584, 345] on div "abandonment" at bounding box center [575, 341] width 108 height 38
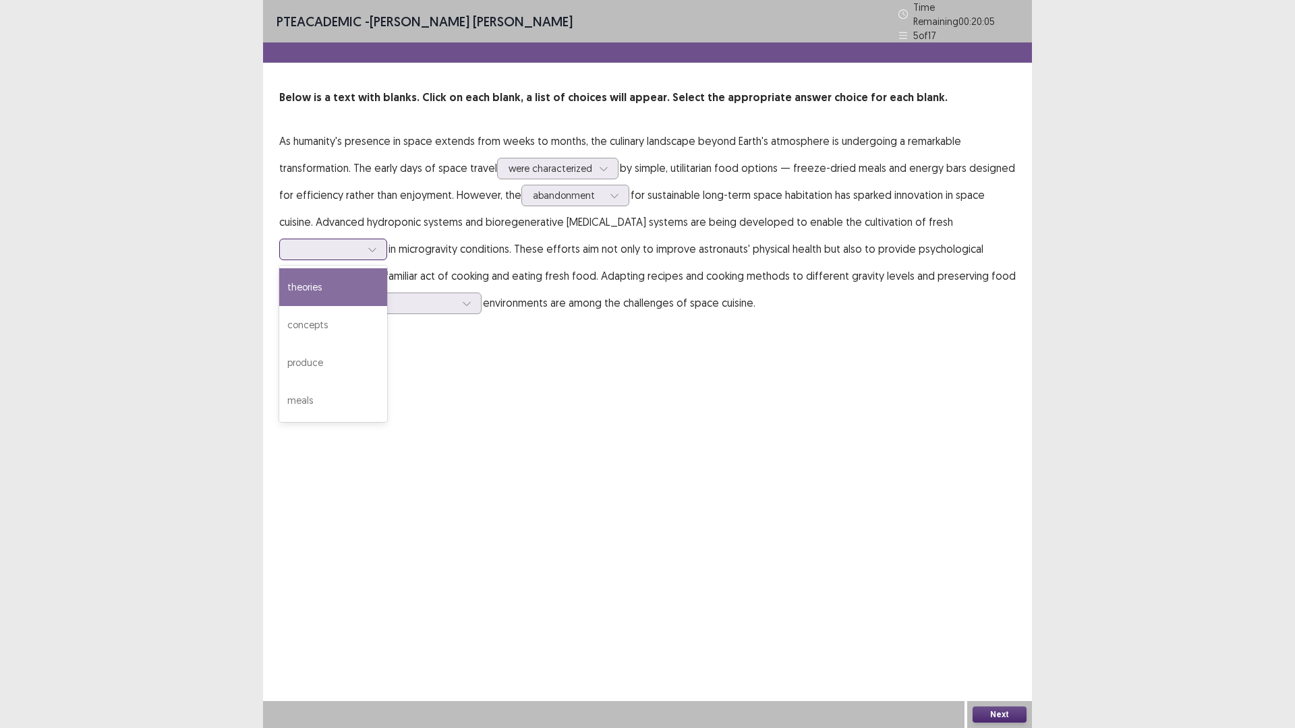
click at [368, 251] on div at bounding box center [372, 249] width 20 height 20
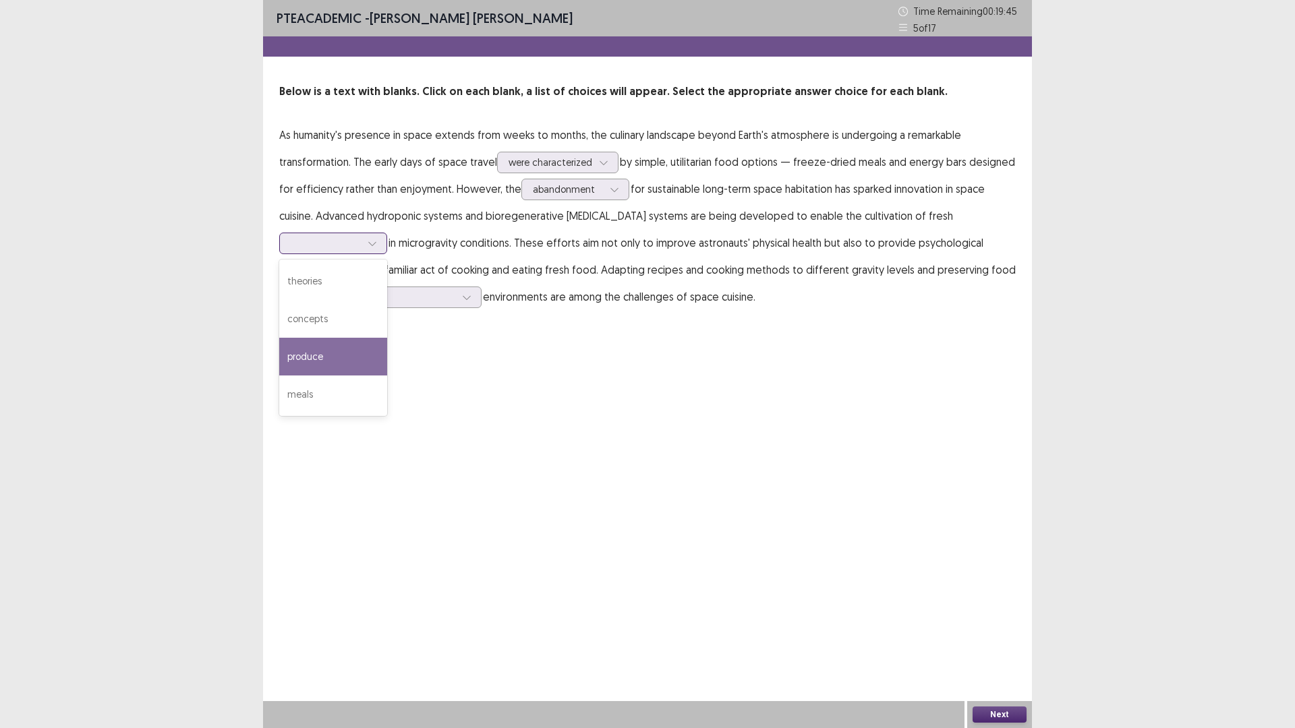
click at [328, 355] on div "produce" at bounding box center [333, 357] width 108 height 38
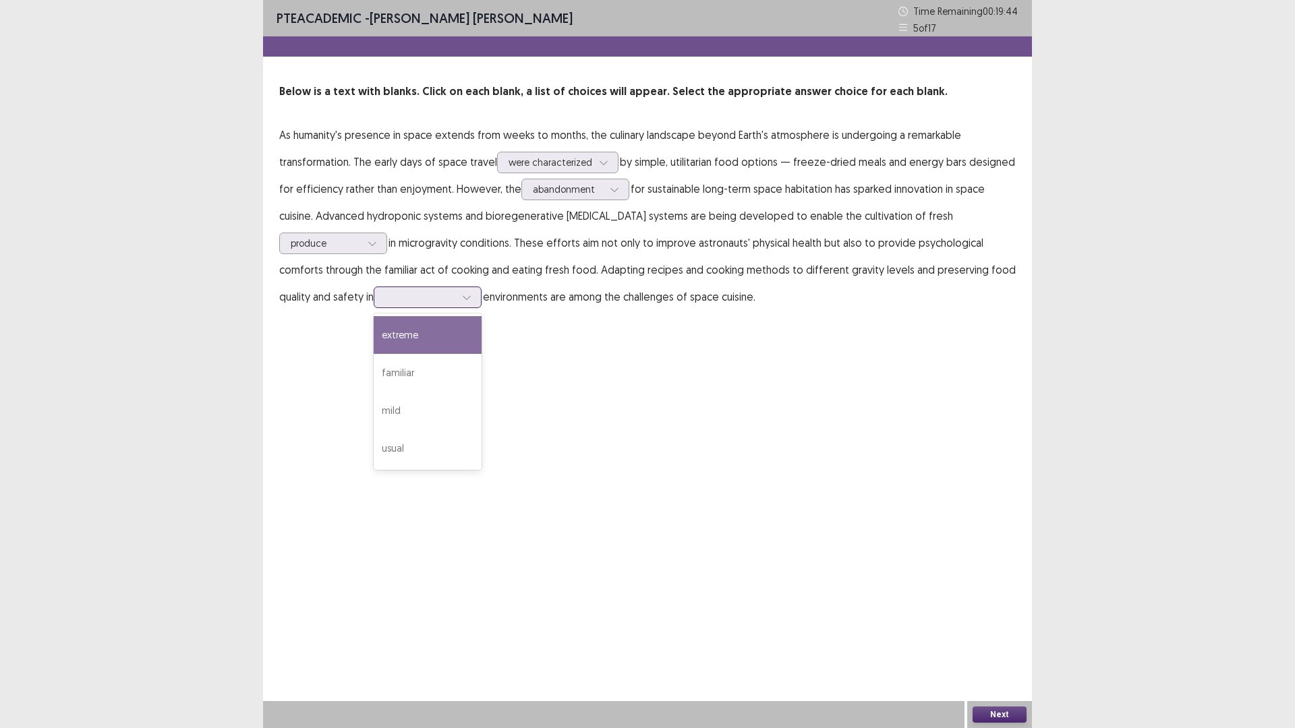
click at [415, 299] on div at bounding box center [420, 297] width 70 height 13
click at [432, 444] on div "usual" at bounding box center [428, 449] width 108 height 38
click at [1002, 637] on button "Next" at bounding box center [1000, 715] width 54 height 16
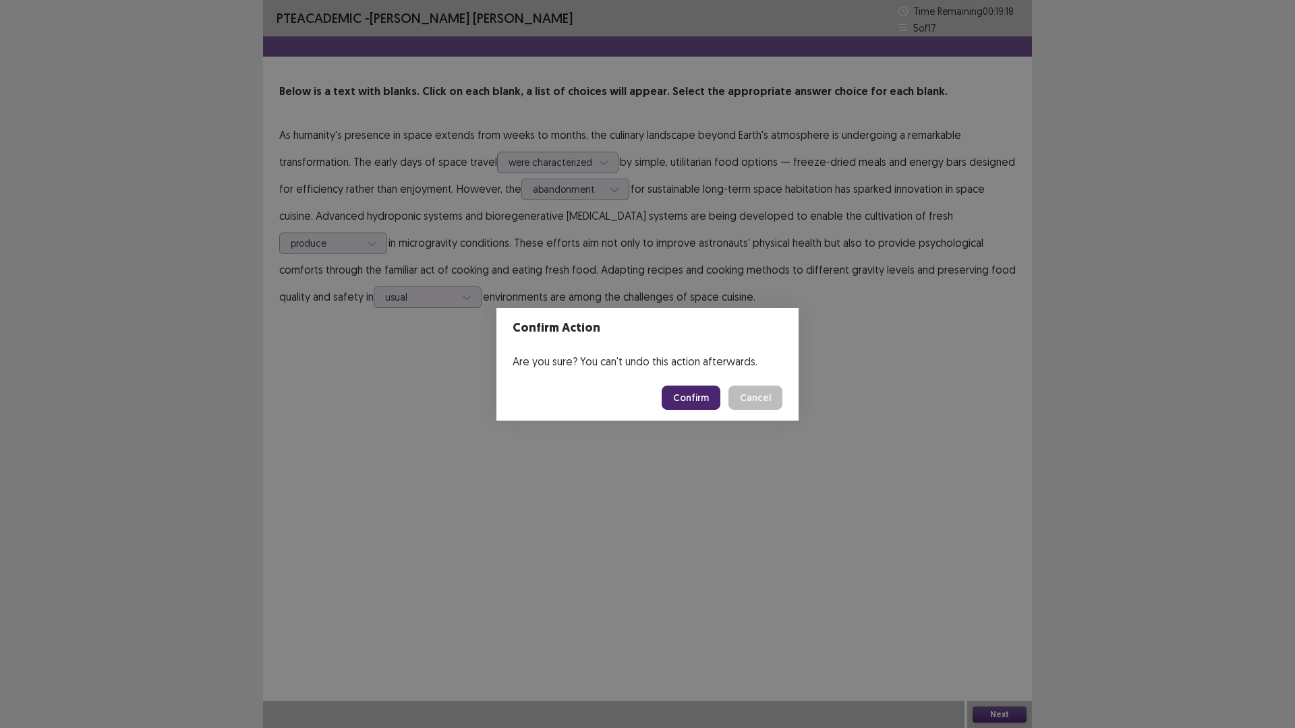
click at [683, 397] on button "Confirm" at bounding box center [691, 398] width 59 height 24
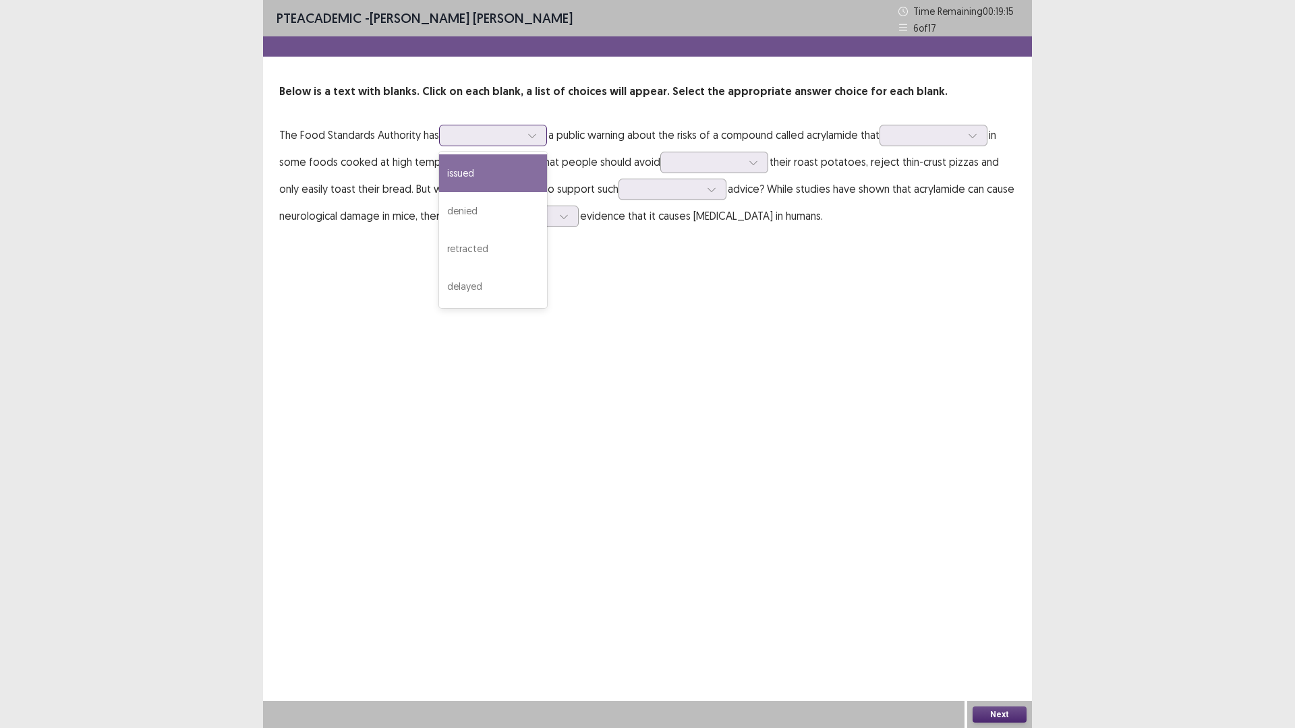
click at [488, 135] on div at bounding box center [486, 135] width 70 height 13
click at [488, 173] on div "issued" at bounding box center [493, 173] width 108 height 38
click at [511, 138] on div at bounding box center [486, 135] width 70 height 13
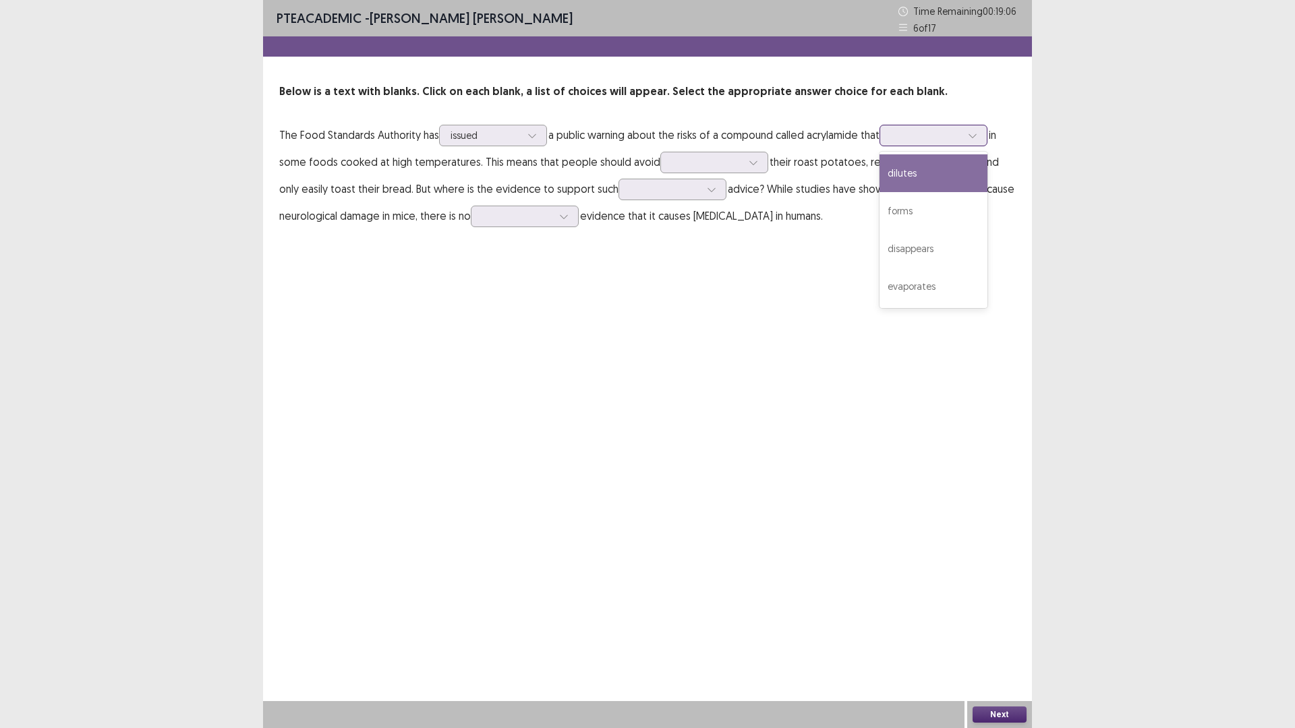
click at [957, 136] on div at bounding box center [926, 135] width 70 height 13
click at [940, 288] on div "evaporates" at bounding box center [933, 287] width 108 height 38
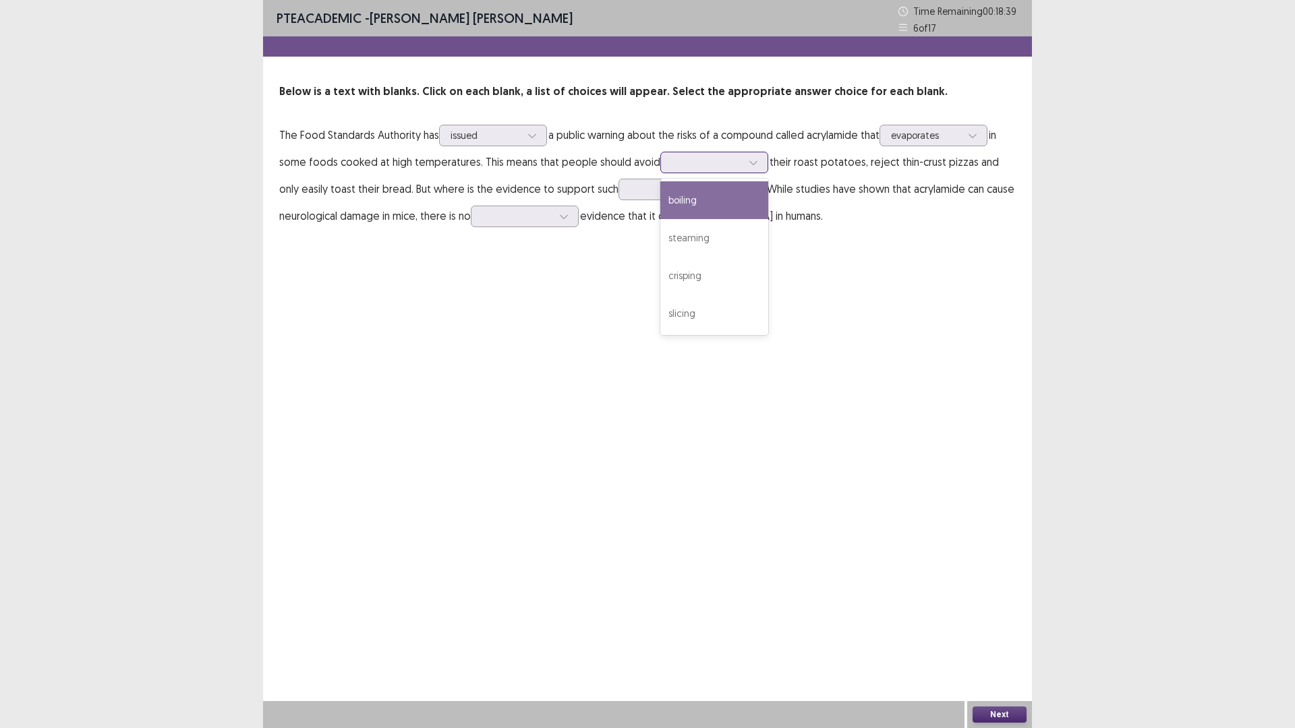
click at [705, 166] on div at bounding box center [707, 162] width 70 height 13
click at [705, 195] on div "boiling" at bounding box center [714, 200] width 108 height 38
click at [707, 164] on div at bounding box center [707, 162] width 70 height 13
click at [630, 193] on div at bounding box center [665, 189] width 70 height 13
click at [632, 229] on div "alarmist" at bounding box center [672, 227] width 108 height 38
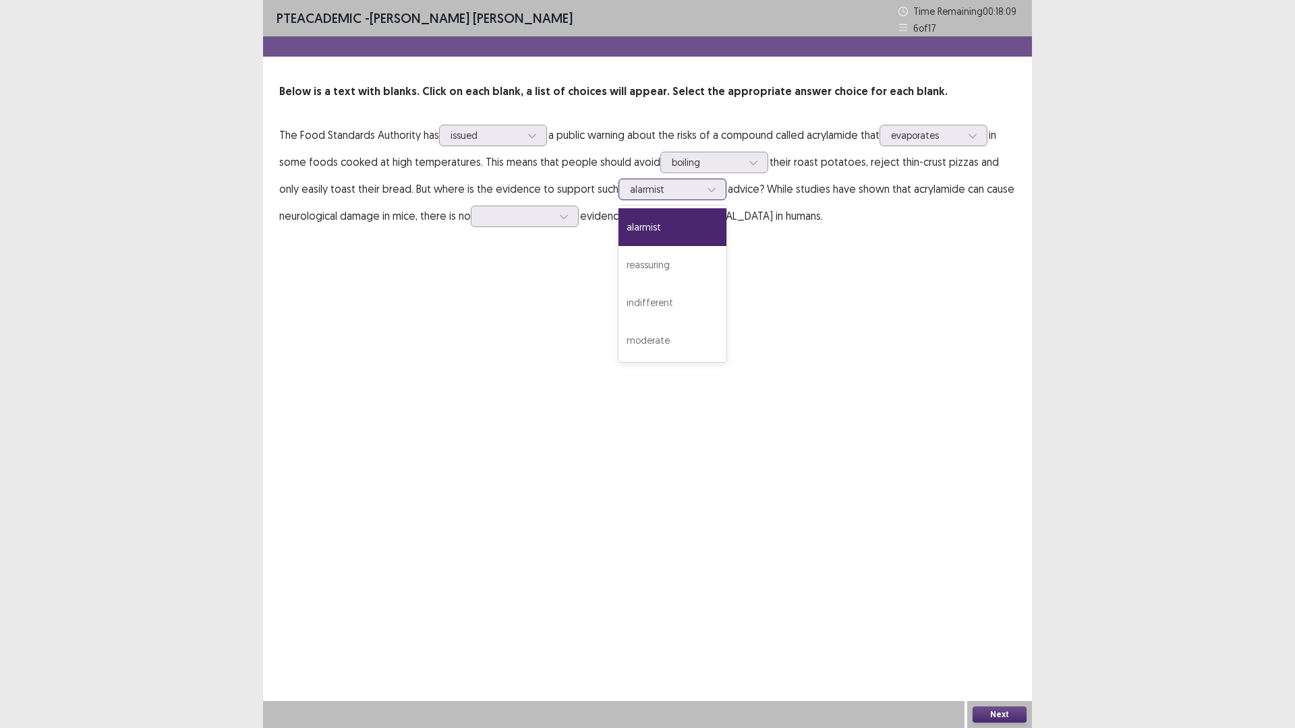
click at [701, 192] on div at bounding box center [711, 189] width 20 height 20
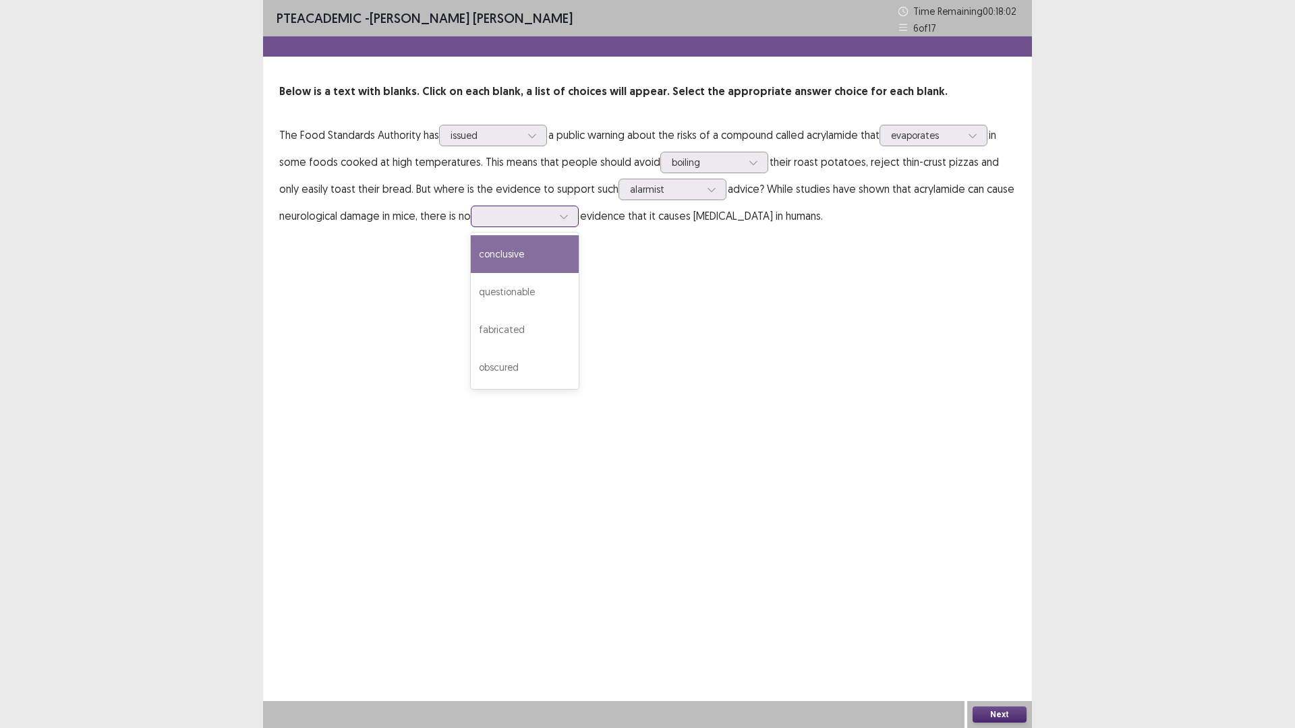
click at [502, 214] on div at bounding box center [517, 216] width 70 height 13
click at [503, 253] on div "conclusive" at bounding box center [525, 254] width 108 height 38
click at [993, 637] on button "Next" at bounding box center [1000, 715] width 54 height 16
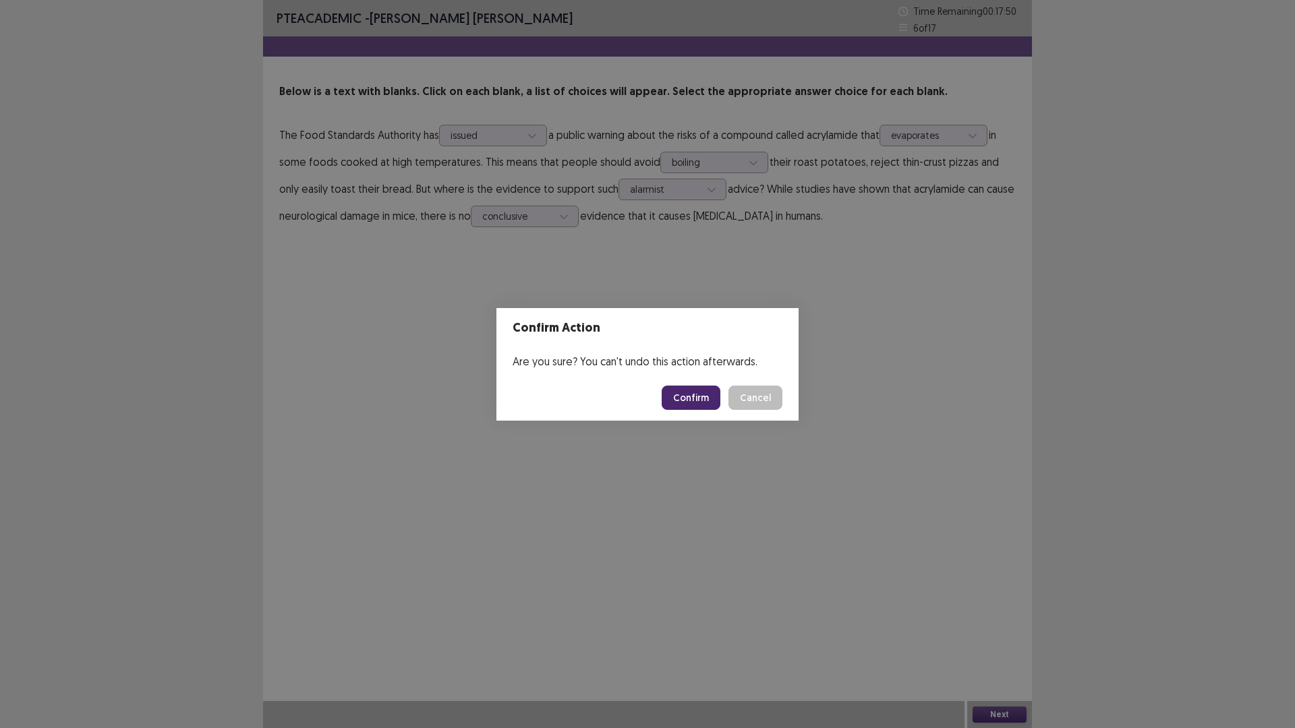
click at [695, 395] on button "Confirm" at bounding box center [691, 398] width 59 height 24
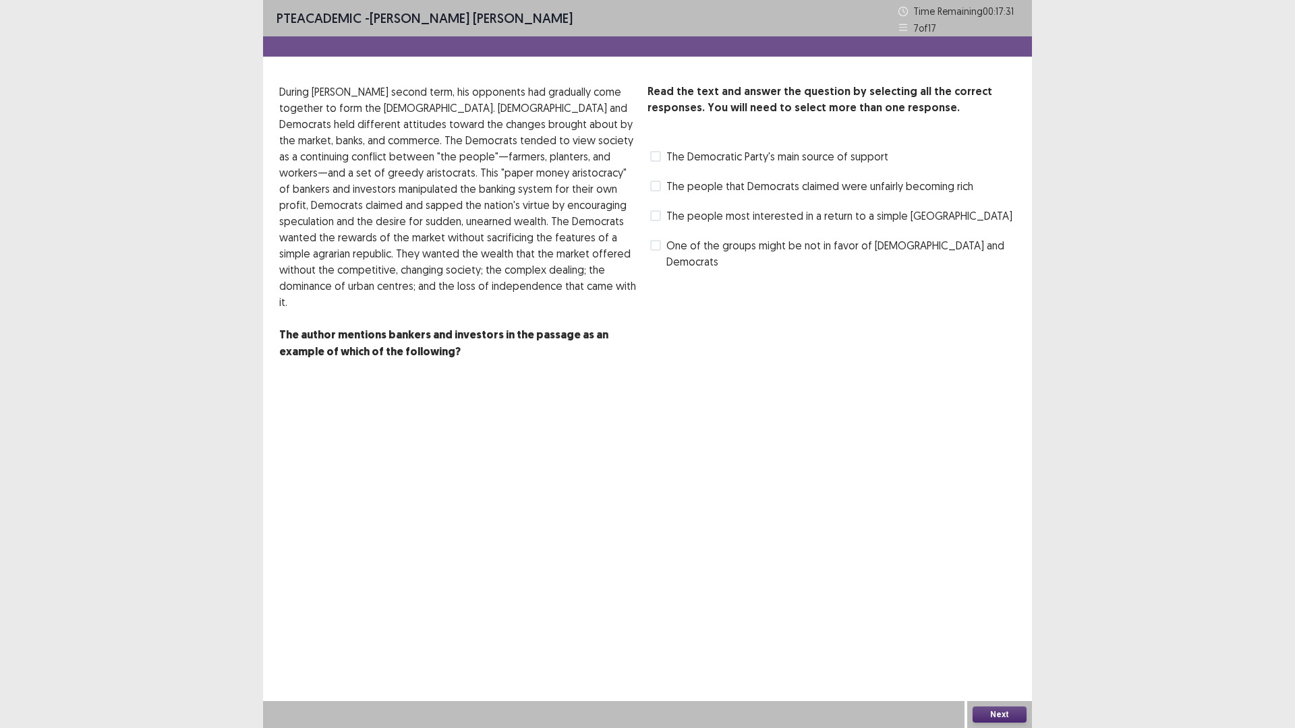
click at [737, 158] on span "The Democratic Party's main source of support" at bounding box center [777, 156] width 222 height 16
click at [1000, 637] on button "Next" at bounding box center [1000, 715] width 54 height 16
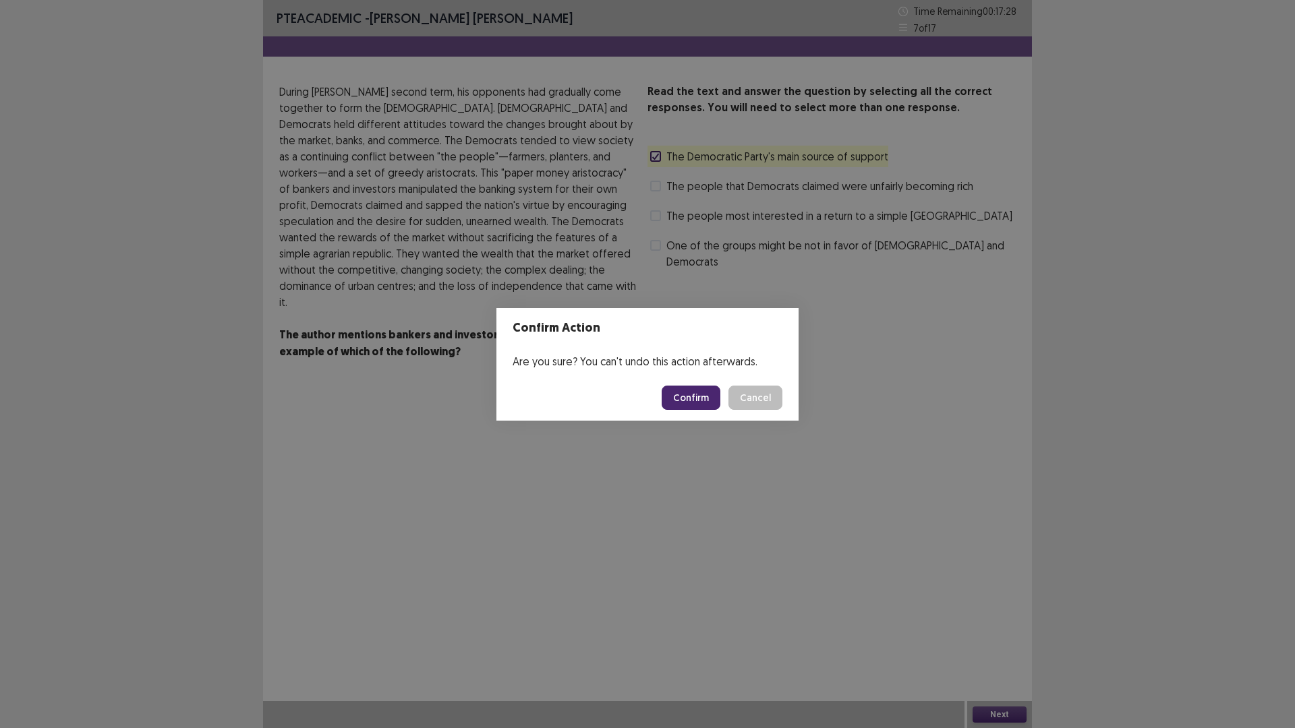
click at [691, 394] on button "Confirm" at bounding box center [691, 398] width 59 height 24
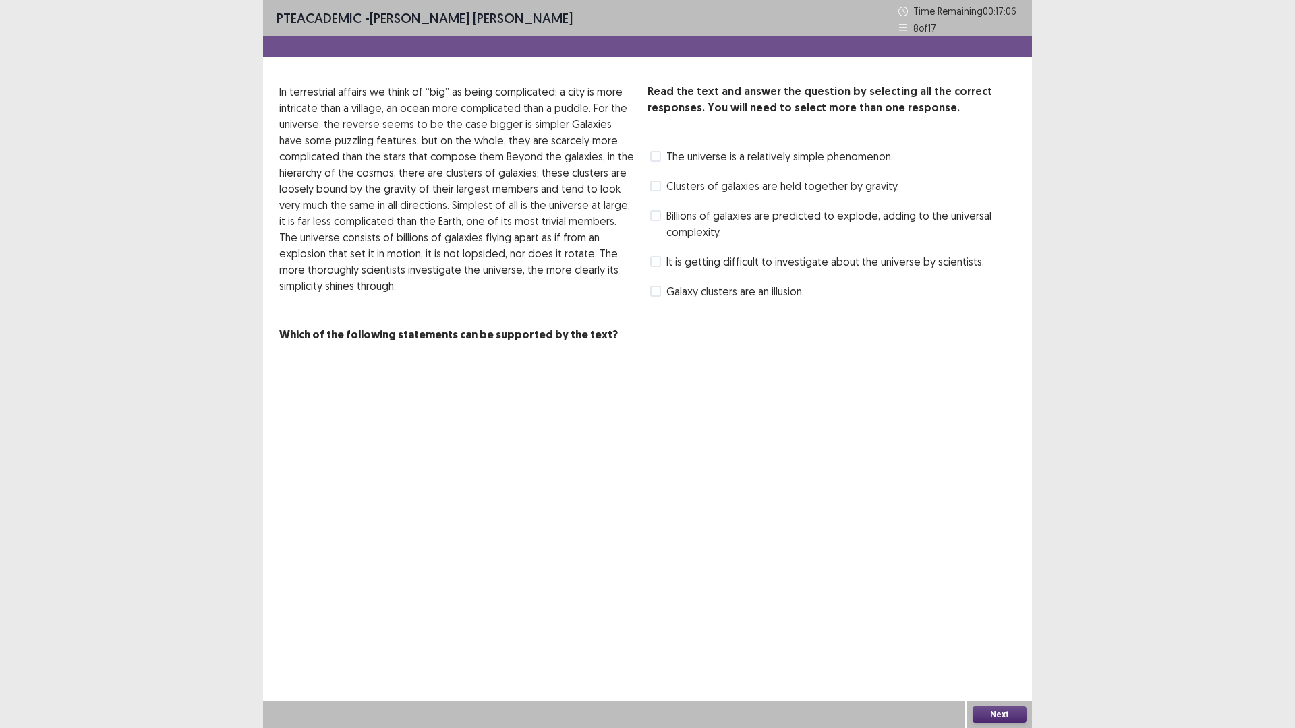
click at [702, 294] on span "Galaxy clusters are an illusion." at bounding box center [735, 291] width 138 height 16
click at [1023, 637] on button "Next" at bounding box center [1000, 715] width 54 height 16
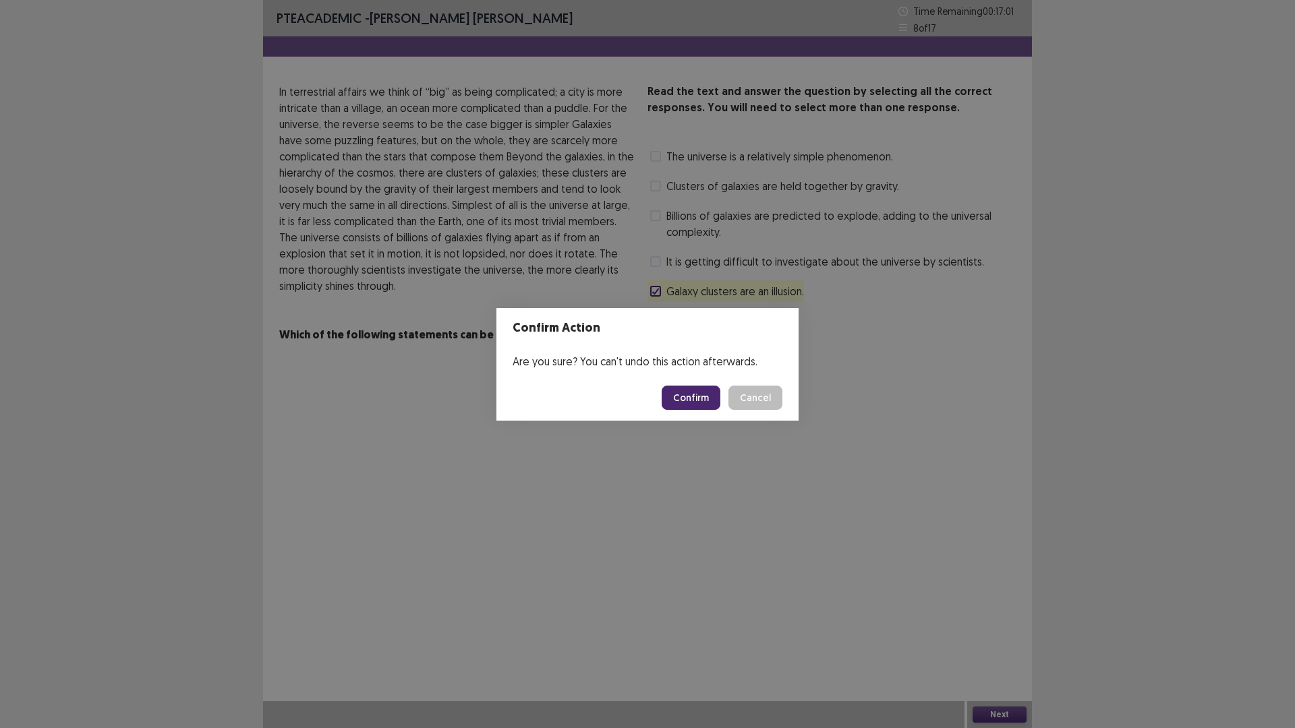
click at [693, 393] on button "Confirm" at bounding box center [691, 398] width 59 height 24
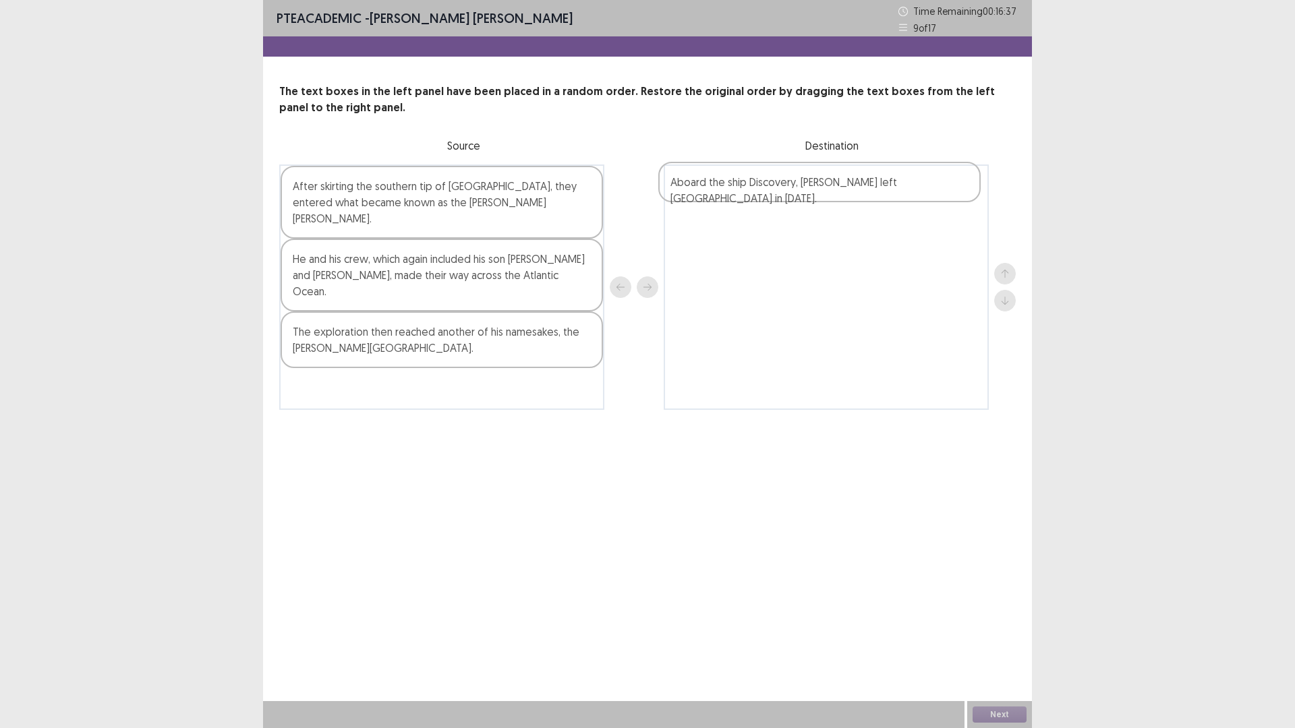
drag, startPoint x: 459, startPoint y: 189, endPoint x: 862, endPoint y: 183, distance: 402.7
click at [862, 183] on div "Aboard the ship Discovery, [PERSON_NAME] left [GEOGRAPHIC_DATA] in [DATE]. Afte…" at bounding box center [647, 287] width 736 height 245
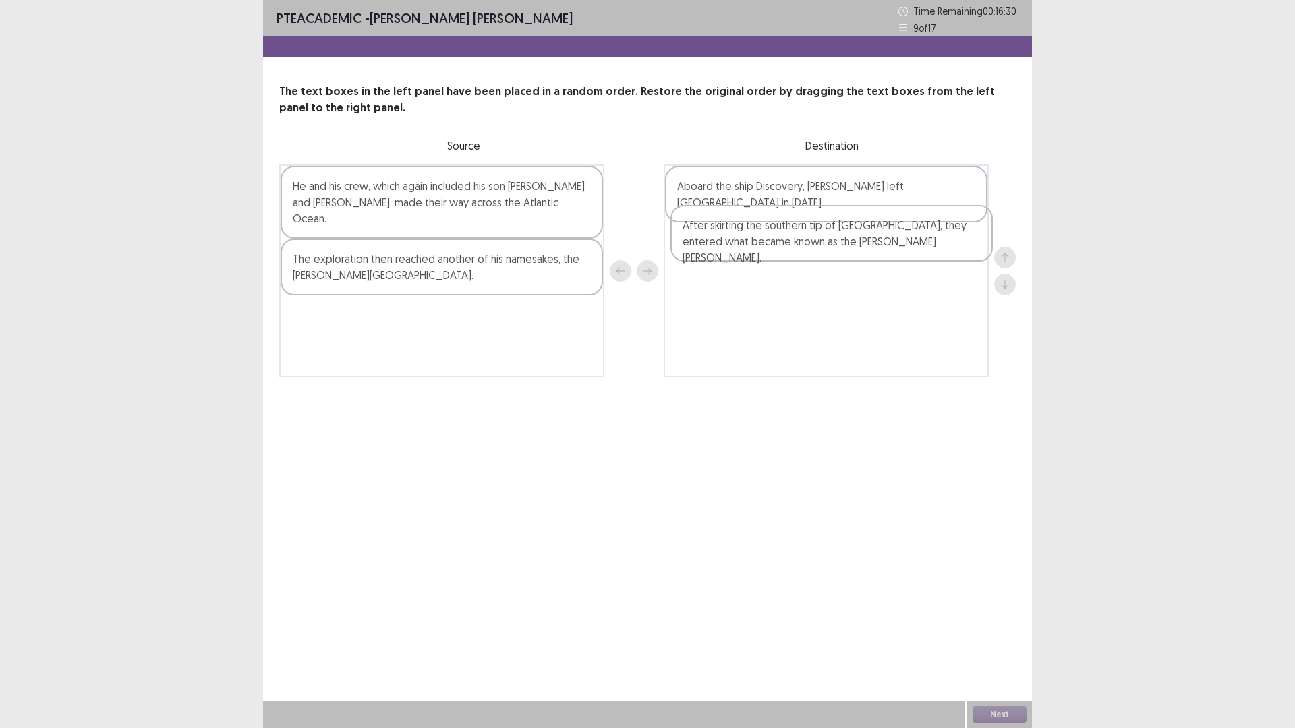
drag, startPoint x: 381, startPoint y: 208, endPoint x: 777, endPoint y: 247, distance: 397.7
click at [777, 247] on div "After skirting the southern tip of [GEOGRAPHIC_DATA], they entered what became …" at bounding box center [647, 271] width 736 height 213
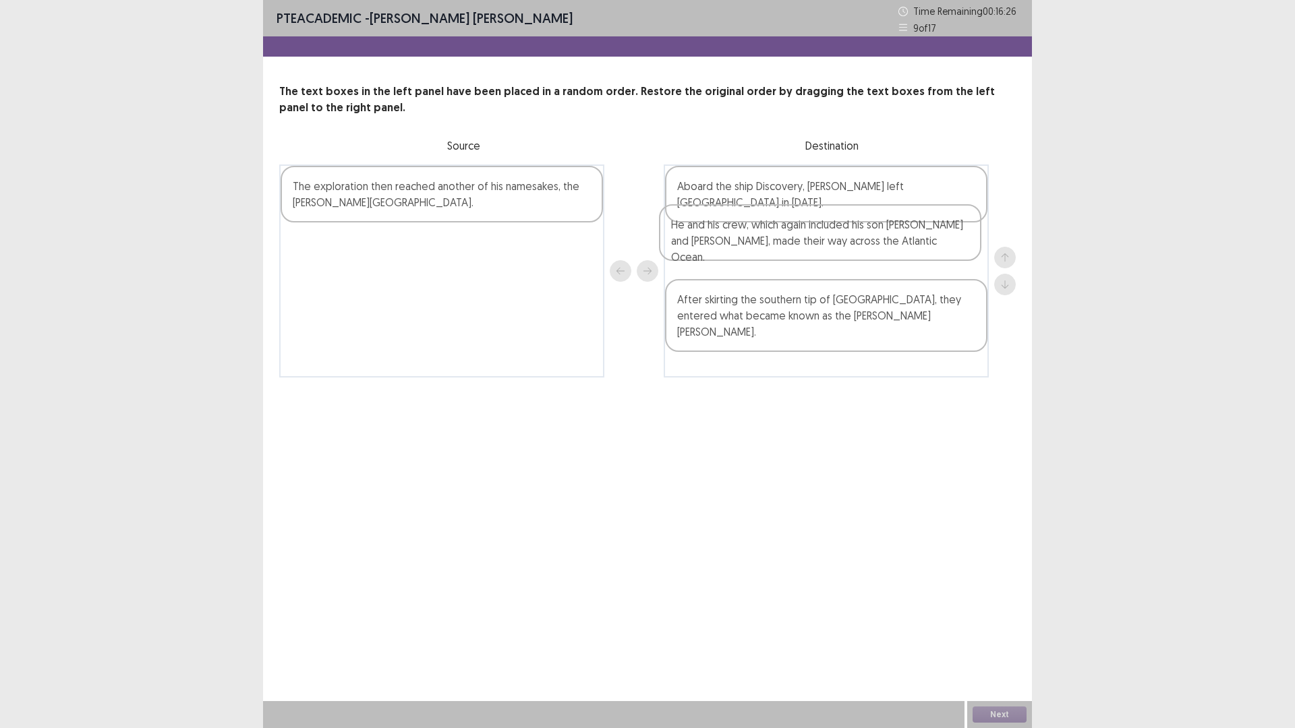
drag, startPoint x: 475, startPoint y: 199, endPoint x: 861, endPoint y: 236, distance: 388.2
click at [861, 236] on div "He and his crew, which again included his son [PERSON_NAME] and [PERSON_NAME], …" at bounding box center [647, 271] width 736 height 213
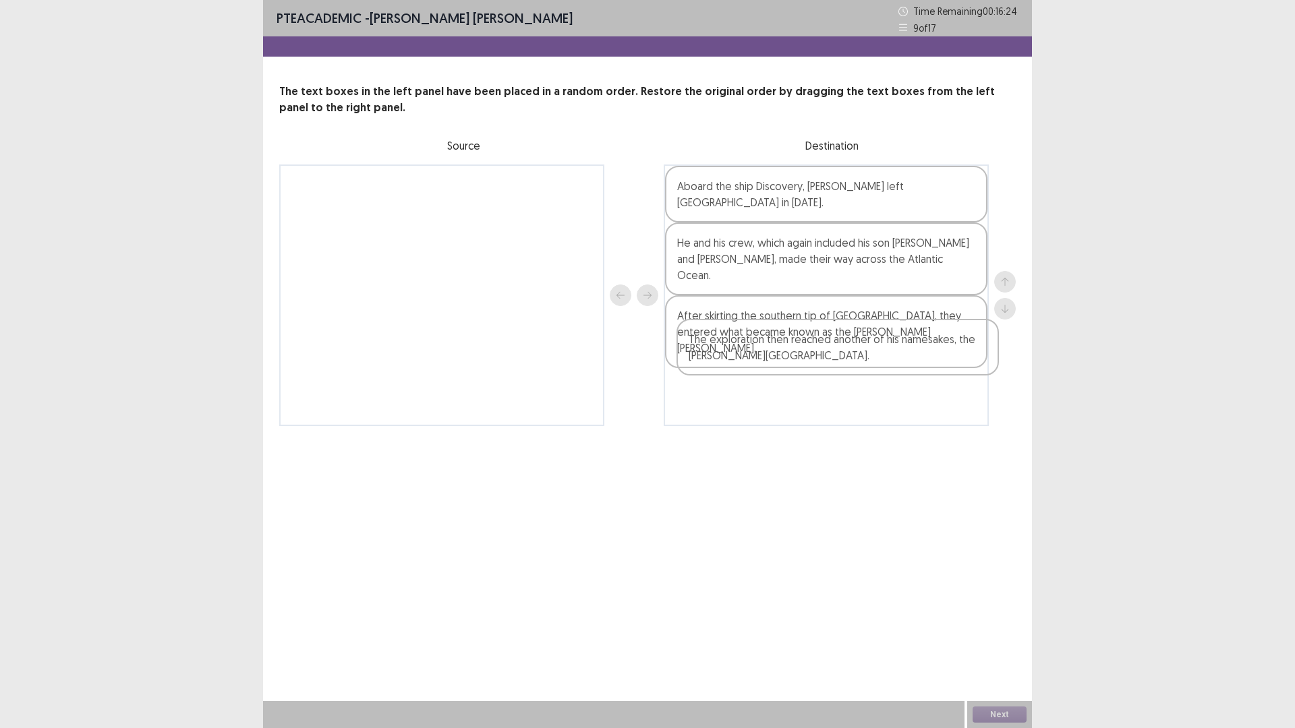
drag, startPoint x: 349, startPoint y: 196, endPoint x: 747, endPoint y: 330, distance: 419.3
click at [747, 351] on div "The exploration then reached another of his namesakes, the [PERSON_NAME][GEOGRA…" at bounding box center [647, 296] width 736 height 262
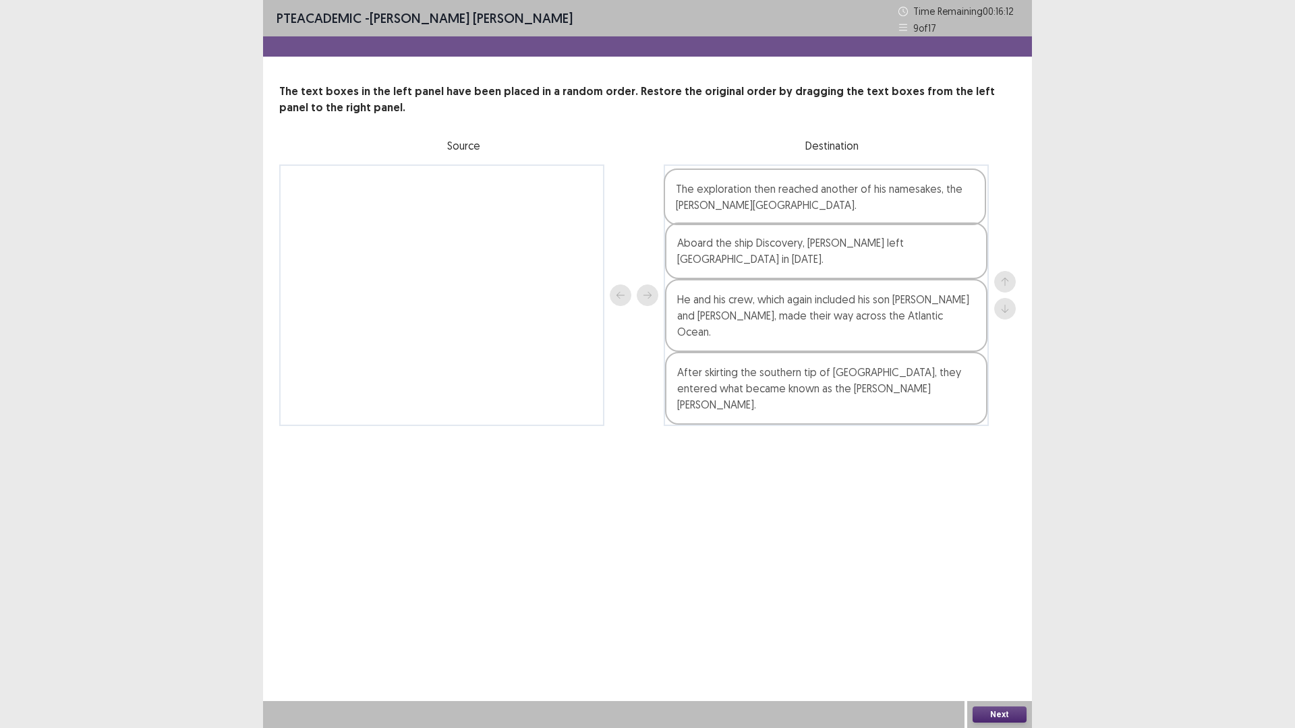
drag, startPoint x: 730, startPoint y: 360, endPoint x: 729, endPoint y: 203, distance: 157.1
click at [729, 203] on div "Aboard the ship Discovery, [PERSON_NAME] left [GEOGRAPHIC_DATA] in [DATE]. He a…" at bounding box center [826, 296] width 325 height 262
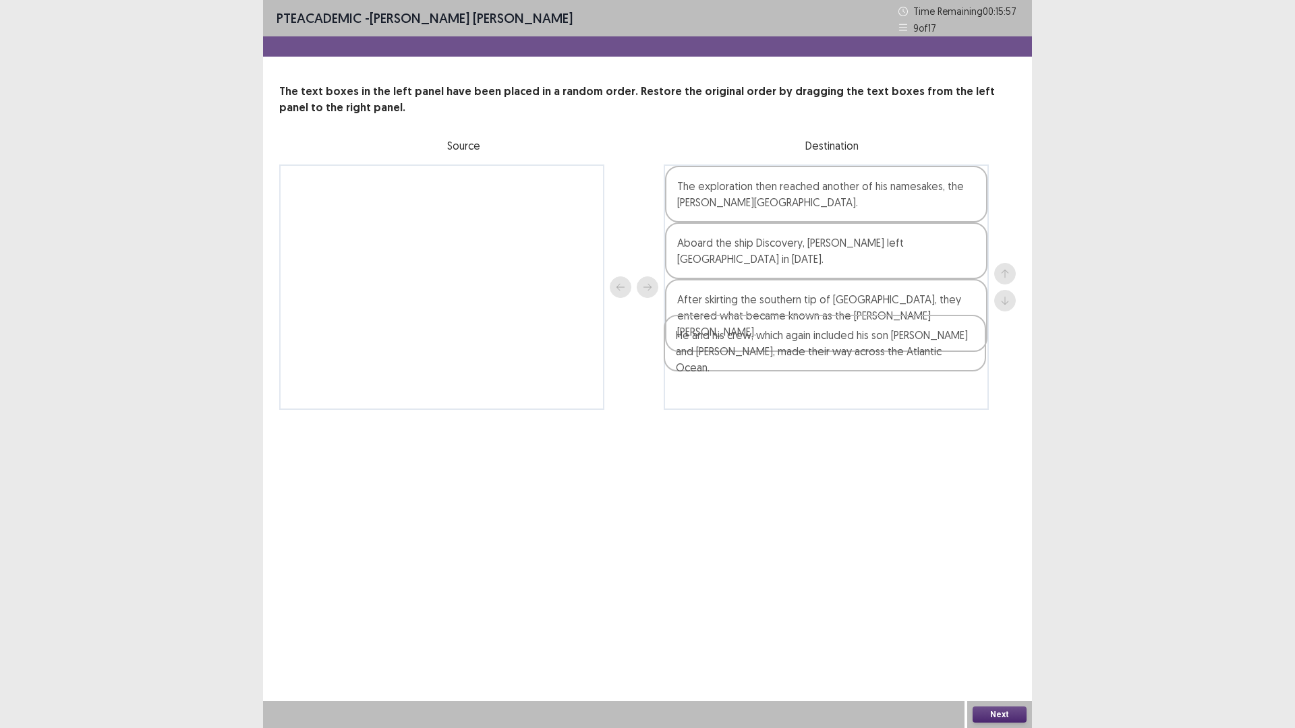
drag, startPoint x: 863, startPoint y: 301, endPoint x: 861, endPoint y: 357, distance: 56.0
click at [861, 357] on div "The exploration then reached another of his namesakes, the [PERSON_NAME][GEOGRA…" at bounding box center [826, 287] width 325 height 245
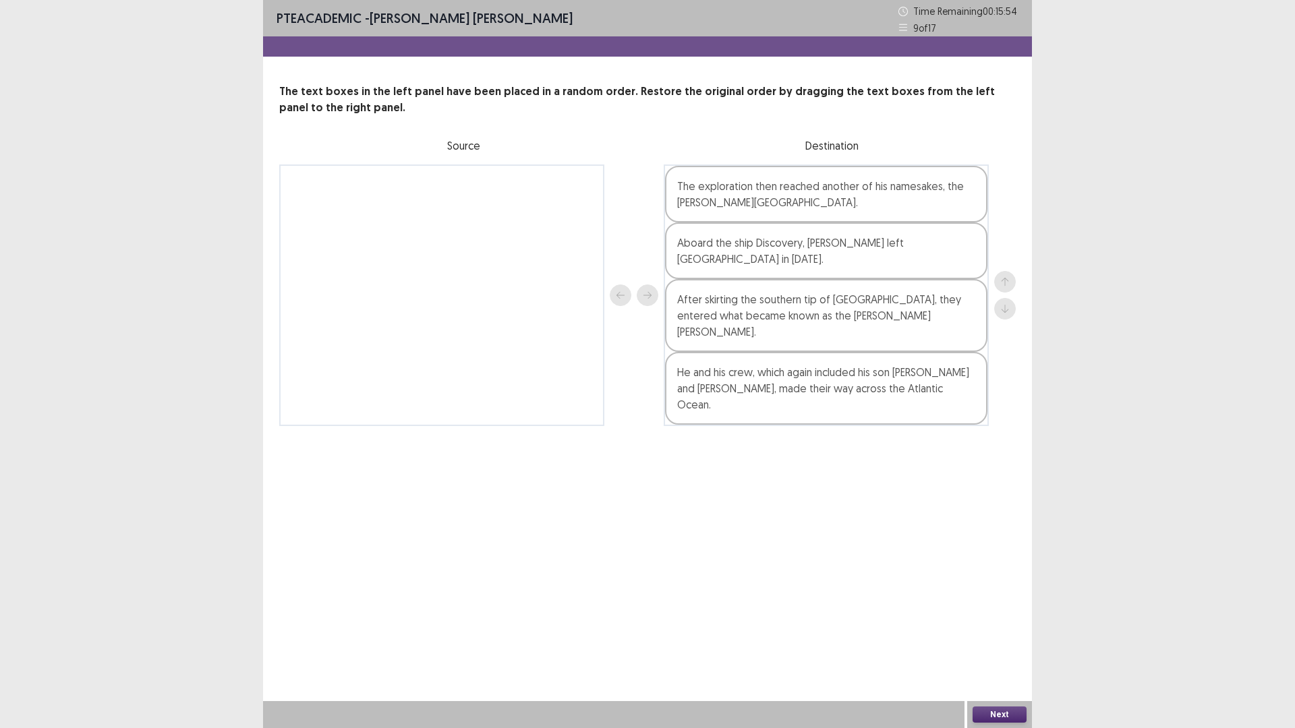
click at [982, 637] on button "Next" at bounding box center [1000, 715] width 54 height 16
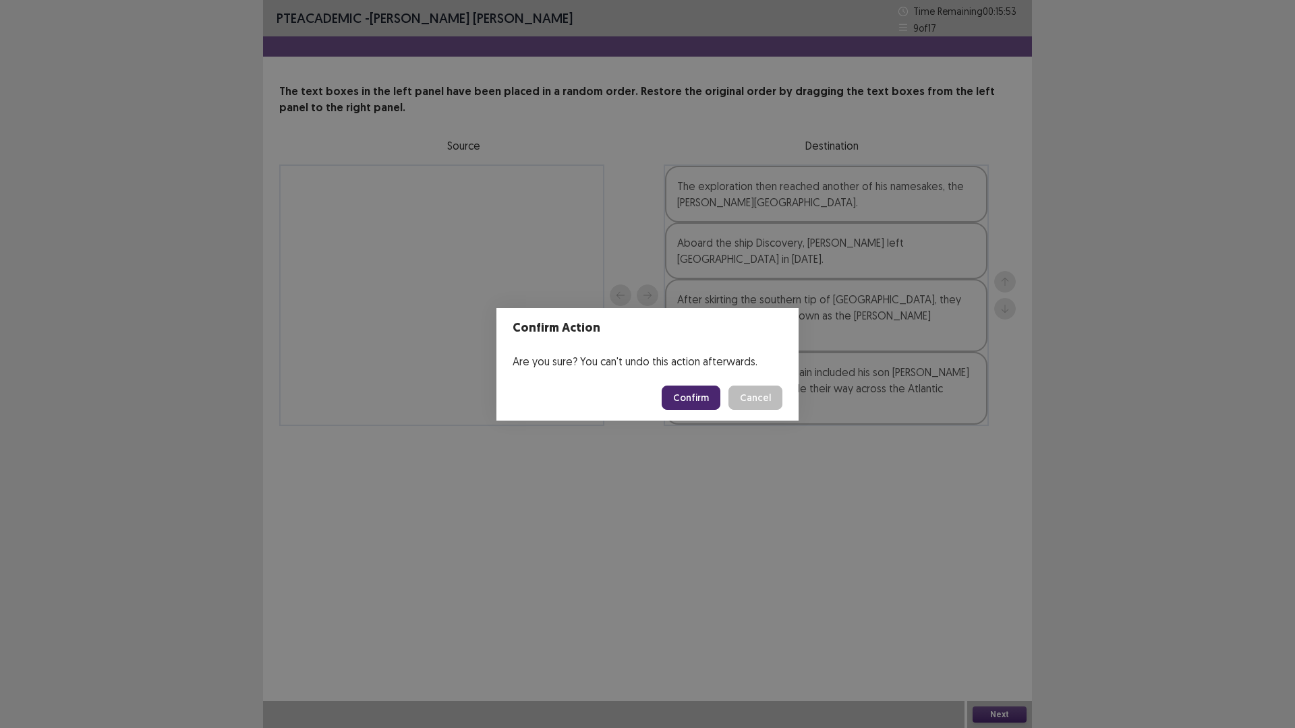
click at [682, 393] on button "Confirm" at bounding box center [691, 398] width 59 height 24
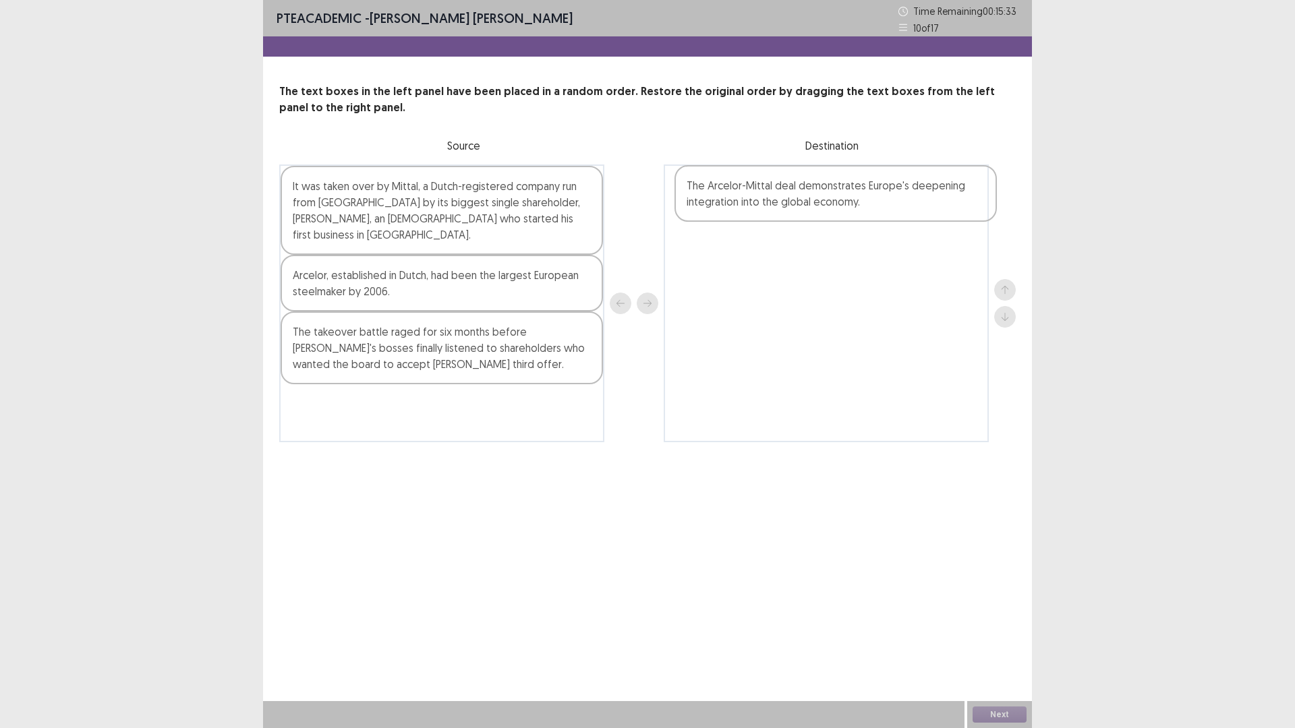
drag, startPoint x: 369, startPoint y: 335, endPoint x: 770, endPoint y: 201, distance: 422.3
click at [770, 201] on div "It was taken over by Mittal, a Dutch-registered company run from [GEOGRAPHIC_DA…" at bounding box center [647, 304] width 736 height 278
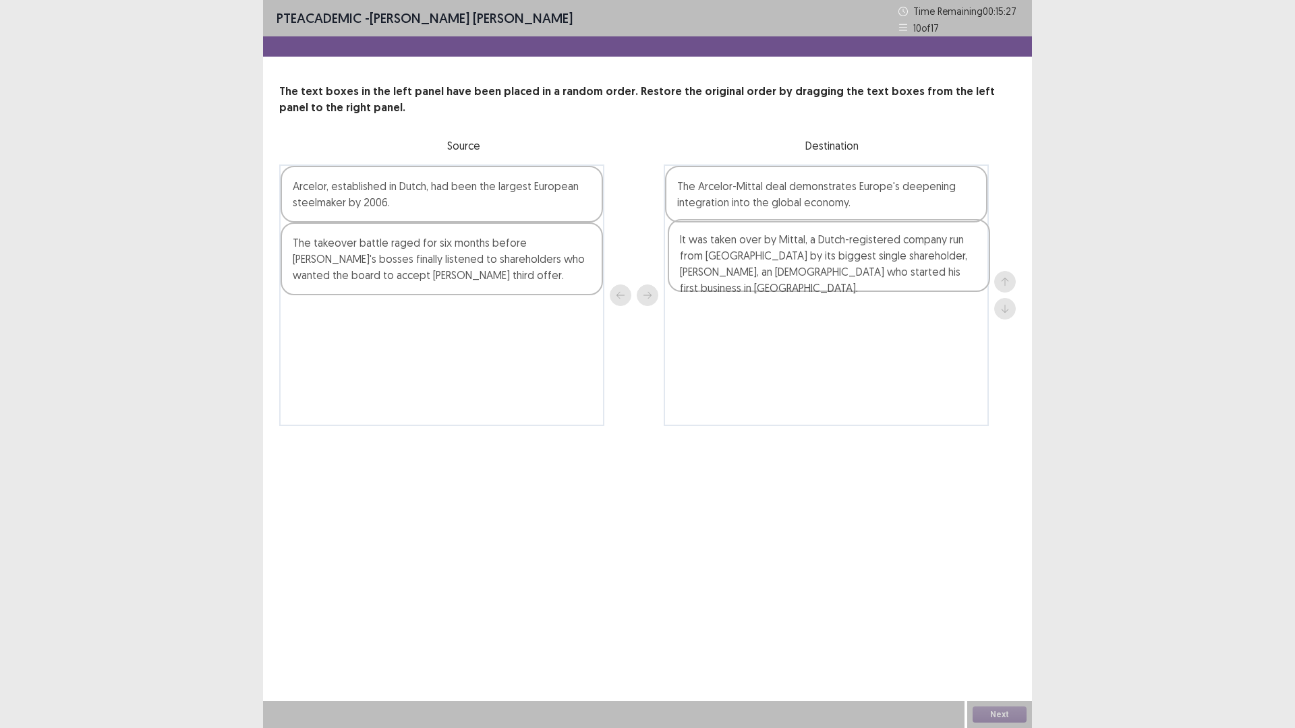
drag, startPoint x: 309, startPoint y: 202, endPoint x: 706, endPoint y: 255, distance: 400.8
click at [706, 255] on div "It was taken over by Mittal, a Dutch-registered company run from [GEOGRAPHIC_DA…" at bounding box center [647, 296] width 736 height 262
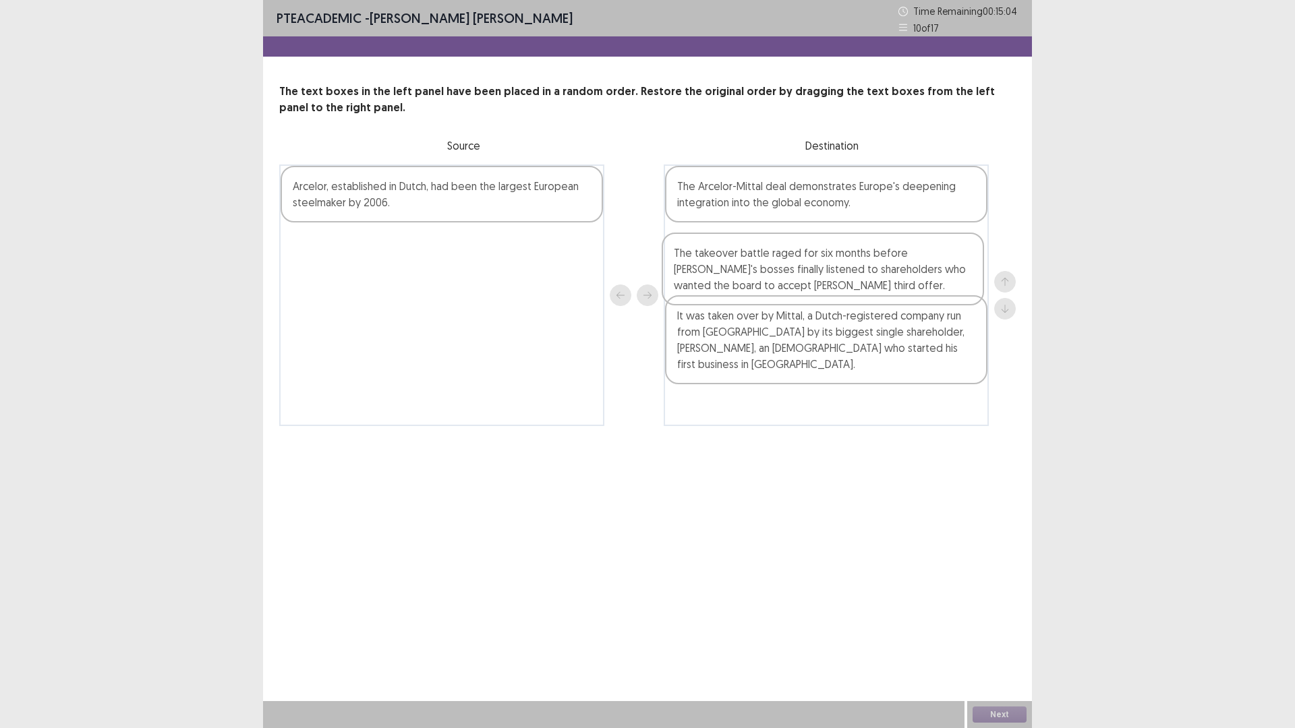
drag, startPoint x: 402, startPoint y: 272, endPoint x: 789, endPoint y: 283, distance: 387.2
click at [789, 283] on div "Arcelor, established in Dutch, had been the largest European steelmaker by 2006…" at bounding box center [647, 296] width 736 height 262
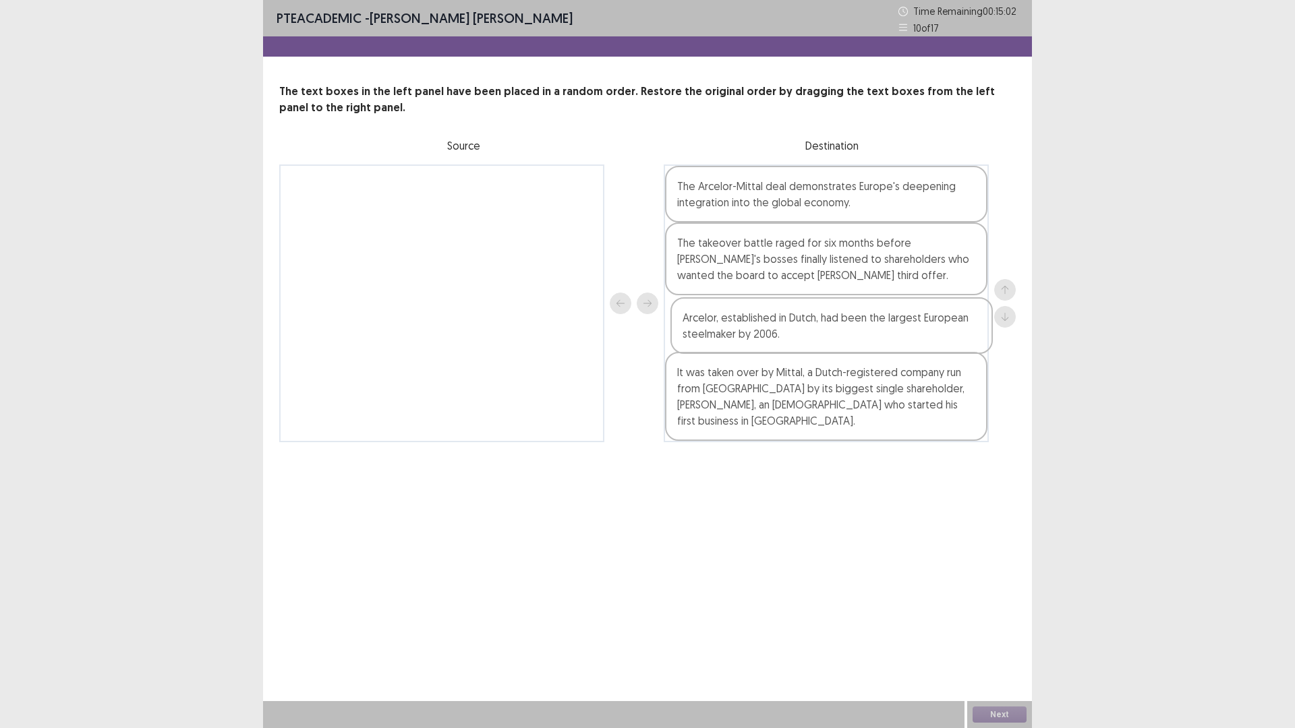
drag, startPoint x: 411, startPoint y: 195, endPoint x: 801, endPoint y: 330, distance: 413.3
click at [801, 330] on div "Arcelor, established in Dutch, had been the largest European steelmaker by 2006…" at bounding box center [647, 304] width 736 height 278
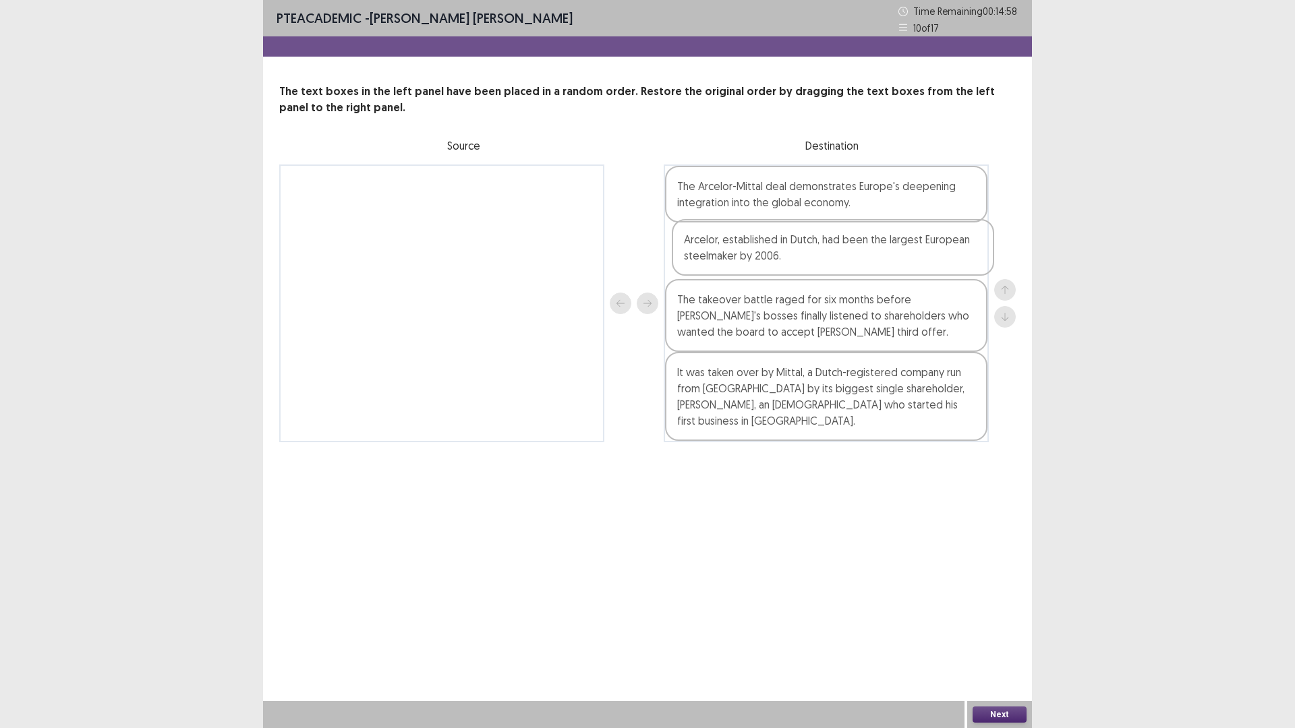
drag, startPoint x: 753, startPoint y: 339, endPoint x: 756, endPoint y: 257, distance: 82.3
click at [756, 257] on div "The Arcelor-Mittal deal demonstrates Europe's deepening integration into the gl…" at bounding box center [826, 304] width 325 height 278
click at [997, 637] on button "Next" at bounding box center [1000, 715] width 54 height 16
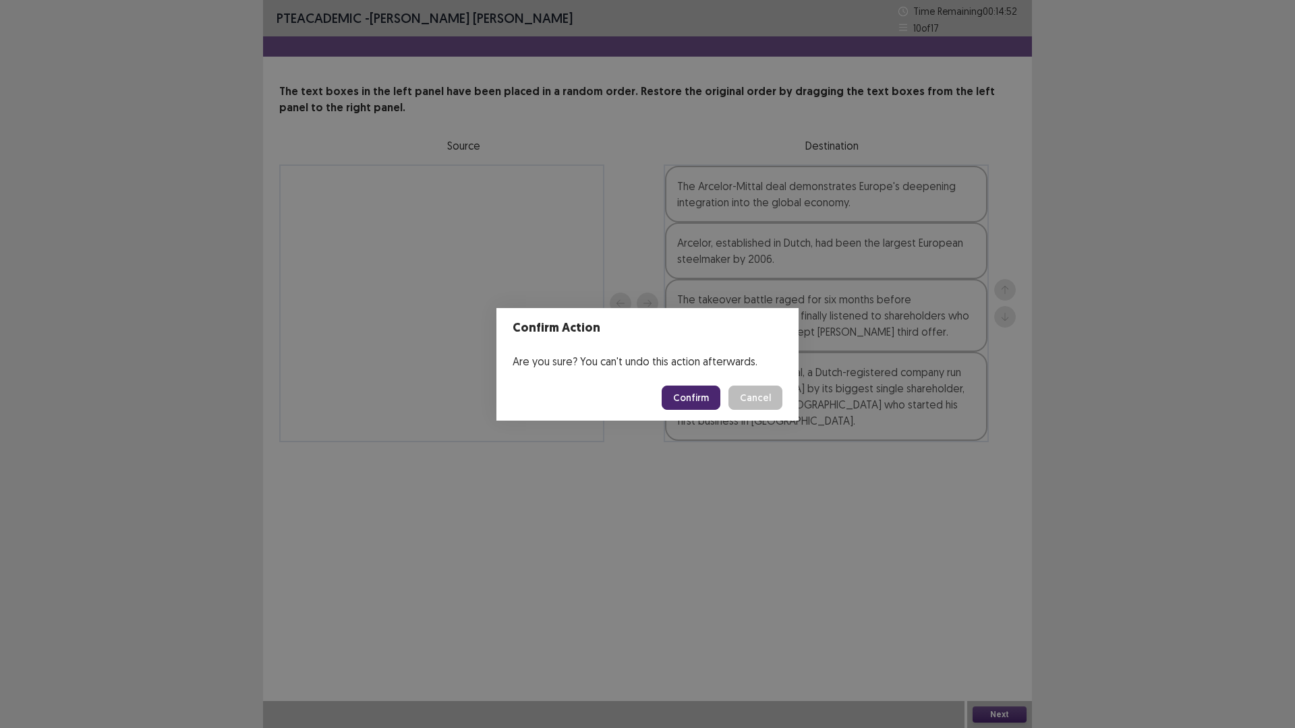
click at [692, 404] on button "Confirm" at bounding box center [691, 398] width 59 height 24
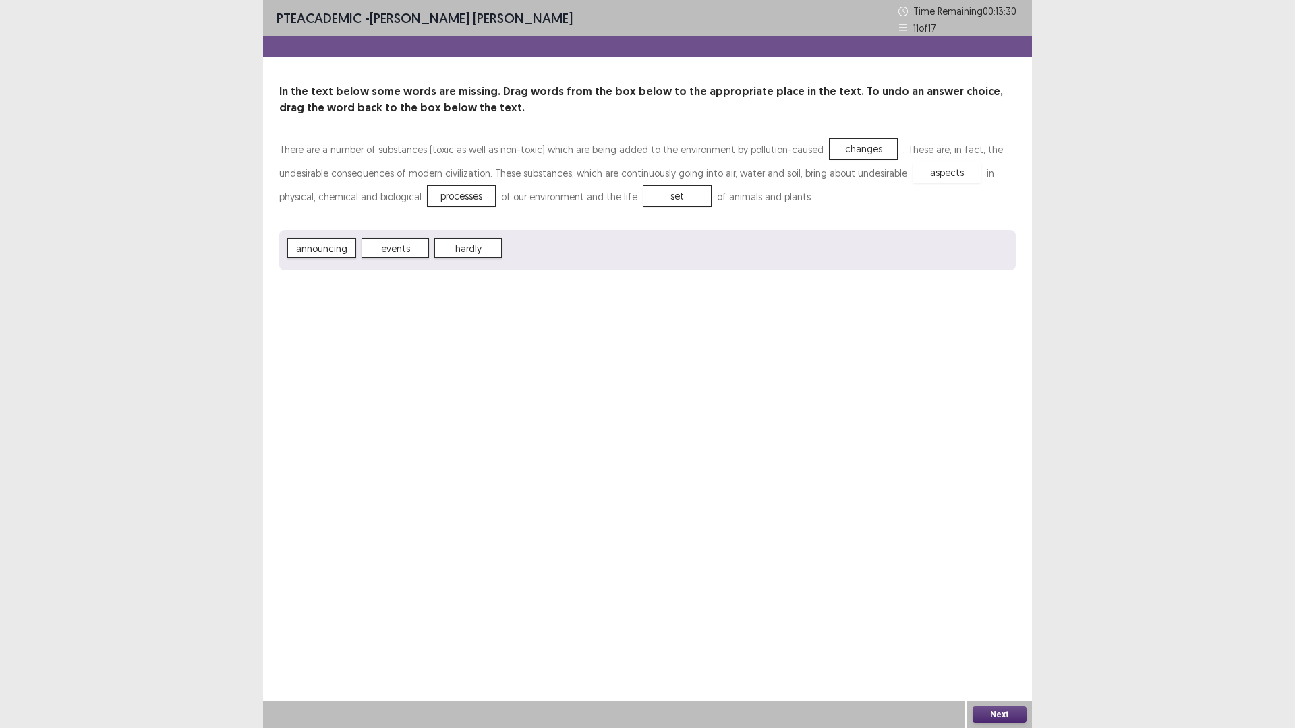
click at [985, 637] on button "Next" at bounding box center [1000, 715] width 54 height 16
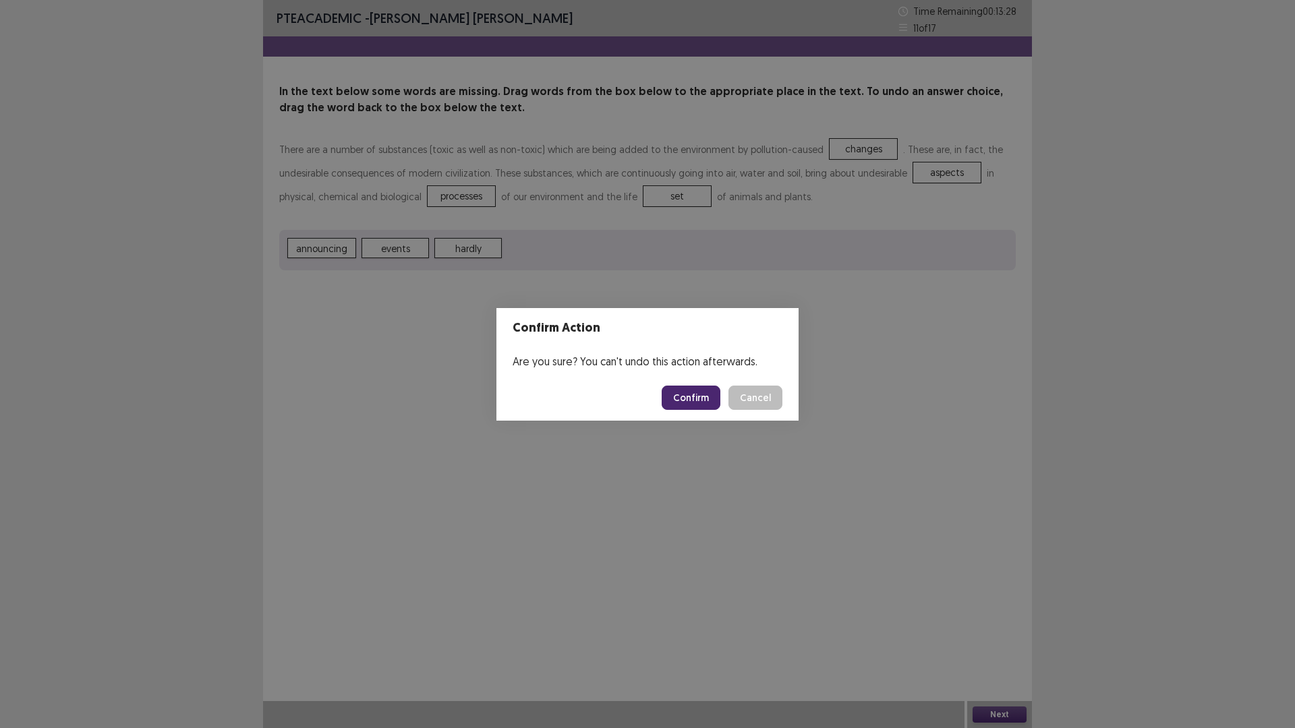
click at [699, 399] on button "Confirm" at bounding box center [691, 398] width 59 height 24
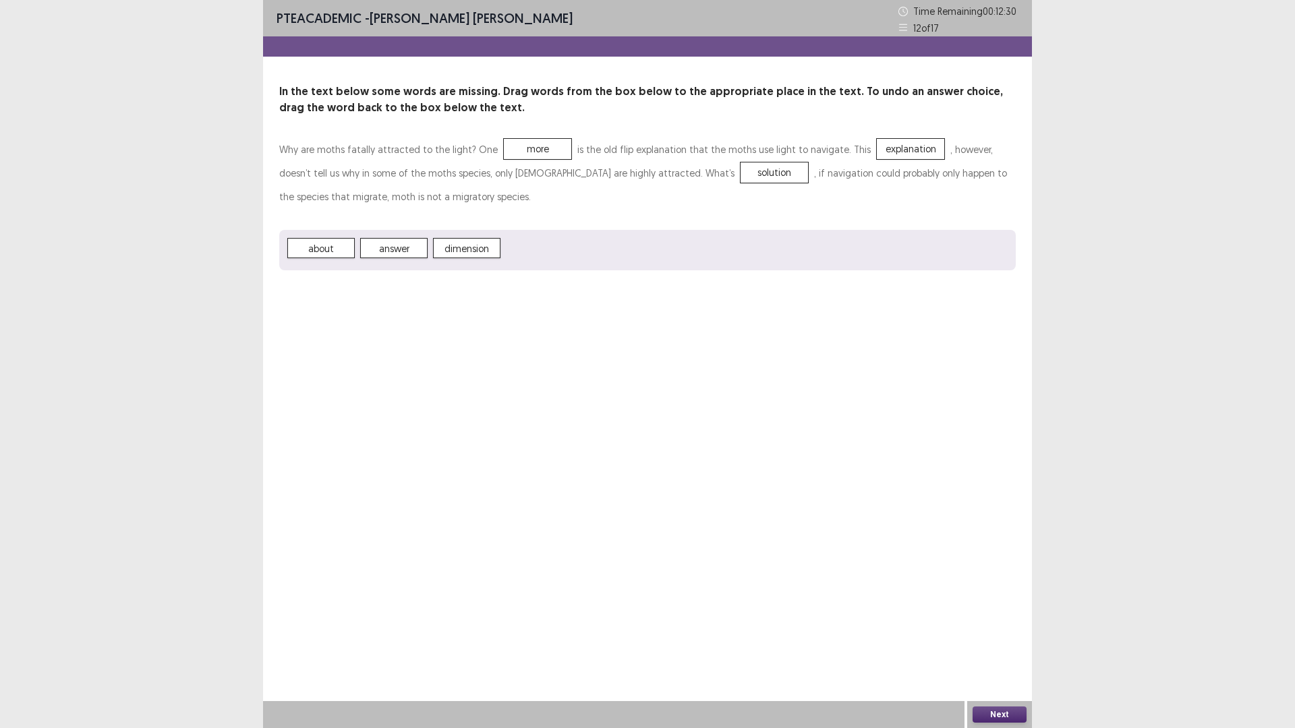
click at [1003, 637] on button "Next" at bounding box center [1000, 715] width 54 height 16
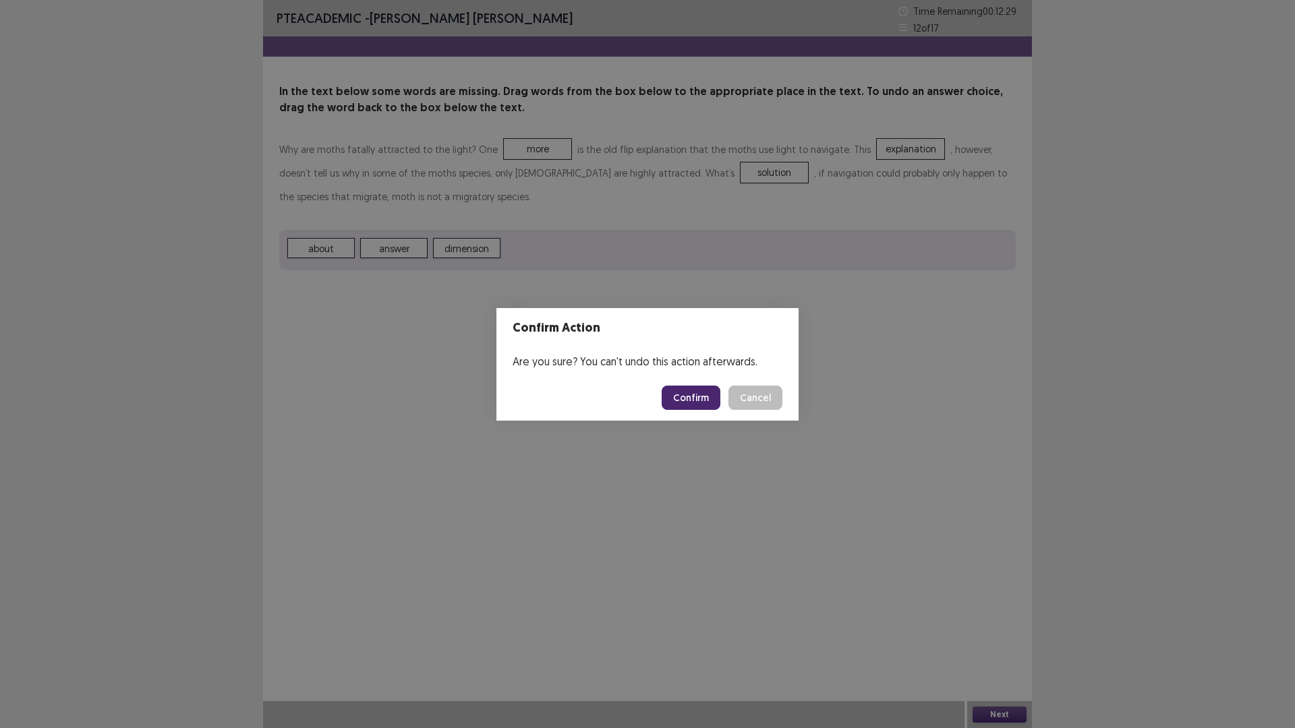
click at [691, 393] on button "Confirm" at bounding box center [691, 398] width 59 height 24
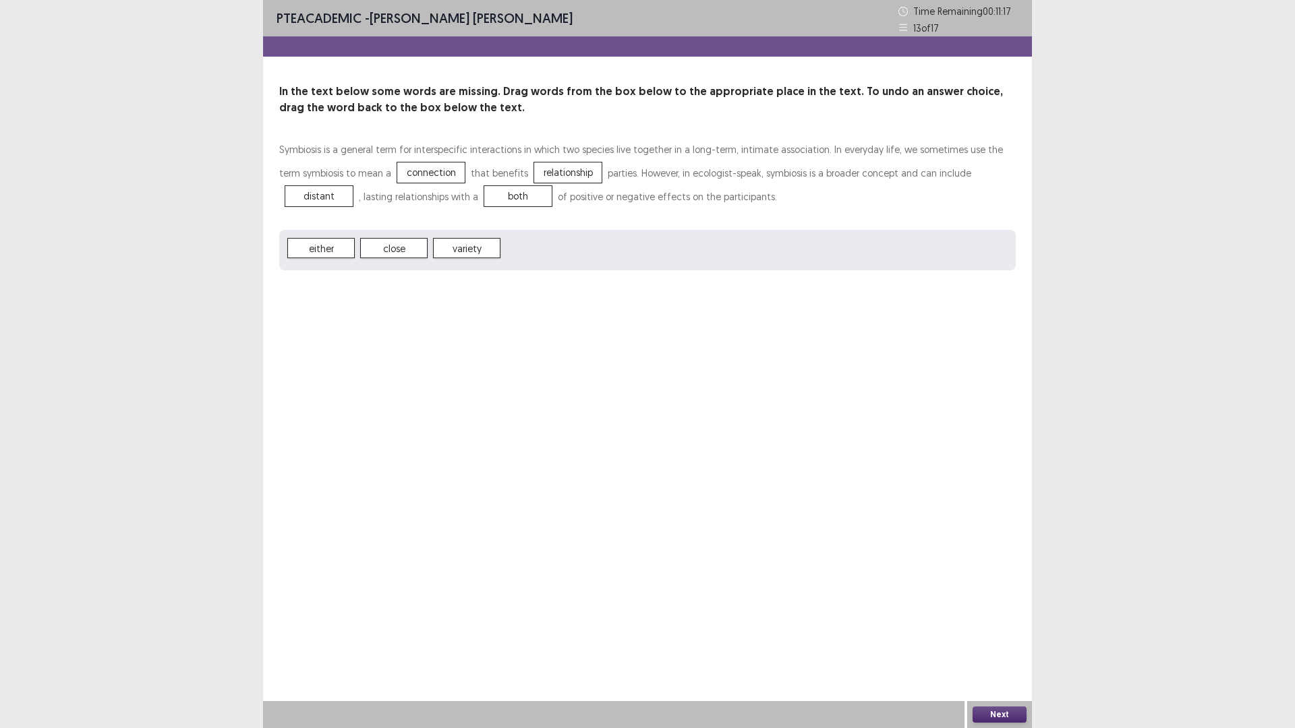
click at [1001, 637] on button "Next" at bounding box center [1000, 715] width 54 height 16
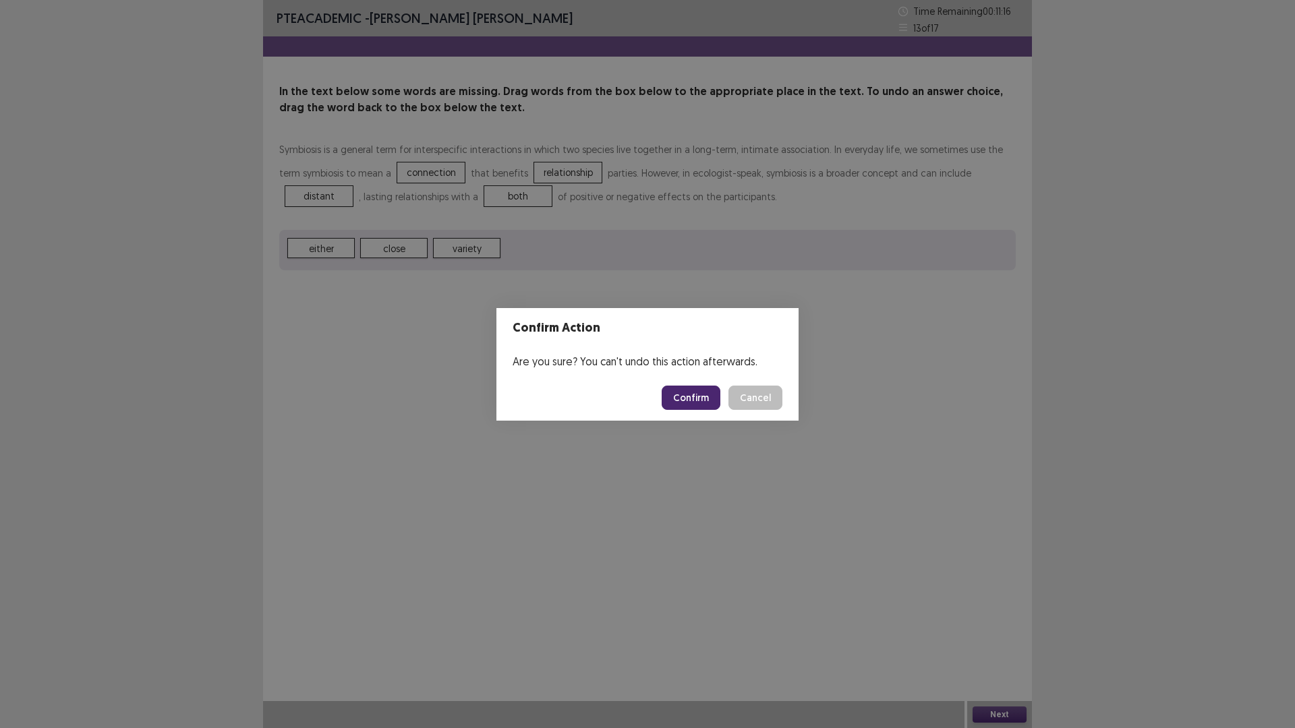
click at [692, 394] on button "Confirm" at bounding box center [691, 398] width 59 height 24
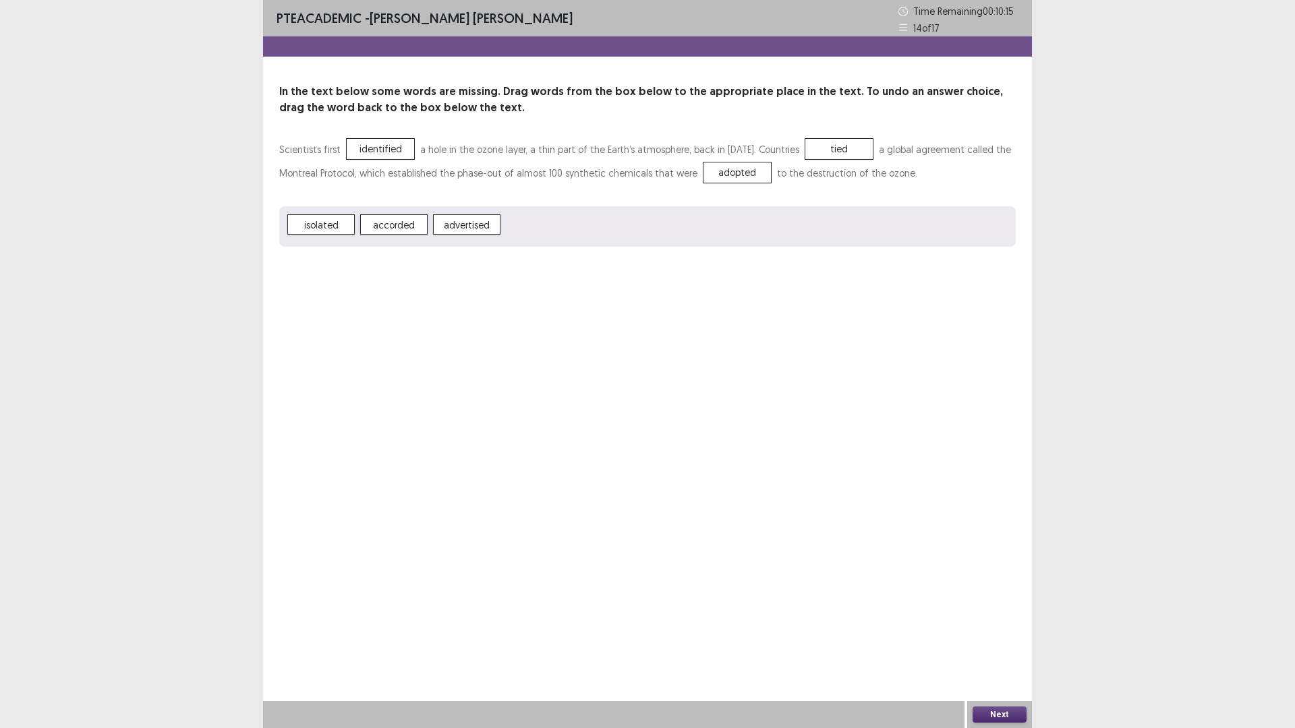
click at [981, 637] on button "Next" at bounding box center [1000, 715] width 54 height 16
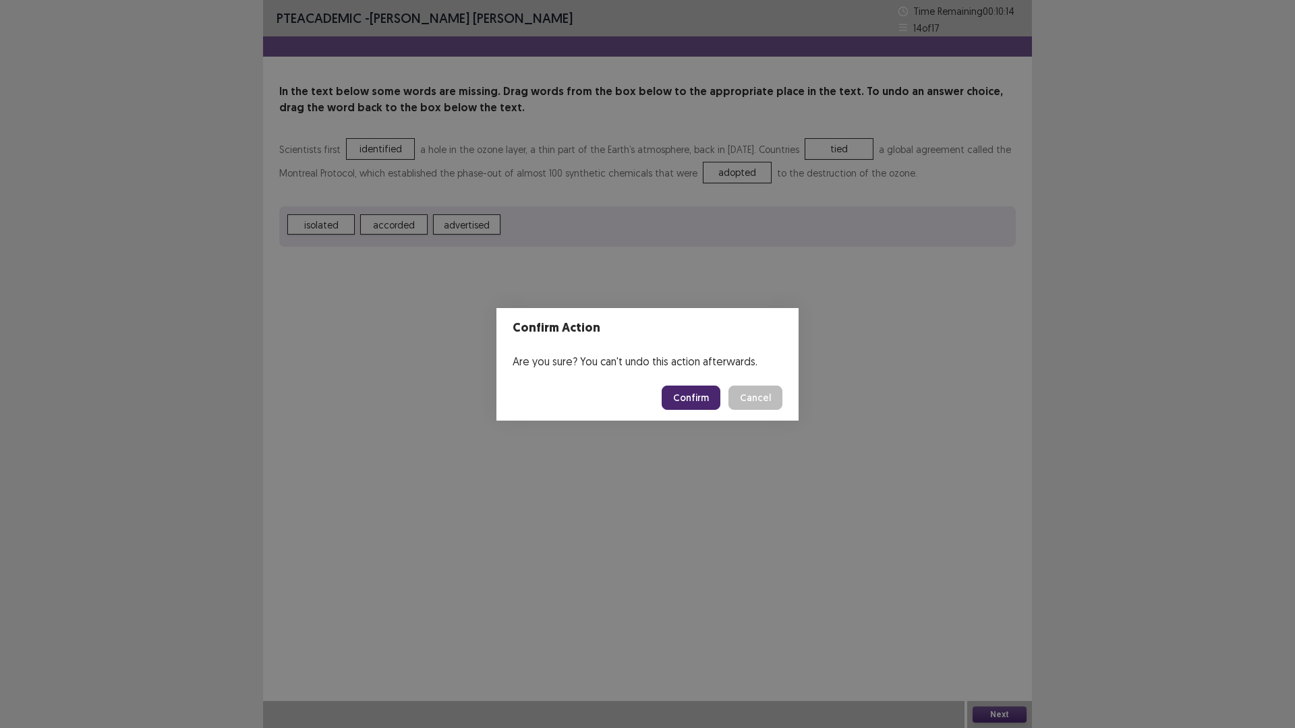
click at [683, 390] on button "Confirm" at bounding box center [691, 398] width 59 height 24
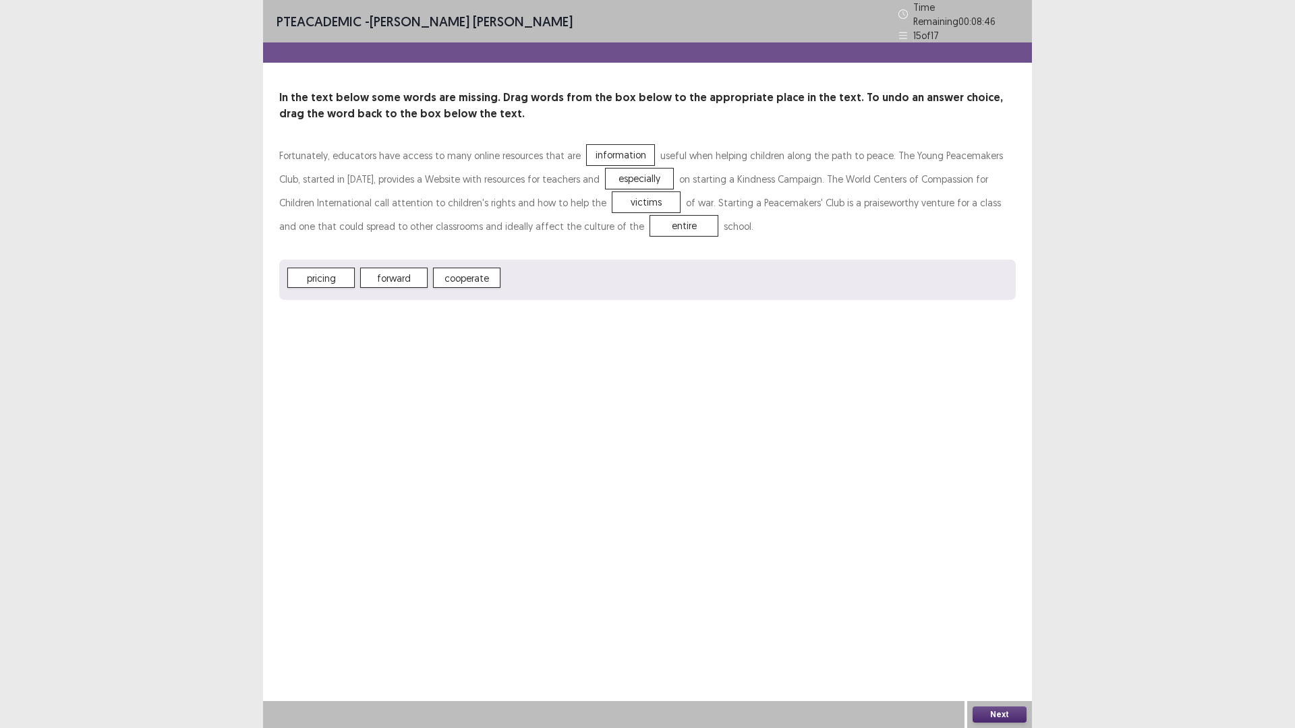
click at [990, 637] on button "Next" at bounding box center [1000, 715] width 54 height 16
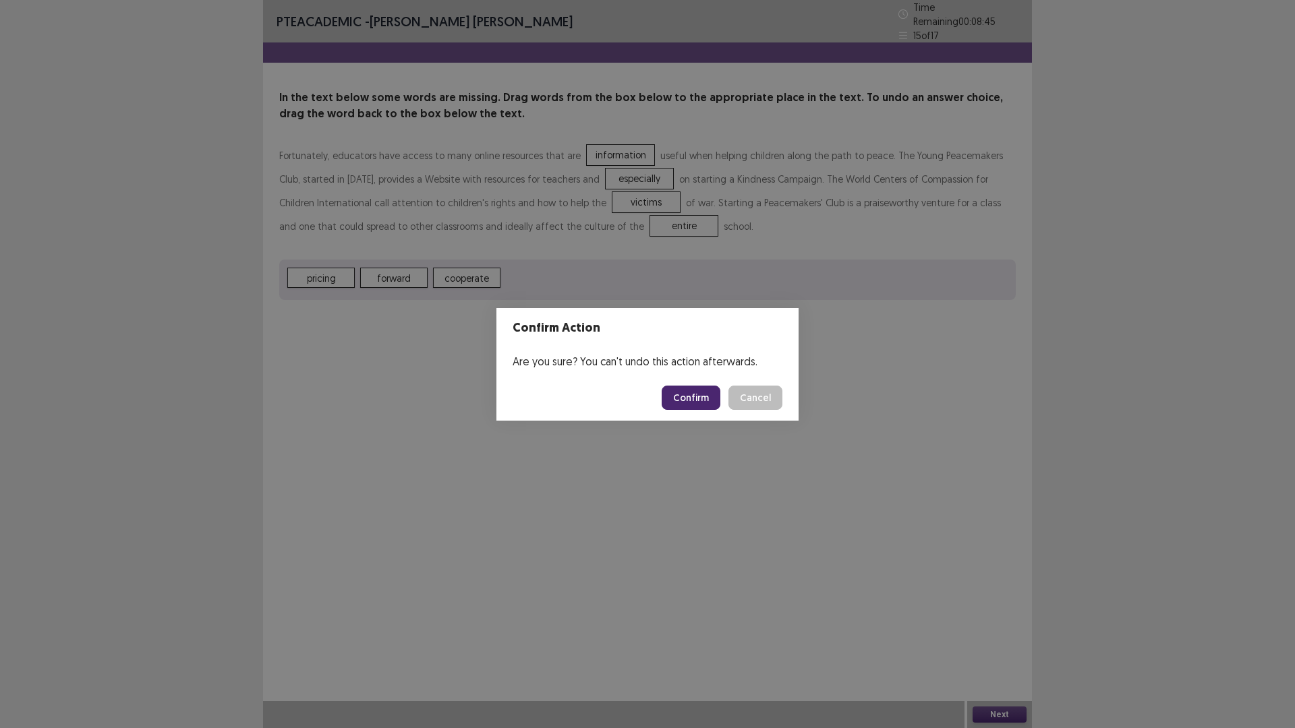
click at [694, 399] on button "Confirm" at bounding box center [691, 398] width 59 height 24
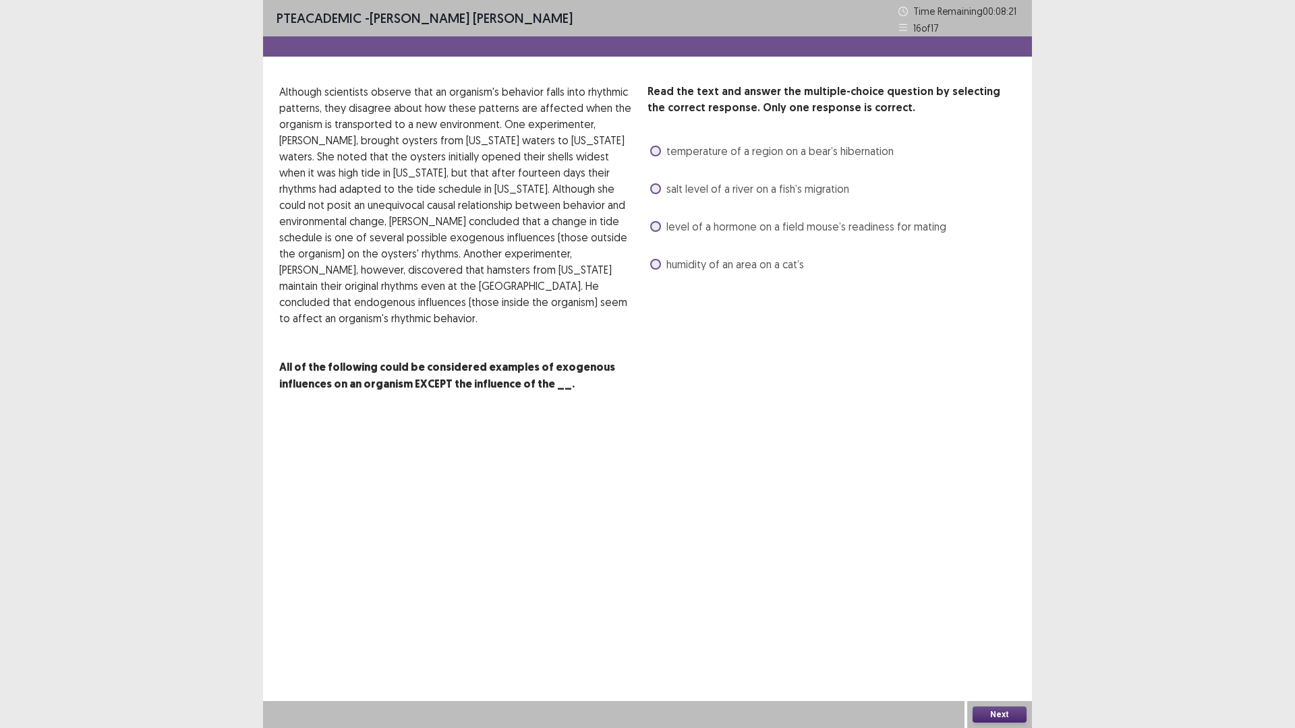
click at [703, 270] on span "humidity of an area on a cat’s" at bounding box center [735, 264] width 138 height 16
click at [1010, 637] on button "Next" at bounding box center [1000, 715] width 54 height 16
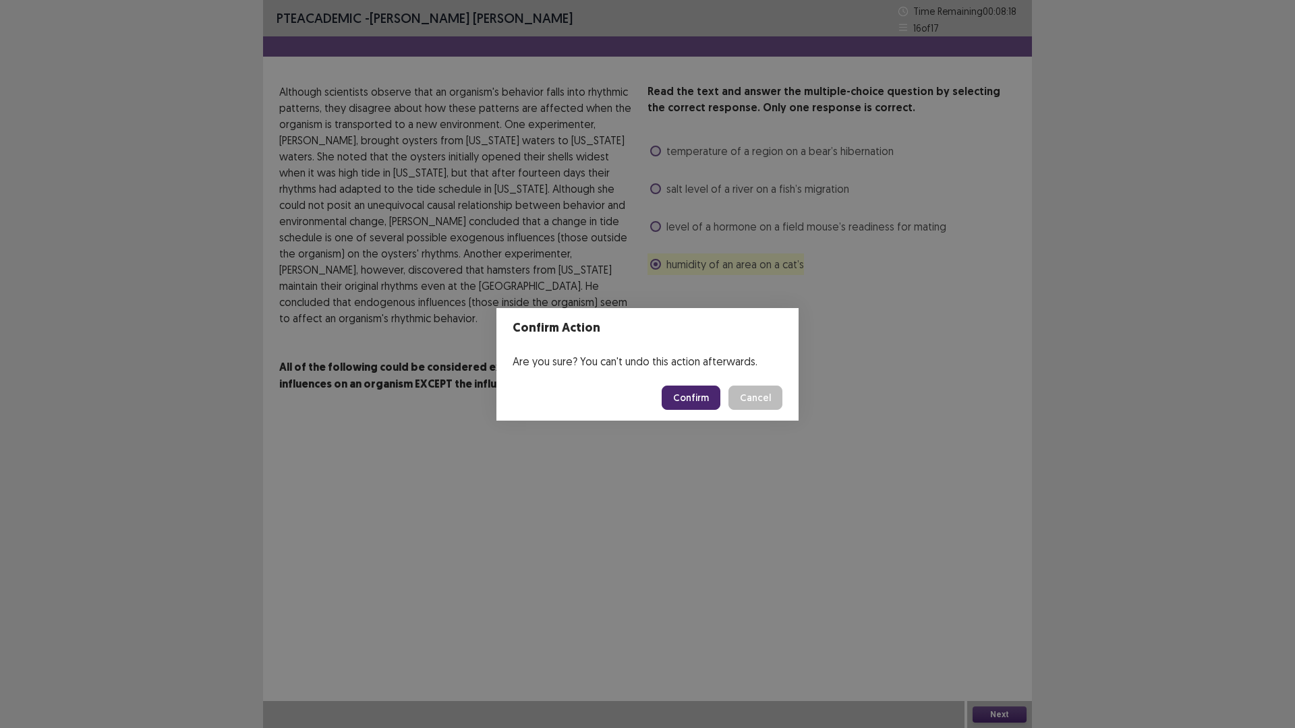
click at [713, 400] on button "Confirm" at bounding box center [691, 398] width 59 height 24
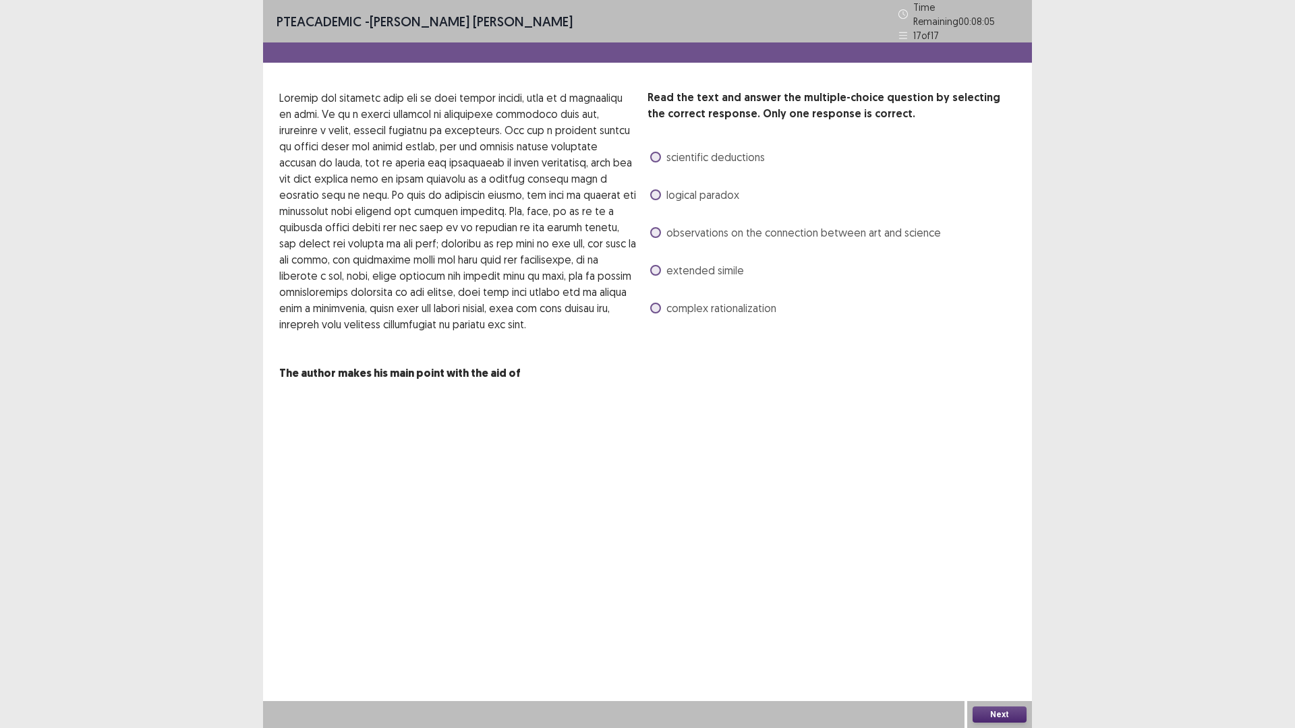
click at [687, 231] on span "observations on the connection between art and science" at bounding box center [803, 233] width 274 height 16
click at [998, 637] on button "Next" at bounding box center [1000, 715] width 54 height 16
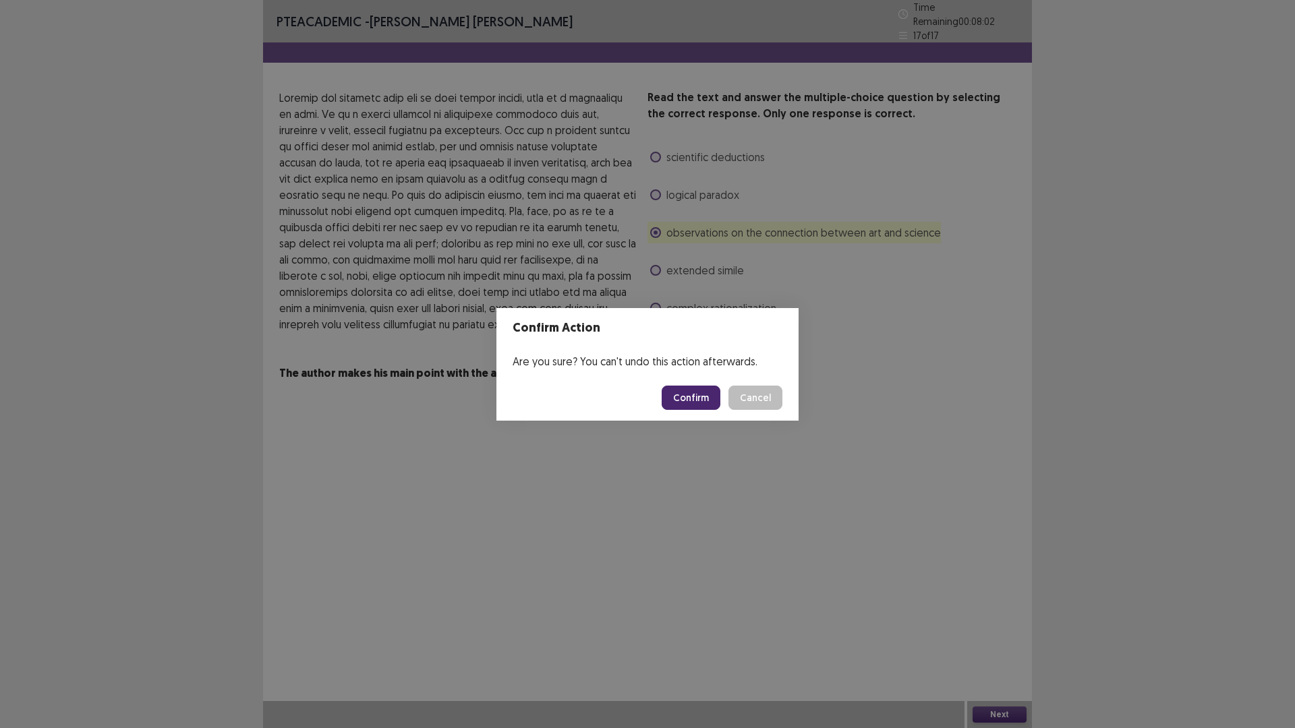
click at [689, 391] on button "Confirm" at bounding box center [691, 398] width 59 height 24
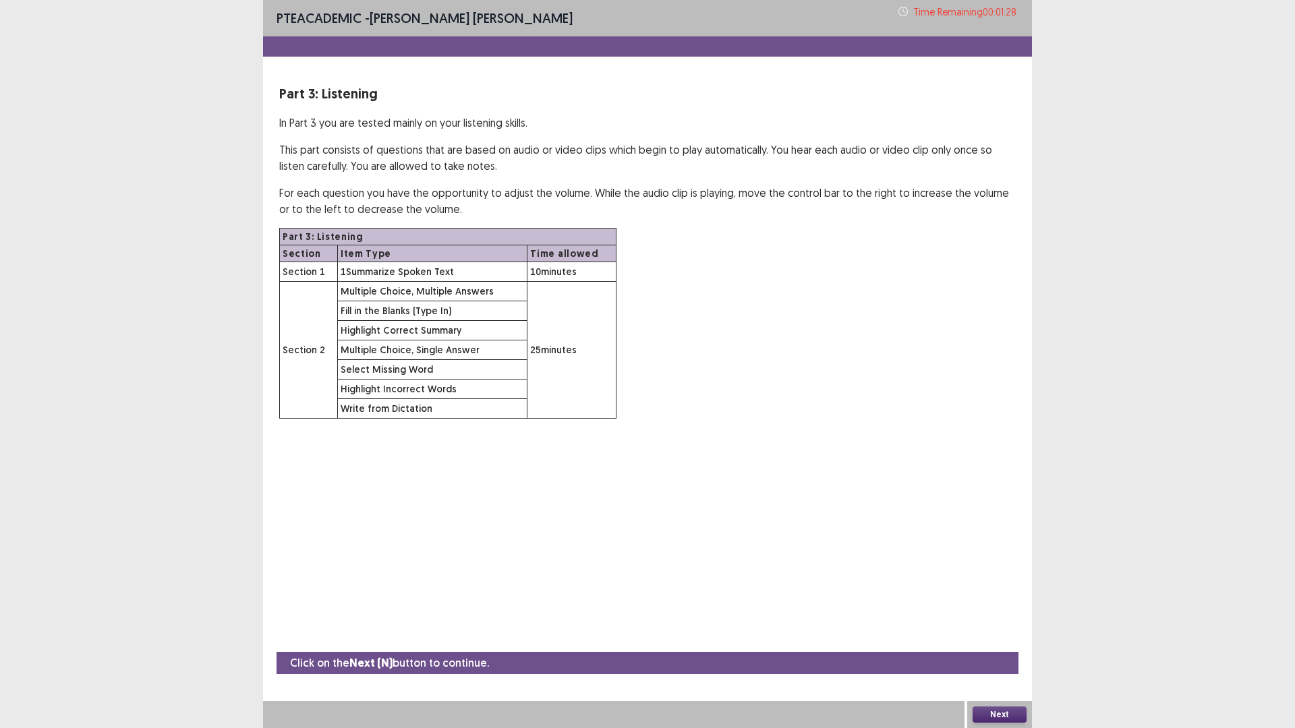
click at [999, 637] on button "Next" at bounding box center [1000, 715] width 54 height 16
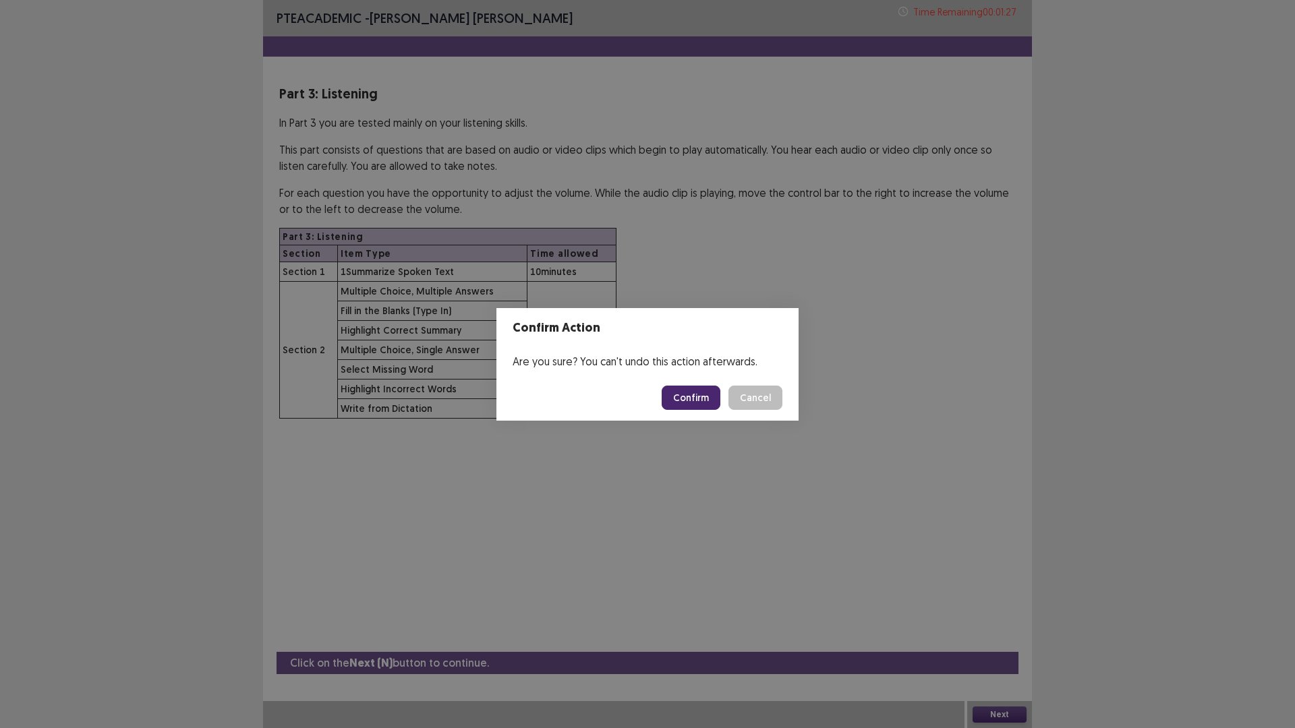
click at [701, 398] on button "Confirm" at bounding box center [691, 398] width 59 height 24
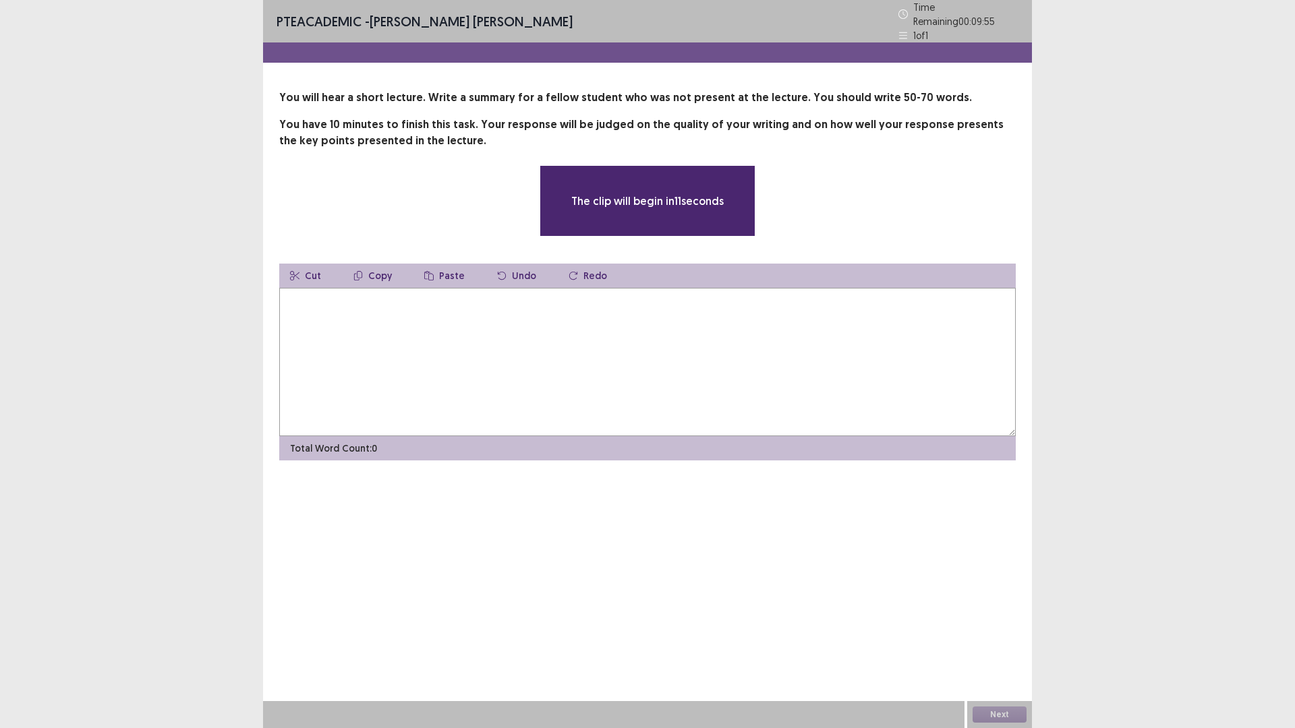
click at [706, 345] on textarea at bounding box center [647, 362] width 736 height 148
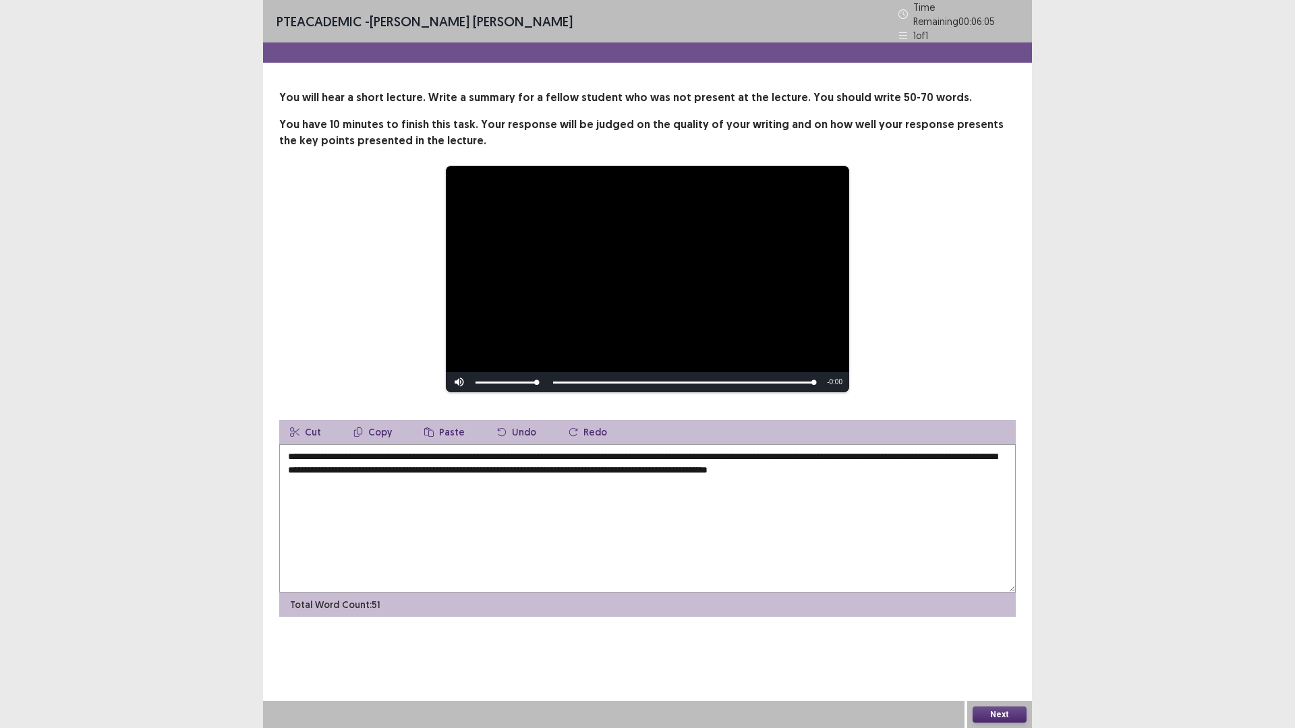
type textarea "**********"
click at [985, 637] on button "Next" at bounding box center [1000, 715] width 54 height 16
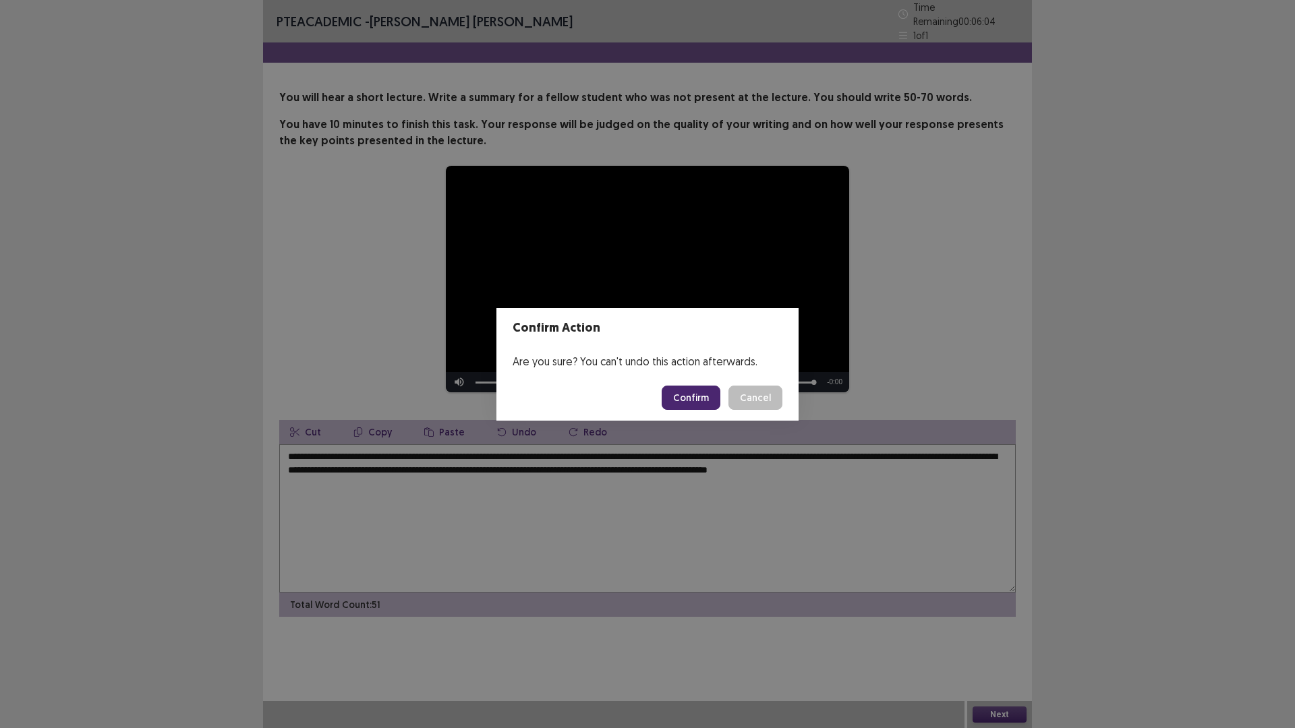
click at [697, 403] on button "Confirm" at bounding box center [691, 398] width 59 height 24
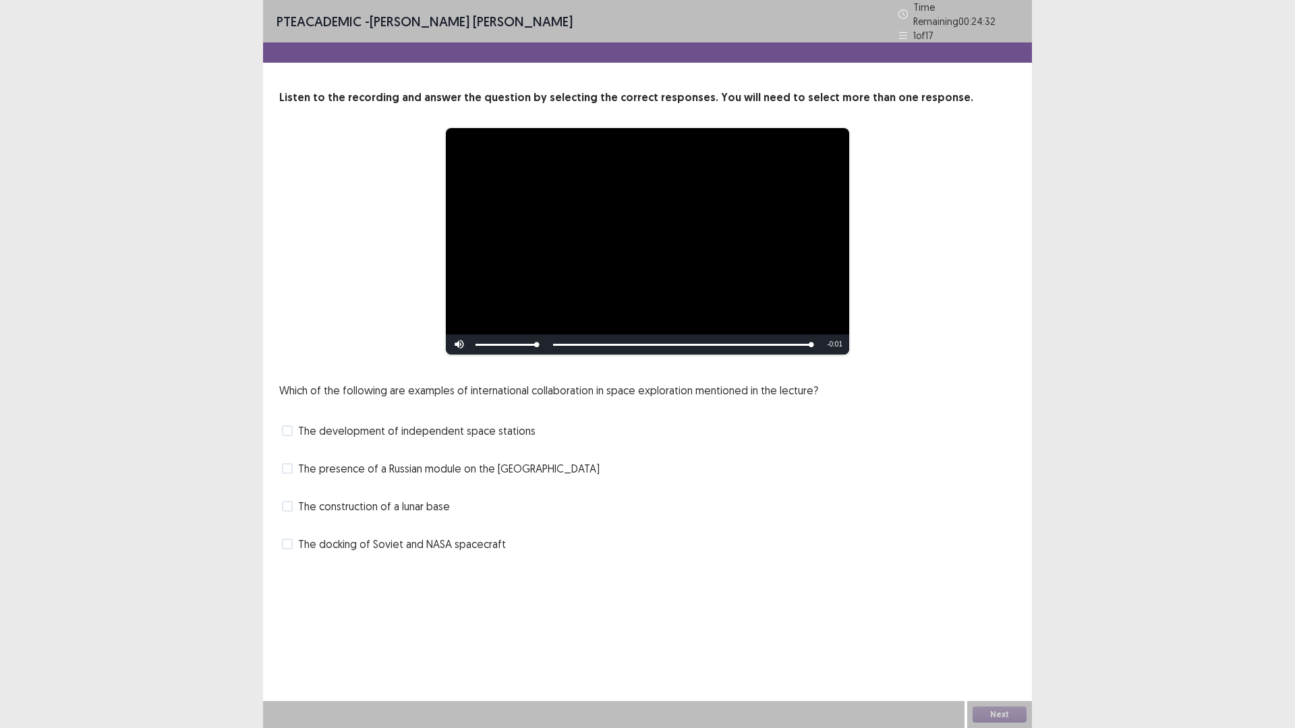
click at [324, 467] on span "The presence of a Russian module on the [GEOGRAPHIC_DATA]" at bounding box center [448, 469] width 301 height 16
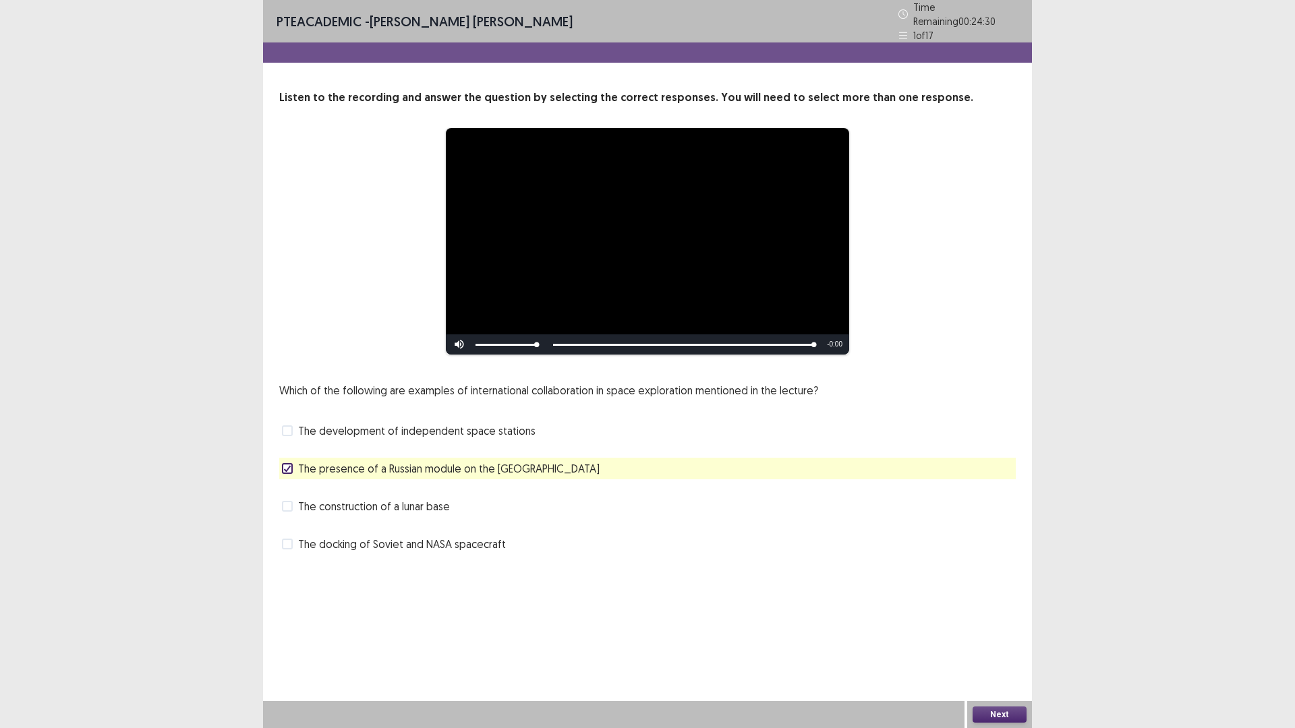
click at [1010, 637] on button "Next" at bounding box center [1000, 715] width 54 height 16
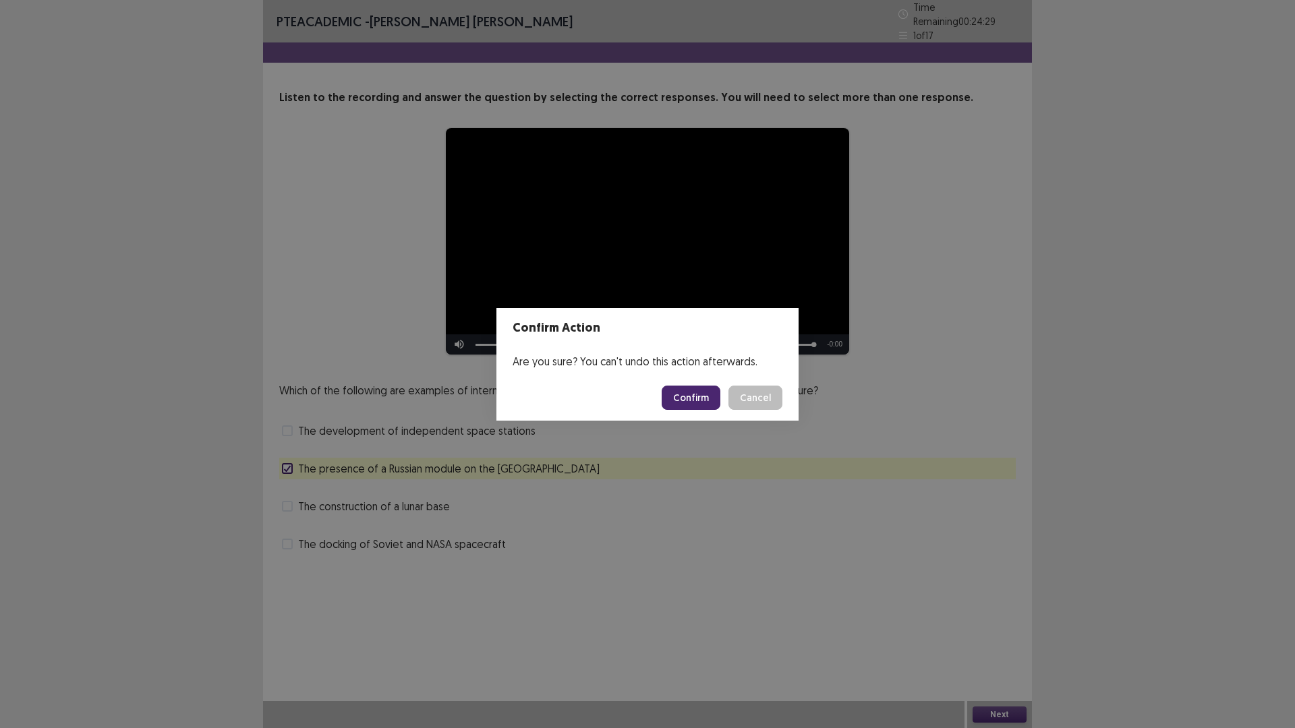
click at [705, 405] on button "Confirm" at bounding box center [691, 398] width 59 height 24
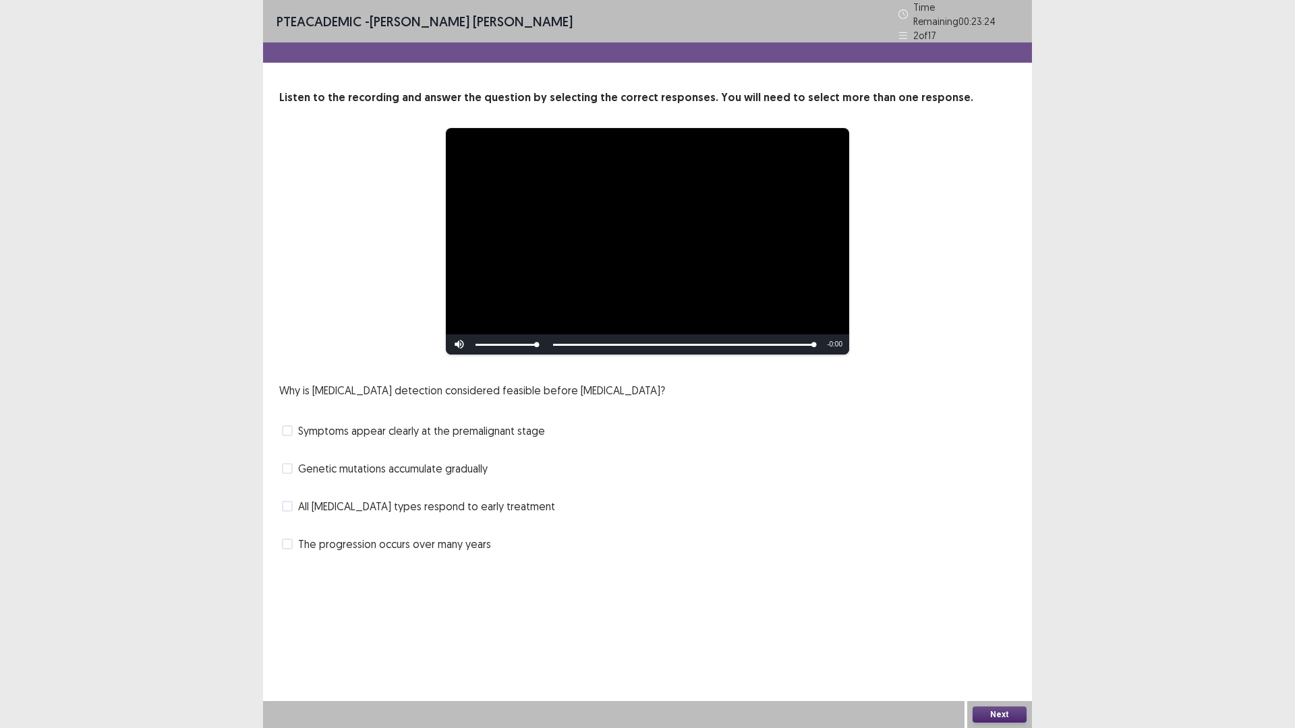
click at [323, 541] on span "The progression occurs over many years" at bounding box center [394, 544] width 193 height 16
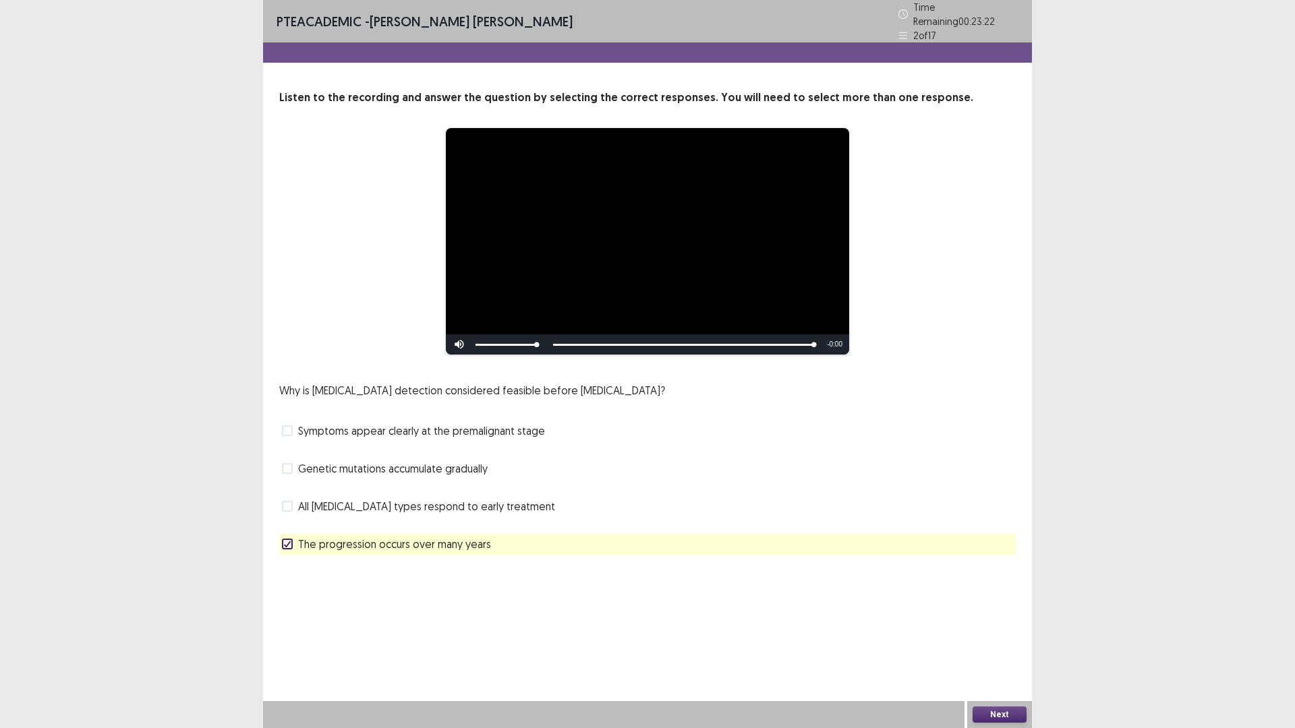
click at [1003, 637] on button "Next" at bounding box center [1000, 715] width 54 height 16
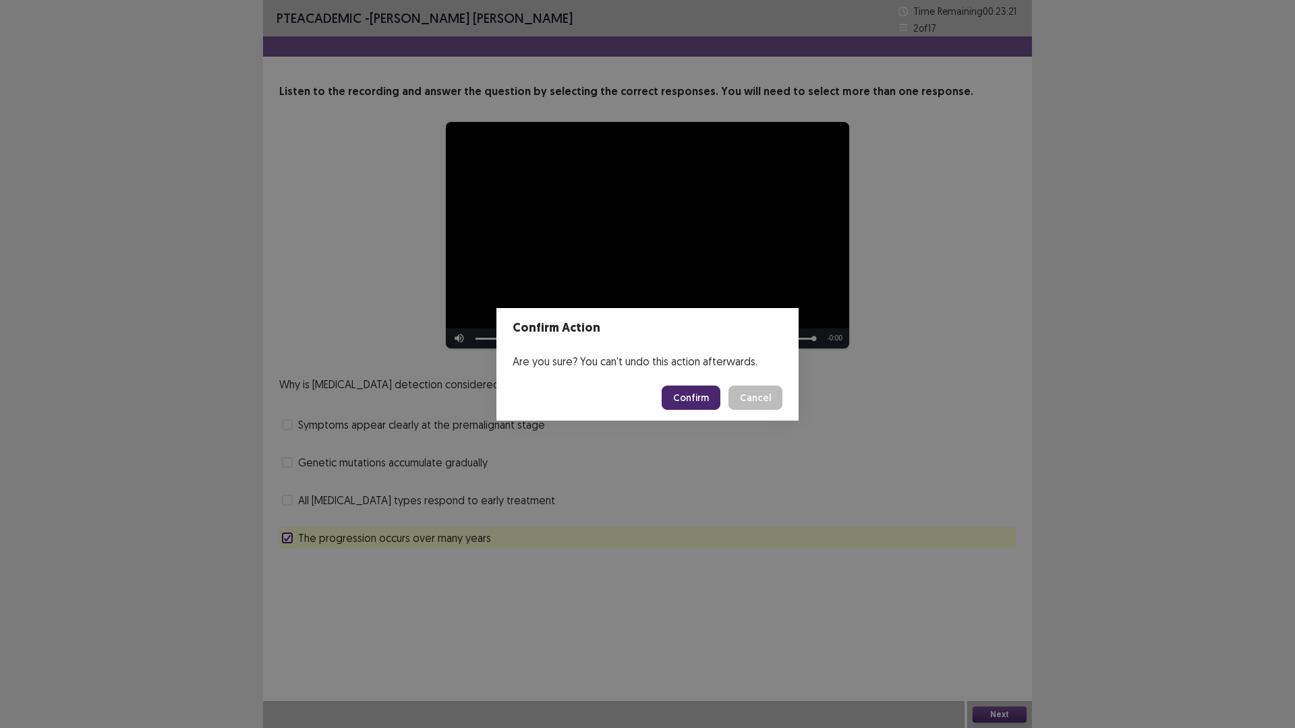
click at [687, 399] on button "Confirm" at bounding box center [691, 398] width 59 height 24
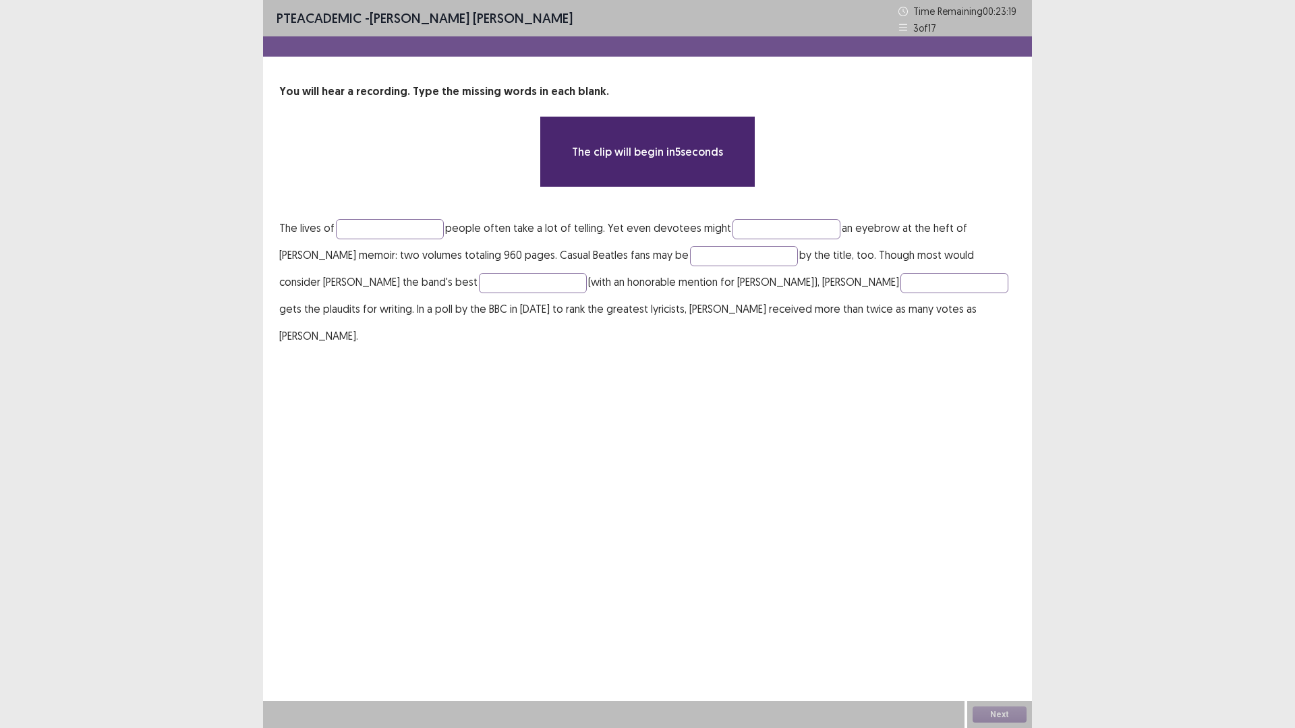
click at [409, 201] on div "You will hear a recording. Type the missing words in each blank. The clip will …" at bounding box center [647, 217] width 769 height 266
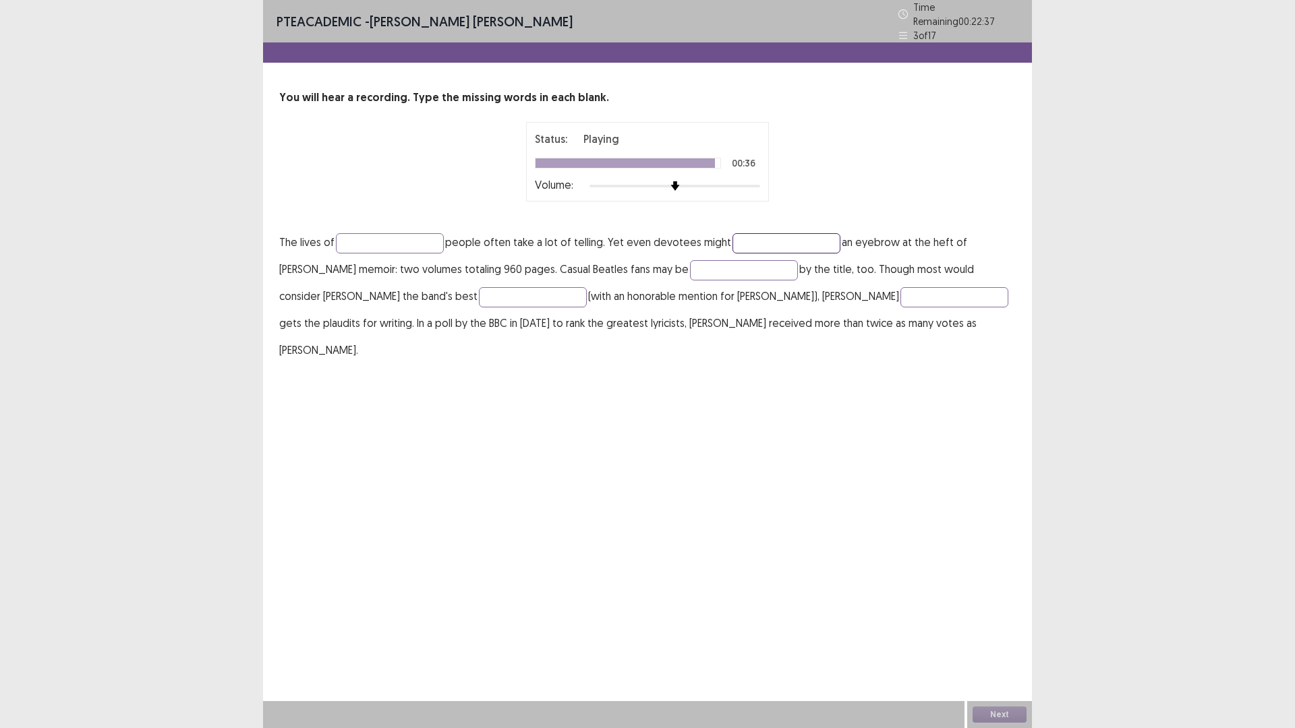
click at [798, 233] on input "text" at bounding box center [786, 243] width 108 height 20
type input "**********"
click at [414, 233] on input "text" at bounding box center [390, 243] width 108 height 20
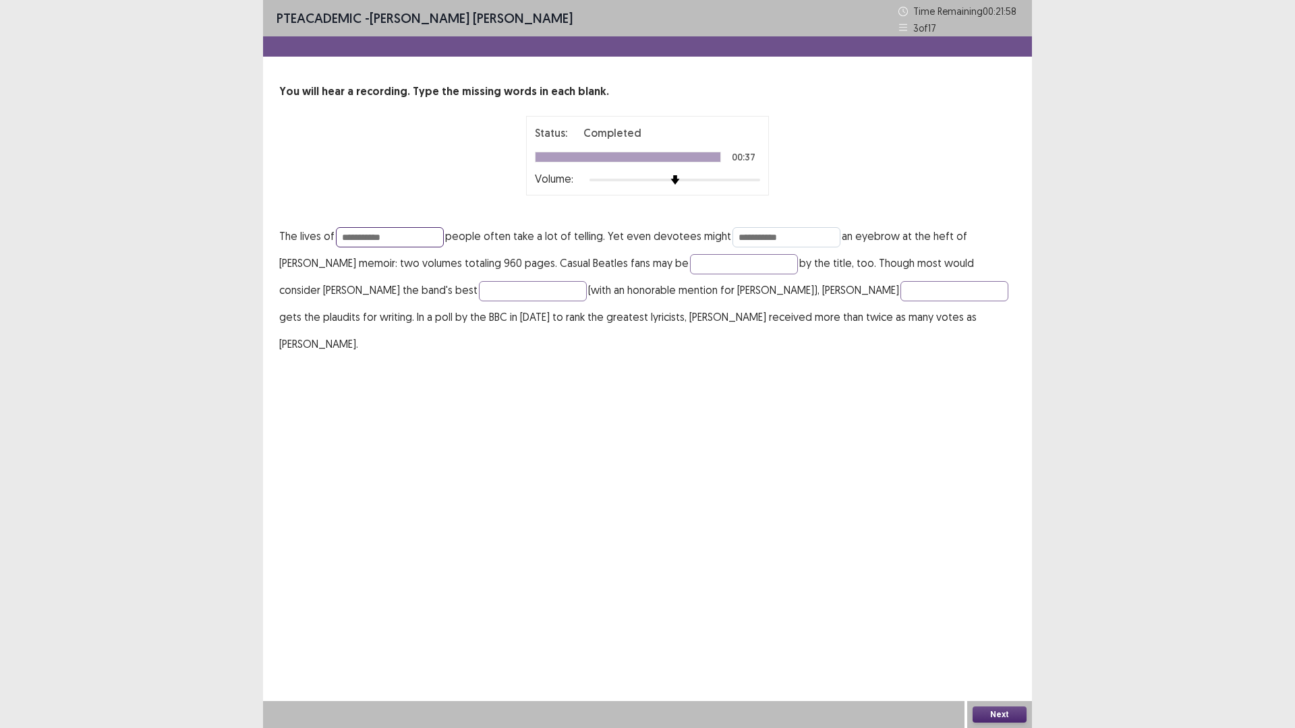
type input "**********"
click at [778, 237] on input "**********" at bounding box center [786, 237] width 108 height 20
type input "*"
type input "*****"
click at [745, 268] on input "text" at bounding box center [744, 264] width 108 height 20
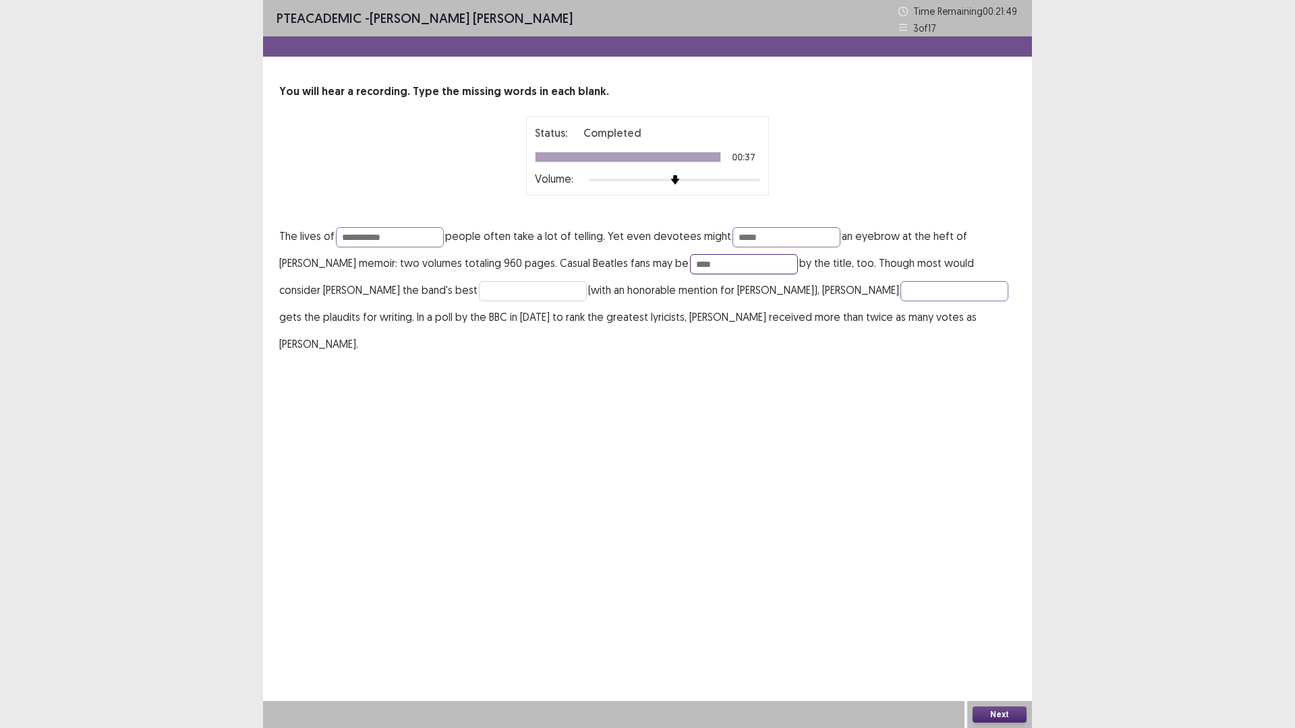
type input "****"
click at [479, 286] on input "text" at bounding box center [533, 291] width 108 height 20
type input "********"
click at [995, 637] on button "Next" at bounding box center [1000, 715] width 54 height 16
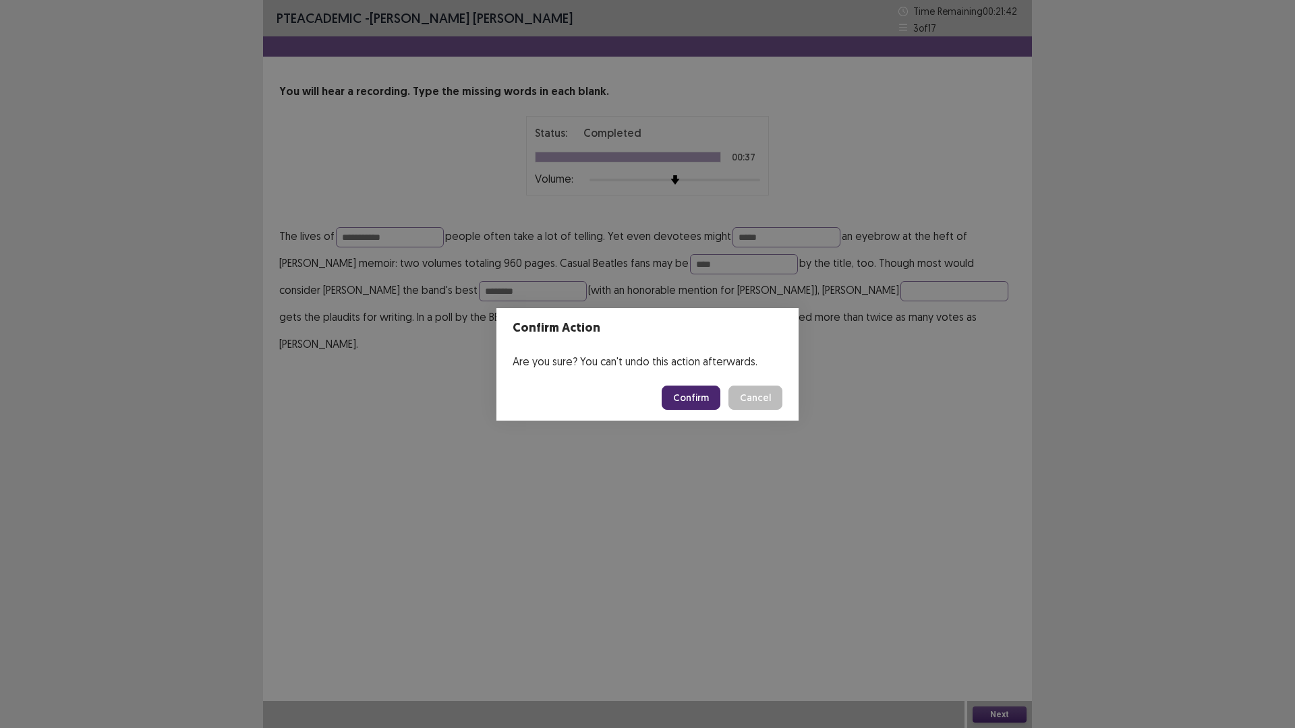
click at [681, 401] on button "Confirm" at bounding box center [691, 398] width 59 height 24
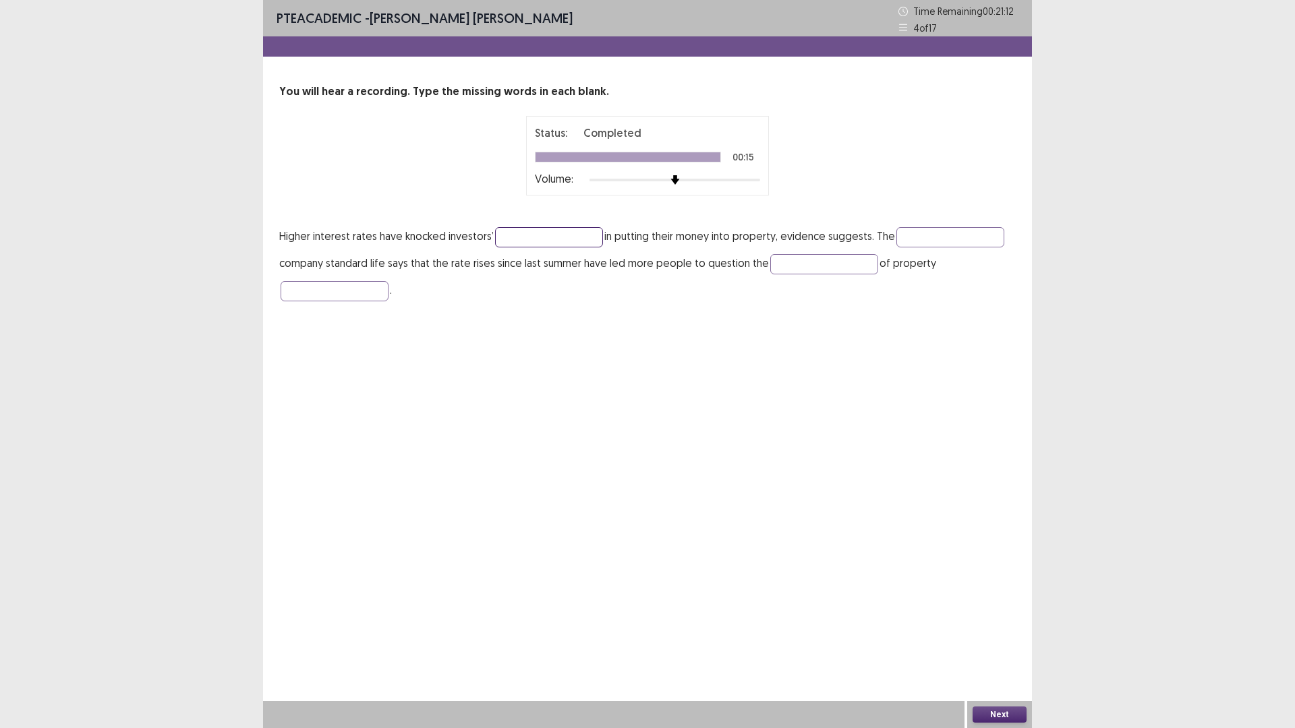
click at [544, 245] on input "text" at bounding box center [549, 237] width 108 height 20
type input "**********"
click at [915, 243] on input "text" at bounding box center [950, 237] width 108 height 20
type input "*********"
click at [840, 256] on p "**********" at bounding box center [647, 263] width 736 height 81
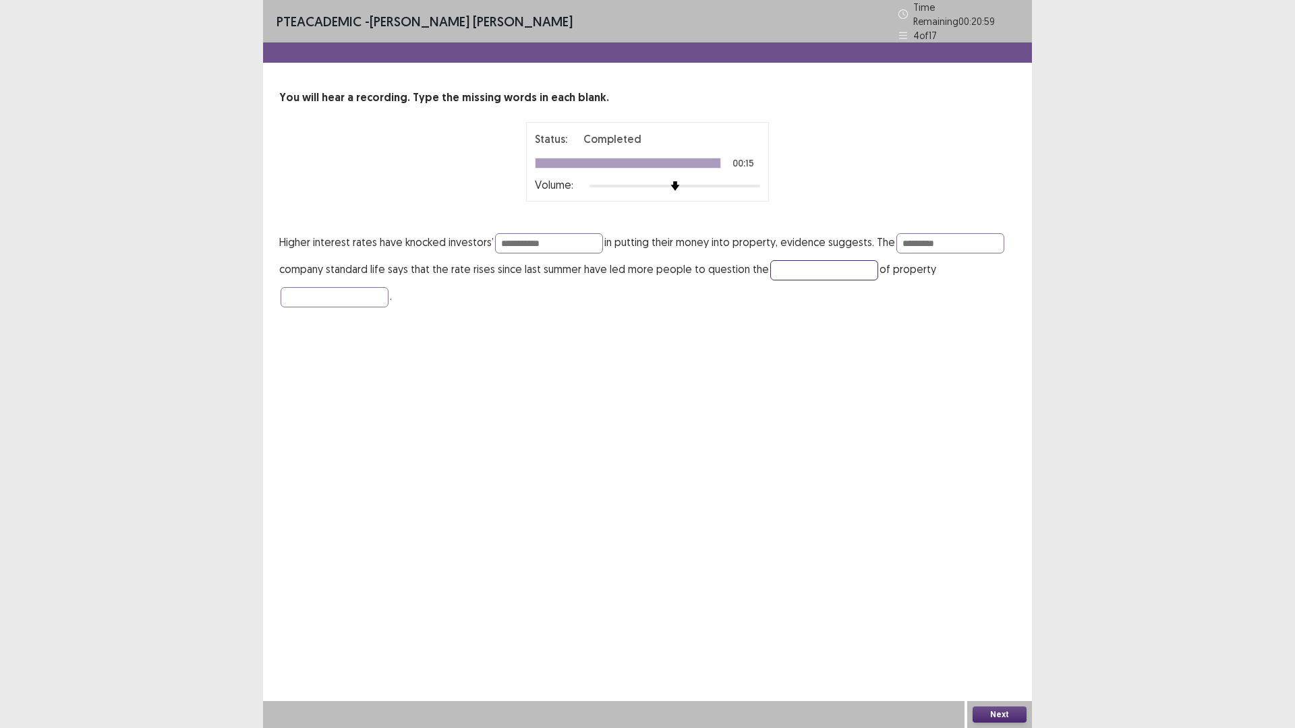
click at [786, 265] on input "text" at bounding box center [824, 270] width 108 height 20
type input "******"
click at [325, 298] on input "text" at bounding box center [335, 297] width 108 height 20
type input "**********"
click at [991, 637] on button "Next" at bounding box center [1000, 715] width 54 height 16
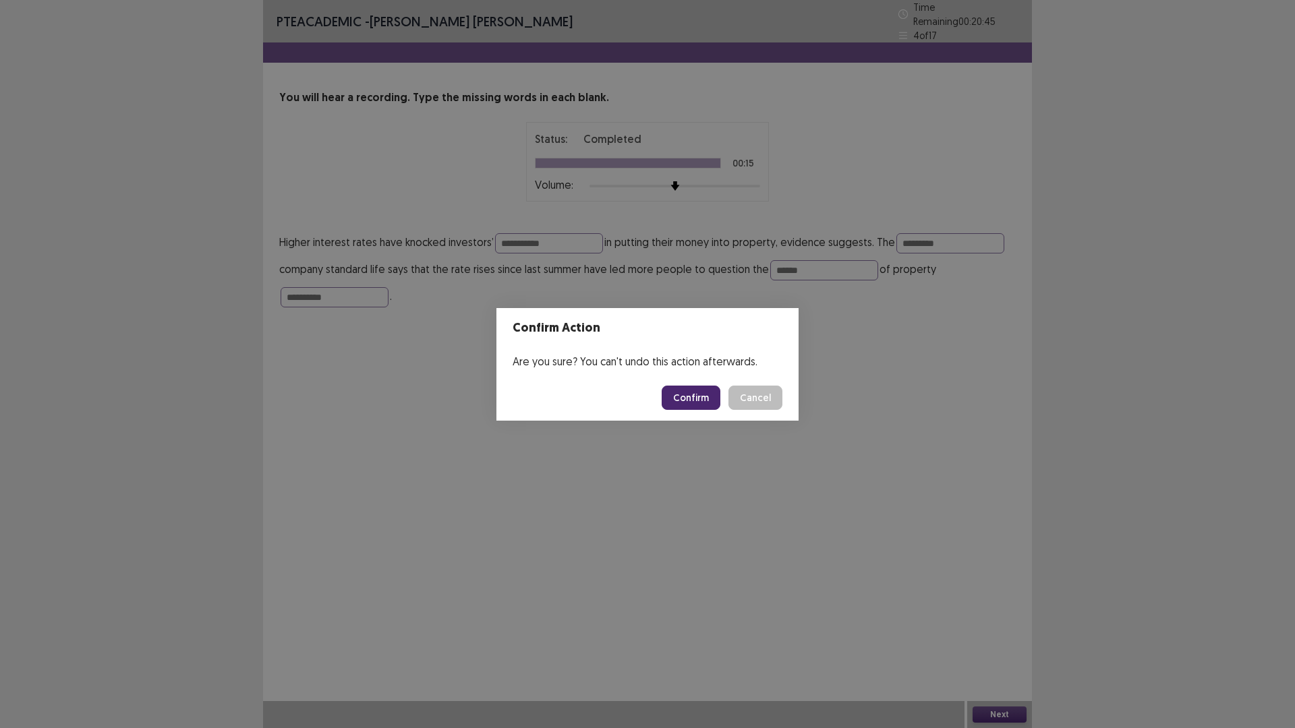
click at [695, 396] on button "Confirm" at bounding box center [691, 398] width 59 height 24
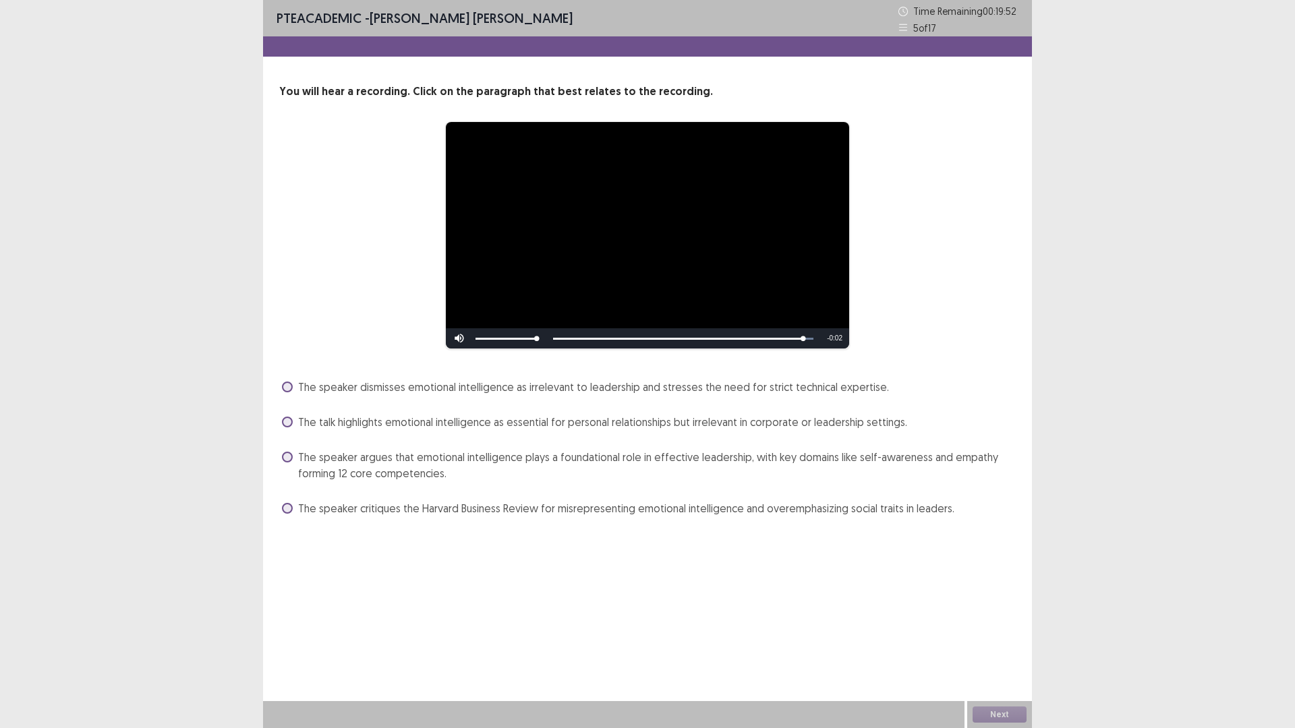
click at [577, 421] on span "The talk highlights emotional intelligence as essential for personal relationsh…" at bounding box center [602, 422] width 609 height 16
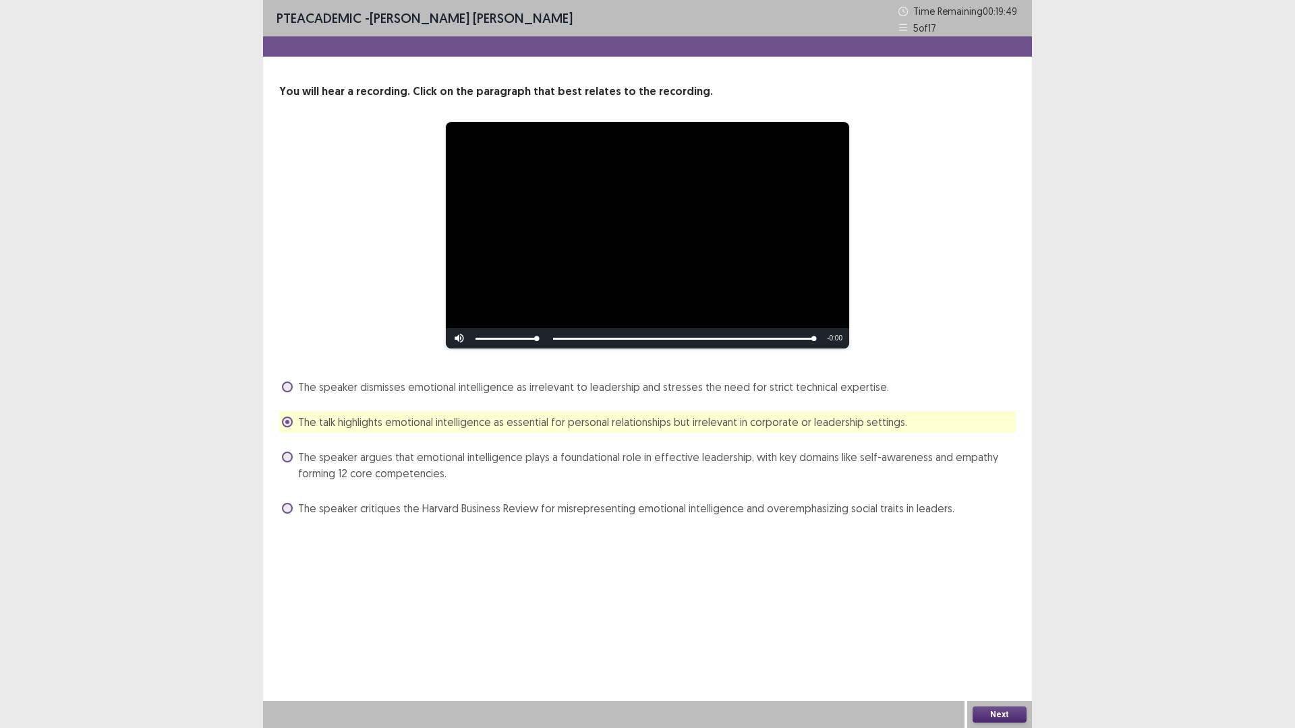
click at [982, 637] on button "Next" at bounding box center [1000, 715] width 54 height 16
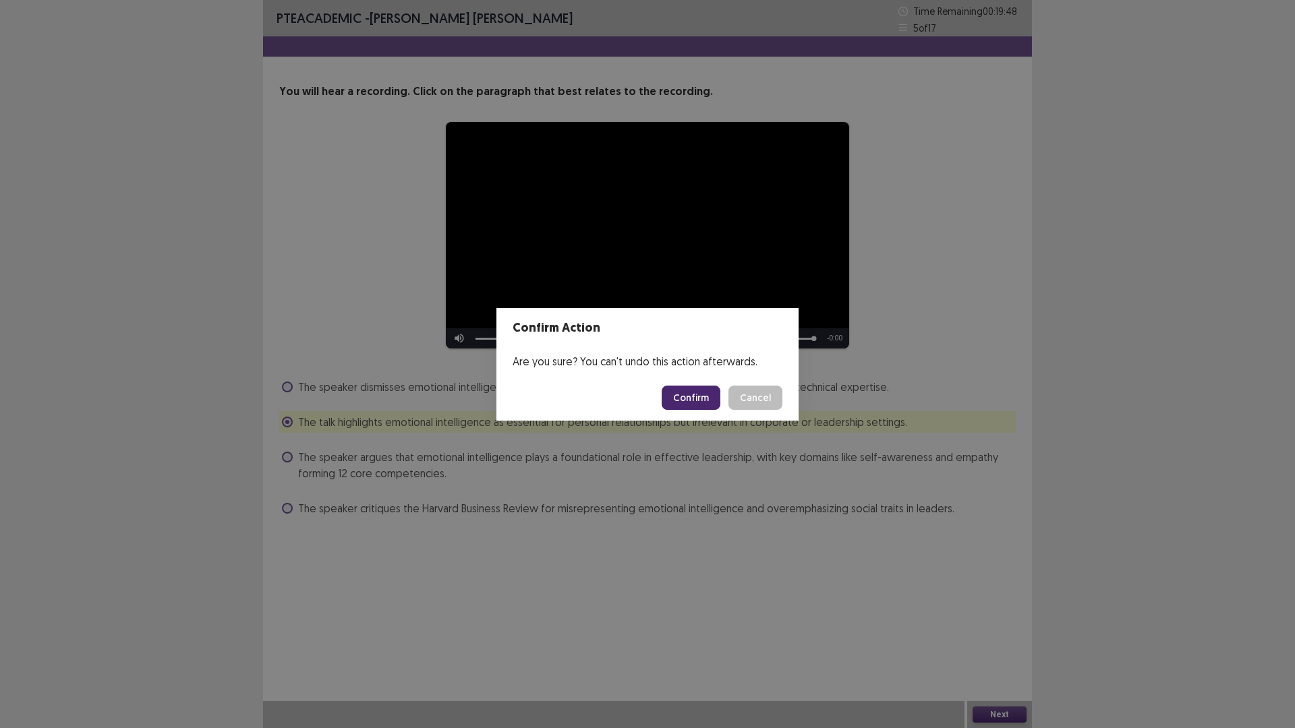
click at [695, 395] on button "Confirm" at bounding box center [691, 398] width 59 height 24
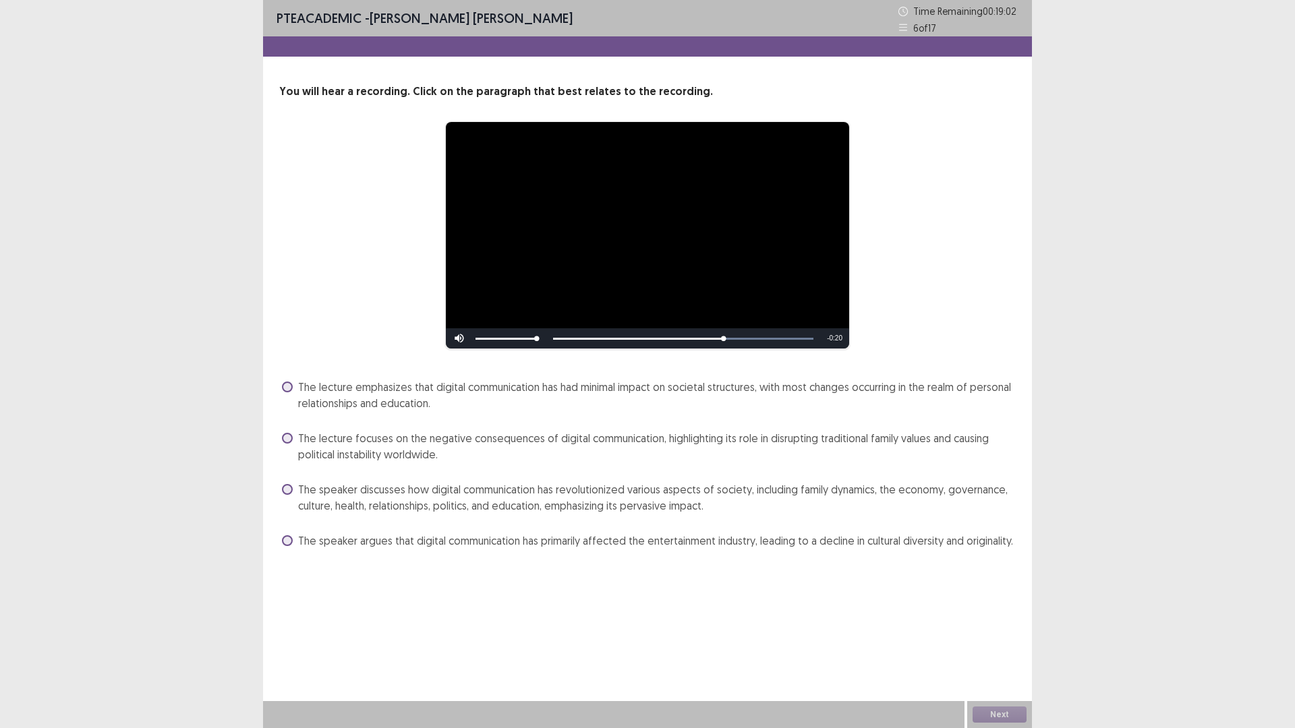
click at [303, 498] on span "The speaker discusses how digital communication has revolutionized various aspe…" at bounding box center [657, 498] width 718 height 32
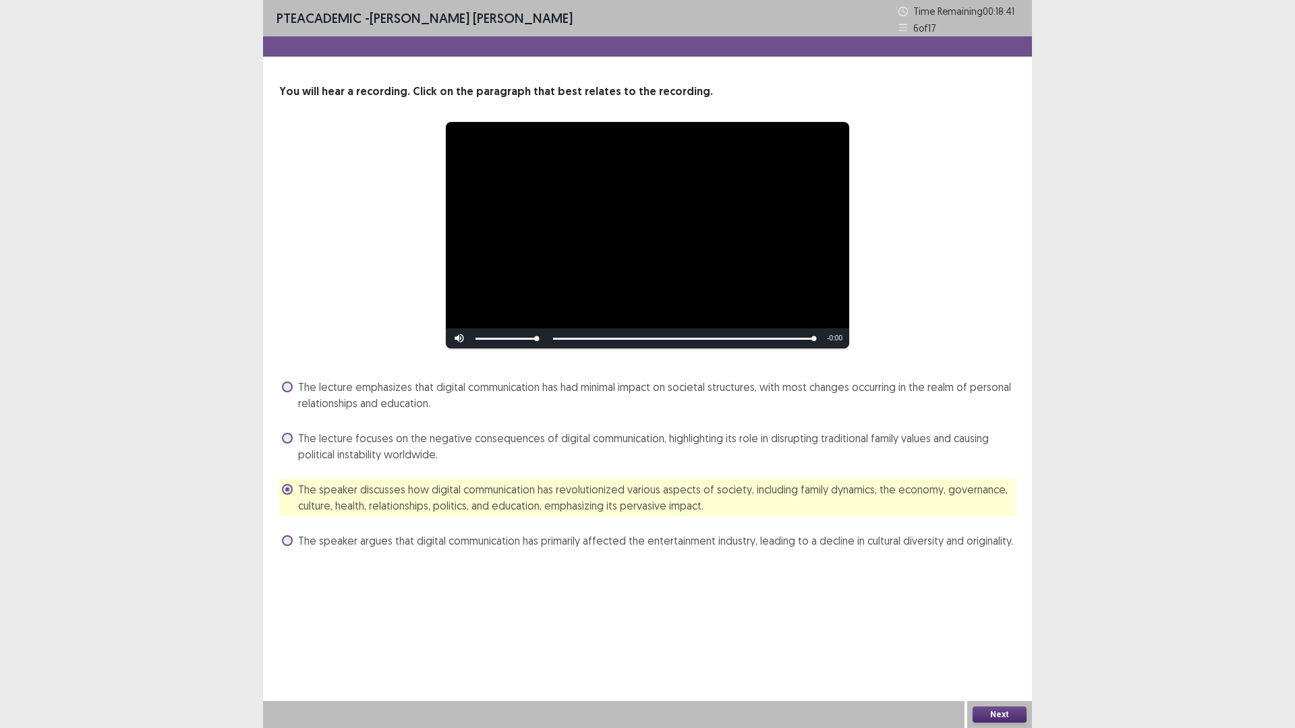
click at [992, 637] on button "Next" at bounding box center [1000, 715] width 54 height 16
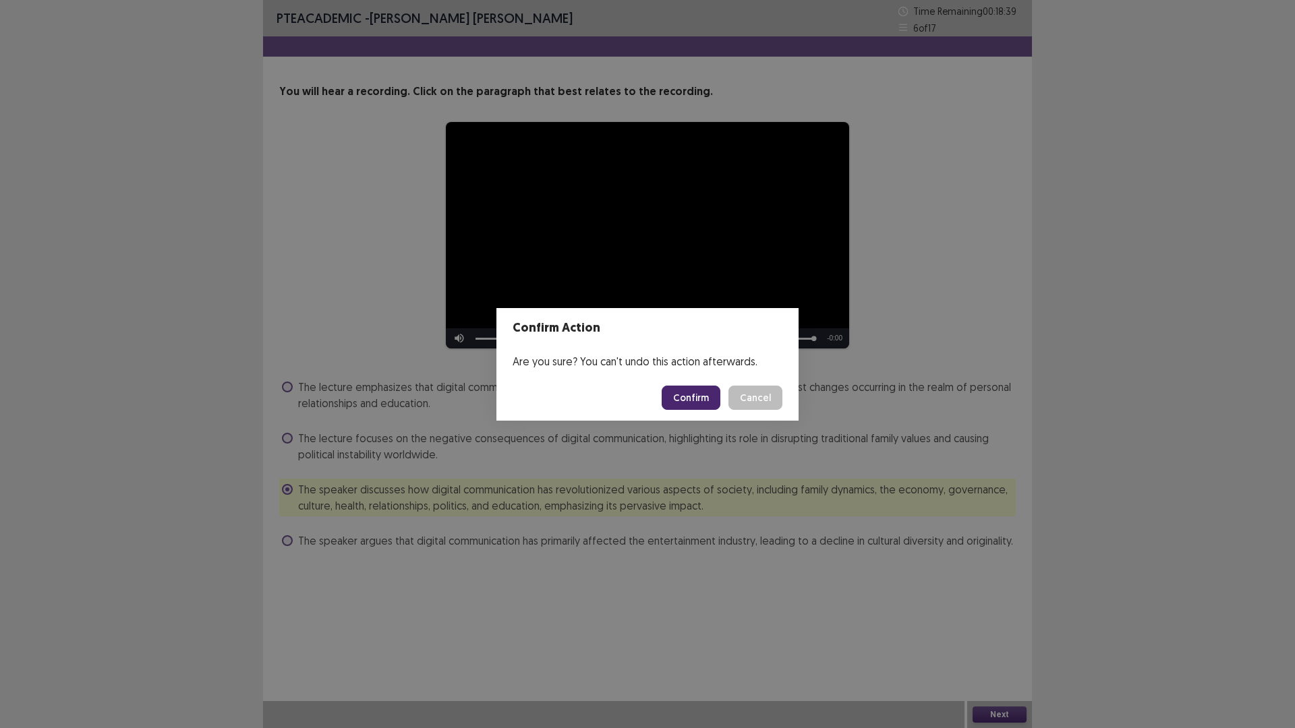
click at [675, 403] on button "Confirm" at bounding box center [691, 398] width 59 height 24
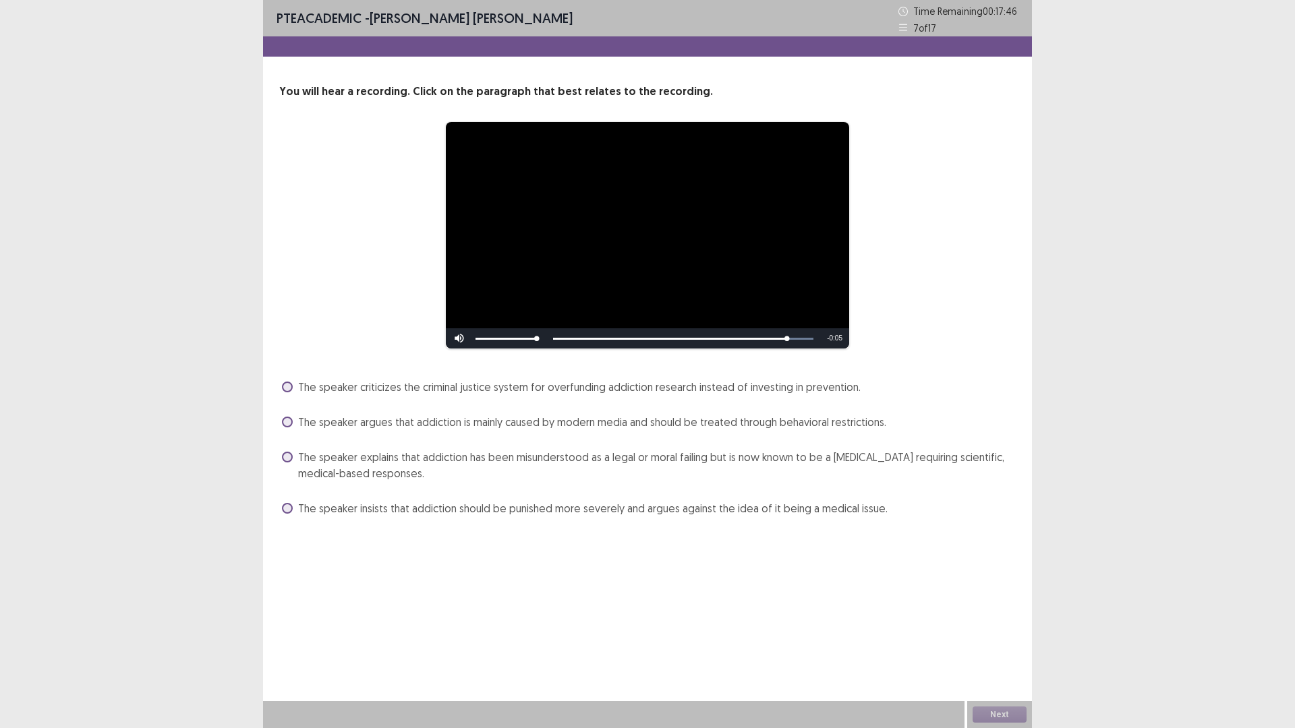
click at [910, 461] on span "The speaker explains that addiction has been misunderstood as a legal or moral …" at bounding box center [657, 465] width 718 height 32
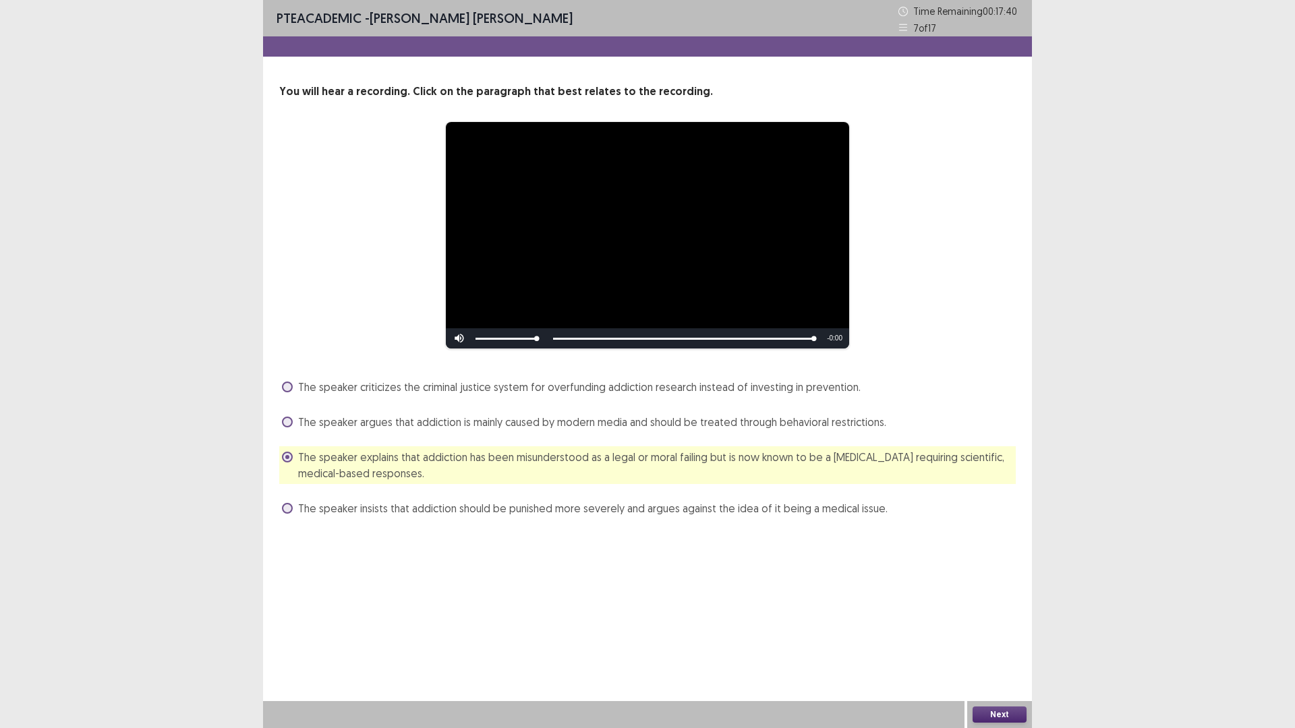
click at [998, 637] on button "Next" at bounding box center [1000, 715] width 54 height 16
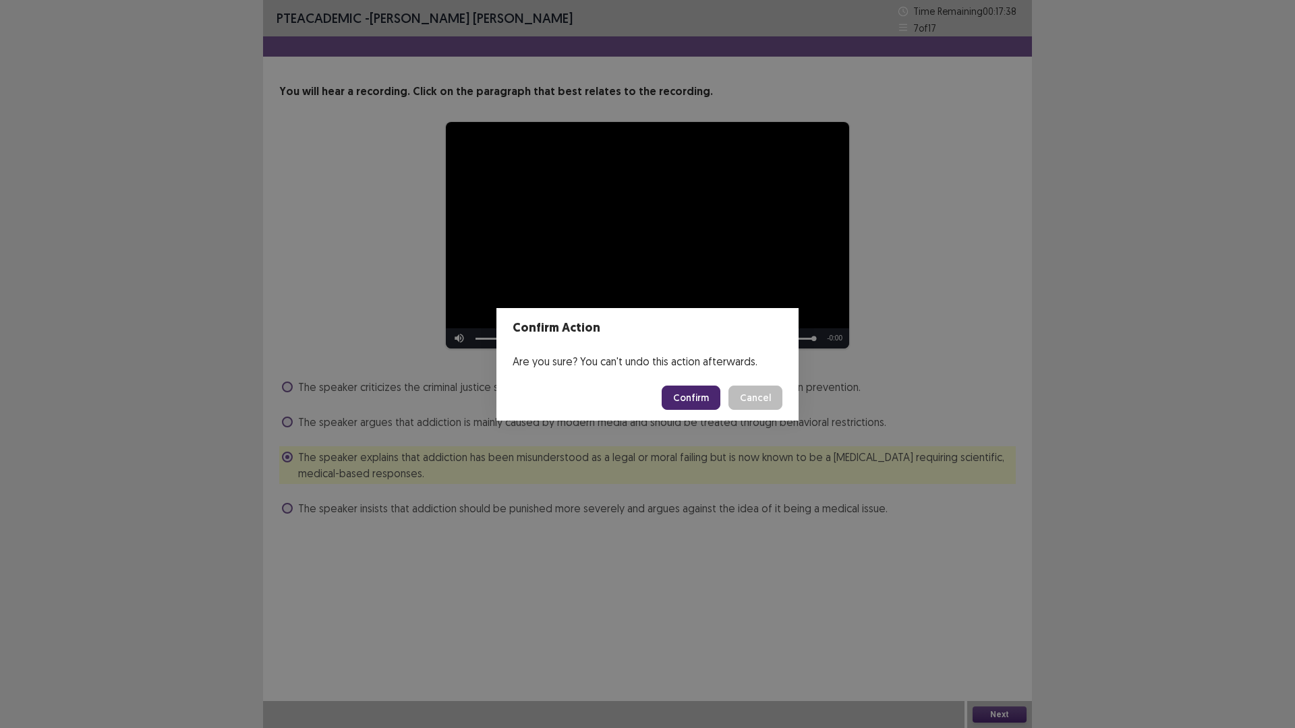
click at [703, 394] on button "Confirm" at bounding box center [691, 398] width 59 height 24
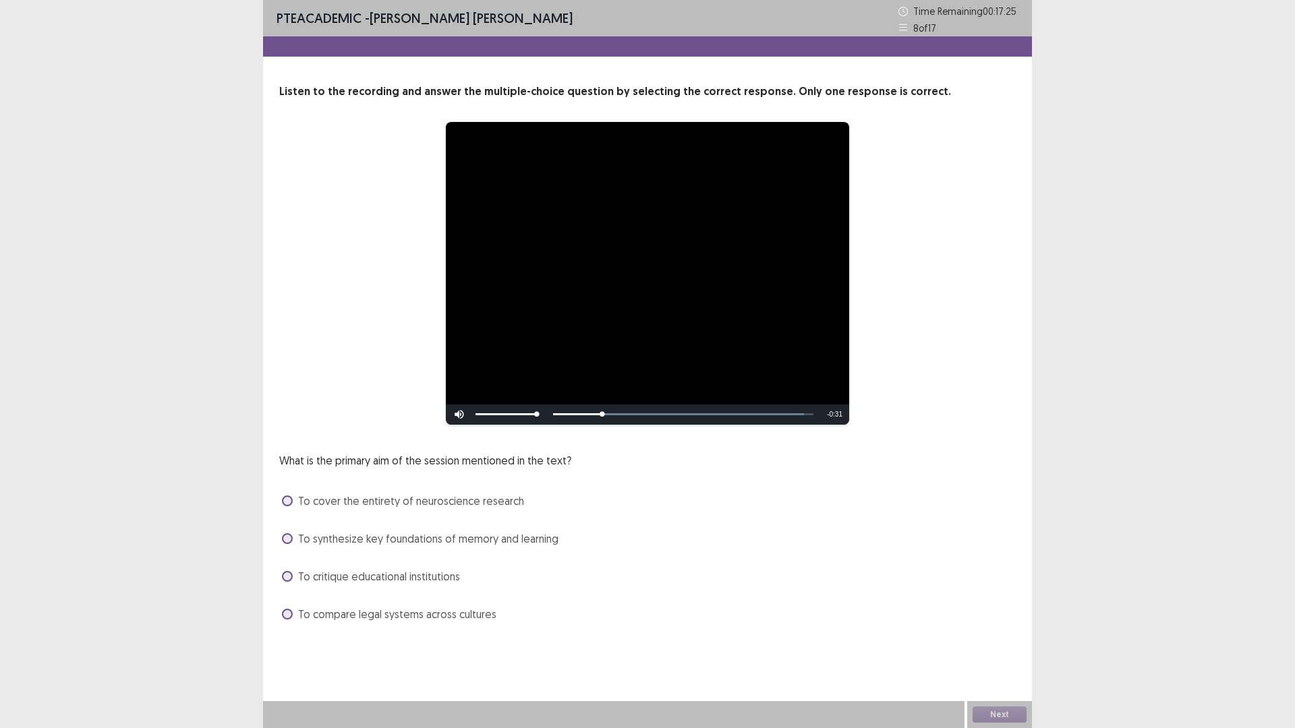
click at [366, 501] on span "To cover the entirety of neuroscience research" at bounding box center [411, 501] width 226 height 16
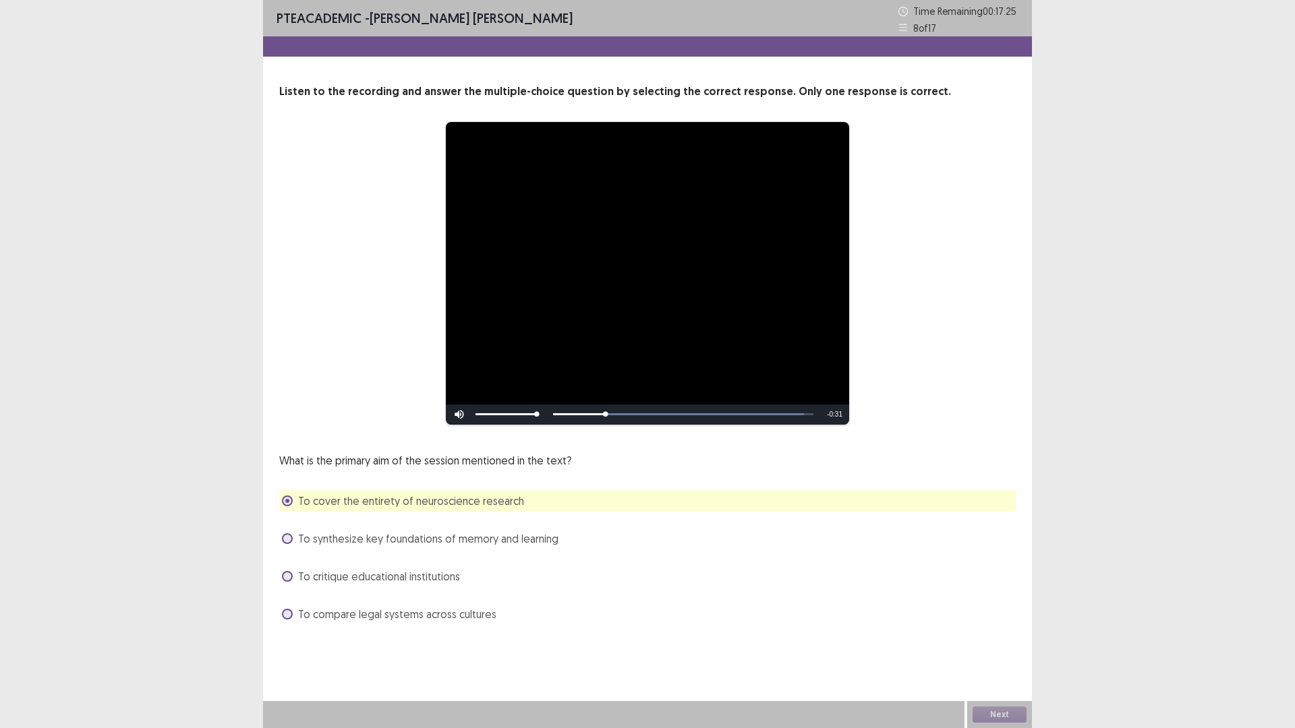
click at [355, 548] on div "To synthesize key foundations of memory and learning" at bounding box center [647, 539] width 736 height 22
click at [355, 551] on div "What is the primary aim of the session mentioned in the text? To cover the enti…" at bounding box center [647, 539] width 736 height 173
click at [357, 545] on span "To synthesize key foundations of memory and learning" at bounding box center [428, 539] width 260 height 16
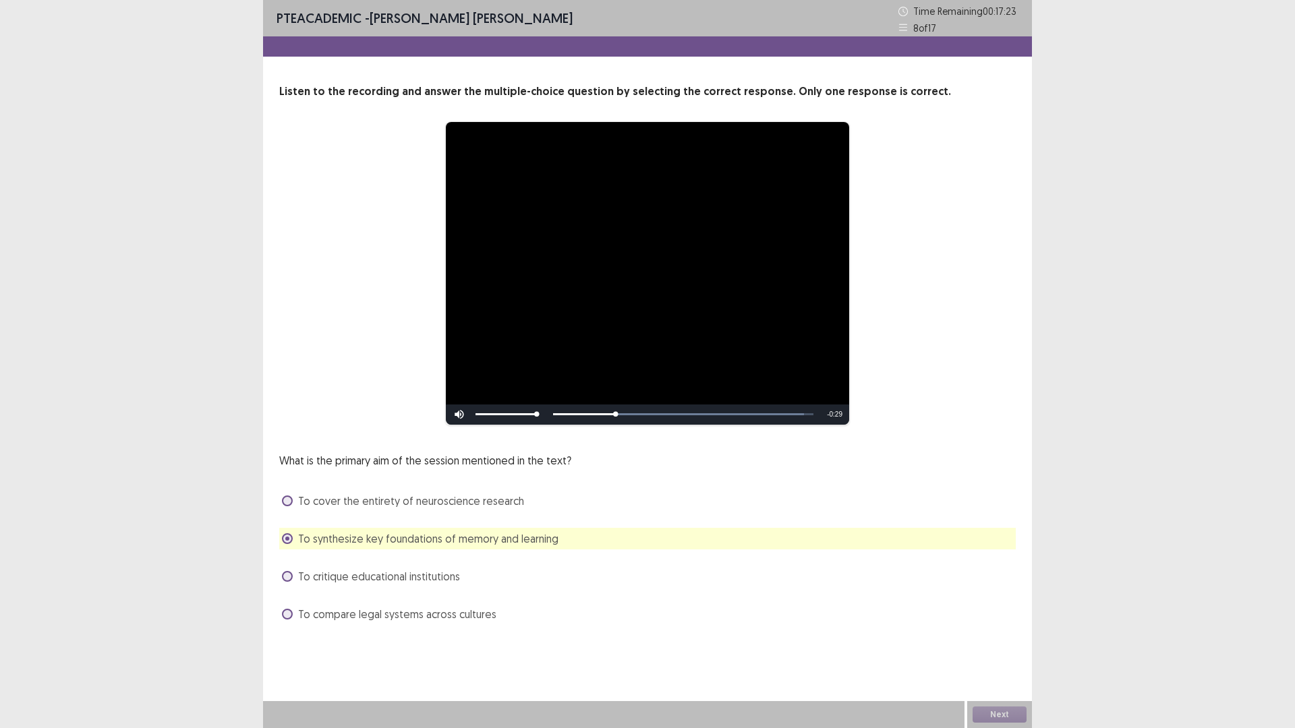
click at [360, 537] on span "To synthesize key foundations of memory and learning" at bounding box center [428, 539] width 260 height 16
click at [359, 571] on span "To critique educational institutions" at bounding box center [379, 577] width 162 height 16
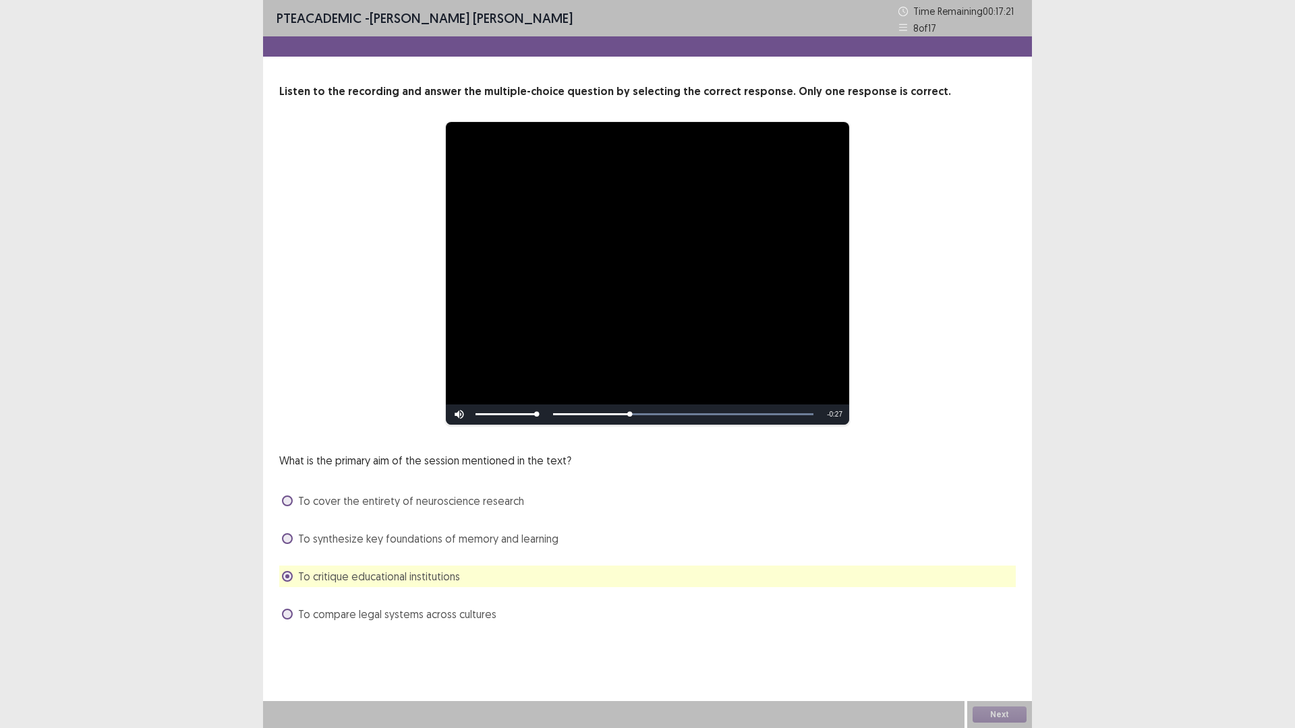
click at [356, 622] on span "To compare legal systems across cultures" at bounding box center [397, 614] width 198 height 16
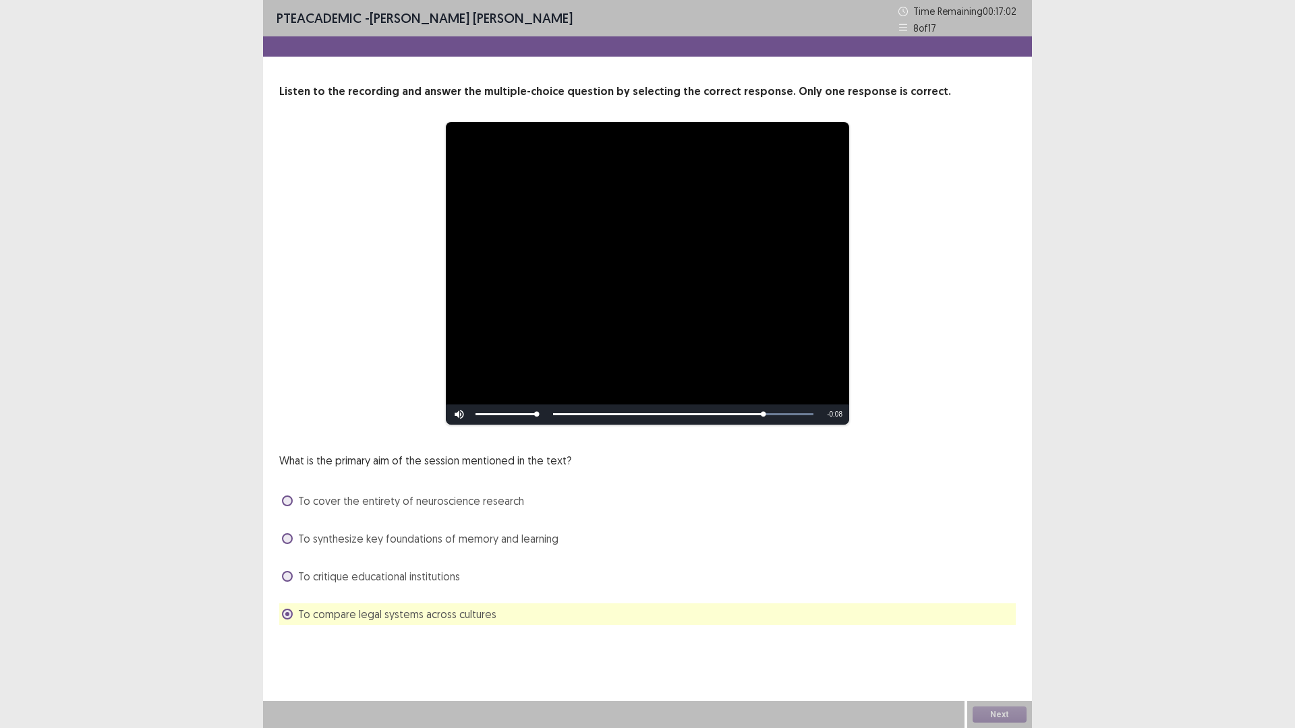
click at [342, 500] on span "To cover the entirety of neuroscience research" at bounding box center [411, 501] width 226 height 16
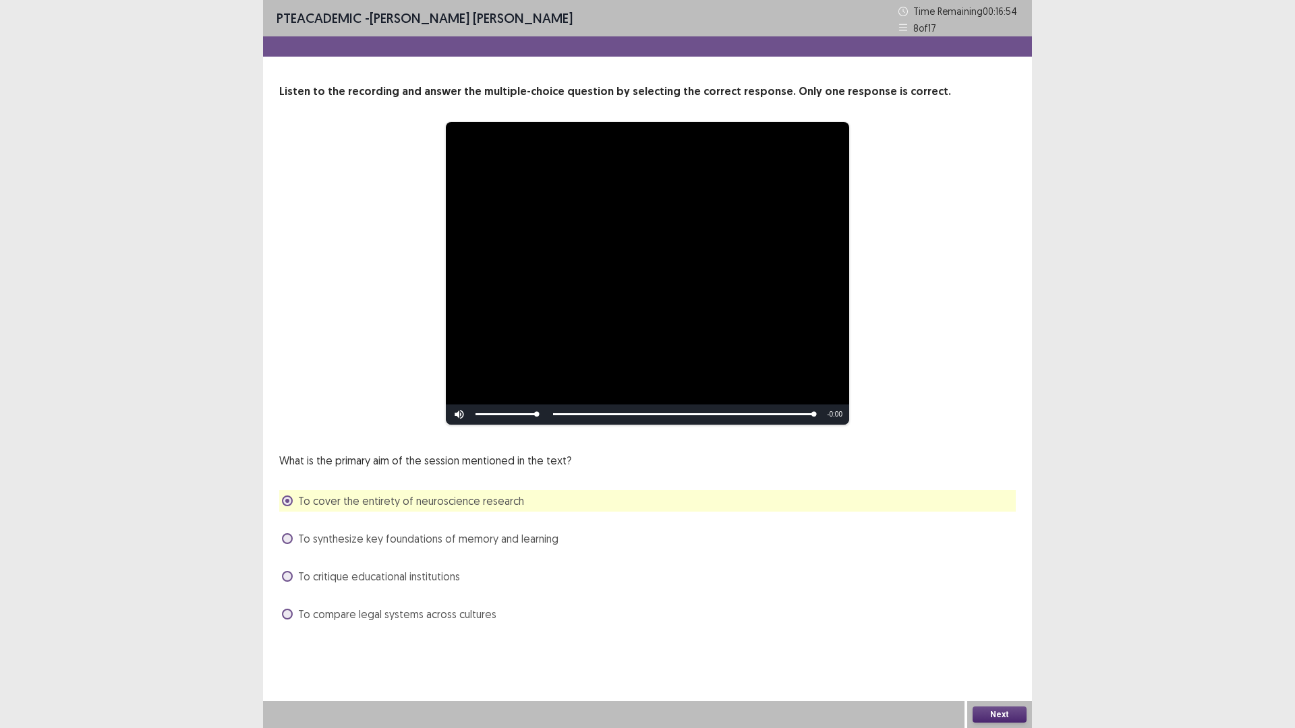
click at [989, 637] on button "Next" at bounding box center [1000, 715] width 54 height 16
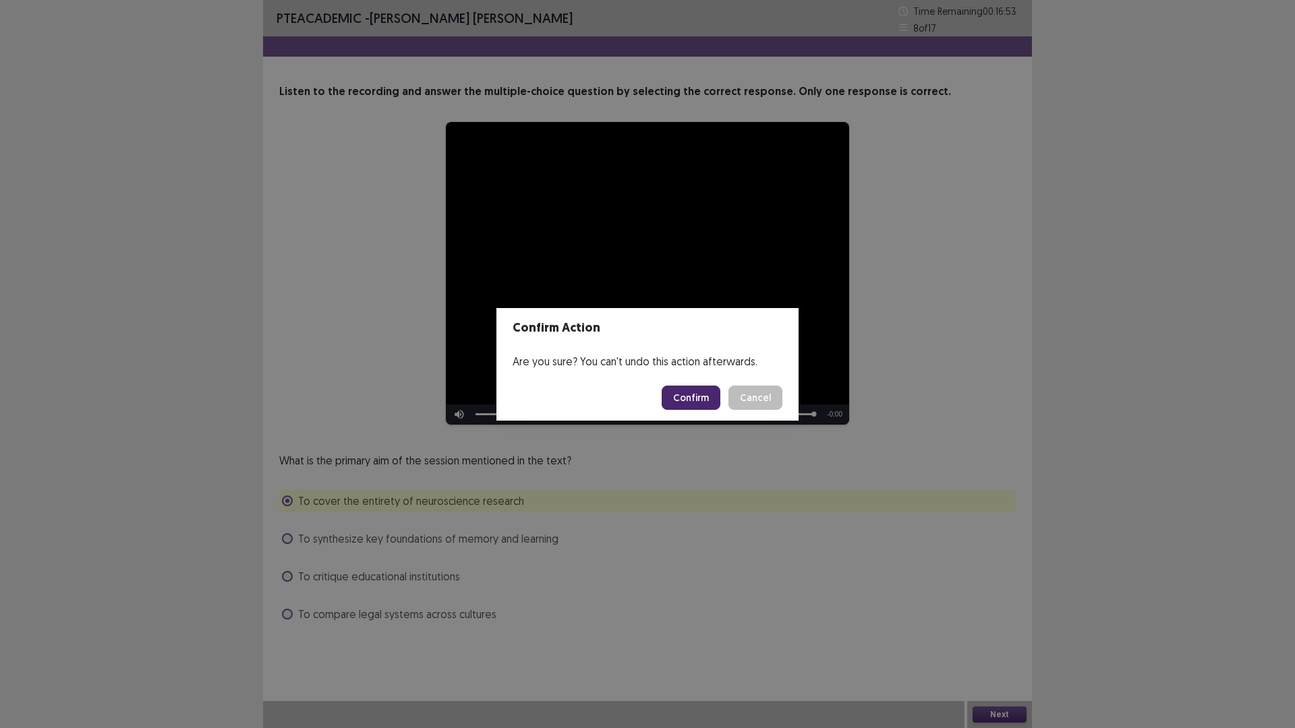
click at [701, 399] on button "Confirm" at bounding box center [691, 398] width 59 height 24
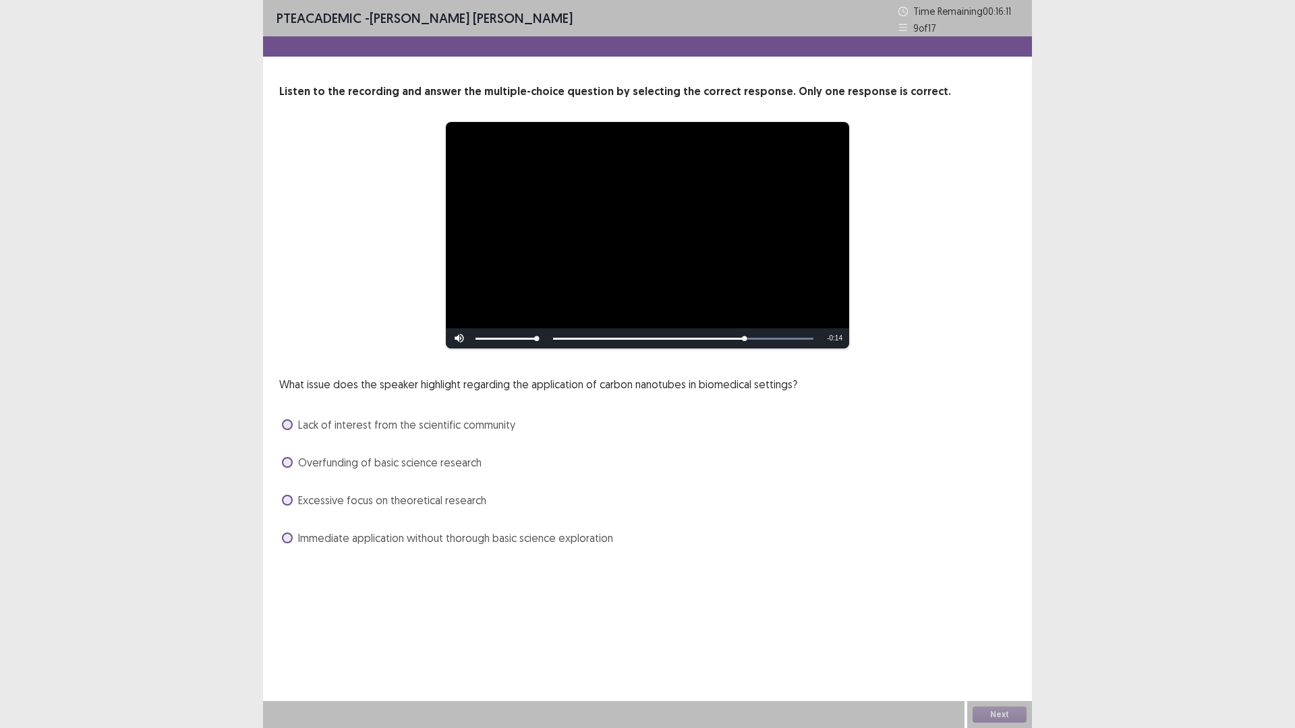
click at [447, 540] on span "Immediate application without thorough basic science exploration" at bounding box center [455, 538] width 315 height 16
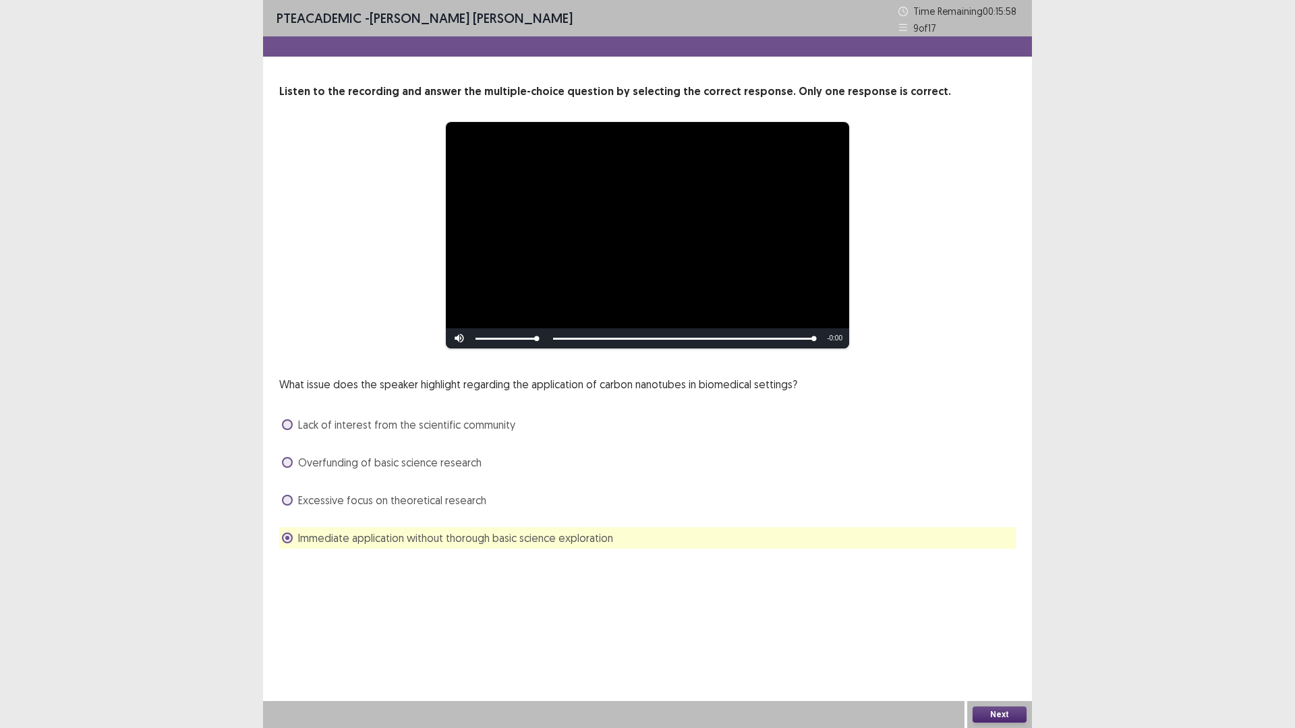
click at [997, 637] on div "Next" at bounding box center [999, 714] width 65 height 27
click at [977, 637] on button "Next" at bounding box center [1000, 715] width 54 height 16
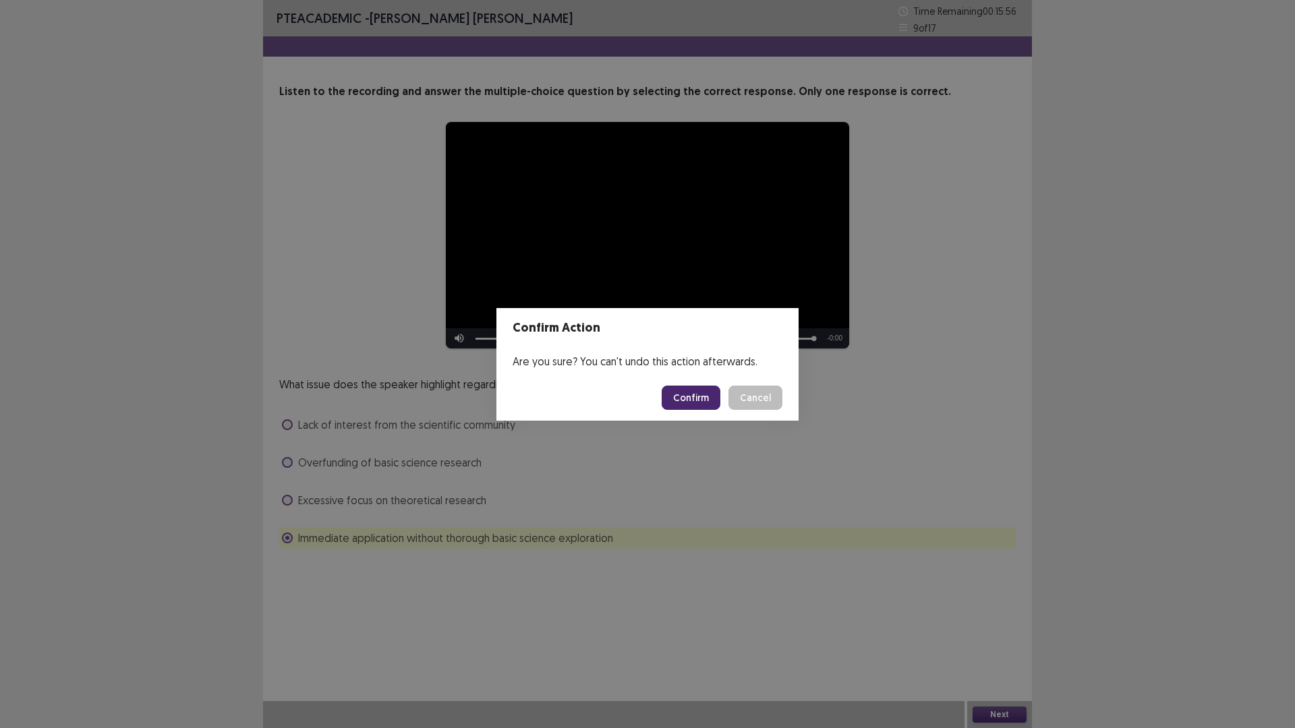
click at [691, 399] on button "Confirm" at bounding box center [691, 398] width 59 height 24
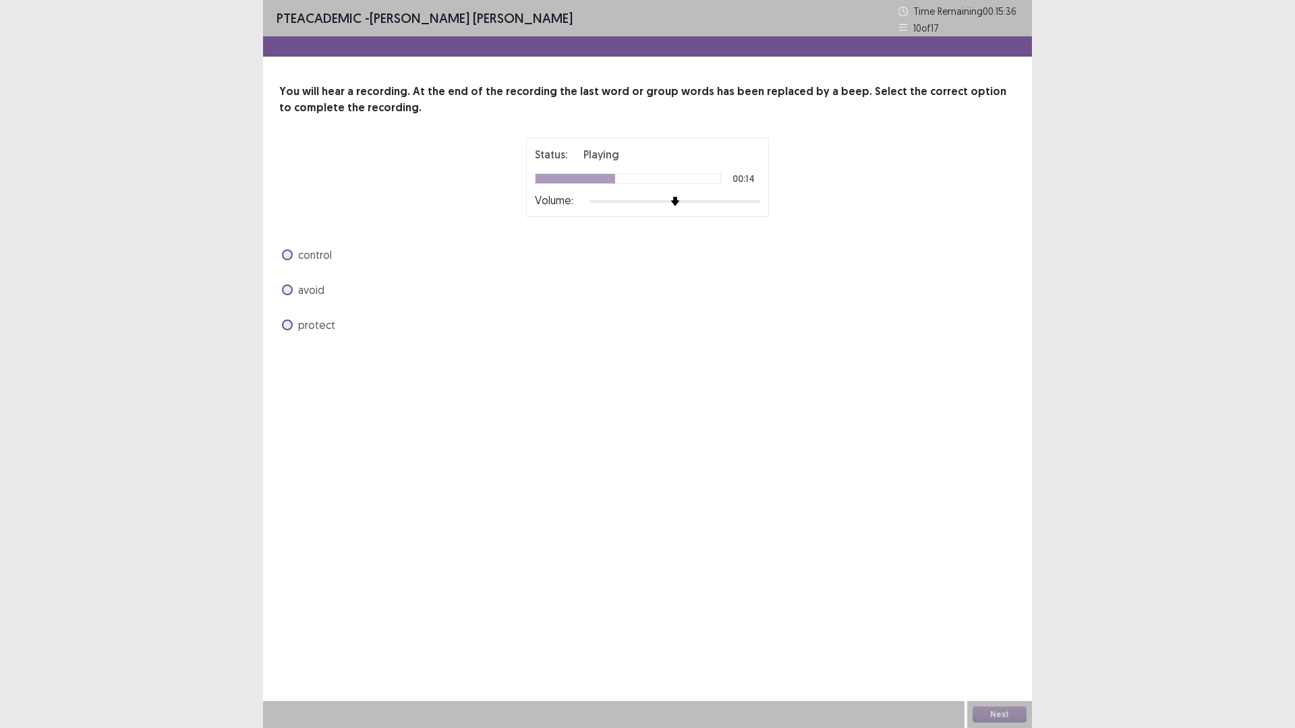
click at [306, 291] on span "avoid" at bounding box center [311, 290] width 26 height 16
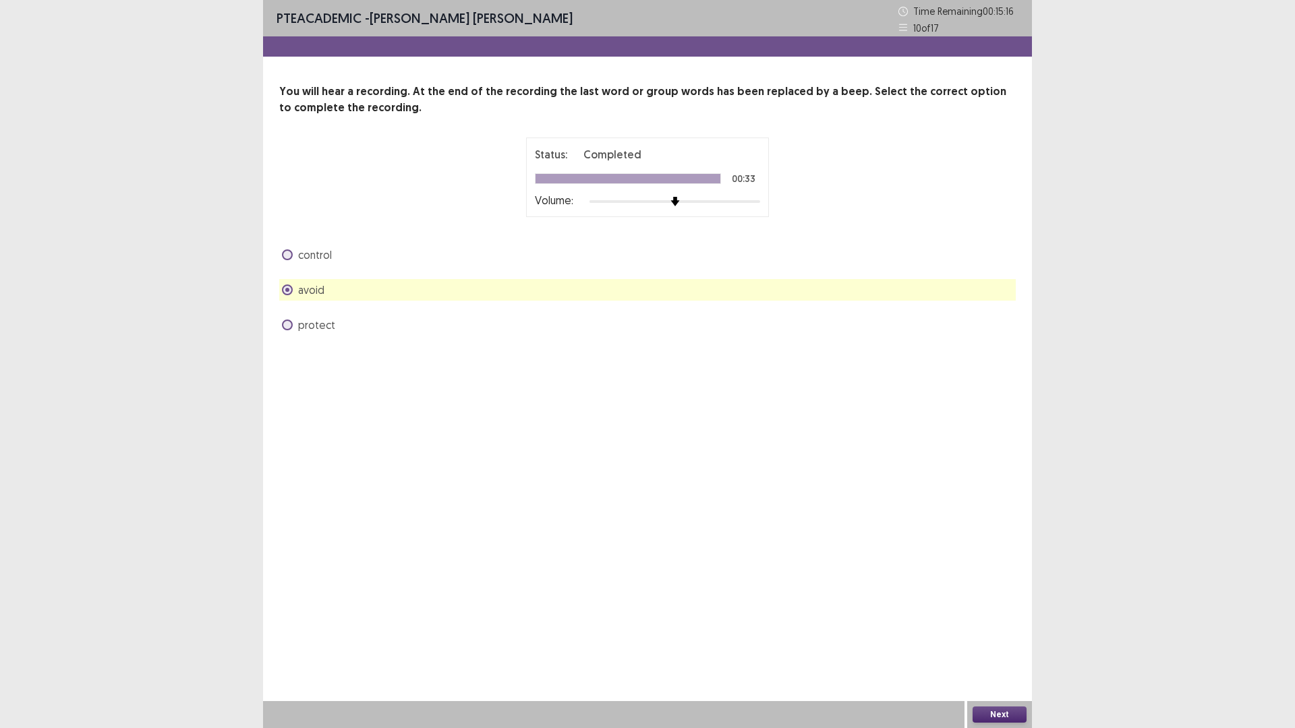
click at [998, 637] on button "Next" at bounding box center [1000, 715] width 54 height 16
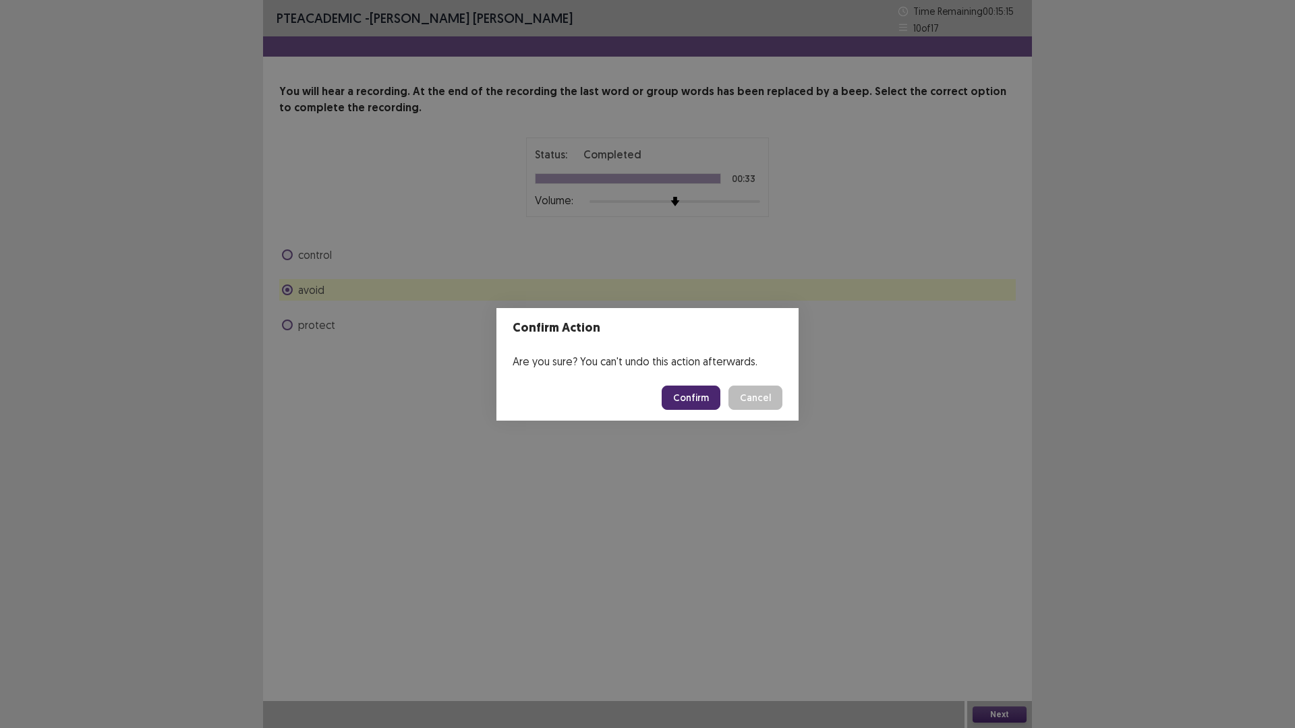
click at [707, 399] on button "Confirm" at bounding box center [691, 398] width 59 height 24
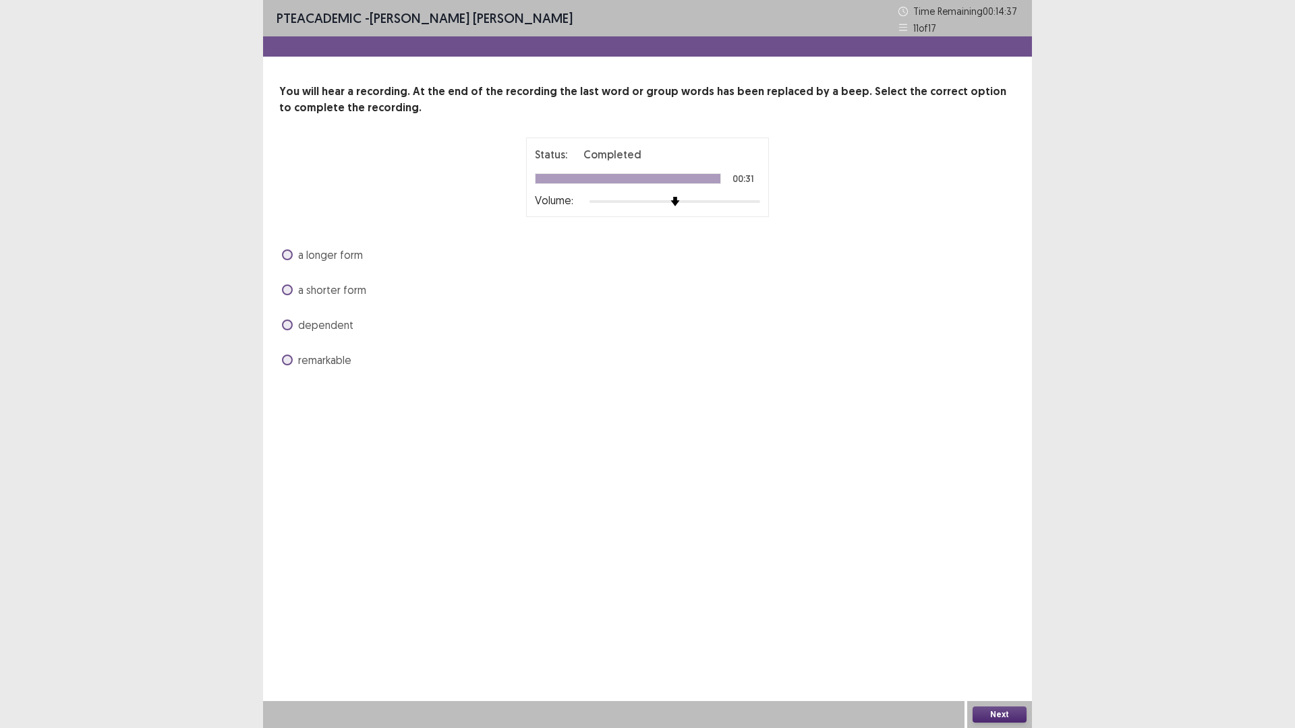
click at [356, 252] on span "a longer form" at bounding box center [330, 255] width 65 height 16
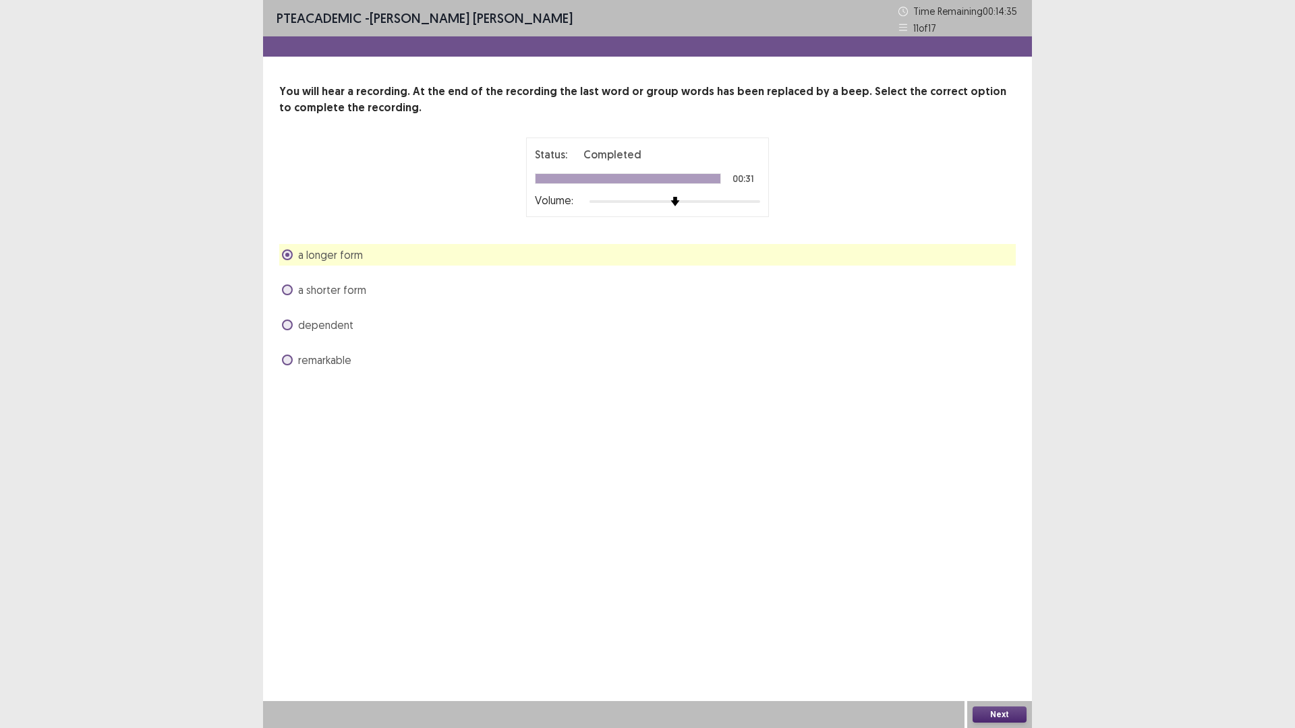
click at [1002, 637] on button "Next" at bounding box center [1000, 715] width 54 height 16
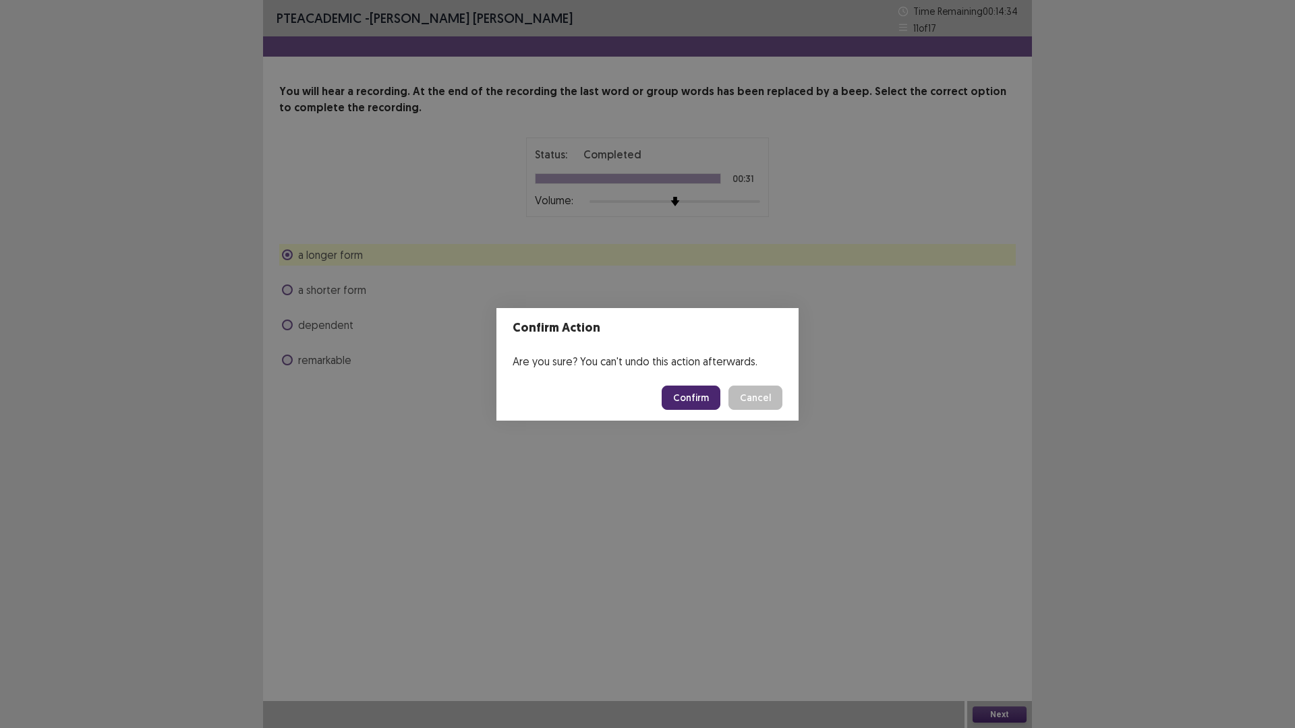
click at [685, 400] on button "Confirm" at bounding box center [691, 398] width 59 height 24
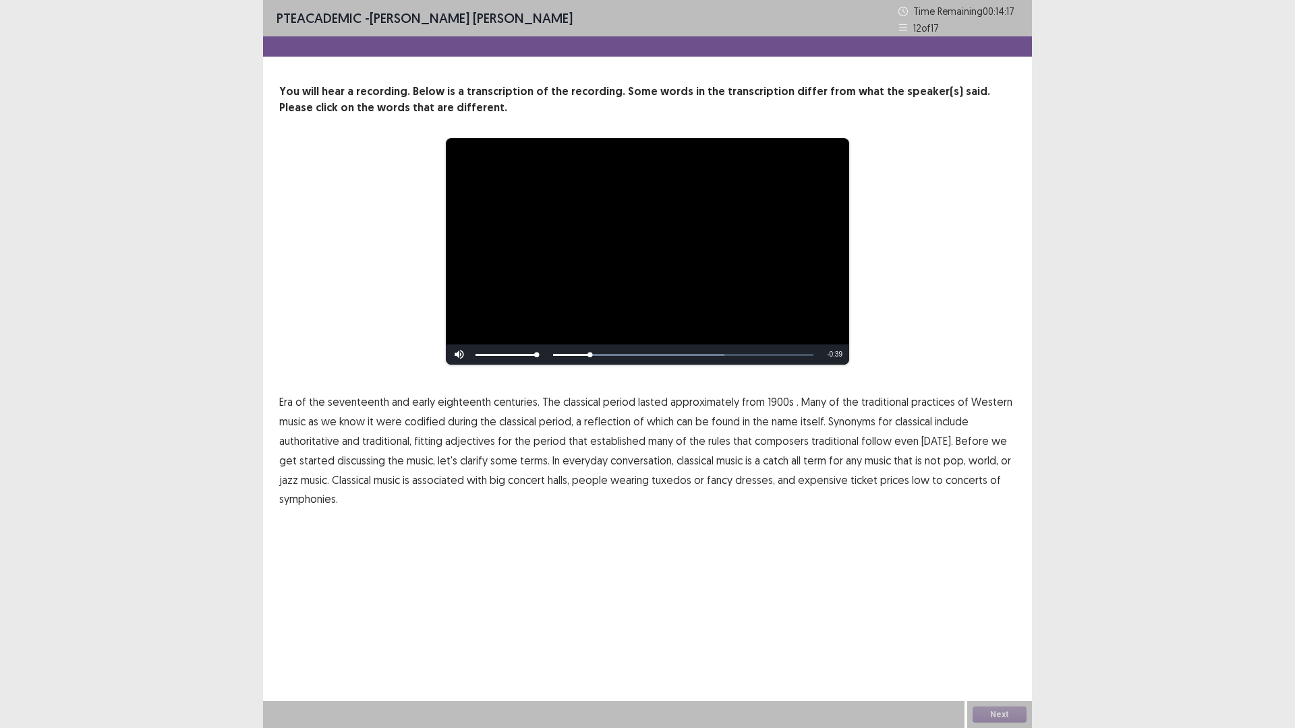
click at [775, 403] on span "1900s" at bounding box center [780, 402] width 26 height 16
click at [714, 443] on span "rules" at bounding box center [719, 441] width 22 height 16
click at [763, 464] on span "catch" at bounding box center [776, 461] width 26 height 16
click at [1021, 637] on button "Next" at bounding box center [1000, 715] width 54 height 16
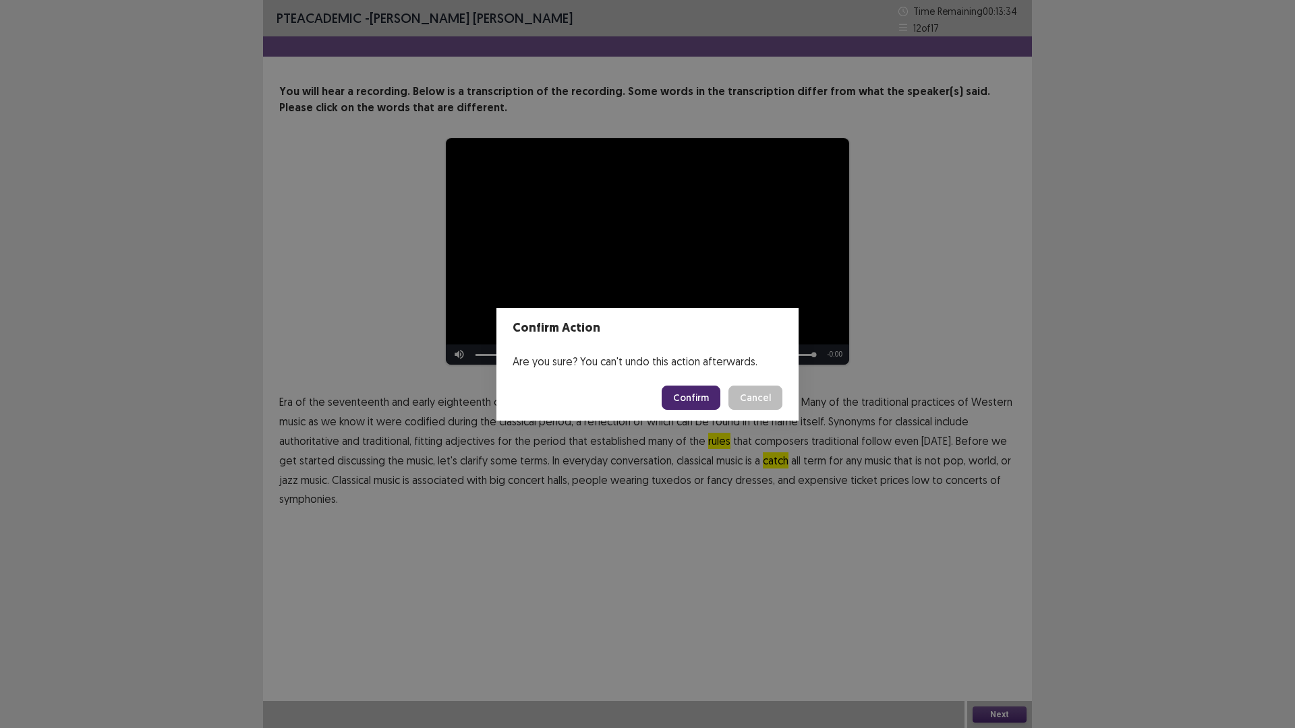
click at [690, 401] on button "Confirm" at bounding box center [691, 398] width 59 height 24
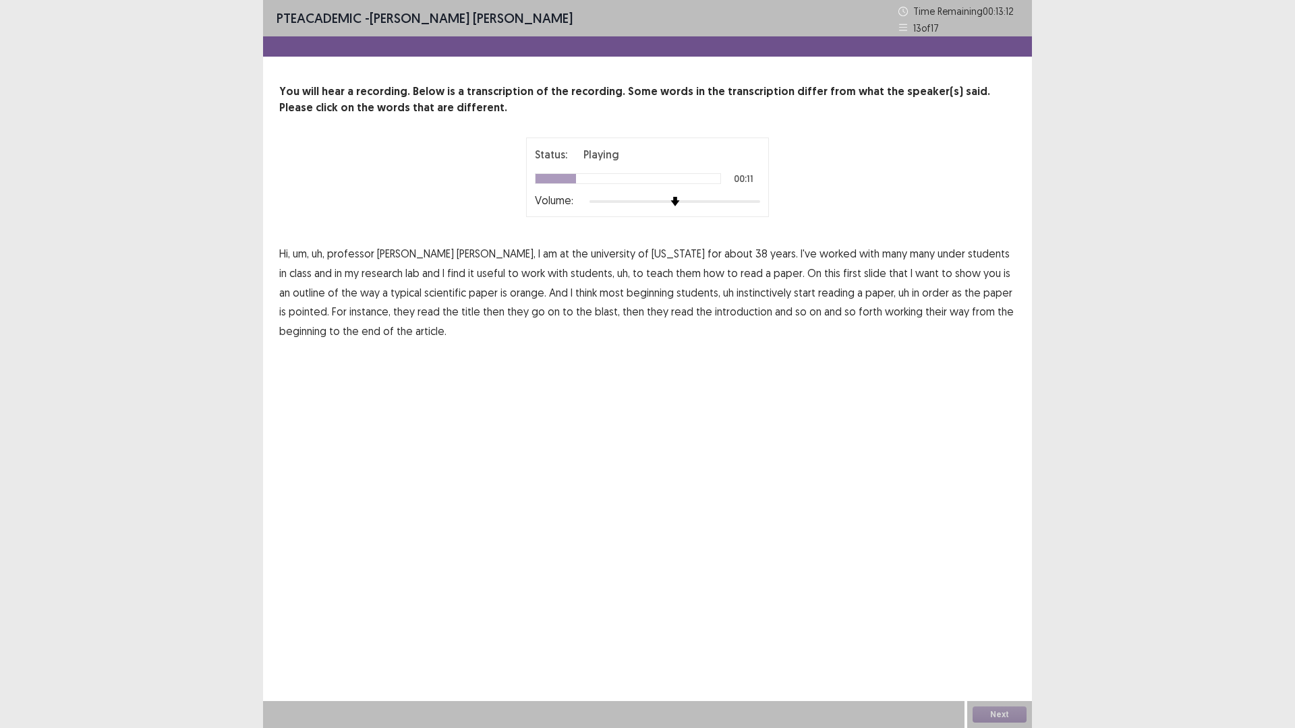
click at [937, 253] on span "under" at bounding box center [951, 253] width 28 height 16
click at [510, 295] on span "orange." at bounding box center [528, 293] width 36 height 16
click at [329, 303] on span "pointed." at bounding box center [309, 311] width 40 height 16
click at [595, 315] on span "blast," at bounding box center [607, 311] width 25 height 16
click at [989, 637] on button "Next" at bounding box center [1000, 715] width 54 height 16
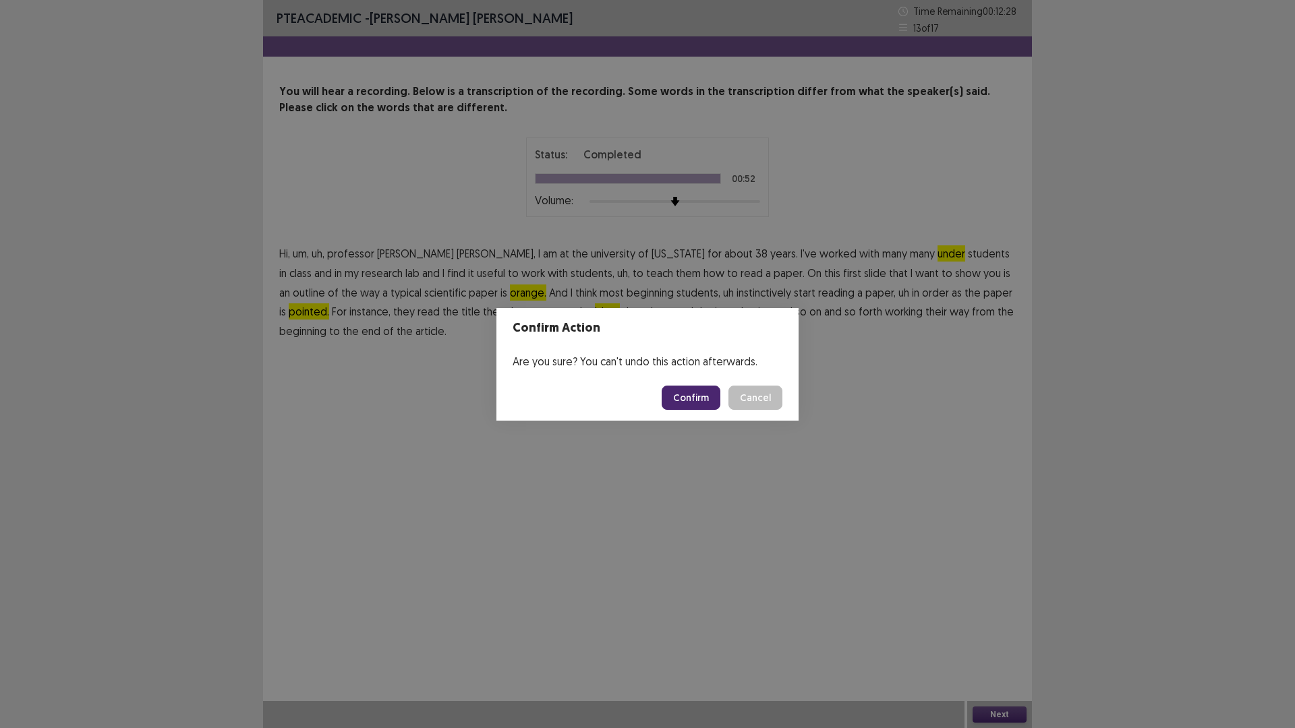
click at [684, 397] on button "Confirm" at bounding box center [691, 398] width 59 height 24
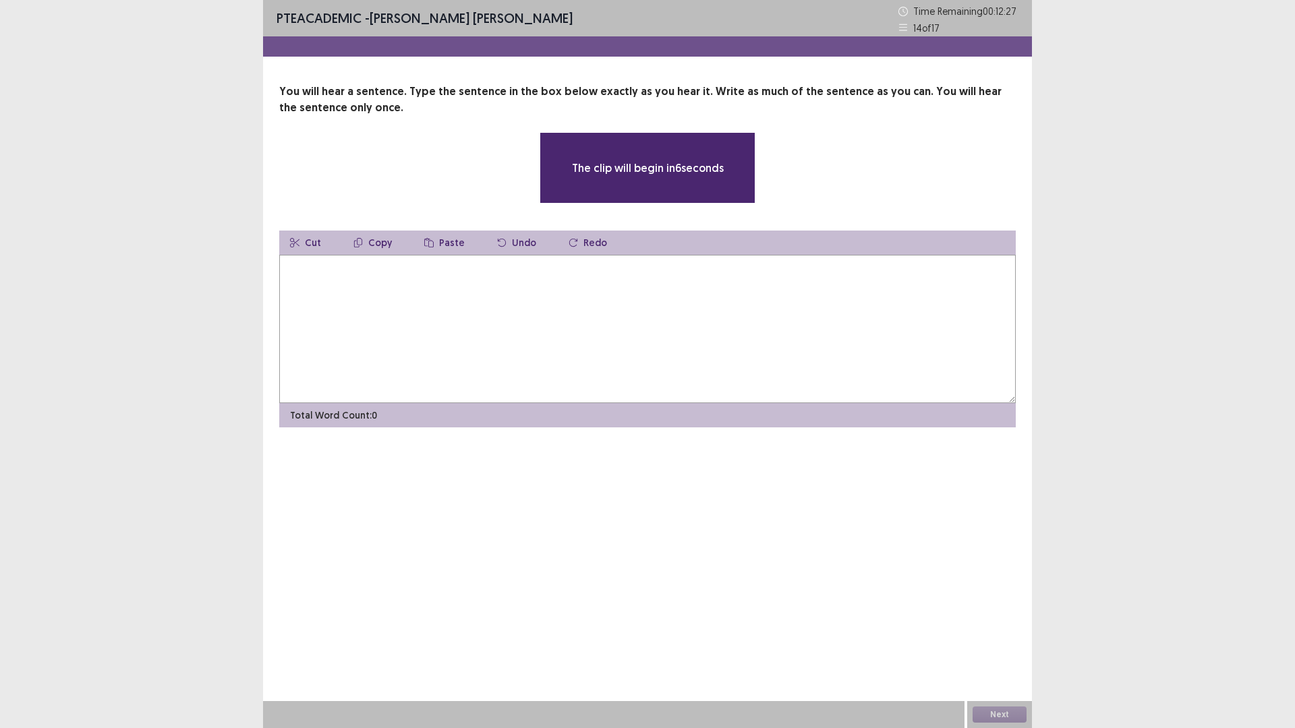
click at [432, 293] on textarea at bounding box center [647, 329] width 736 height 148
click at [461, 277] on textarea at bounding box center [647, 329] width 736 height 148
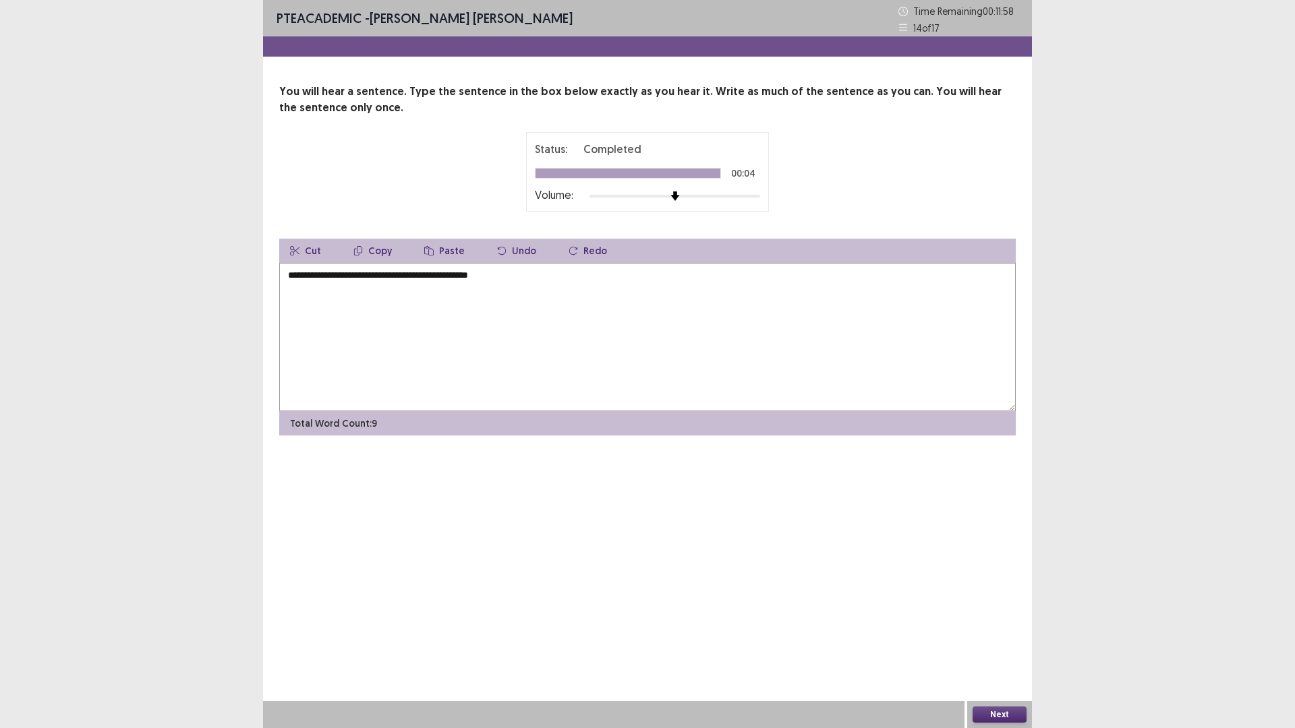
type textarea "**********"
click at [1000, 637] on button "Next" at bounding box center [1000, 715] width 54 height 16
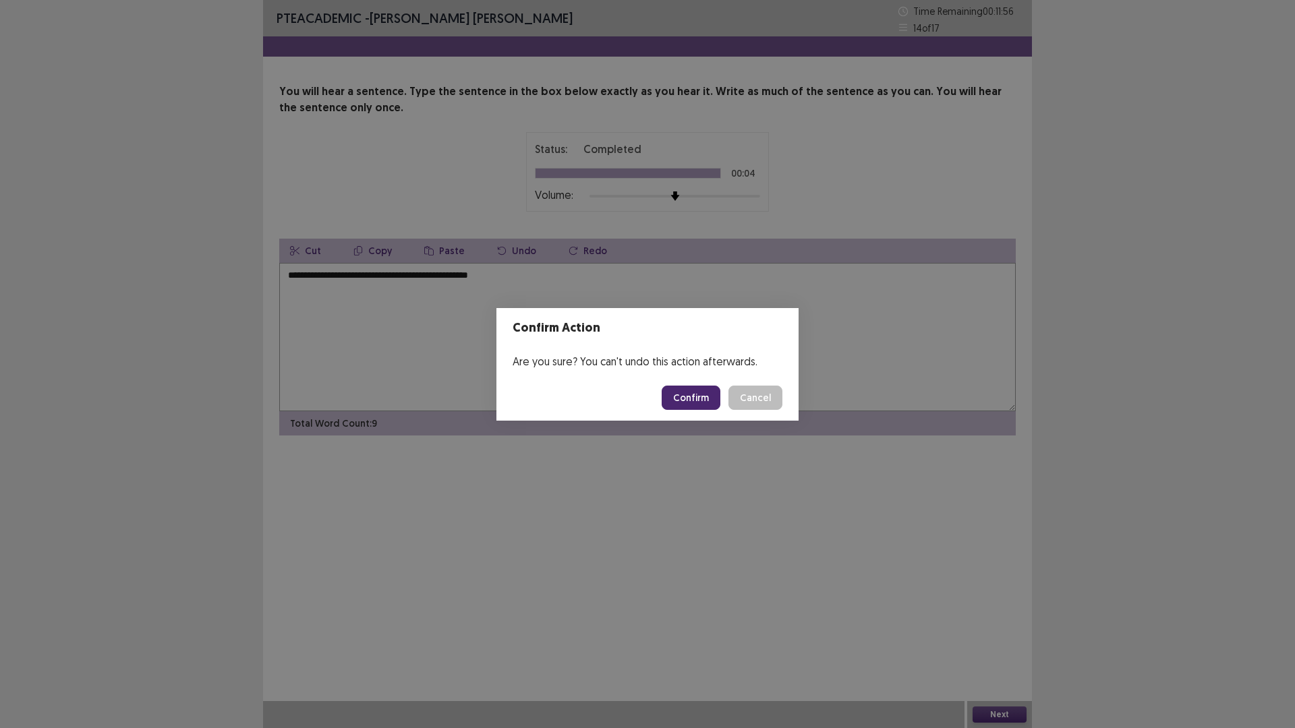
click at [682, 402] on button "Confirm" at bounding box center [691, 398] width 59 height 24
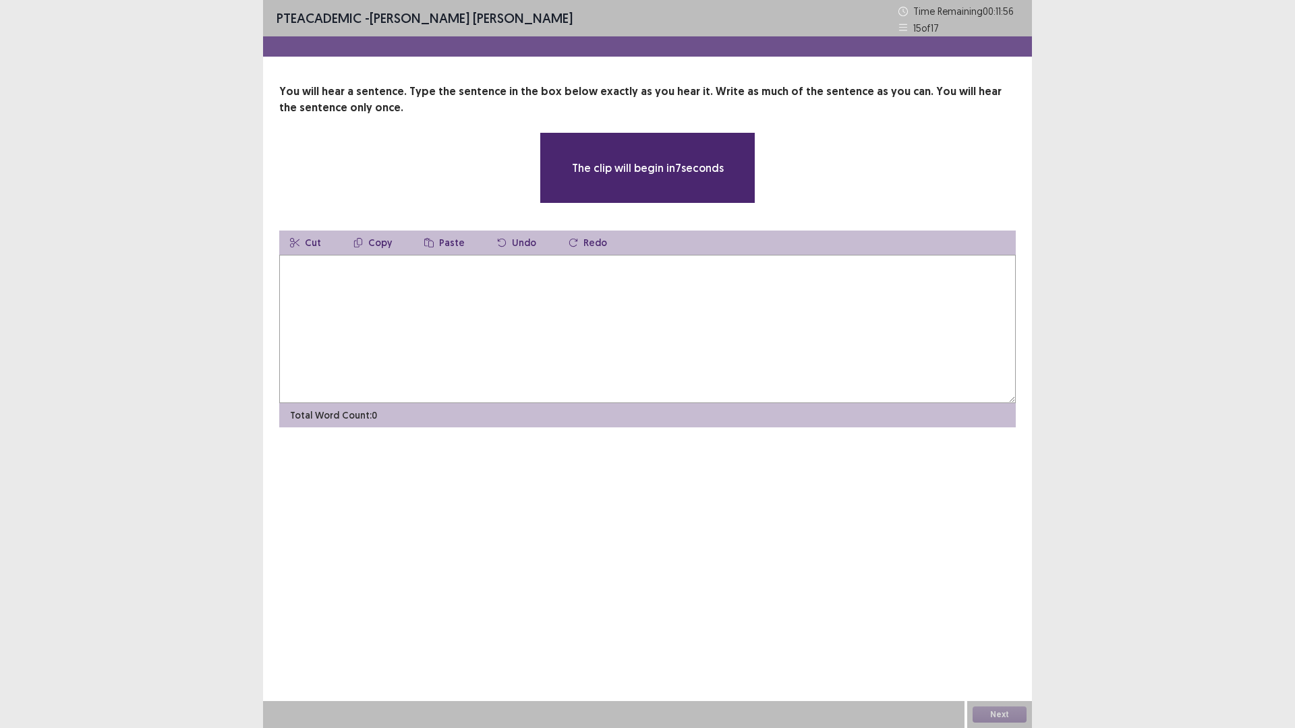
click at [488, 326] on textarea at bounding box center [647, 329] width 736 height 148
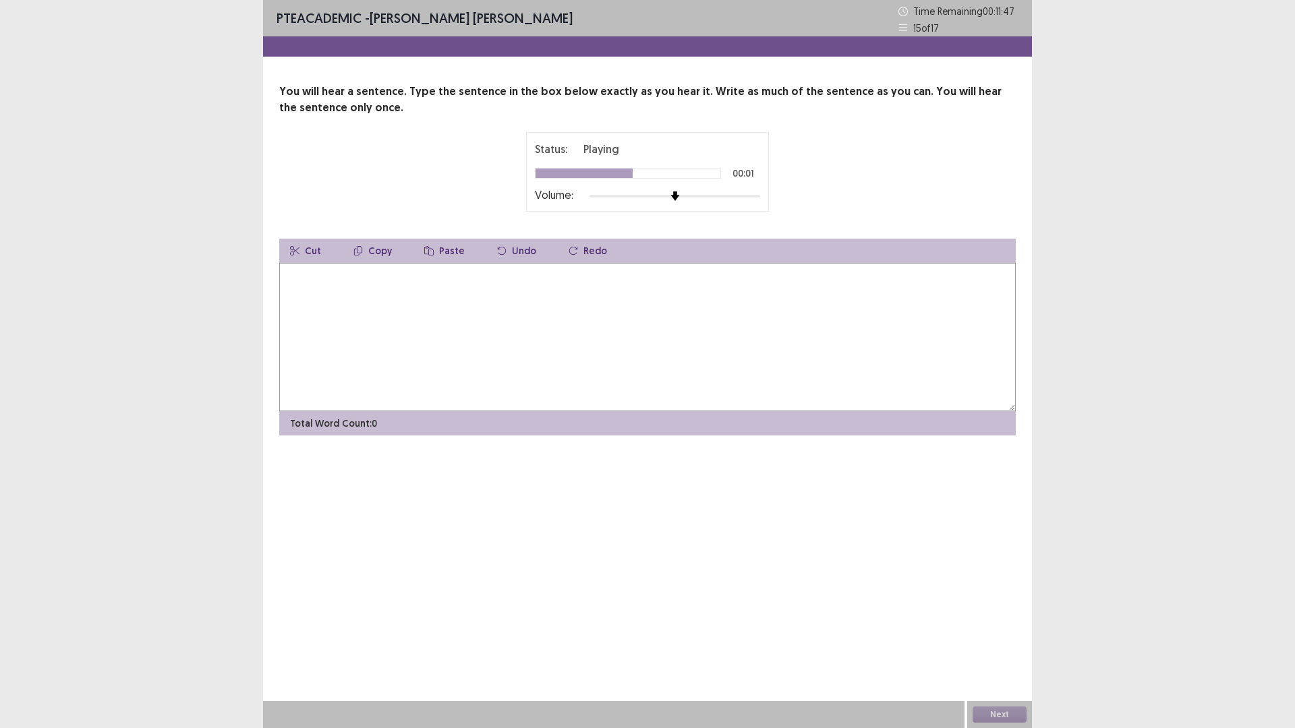
type textarea "*"
type textarea "**********"
click at [981, 637] on button "Next" at bounding box center [1000, 715] width 54 height 16
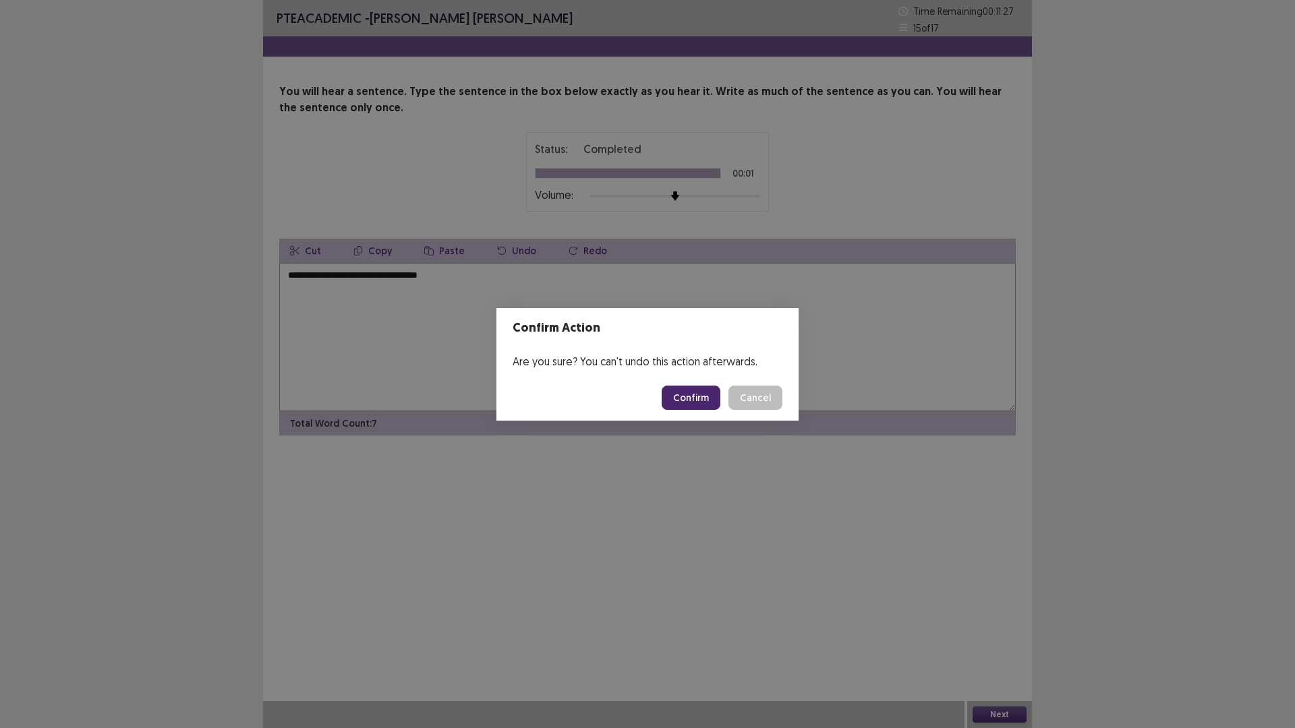
click at [697, 397] on button "Confirm" at bounding box center [691, 398] width 59 height 24
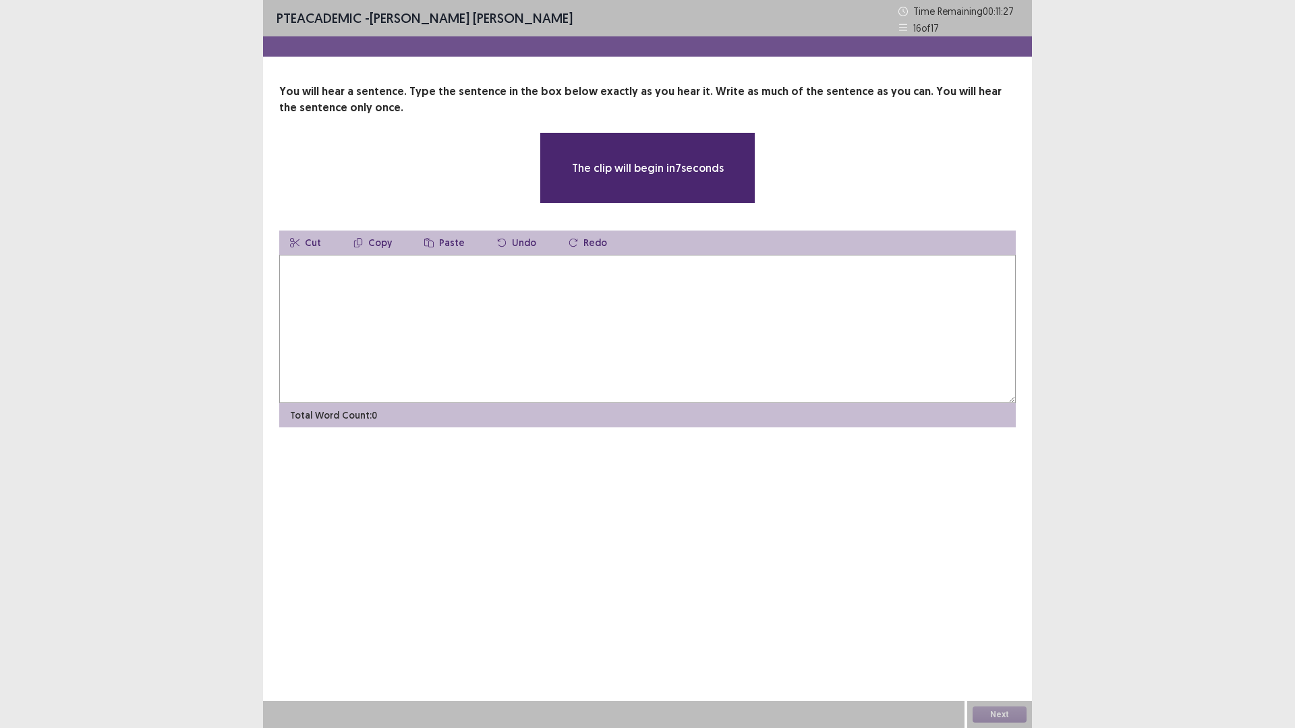
click at [446, 314] on textarea at bounding box center [647, 329] width 736 height 148
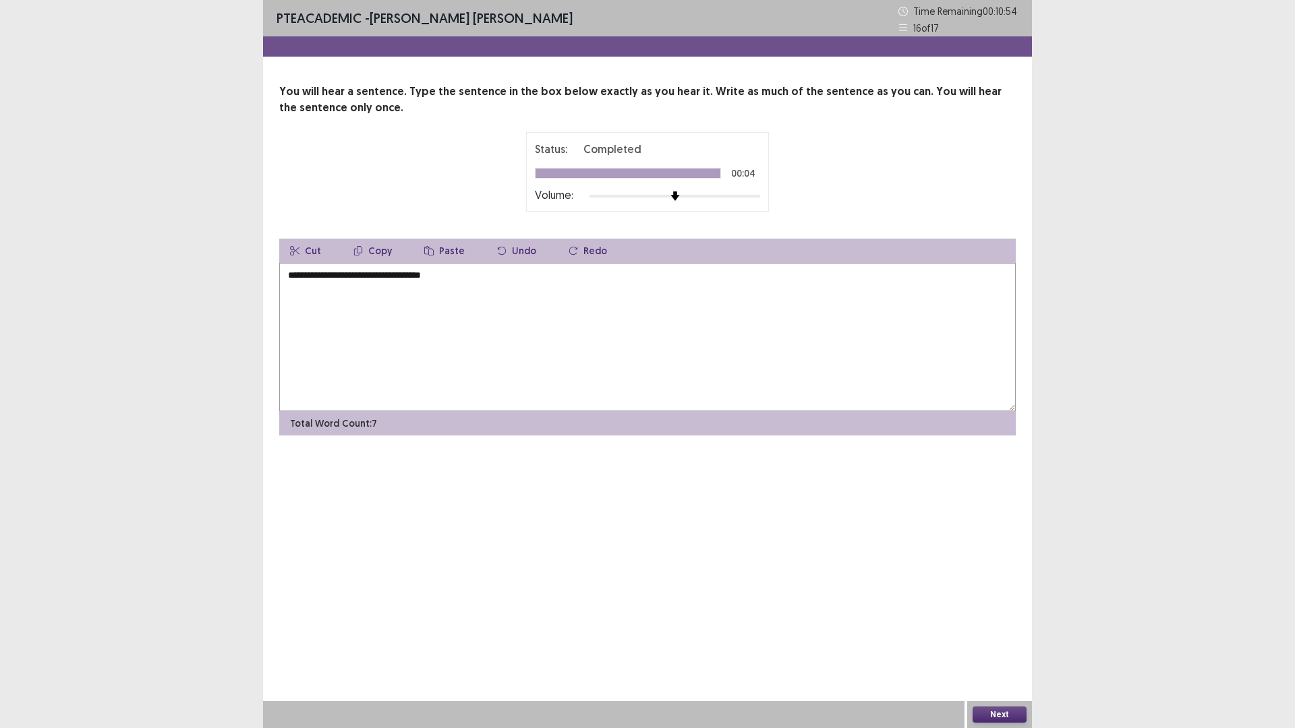
type textarea "**********"
click at [1000, 637] on button "Next" at bounding box center [1000, 715] width 54 height 16
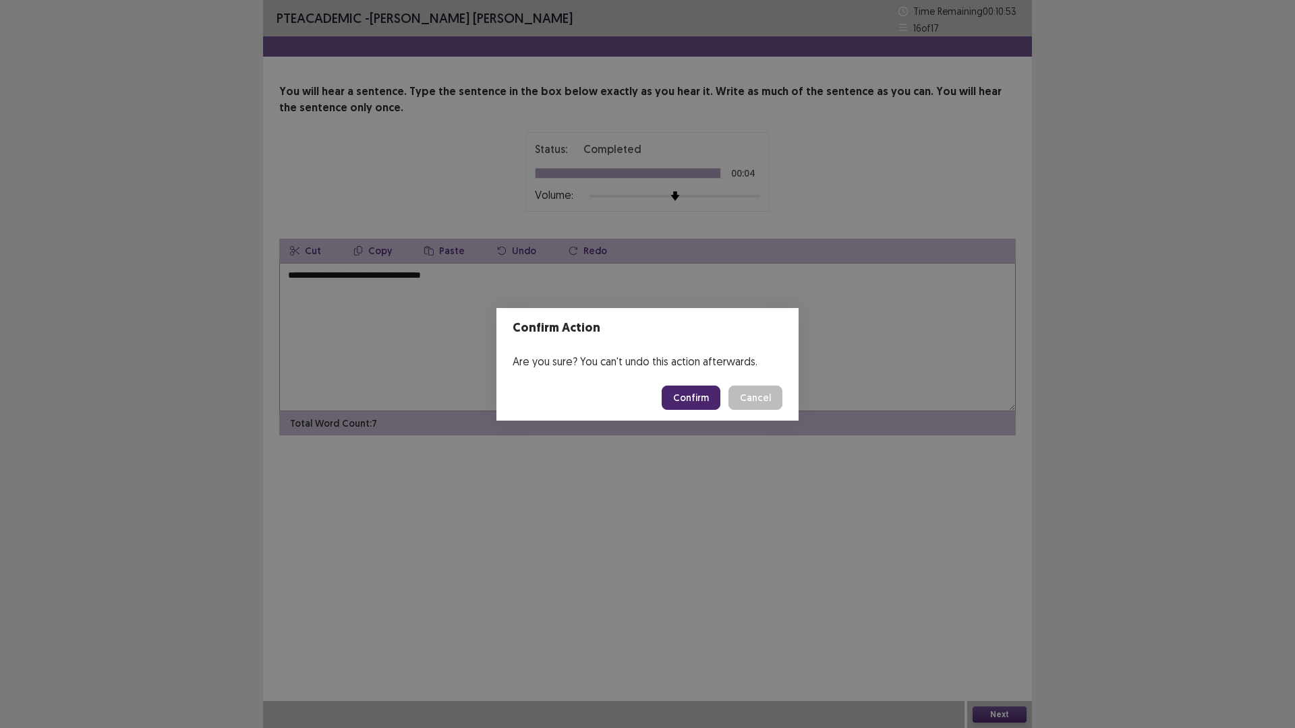
click at [684, 395] on button "Confirm" at bounding box center [691, 398] width 59 height 24
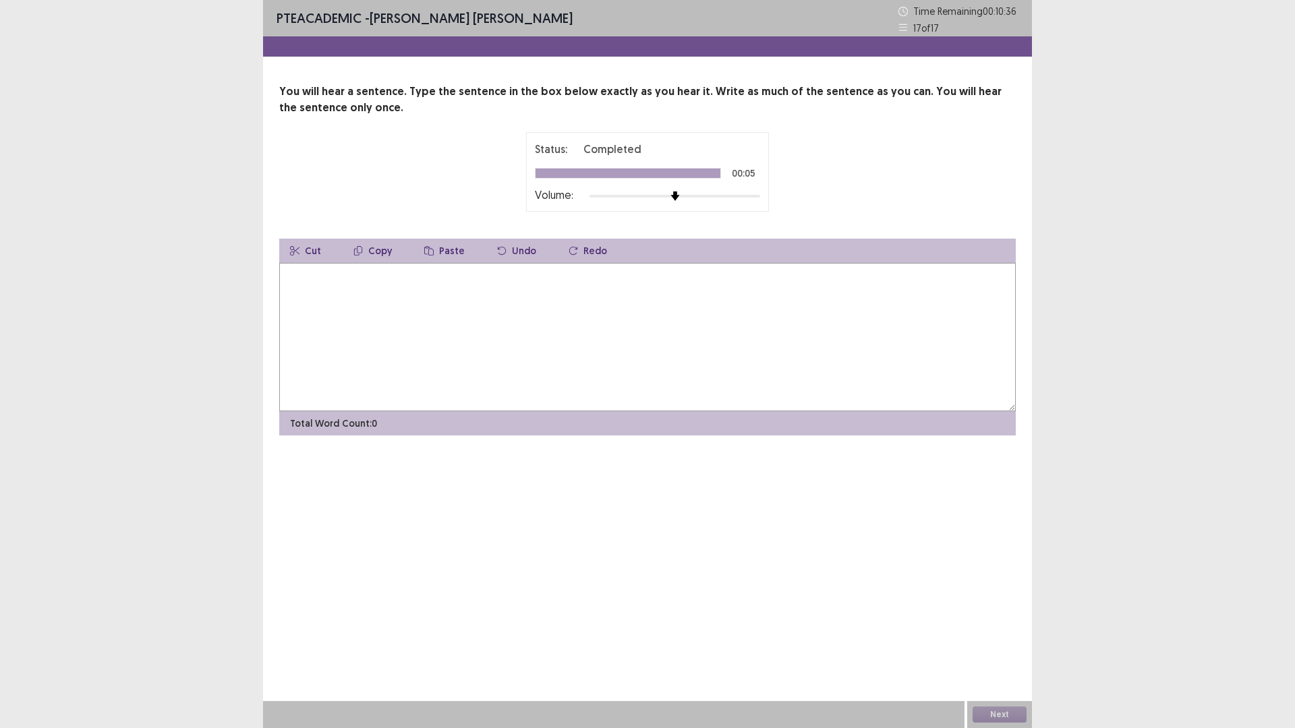
click at [453, 328] on textarea at bounding box center [647, 337] width 736 height 148
type textarea "*"
type textarea "*********"
click at [1005, 637] on button "Next" at bounding box center [1000, 715] width 54 height 16
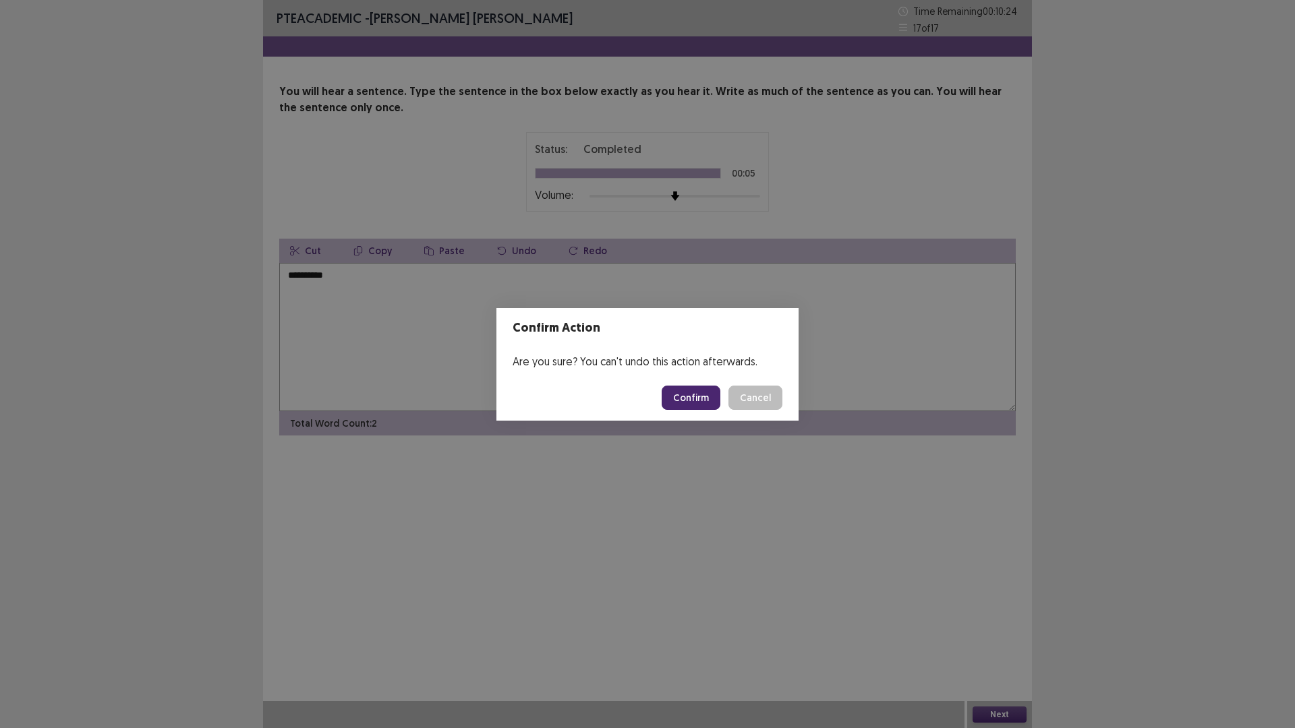
click at [674, 399] on button "Confirm" at bounding box center [691, 398] width 59 height 24
